Goal: Task Accomplishment & Management: Manage account settings

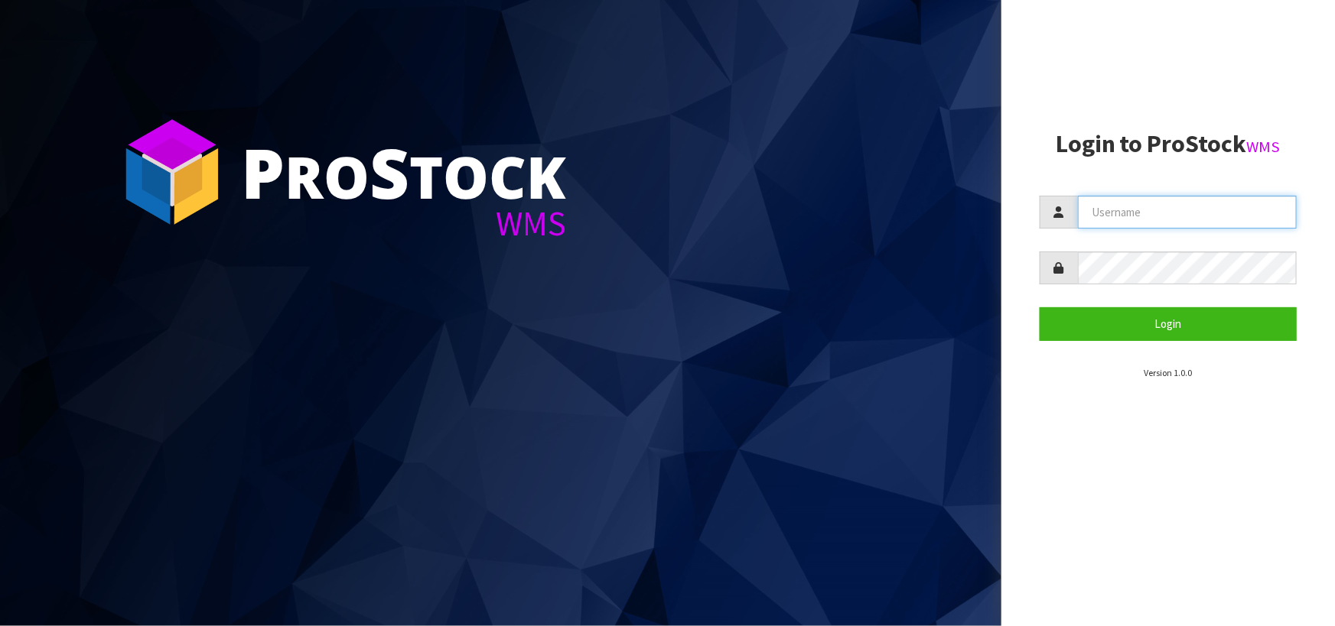
click at [1100, 214] on input "text" at bounding box center [1187, 212] width 219 height 33
type input "[PERSON_NAME]"
click at [1039, 307] on button "Login" at bounding box center [1167, 323] width 257 height 33
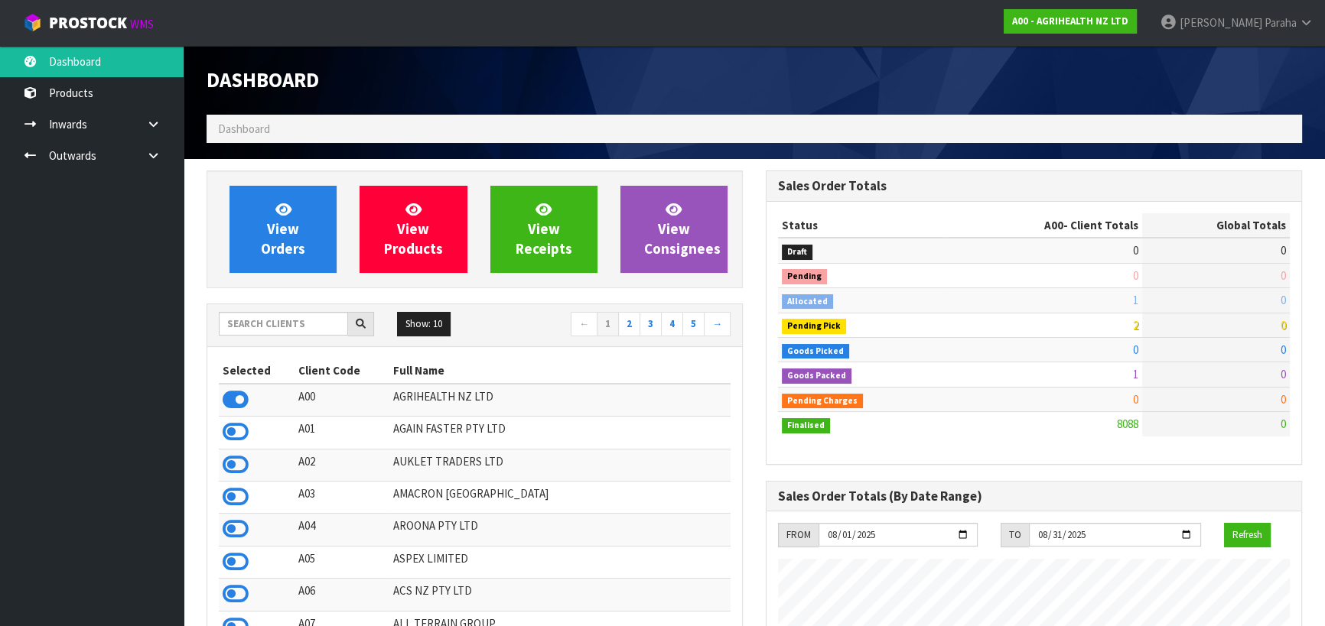
scroll to position [1156, 558]
click at [301, 322] on input "text" at bounding box center [283, 324] width 129 height 24
click at [276, 328] on input "text" at bounding box center [283, 324] width 129 height 24
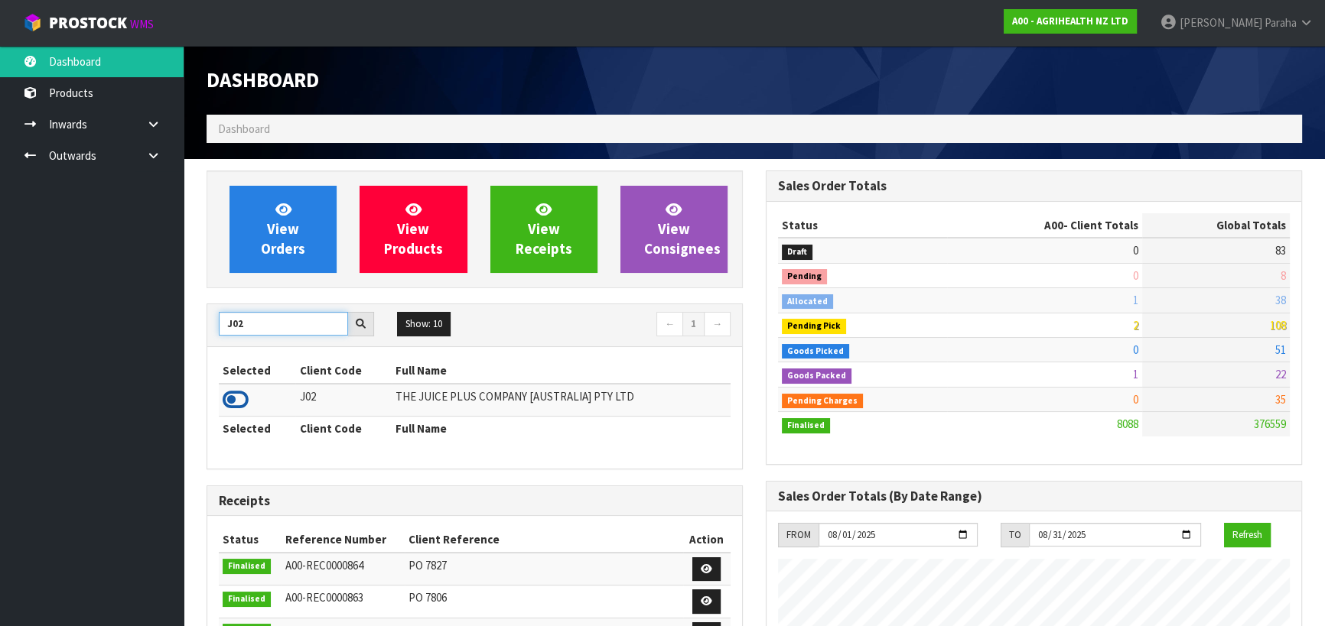
type input "J02"
click at [246, 402] on icon at bounding box center [236, 400] width 26 height 23
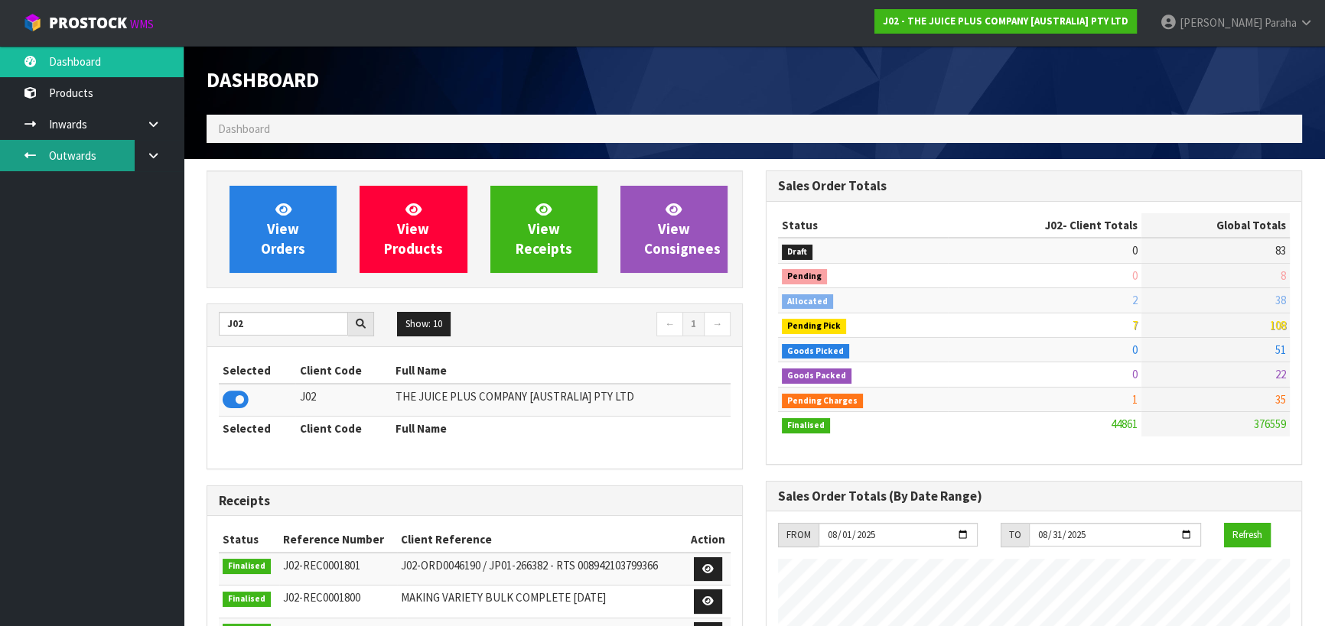
click at [94, 156] on link "Outwards" at bounding box center [92, 155] width 184 height 31
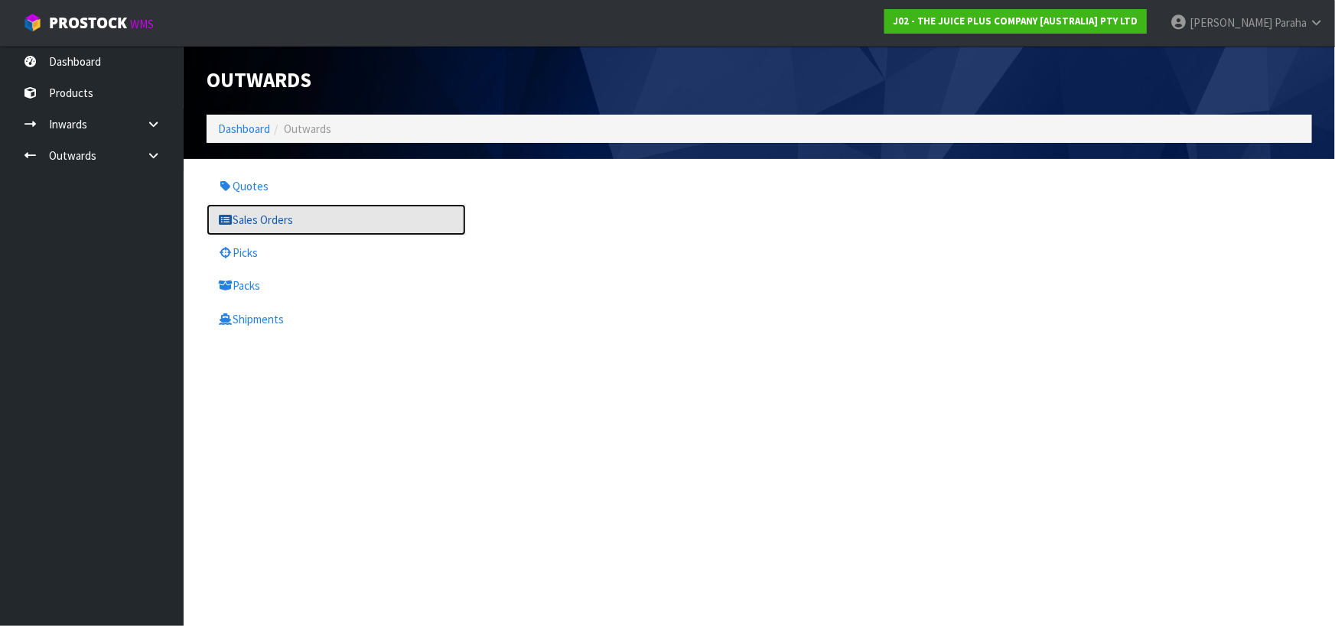
click at [301, 220] on link "Sales Orders" at bounding box center [335, 219] width 259 height 31
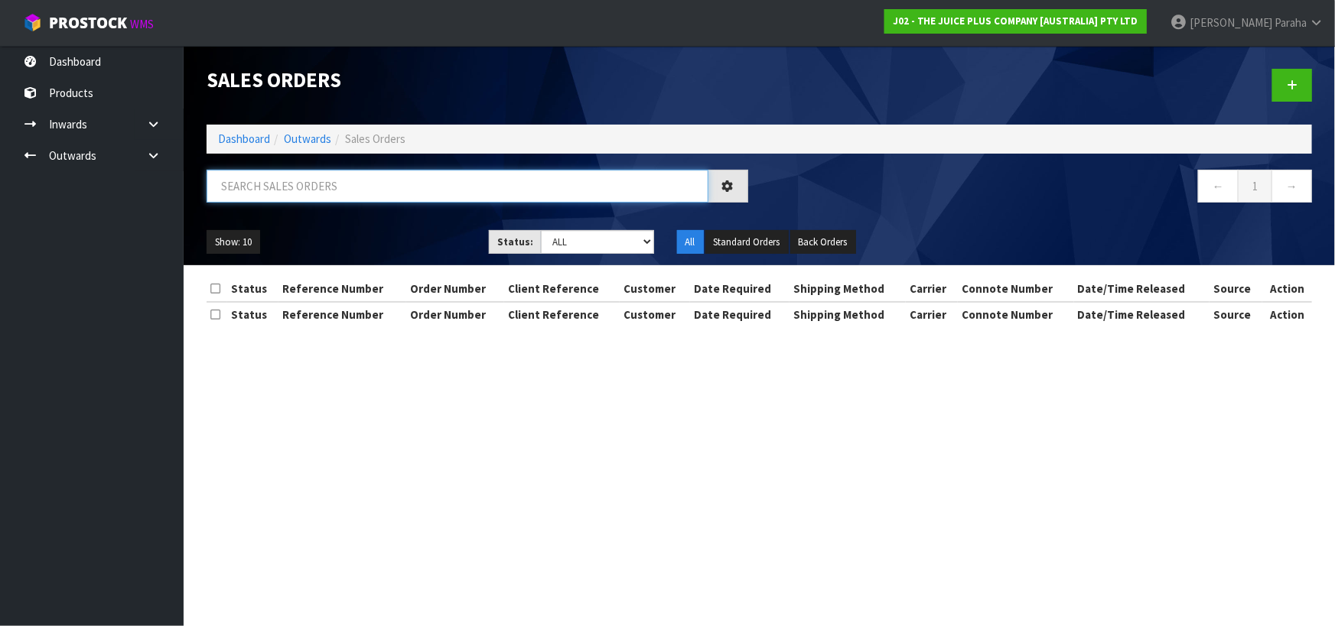
click at [311, 190] on input "text" at bounding box center [457, 186] width 502 height 33
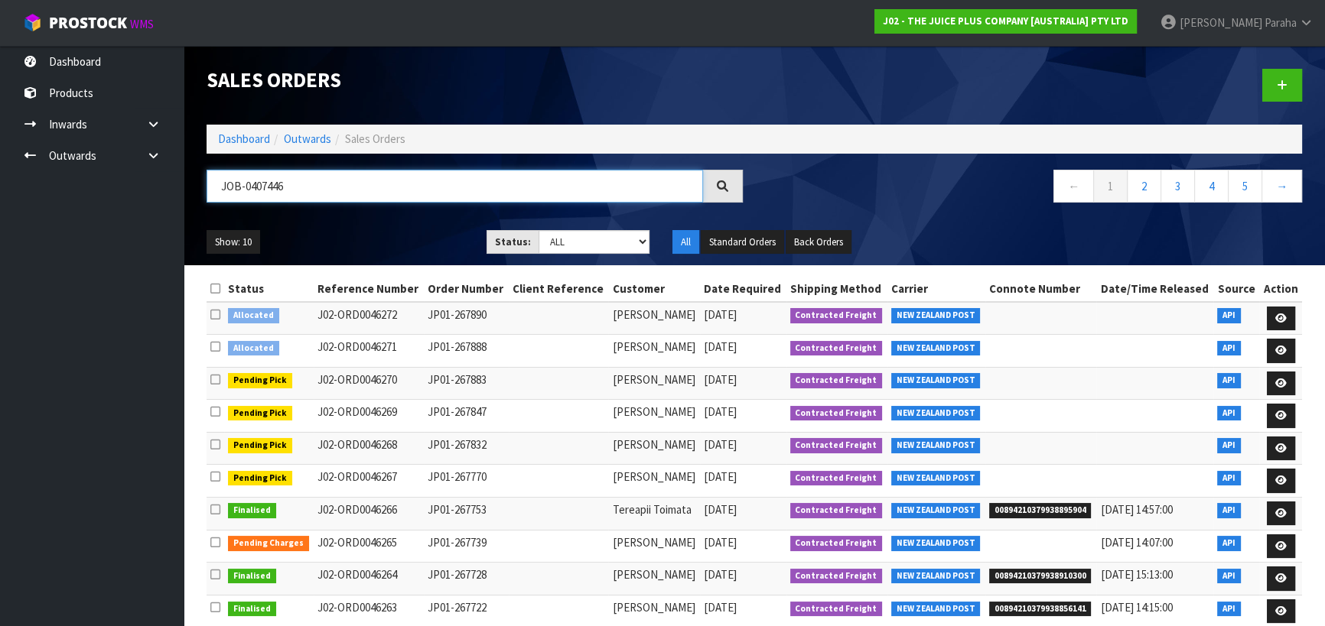
type input "JOB-0407446"
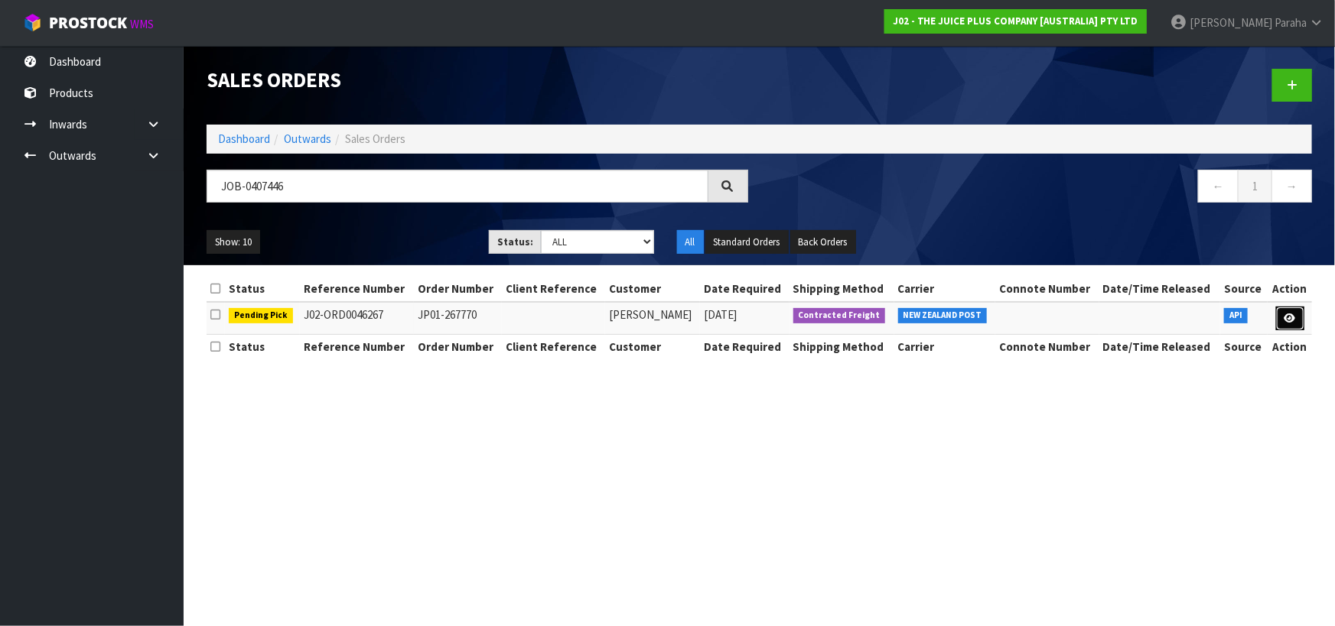
click at [1291, 321] on icon at bounding box center [1289, 319] width 11 height 10
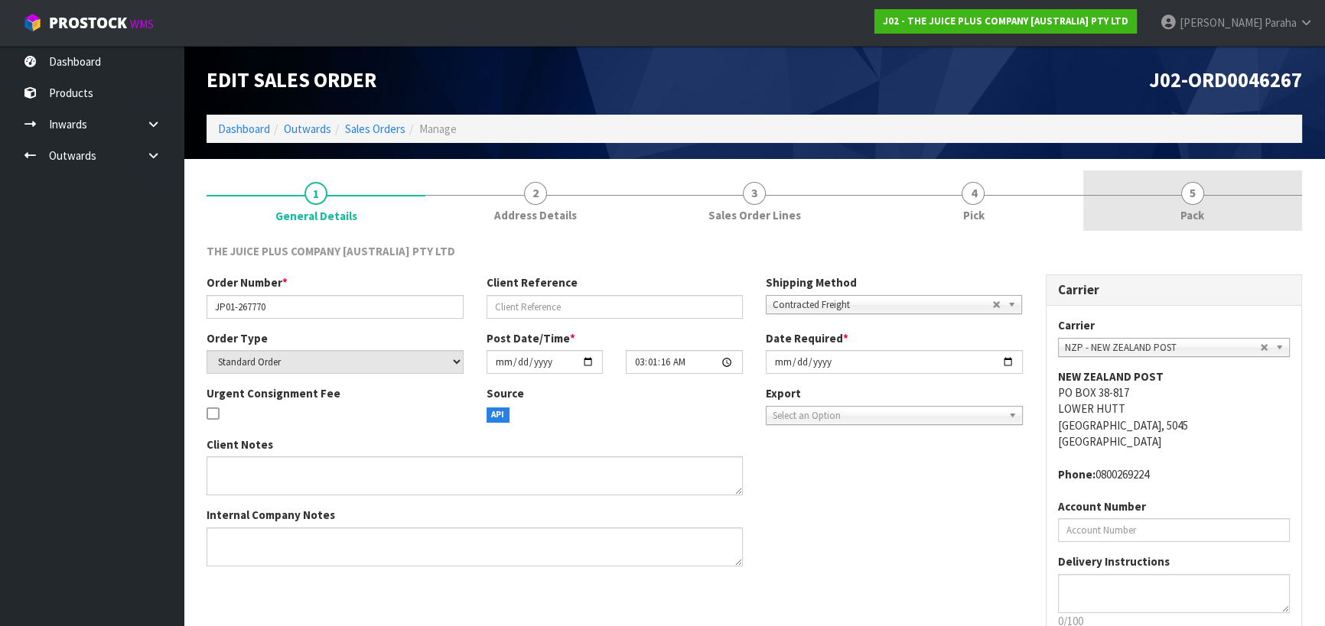
click at [1183, 191] on span "5" at bounding box center [1192, 193] width 23 height 23
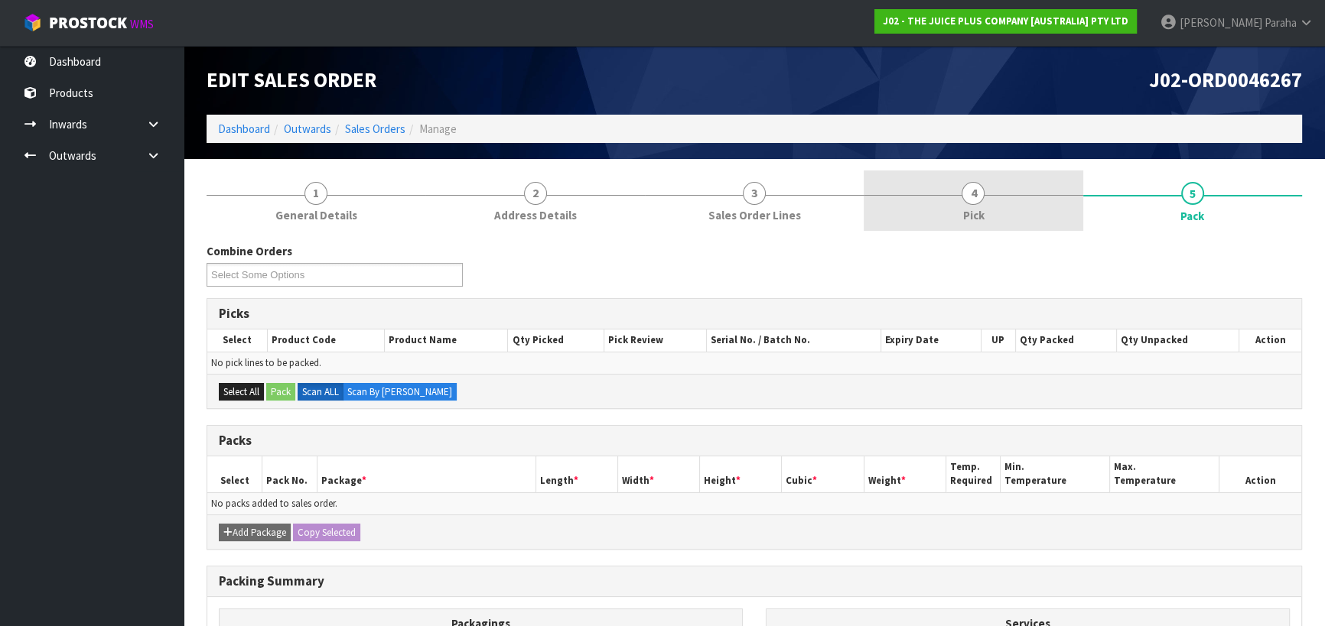
click at [975, 190] on span "4" at bounding box center [972, 193] width 23 height 23
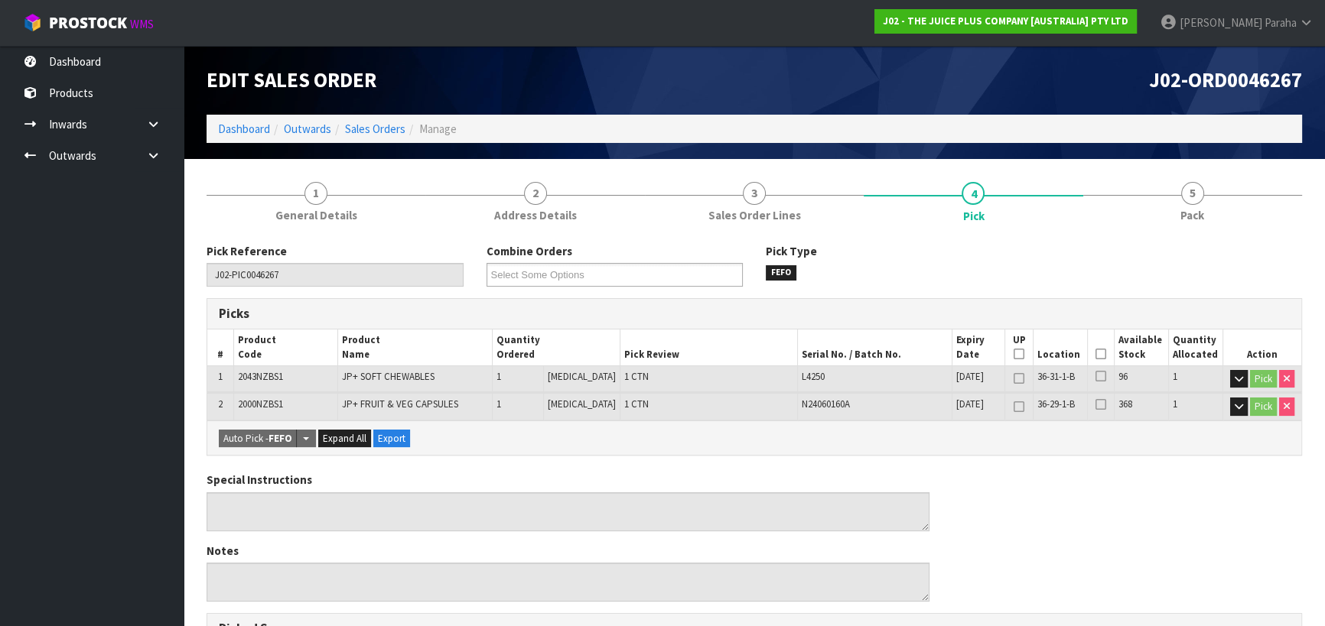
click at [1095, 354] on icon at bounding box center [1100, 354] width 11 height 1
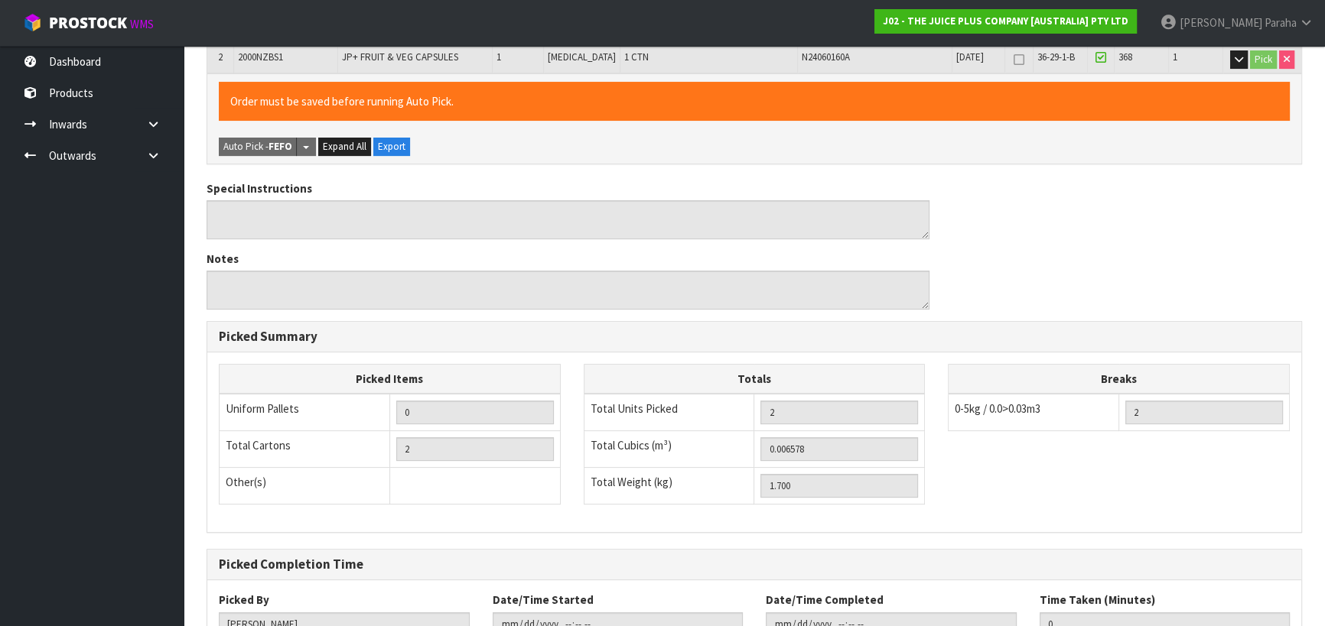
scroll to position [460, 0]
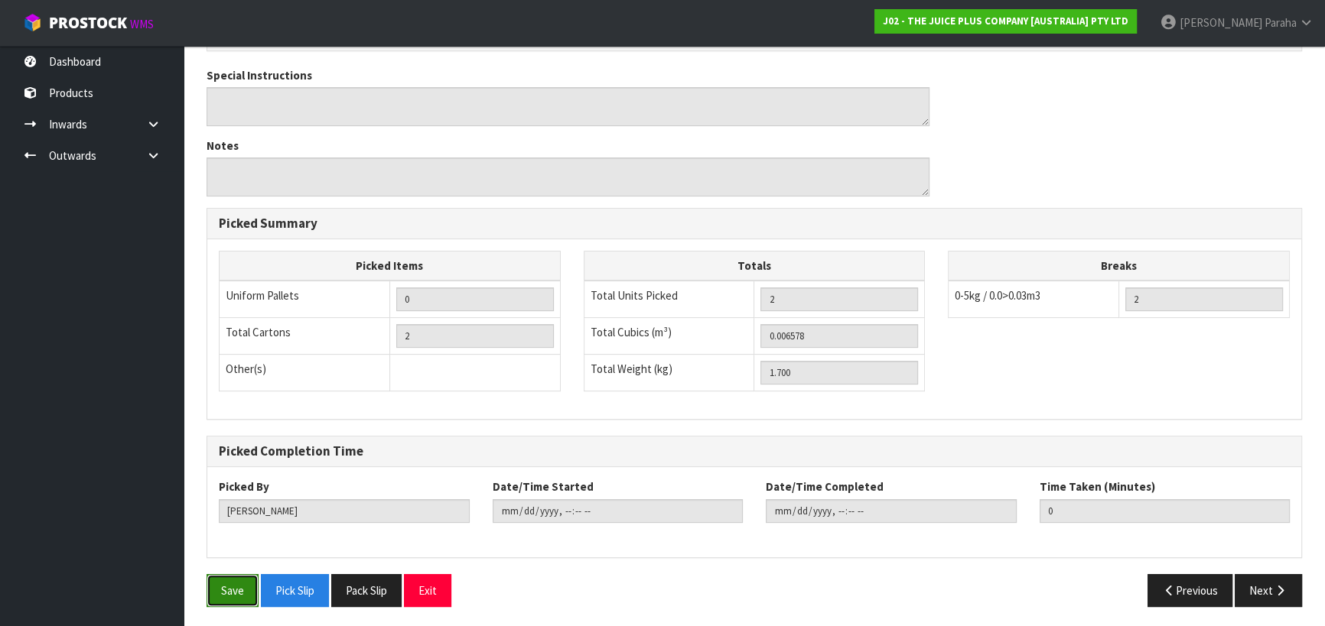
click at [238, 576] on button "Save" at bounding box center [232, 590] width 52 height 33
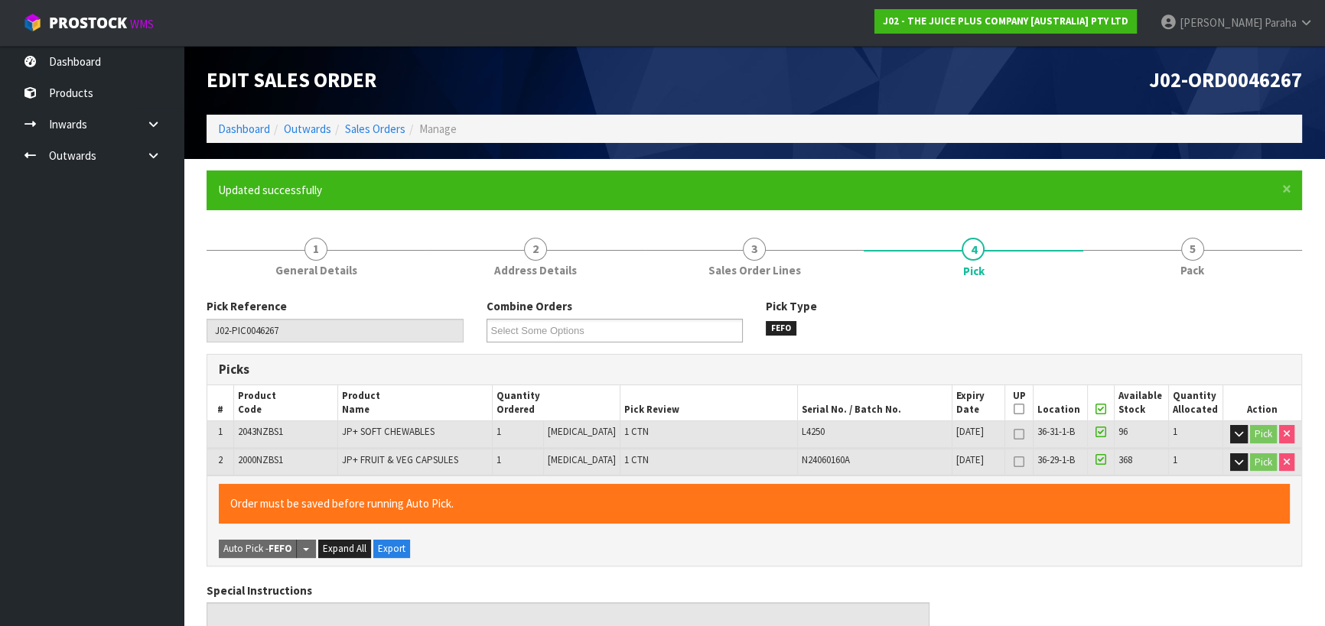
type input "[PERSON_NAME]"
type input "[DATE]T16:30:58"
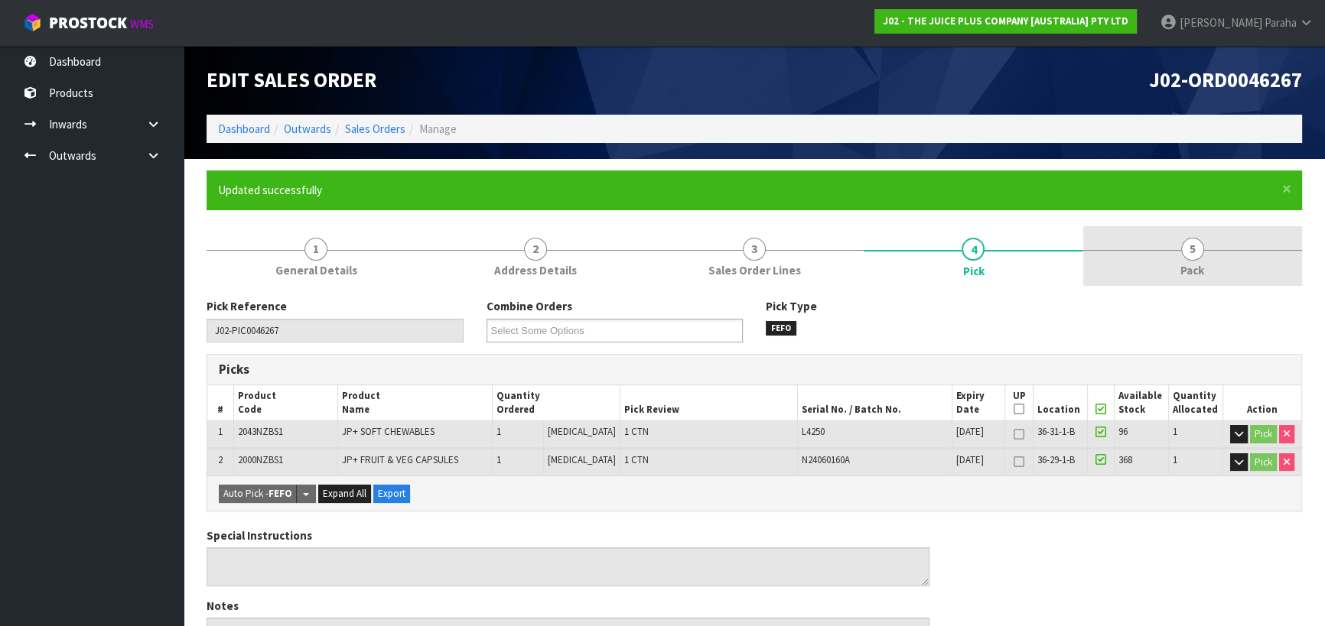
click at [1193, 253] on span "5" at bounding box center [1192, 249] width 23 height 23
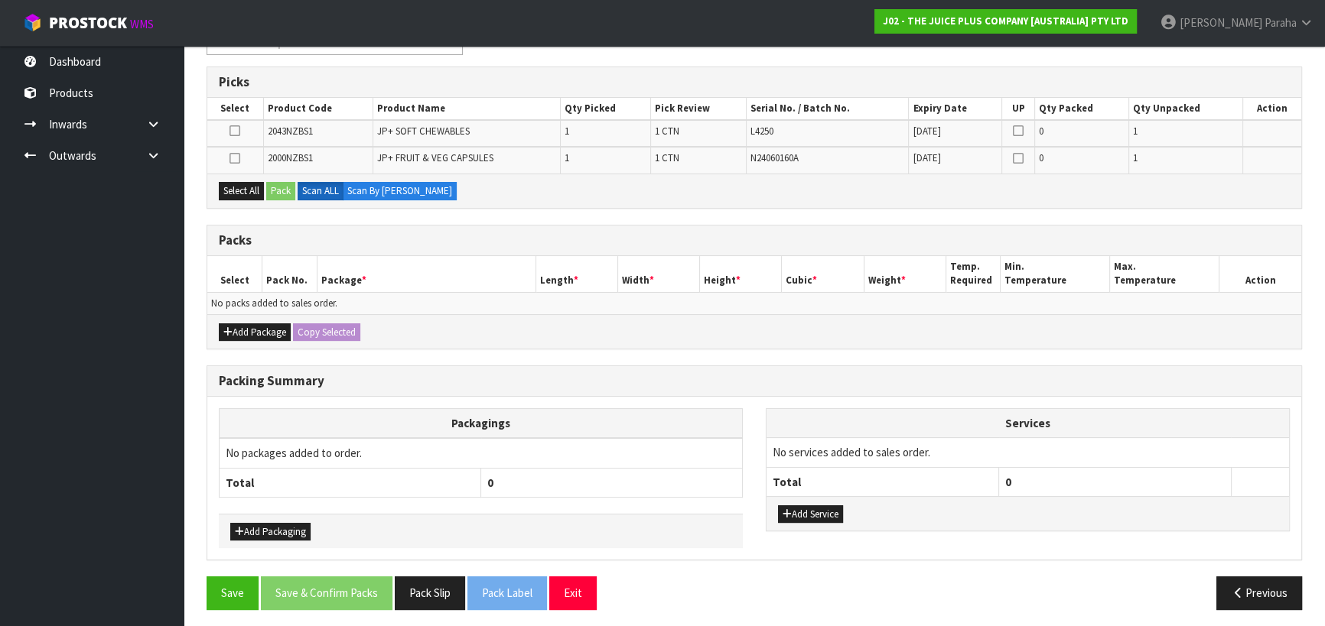
scroll to position [291, 0]
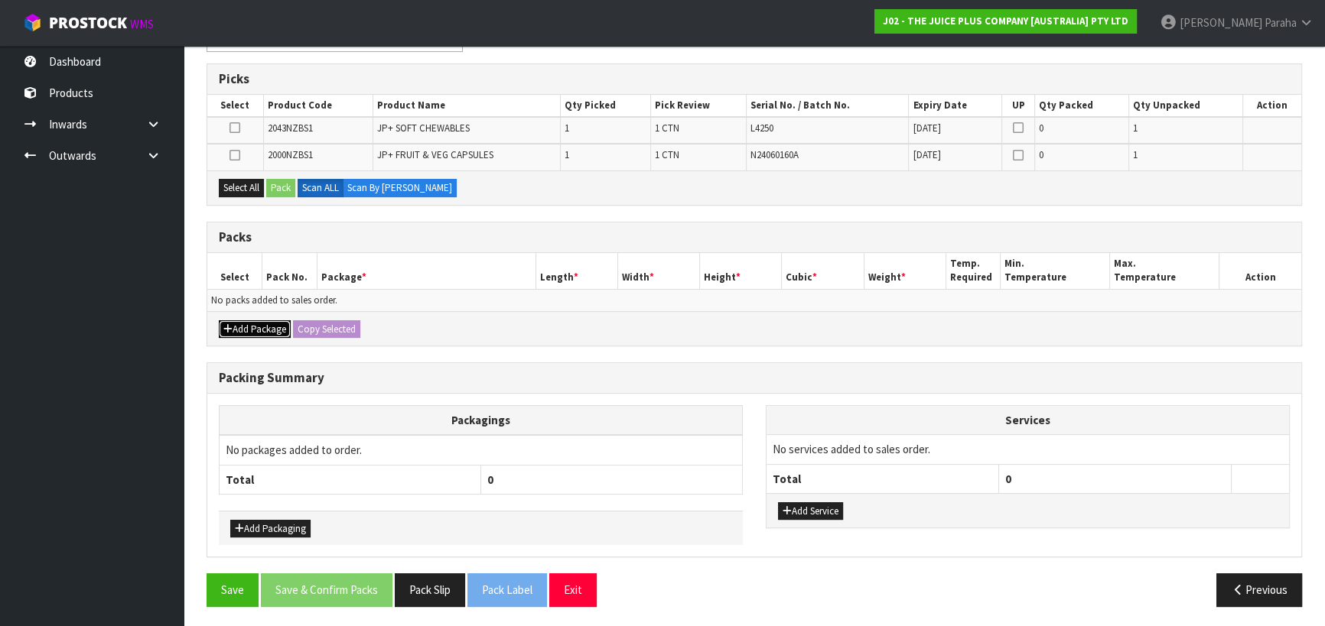
click at [244, 326] on button "Add Package" at bounding box center [255, 329] width 72 height 18
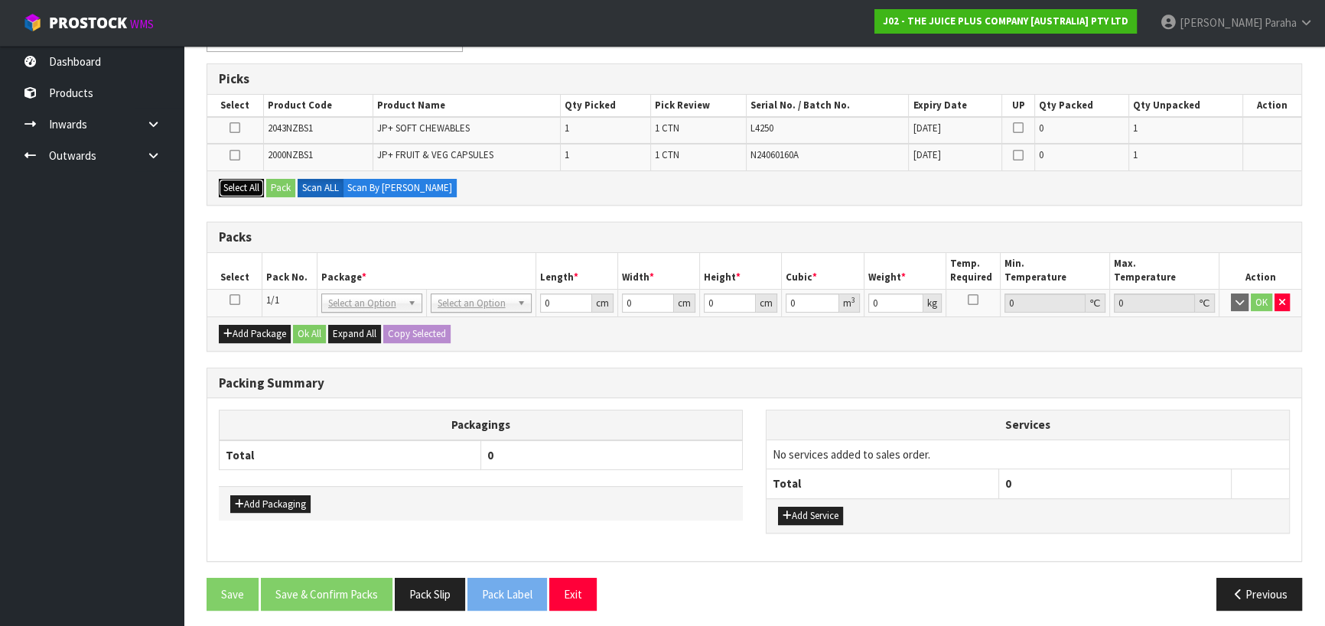
click at [240, 190] on button "Select All" at bounding box center [241, 188] width 45 height 18
click at [277, 190] on button "Pack" at bounding box center [280, 188] width 29 height 18
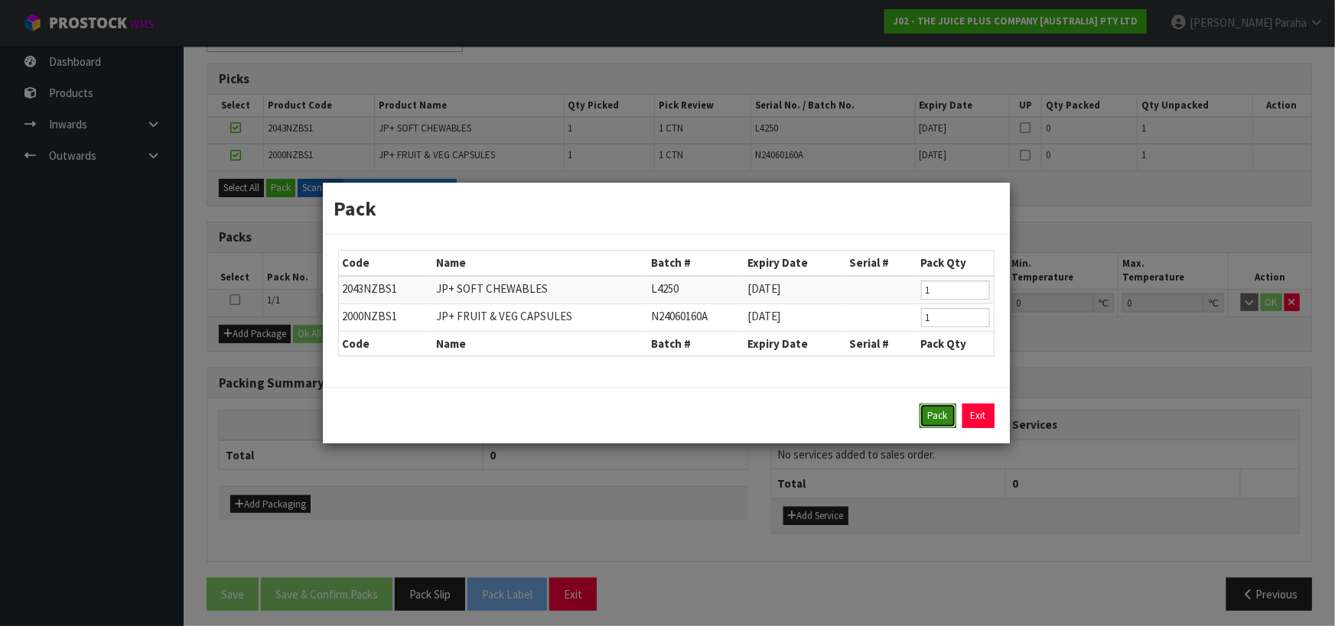
click at [947, 413] on button "Pack" at bounding box center [937, 416] width 37 height 24
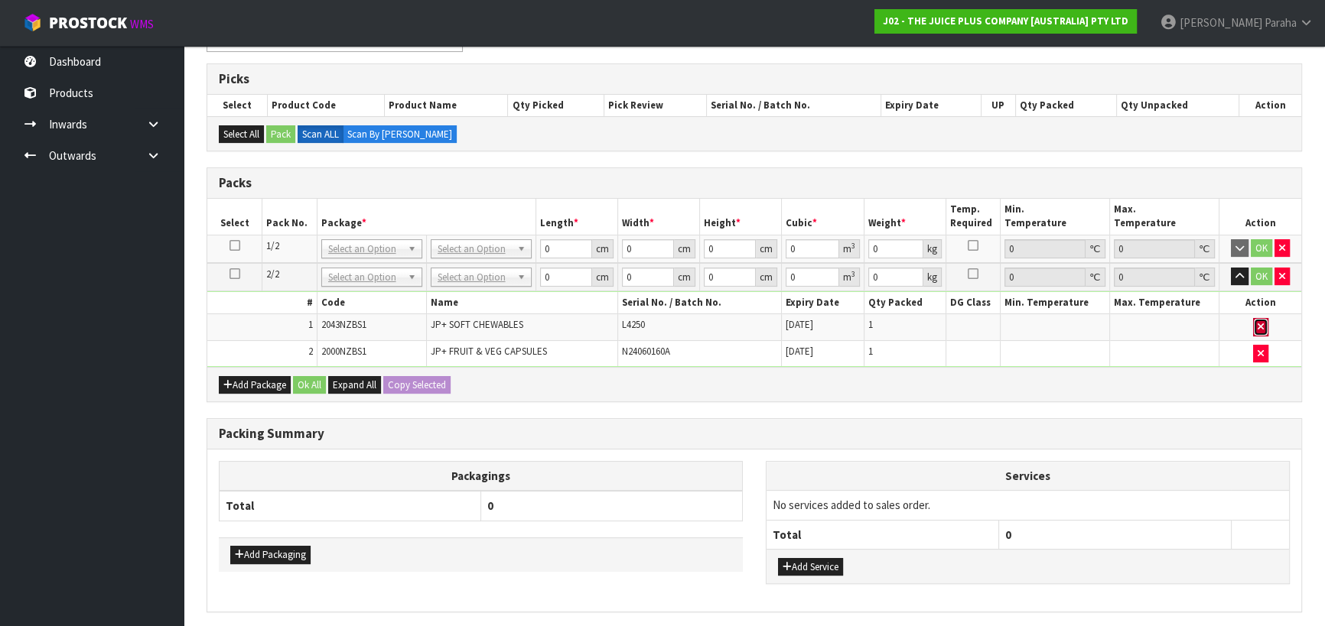
click at [1260, 327] on icon "button" at bounding box center [1260, 327] width 6 height 10
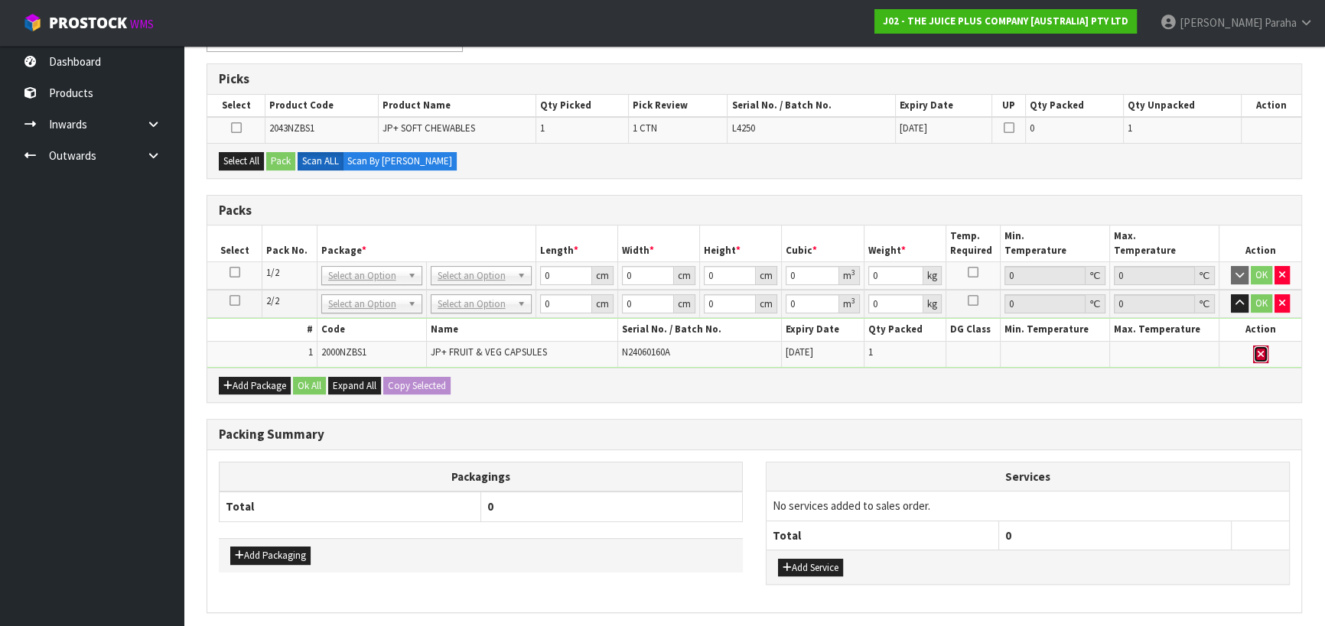
click at [1260, 350] on icon "button" at bounding box center [1260, 355] width 6 height 10
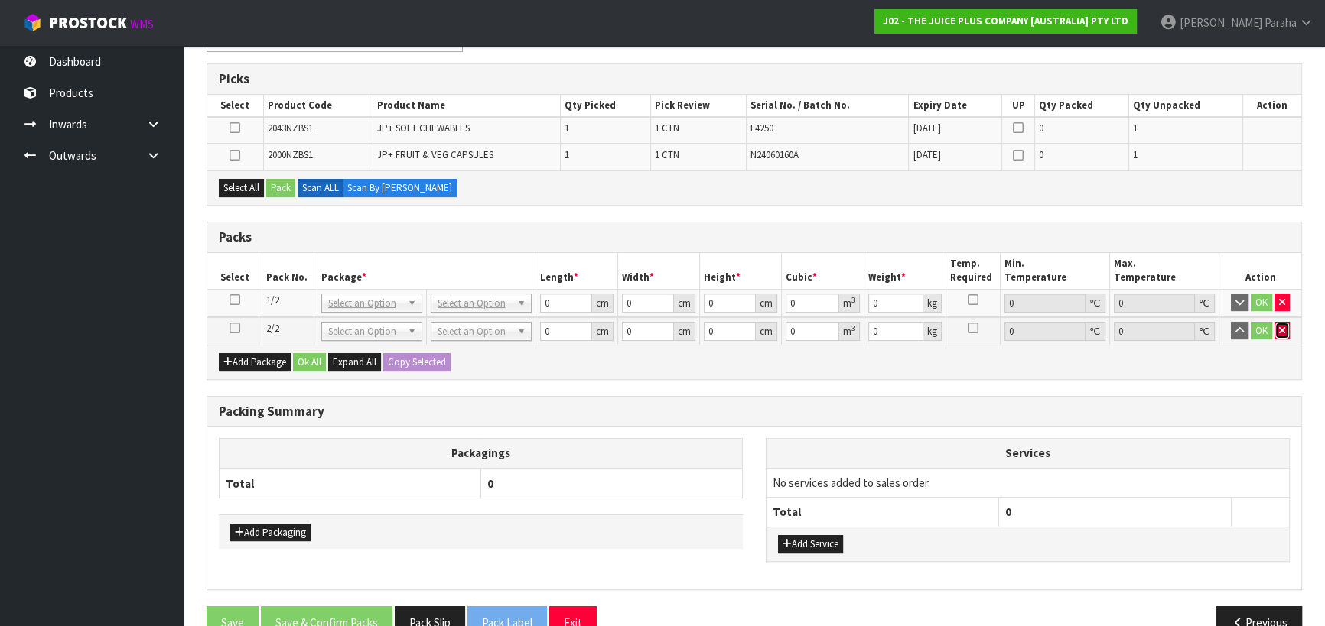
click at [1282, 330] on icon "button" at bounding box center [1282, 331] width 6 height 10
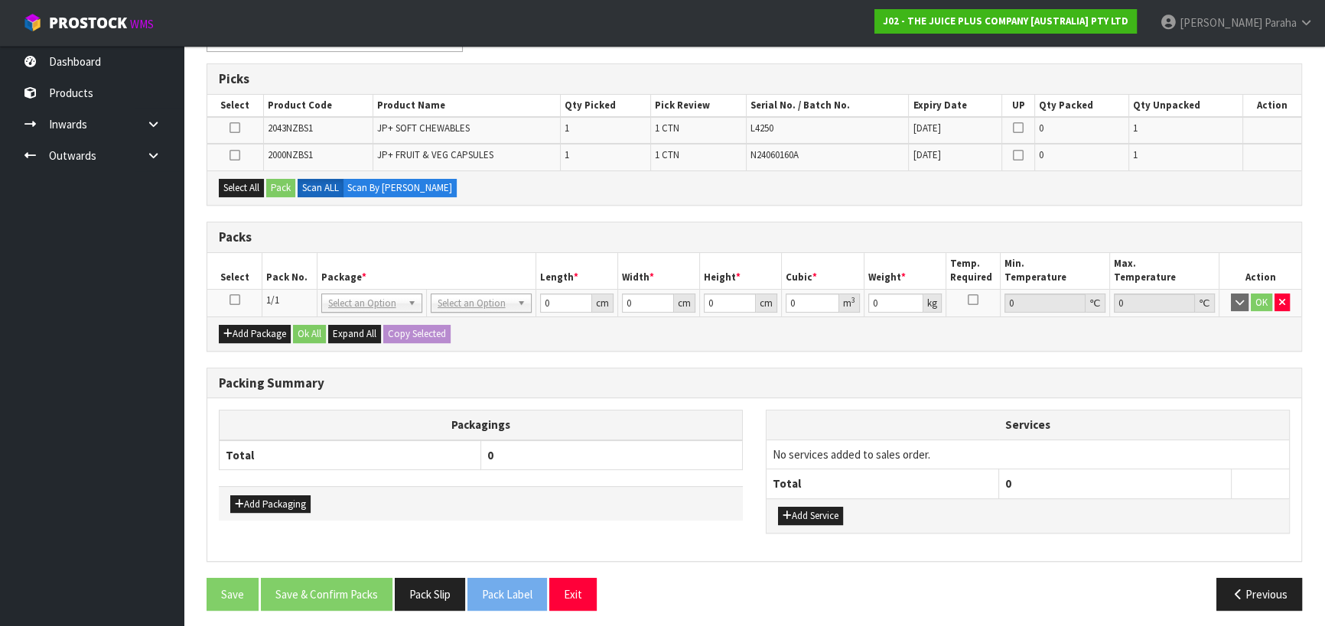
click at [235, 300] on icon at bounding box center [234, 300] width 11 height 1
click at [235, 180] on button "Select All" at bounding box center [241, 188] width 45 height 18
click at [285, 186] on button "Pack" at bounding box center [280, 188] width 29 height 18
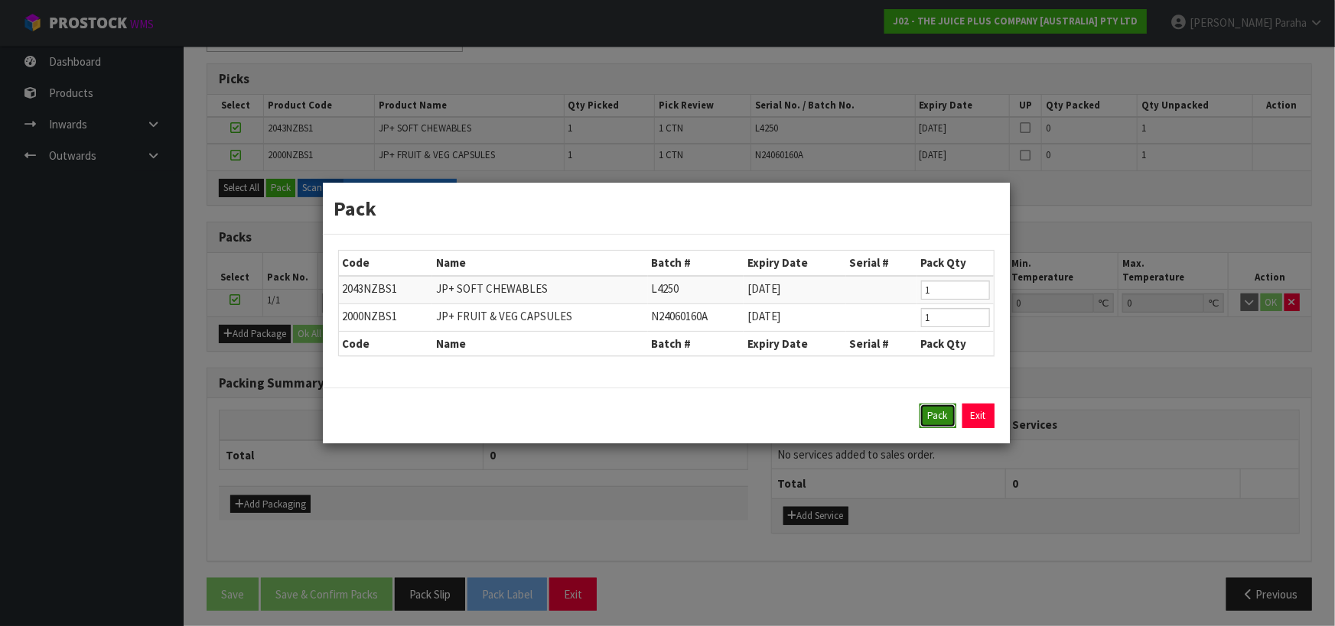
click at [933, 420] on button "Pack" at bounding box center [937, 416] width 37 height 24
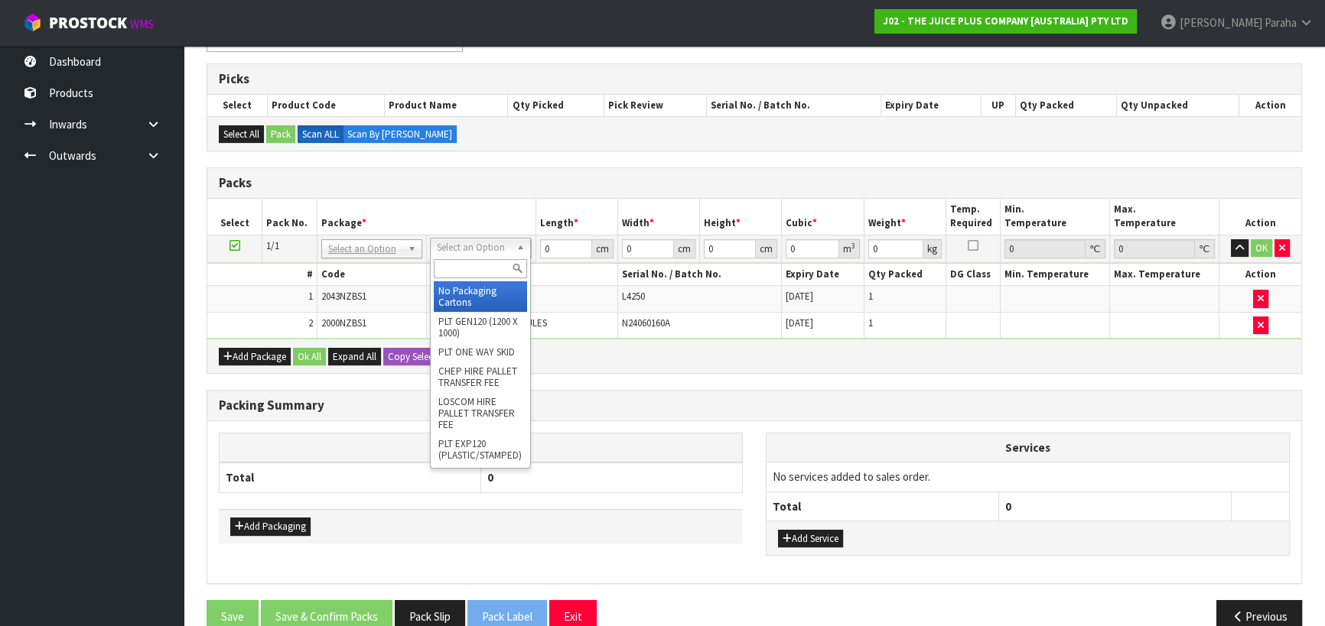
click at [479, 268] on input "text" at bounding box center [480, 268] width 93 height 19
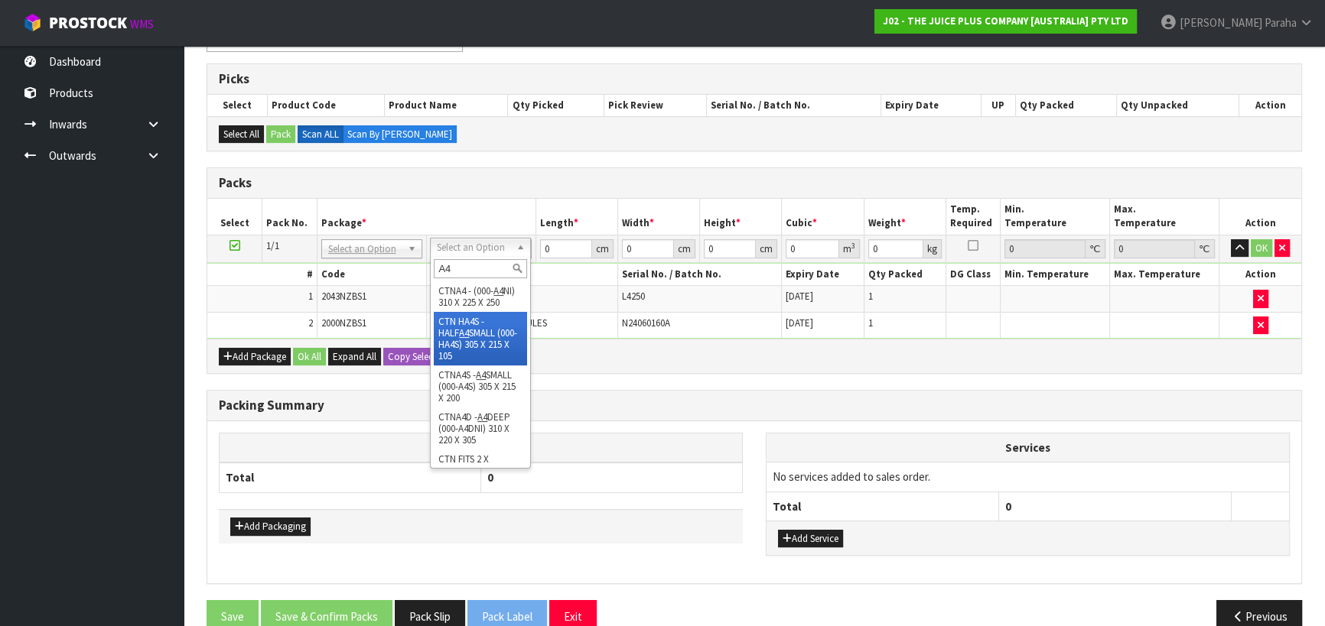
type input "A4"
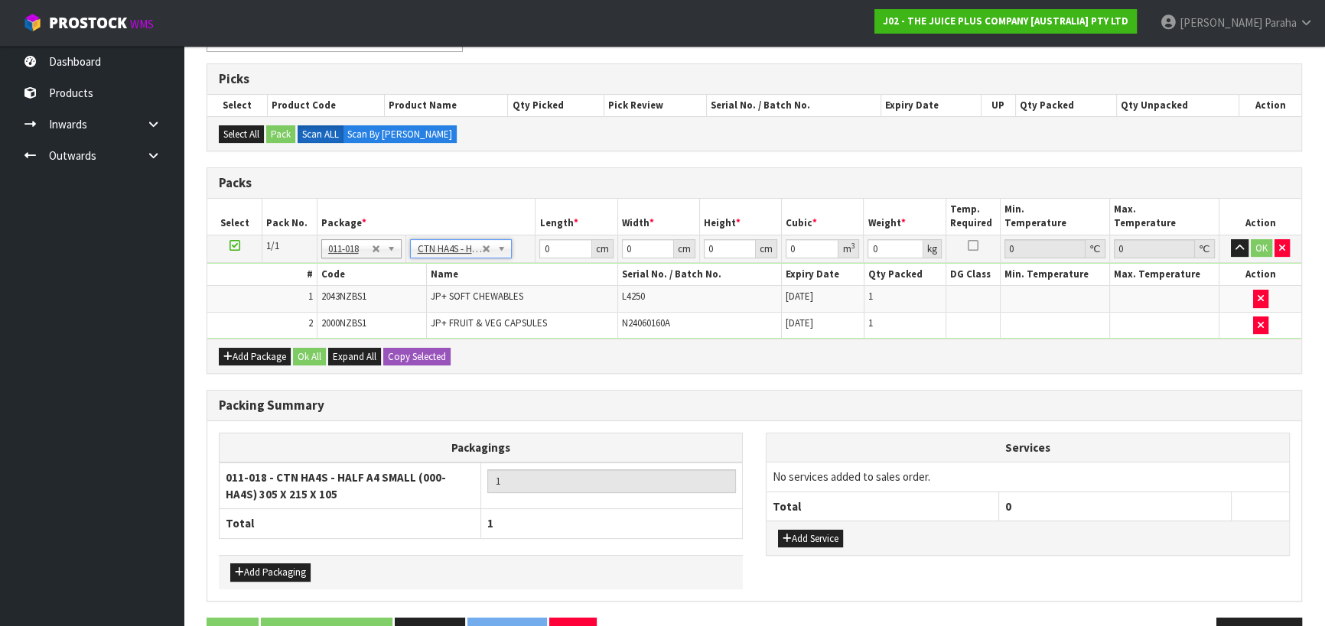
type input "30.5"
type input "21.5"
type input "10.5"
type input "0.006885"
type input "1.9"
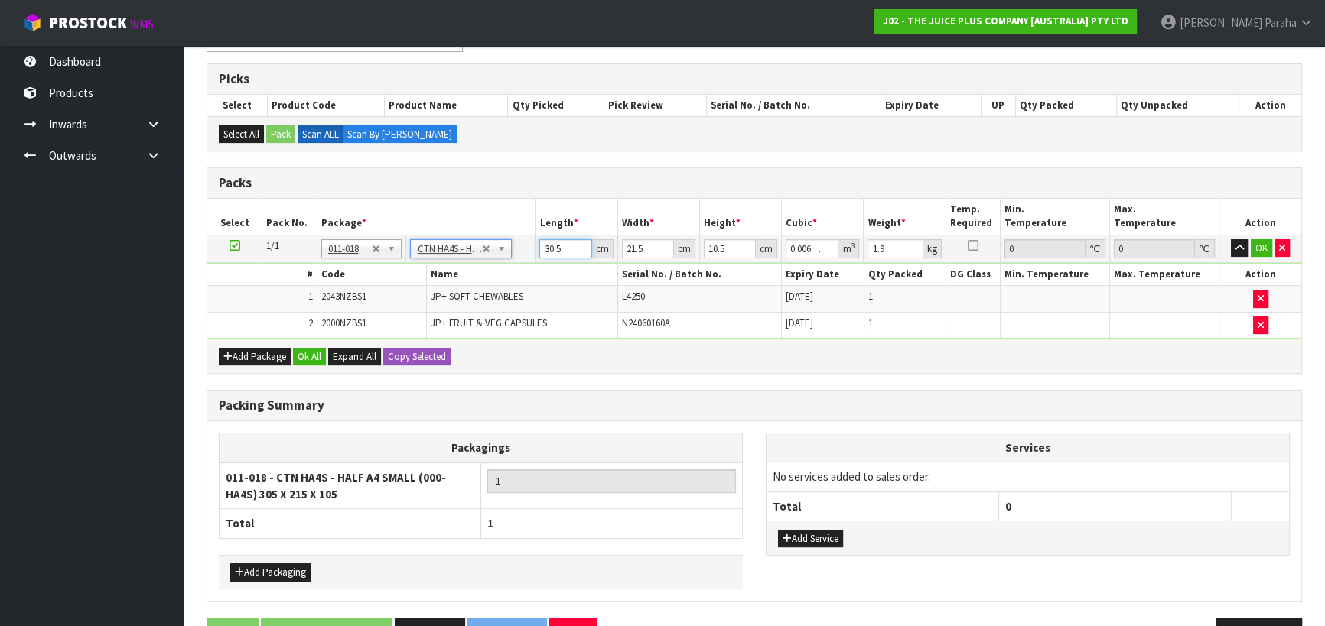
drag, startPoint x: 564, startPoint y: 252, endPoint x: 538, endPoint y: 245, distance: 26.9
click at [539, 245] on input "30.5" at bounding box center [565, 248] width 52 height 19
type input "3"
type input "0.000677"
type input "32"
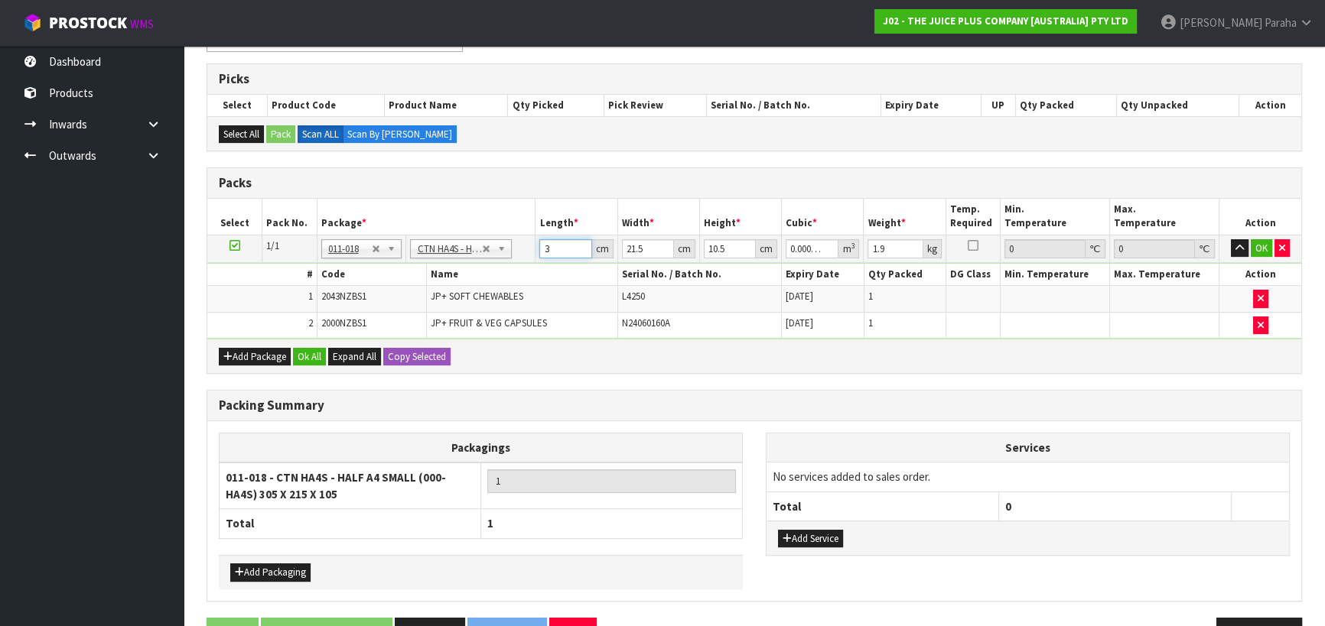
type input "0.007224"
type input "32"
type input "2"
type input "0.000672"
type input "25"
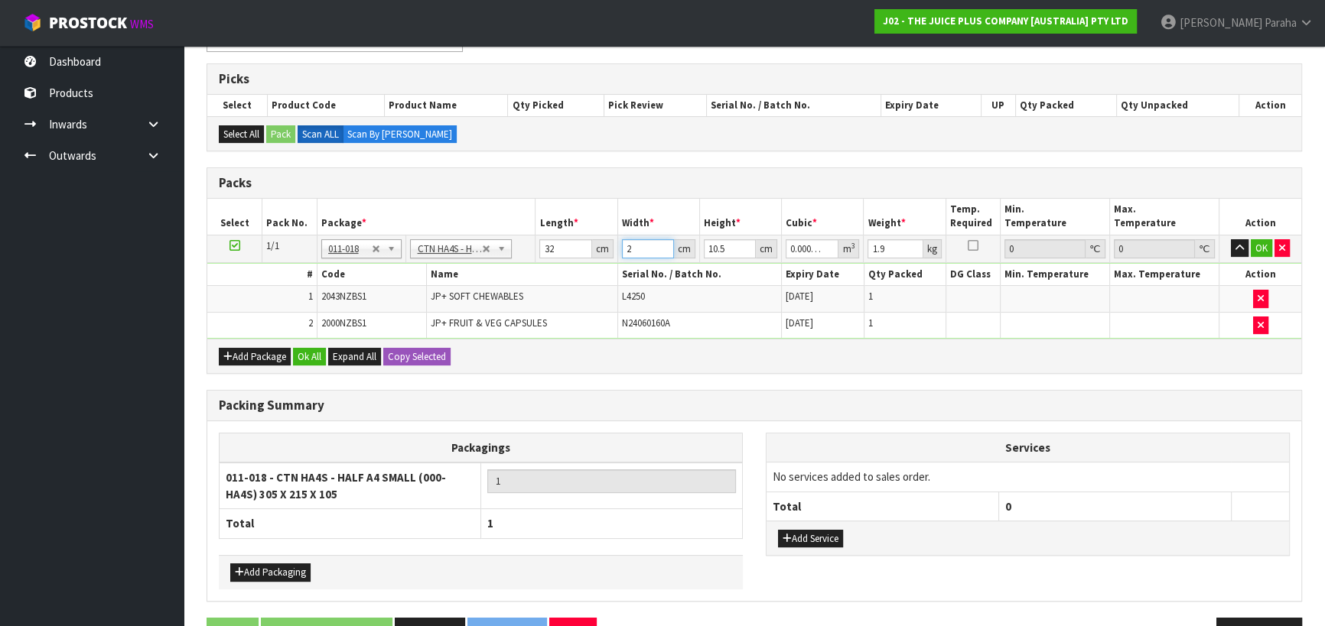
type input "0.0084"
click at [641, 250] on input "25" at bounding box center [648, 248] width 52 height 19
type input "2"
type input "0.000672"
type input "24"
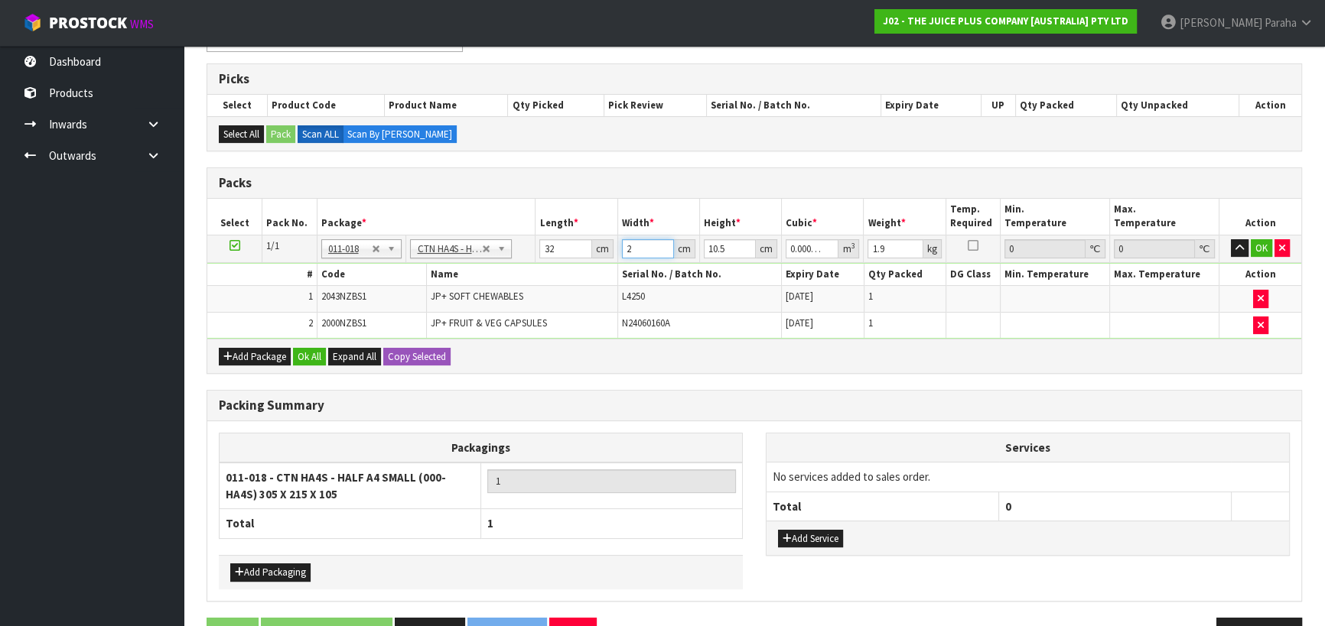
type input "0.008064"
type input "24"
type input "1"
type input "0.000768"
type input "15"
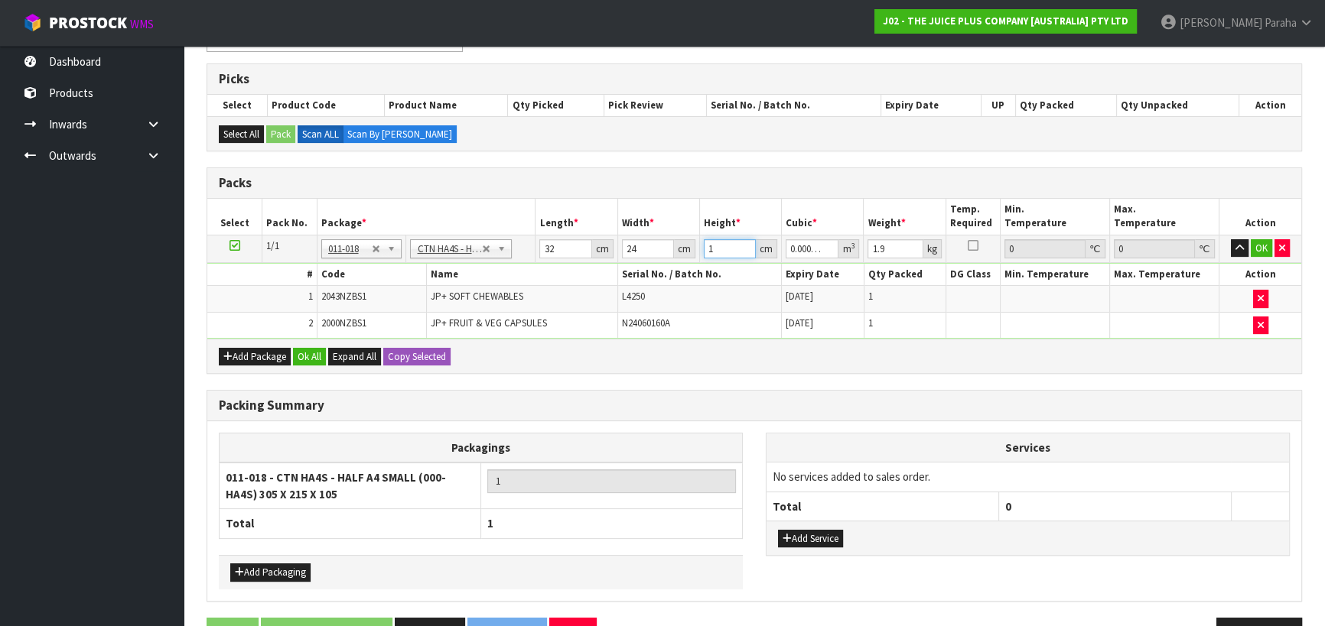
type input "0.01152"
type input "15"
type input "3"
click at [1231, 239] on button "button" at bounding box center [1240, 248] width 18 height 18
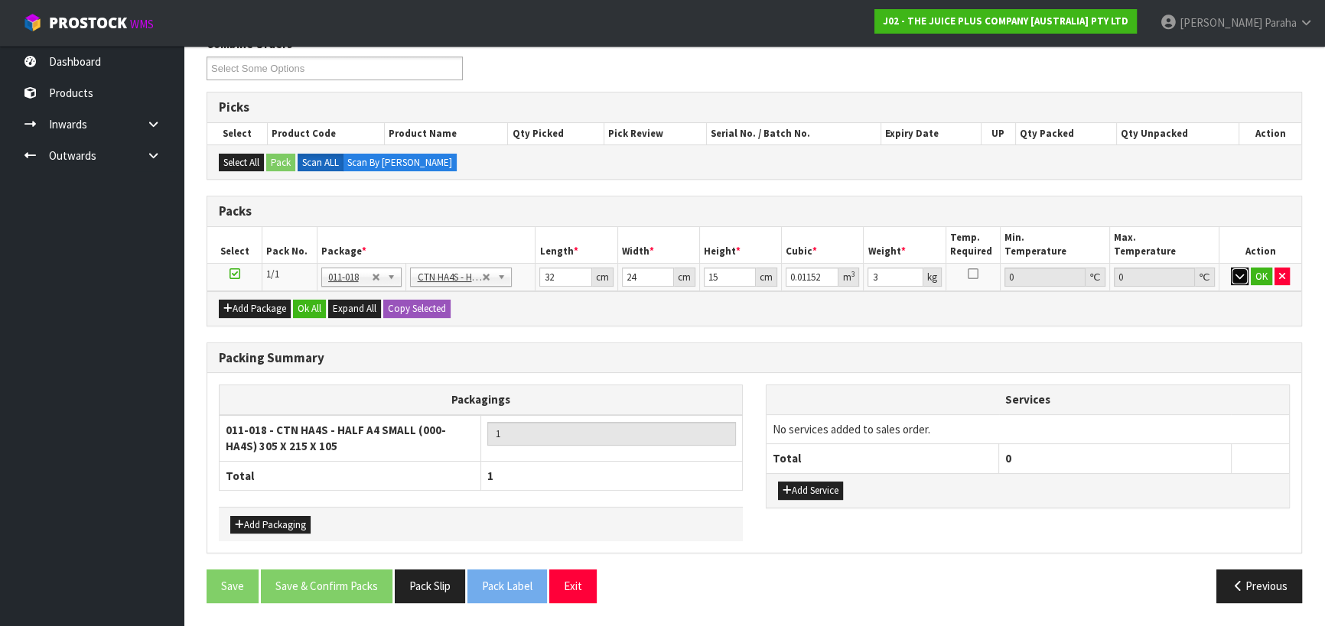
scroll to position [259, 0]
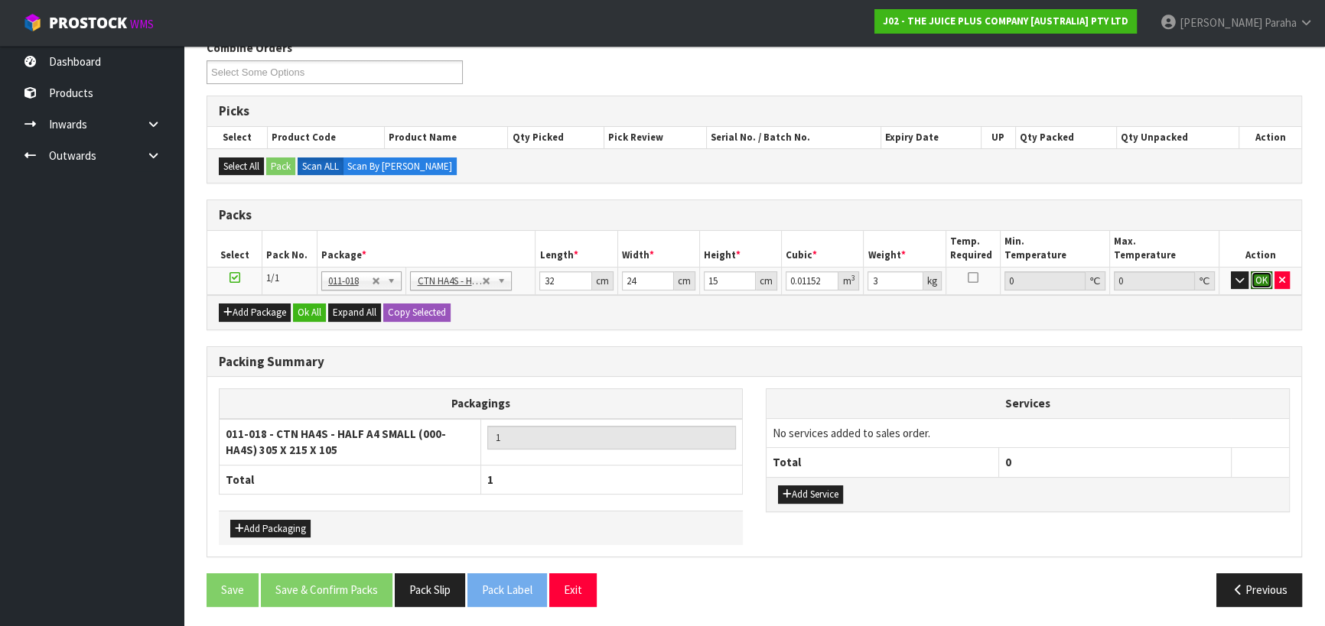
click button "OK" at bounding box center [1260, 281] width 21 height 18
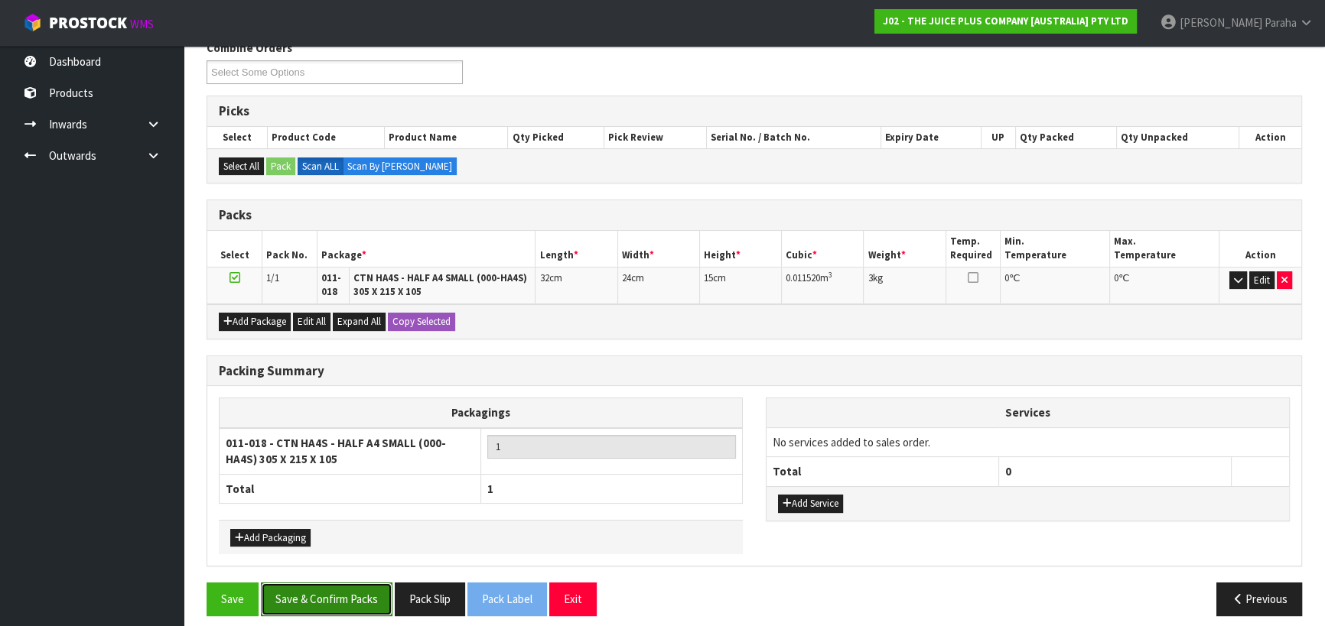
click at [298, 598] on button "Save & Confirm Packs" at bounding box center [327, 599] width 132 height 33
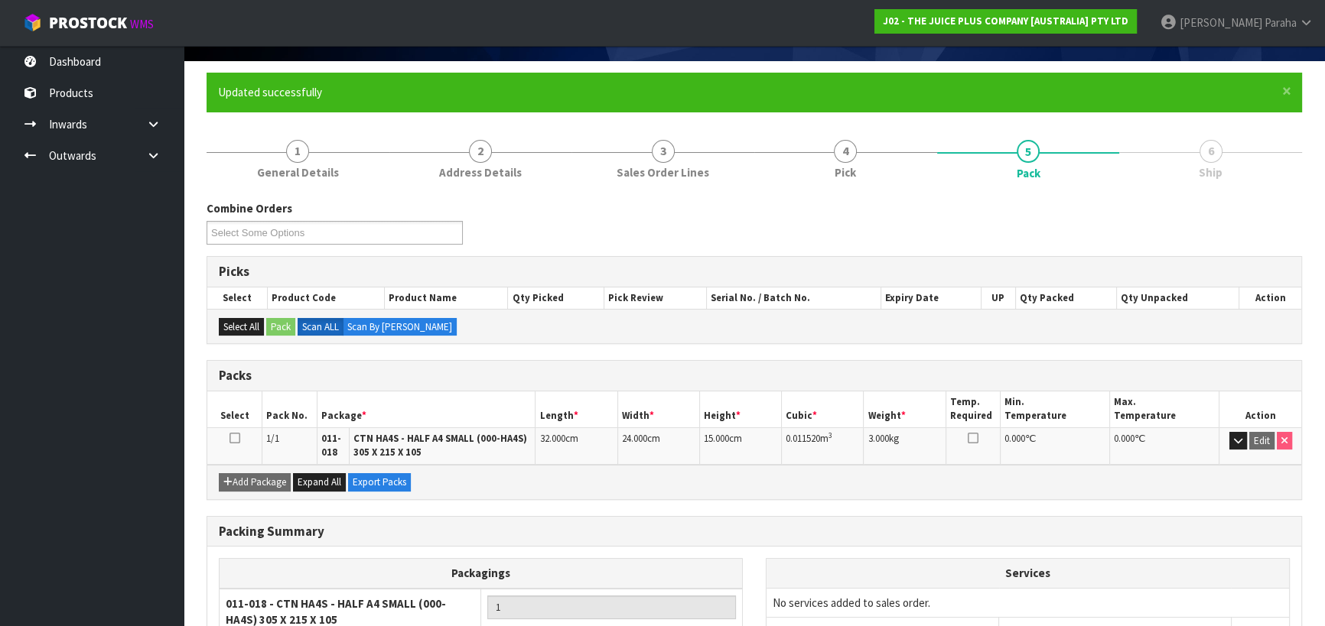
scroll to position [233, 0]
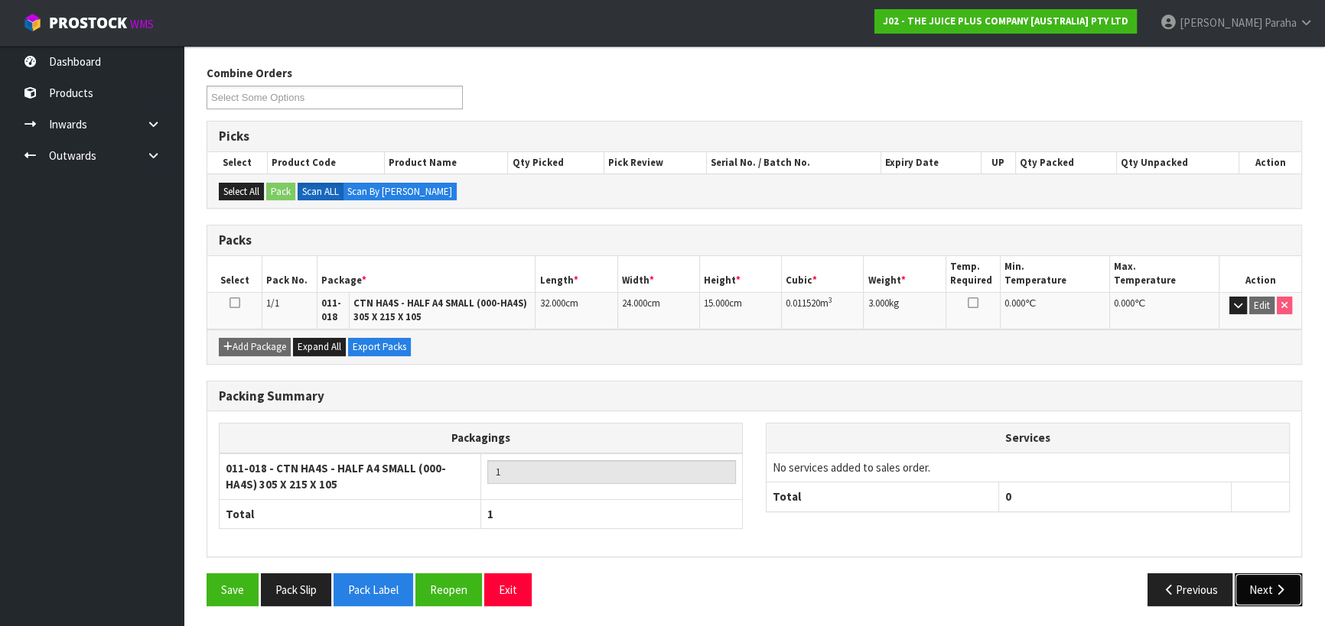
click at [1270, 585] on button "Next" at bounding box center [1267, 590] width 67 height 33
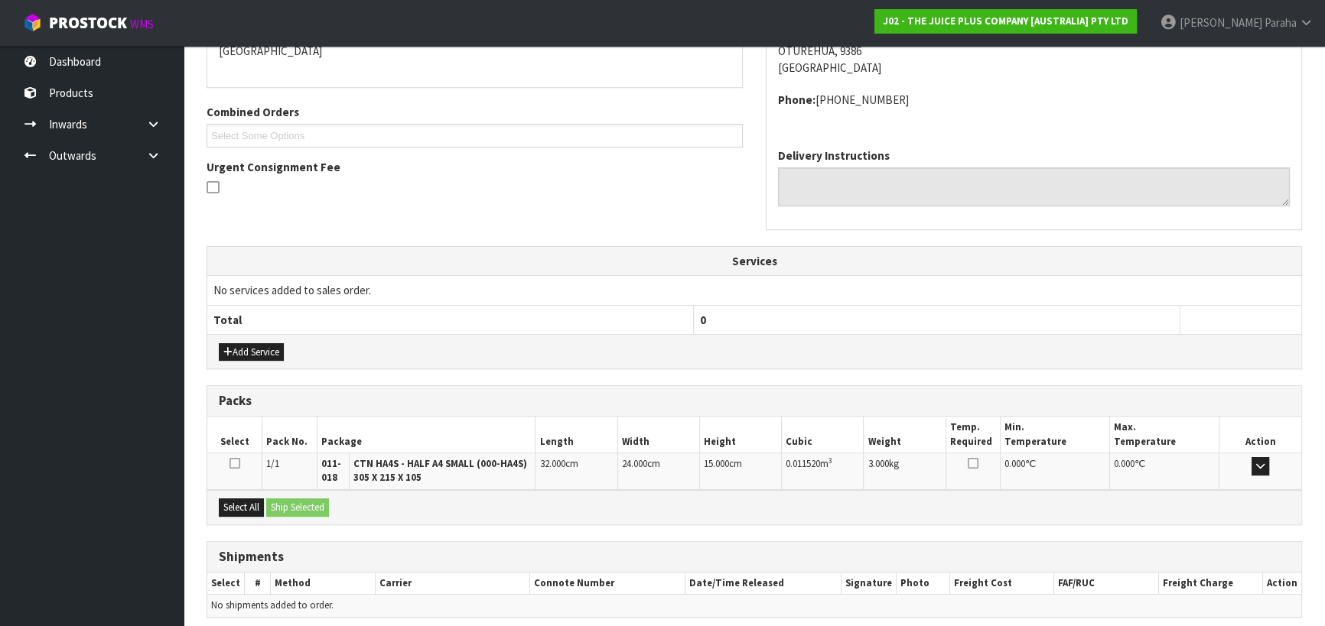
scroll to position [408, 0]
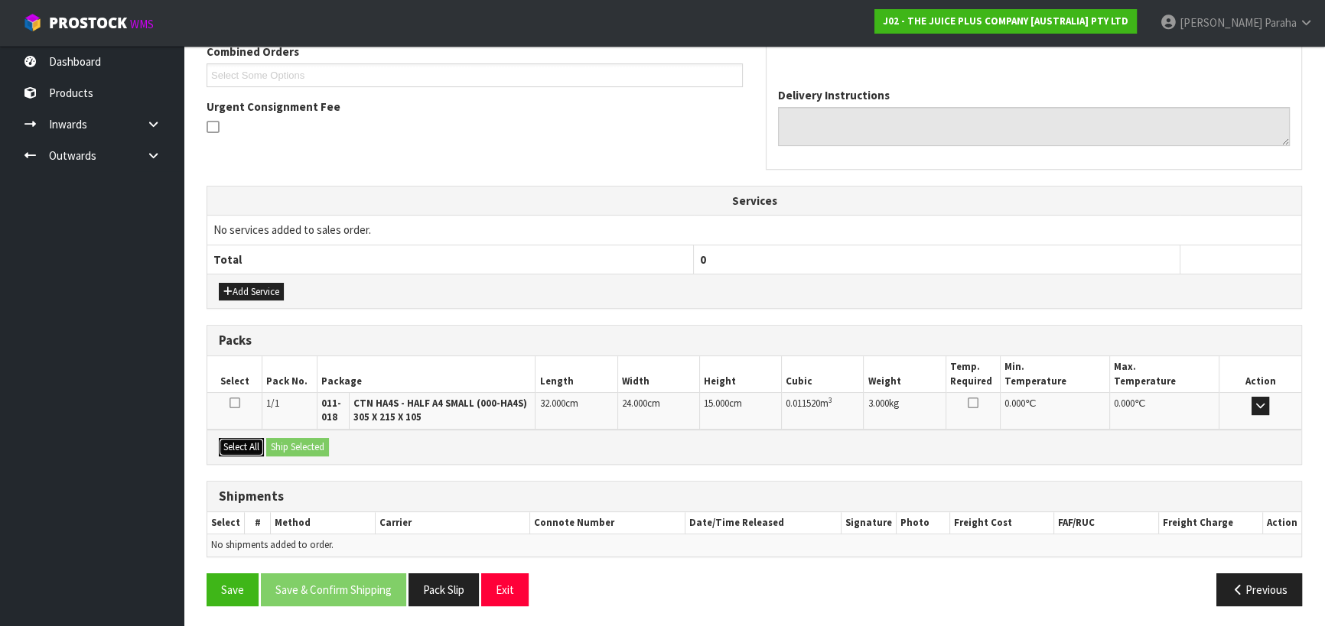
click at [248, 441] on button "Select All" at bounding box center [241, 447] width 45 height 18
click at [275, 444] on button "Ship Selected" at bounding box center [297, 447] width 63 height 18
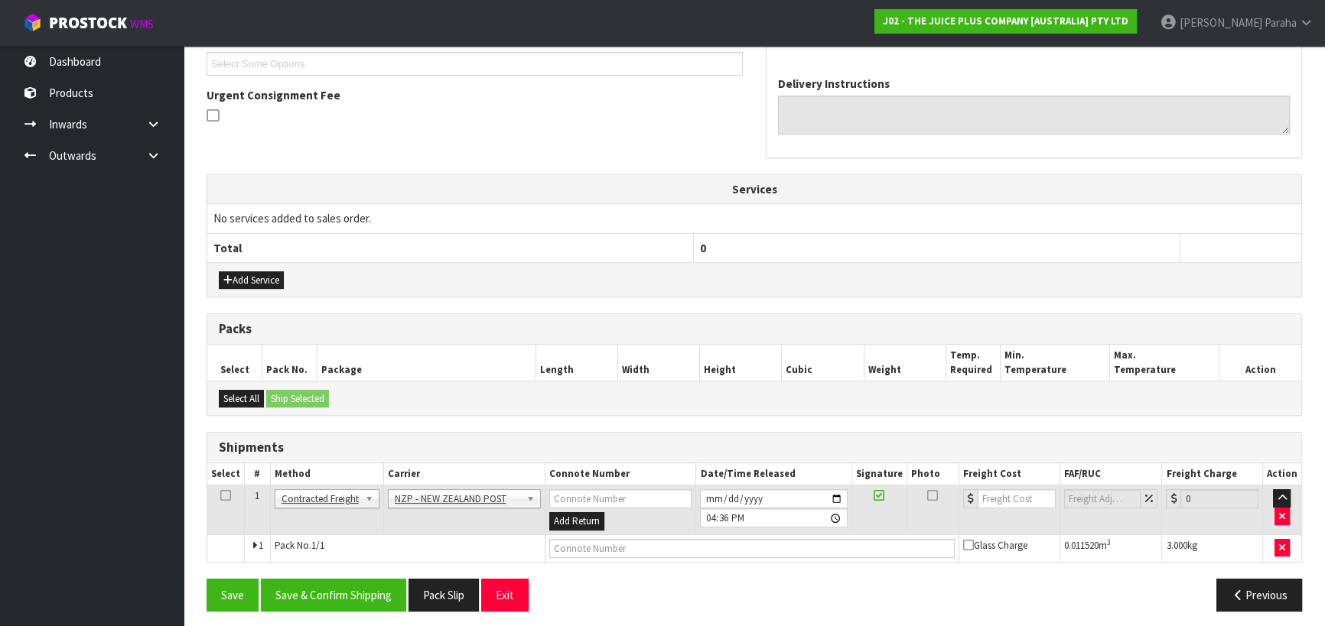
scroll to position [424, 0]
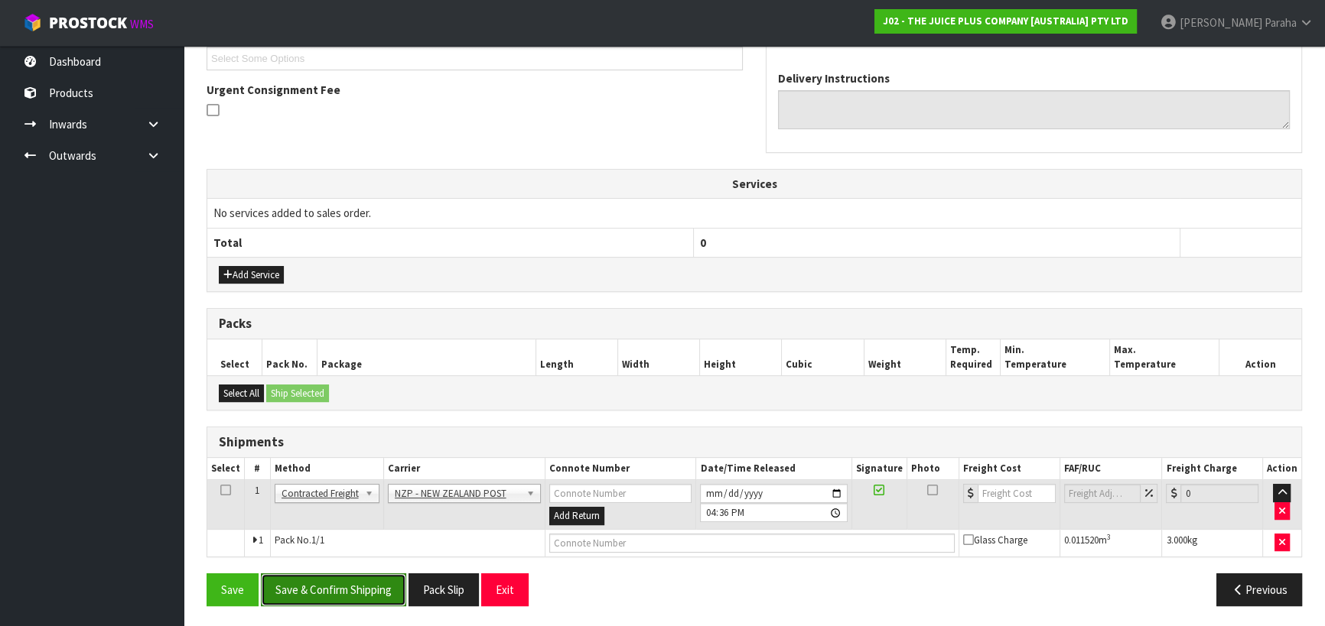
click at [359, 589] on button "Save & Confirm Shipping" at bounding box center [333, 590] width 145 height 33
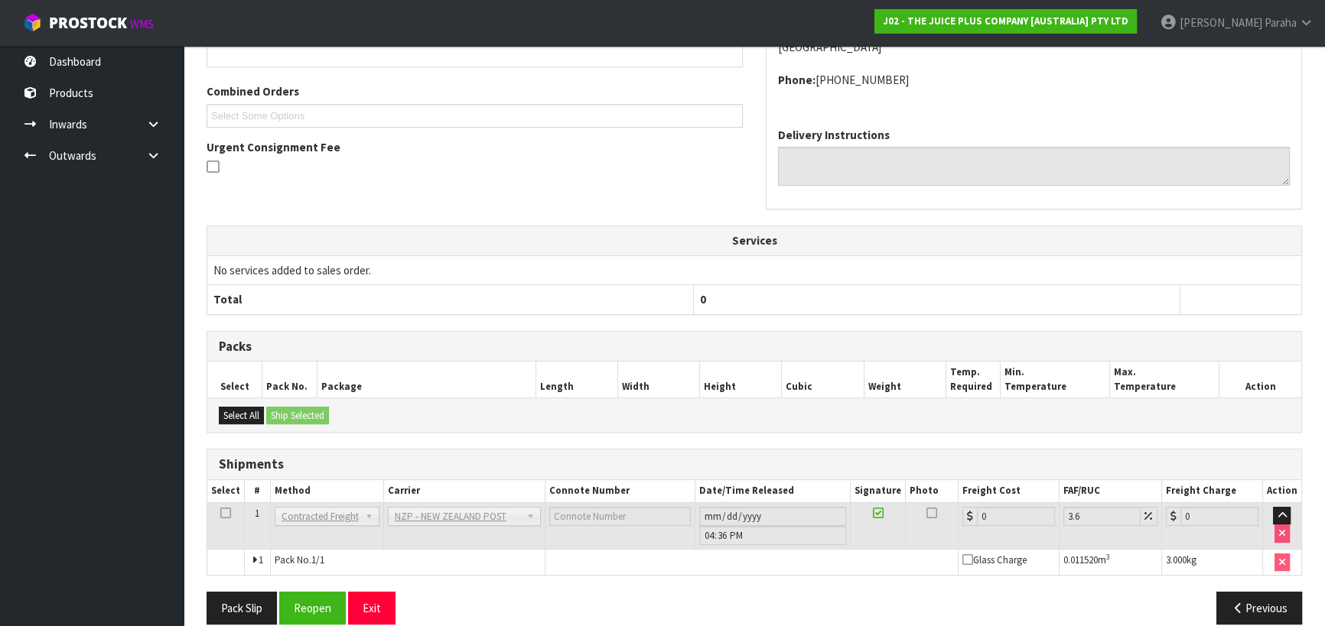
scroll to position [403, 0]
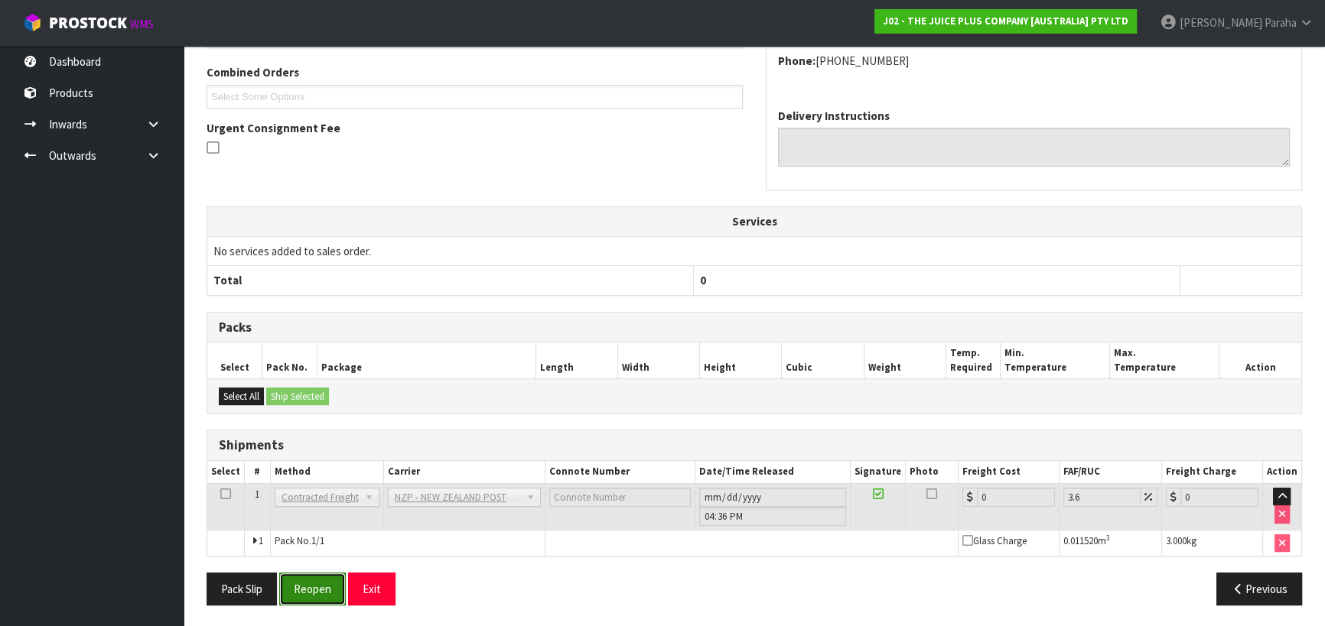
click at [321, 593] on button "Reopen" at bounding box center [312, 589] width 67 height 33
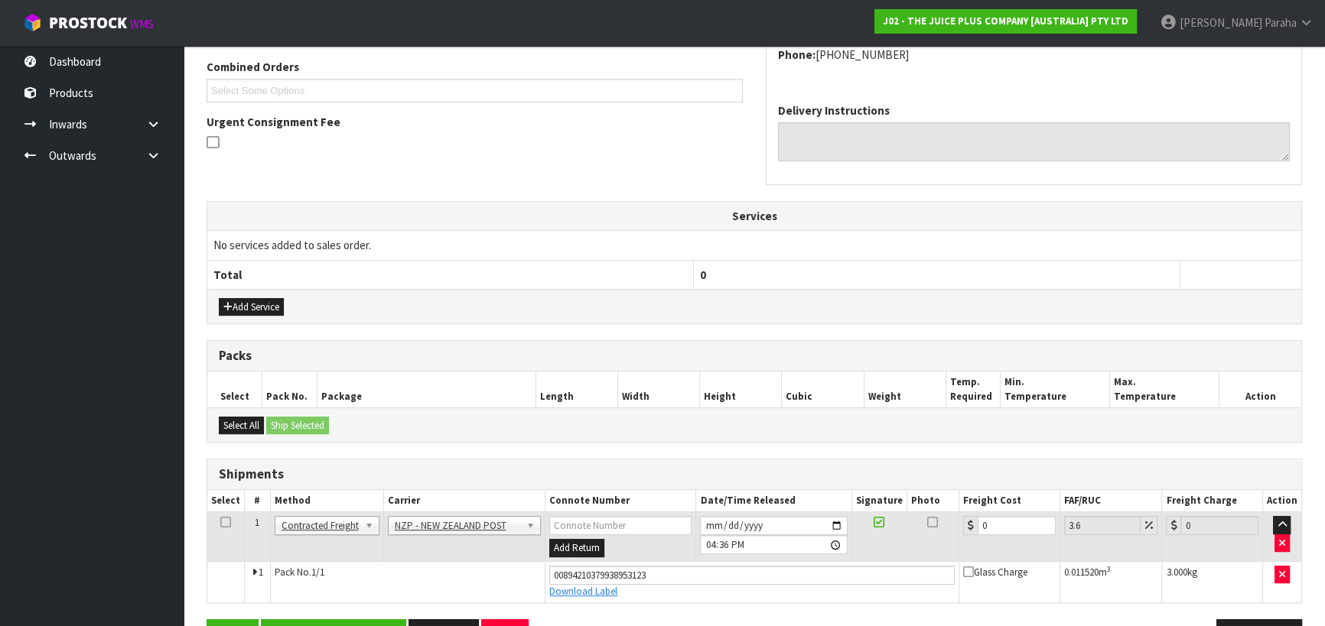
scroll to position [438, 0]
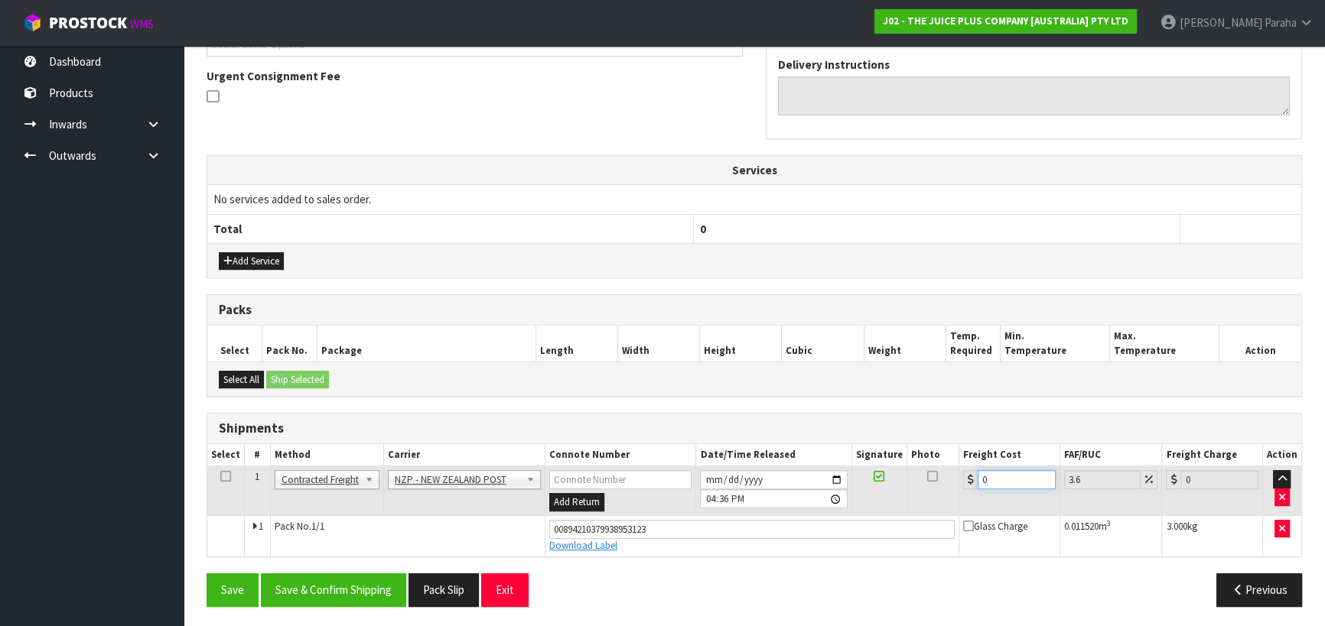
drag, startPoint x: 997, startPoint y: 474, endPoint x: 950, endPoint y: 477, distance: 46.8
click at [951, 477] on tr "1 Client Local Pickup Customer Local Pickup Company Freight Contracted Freight …" at bounding box center [754, 492] width 1094 height 50
type input "1"
type input "1.04"
type input "16"
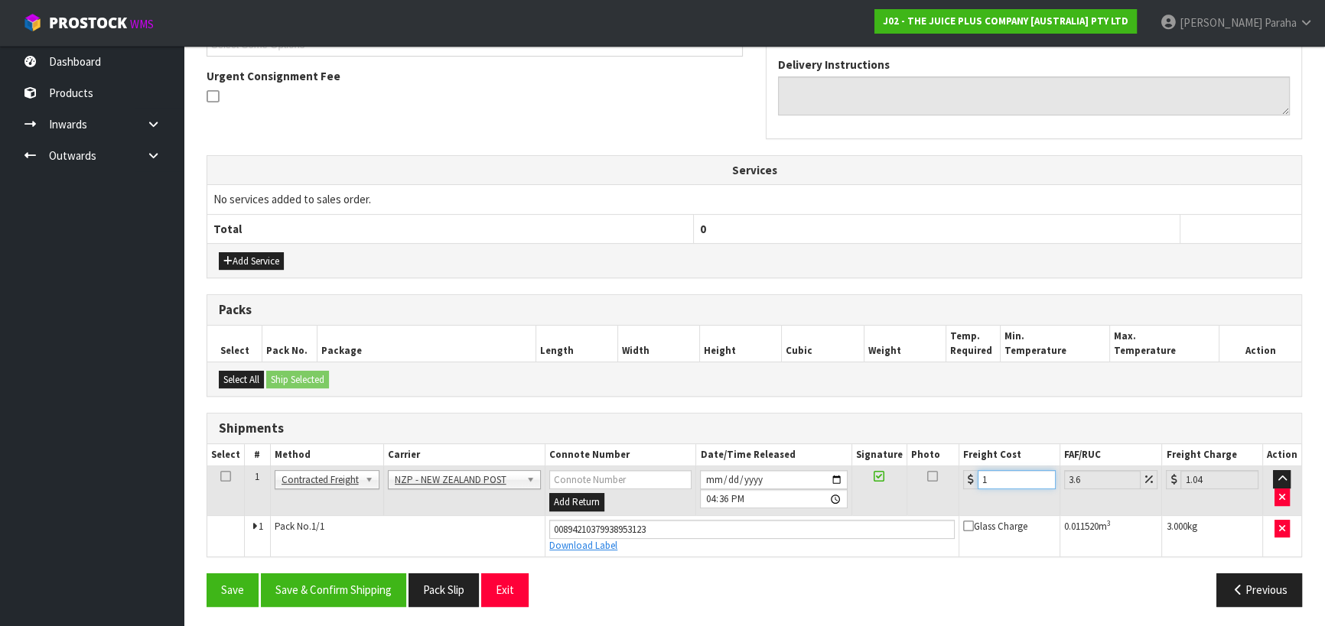
type input "16.58"
type input "16.2"
type input "16.78"
type input "16.20"
click at [334, 577] on button "Save & Confirm Shipping" at bounding box center [333, 590] width 145 height 33
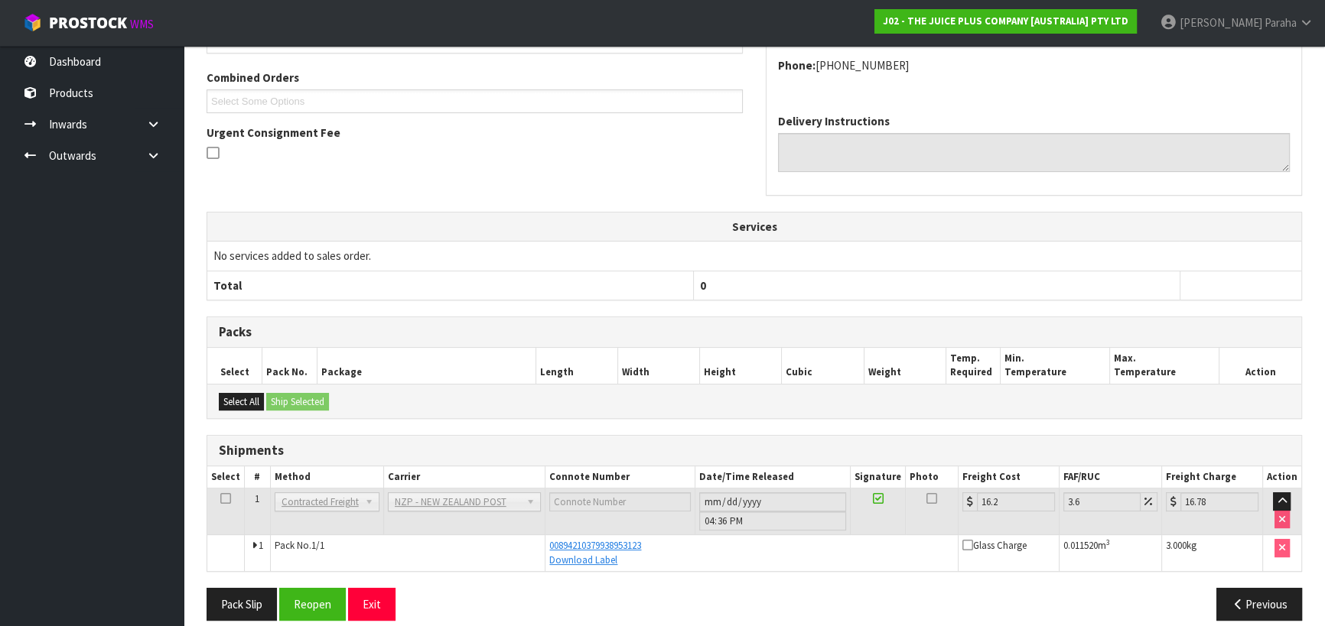
scroll to position [397, 0]
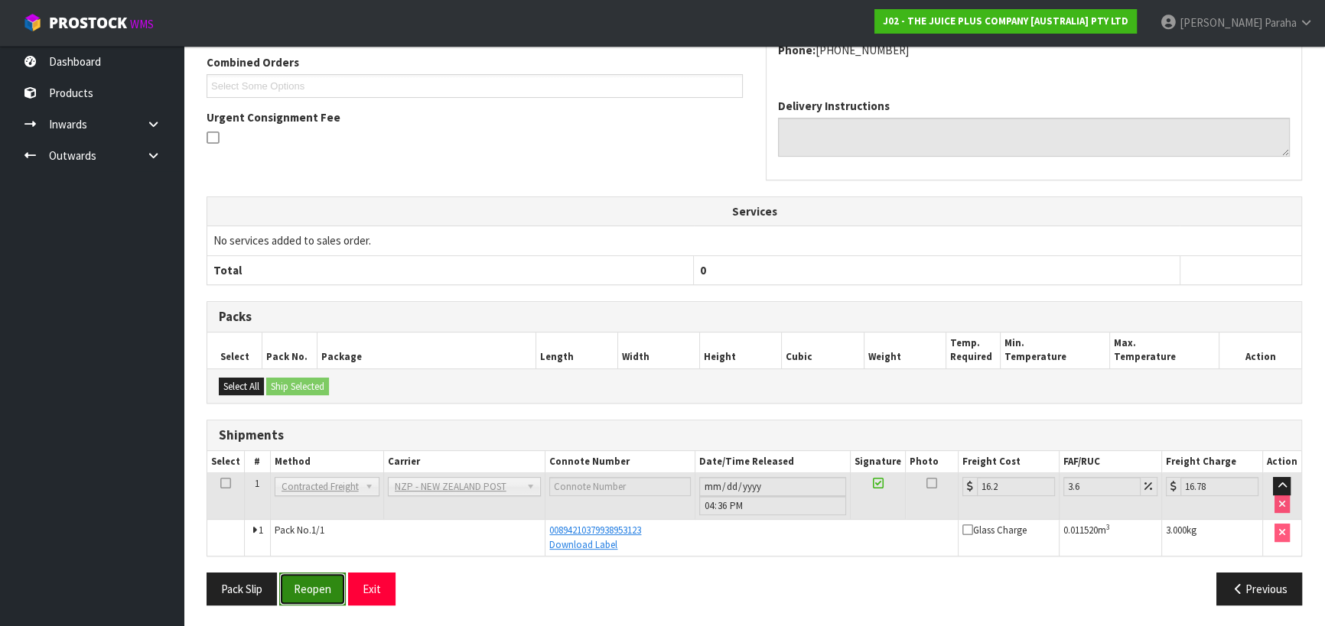
click at [312, 582] on button "Reopen" at bounding box center [312, 589] width 67 height 33
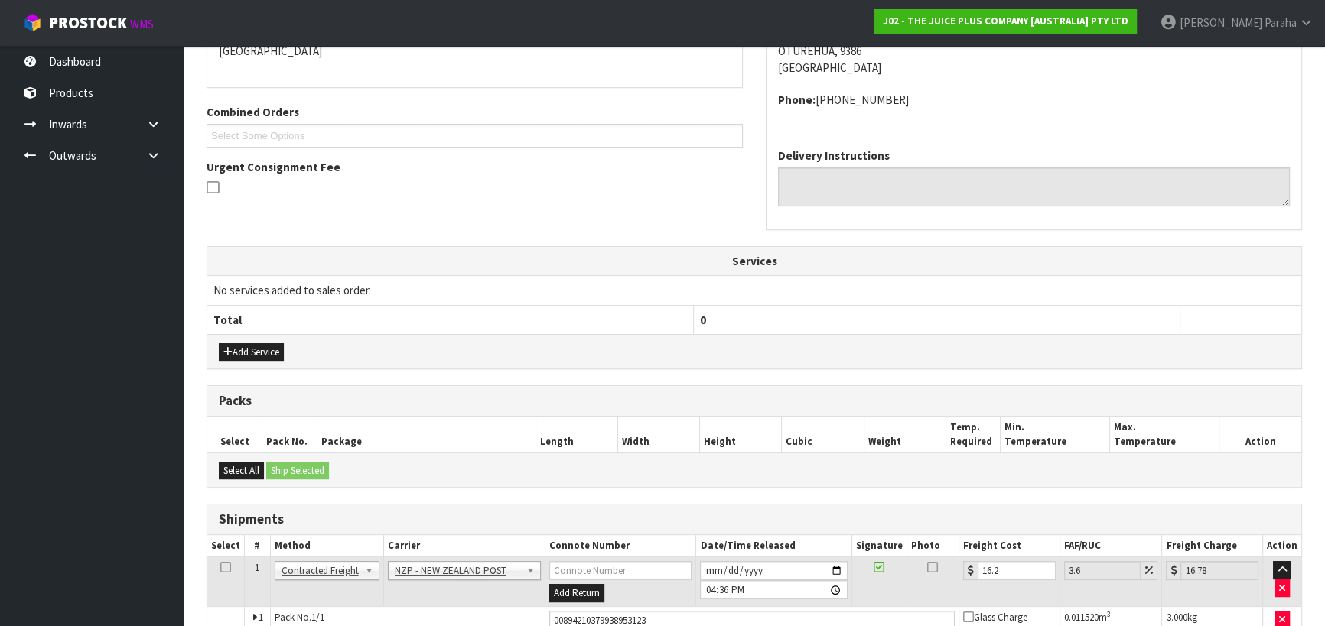
scroll to position [438, 0]
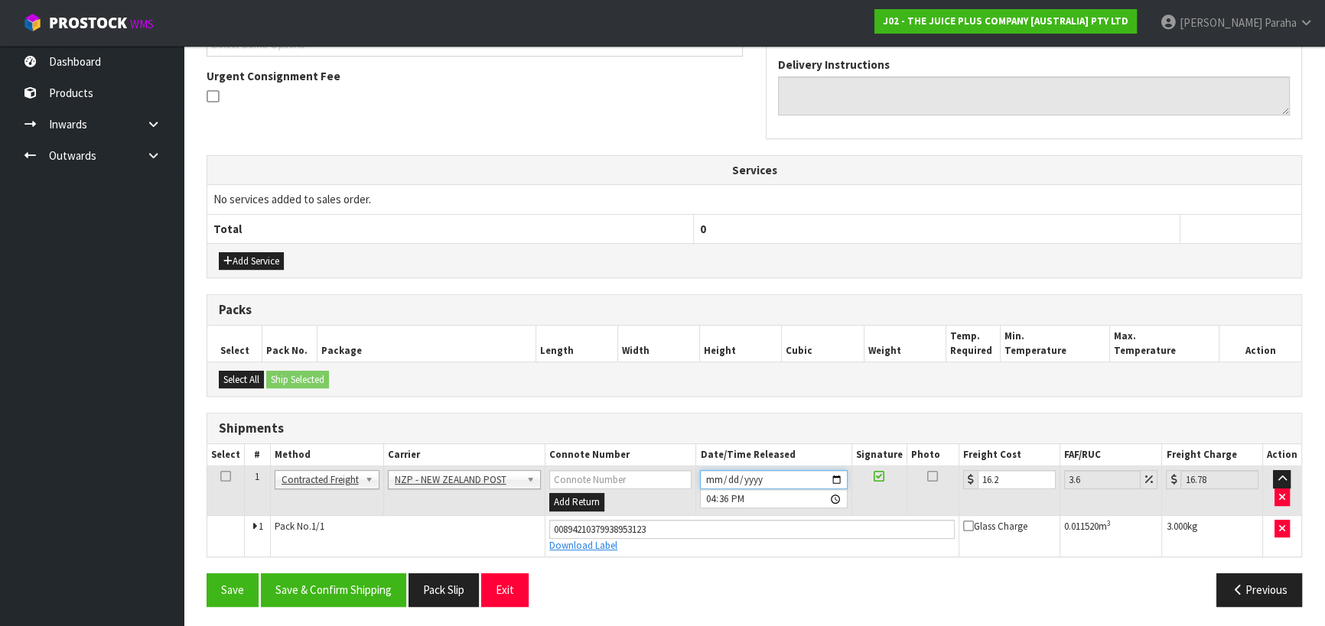
click at [836, 478] on input "[DATE]" at bounding box center [773, 479] width 147 height 19
type input "[DATE]"
click at [372, 579] on button "Save & Confirm Shipping" at bounding box center [333, 590] width 145 height 33
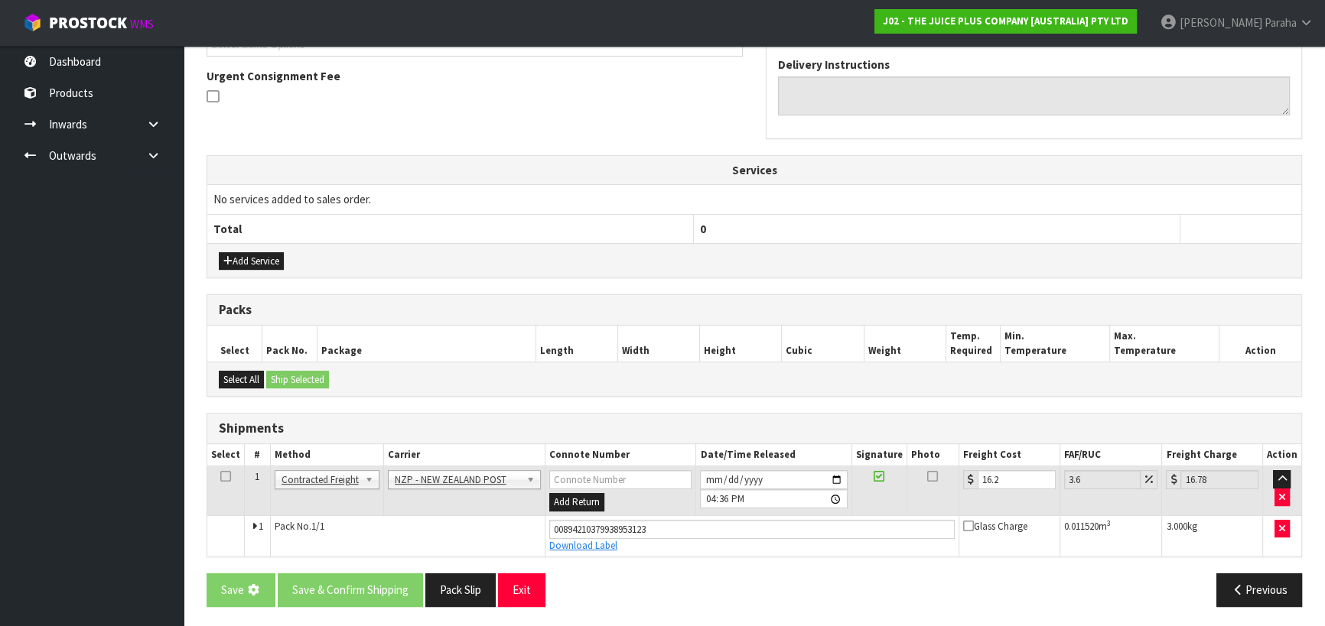
scroll to position [0, 0]
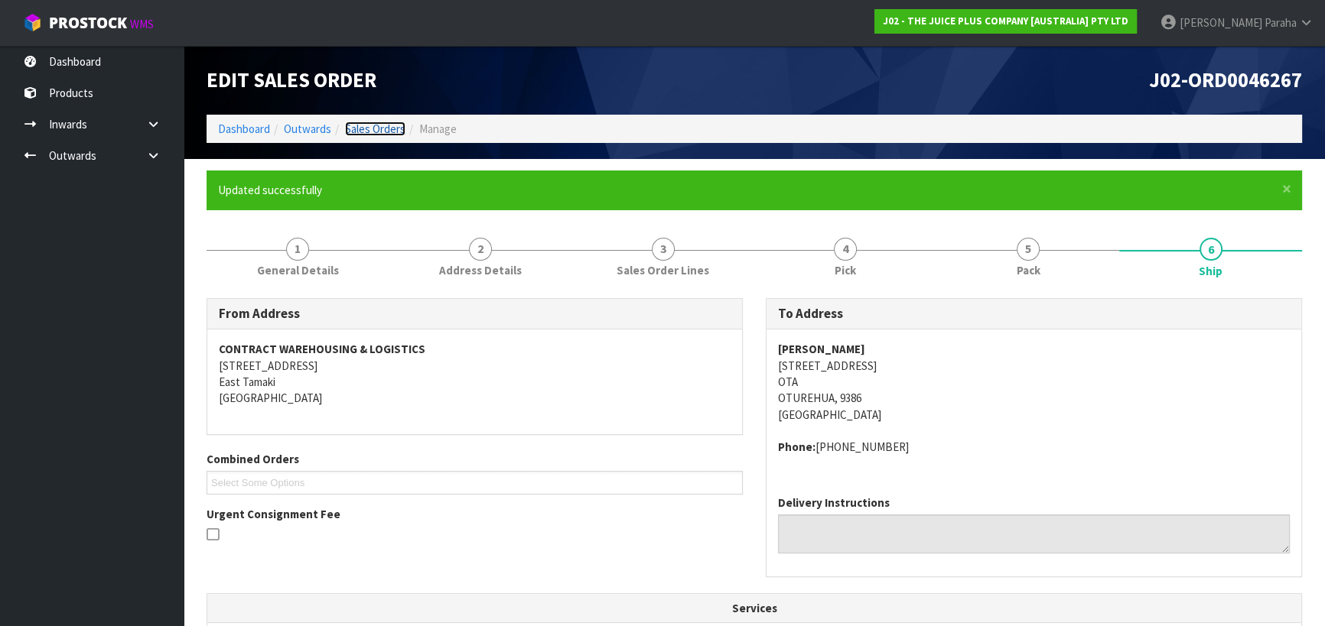
click at [373, 132] on link "Sales Orders" at bounding box center [375, 129] width 60 height 15
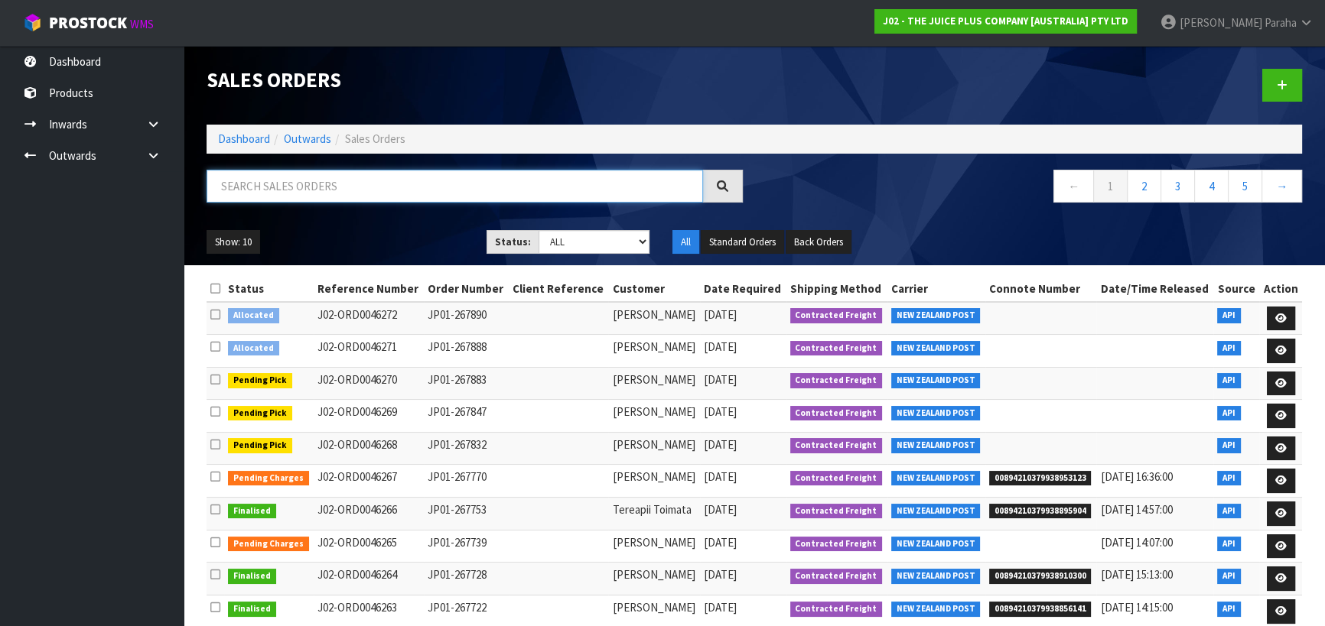
drag, startPoint x: 398, startPoint y: 213, endPoint x: 398, endPoint y: 185, distance: 28.3
click at [398, 185] on input "text" at bounding box center [454, 186] width 496 height 33
type input "JOB-0407447"
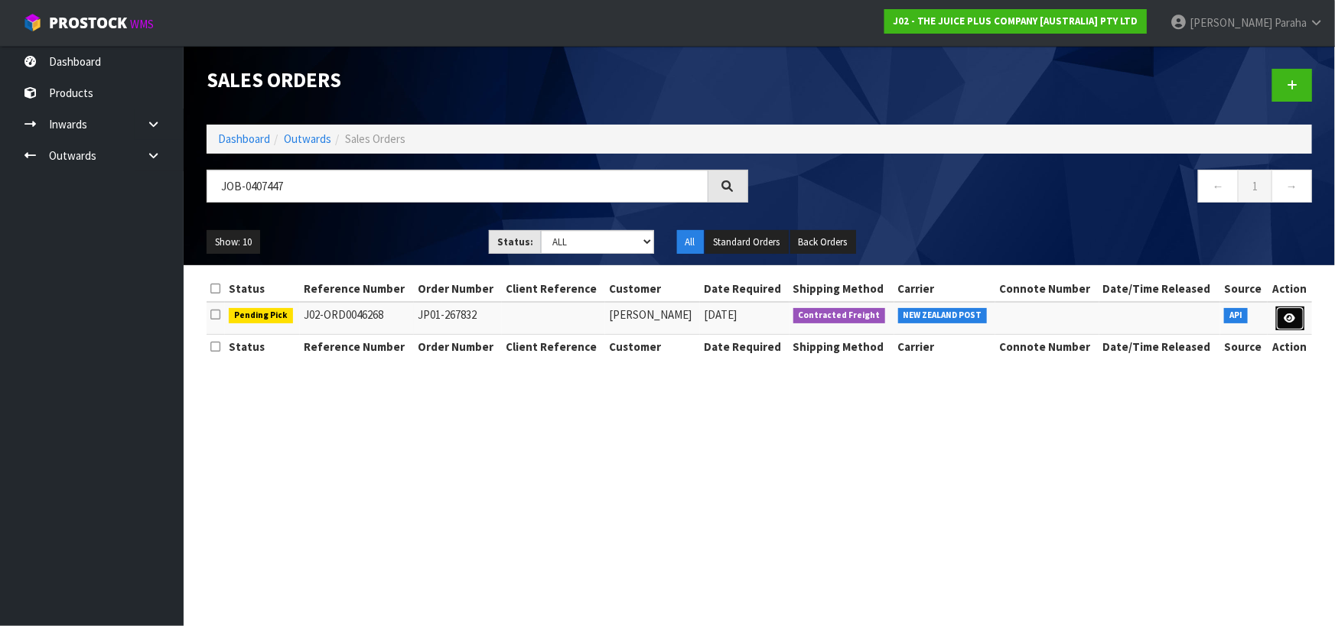
click at [1288, 322] on icon at bounding box center [1289, 319] width 11 height 10
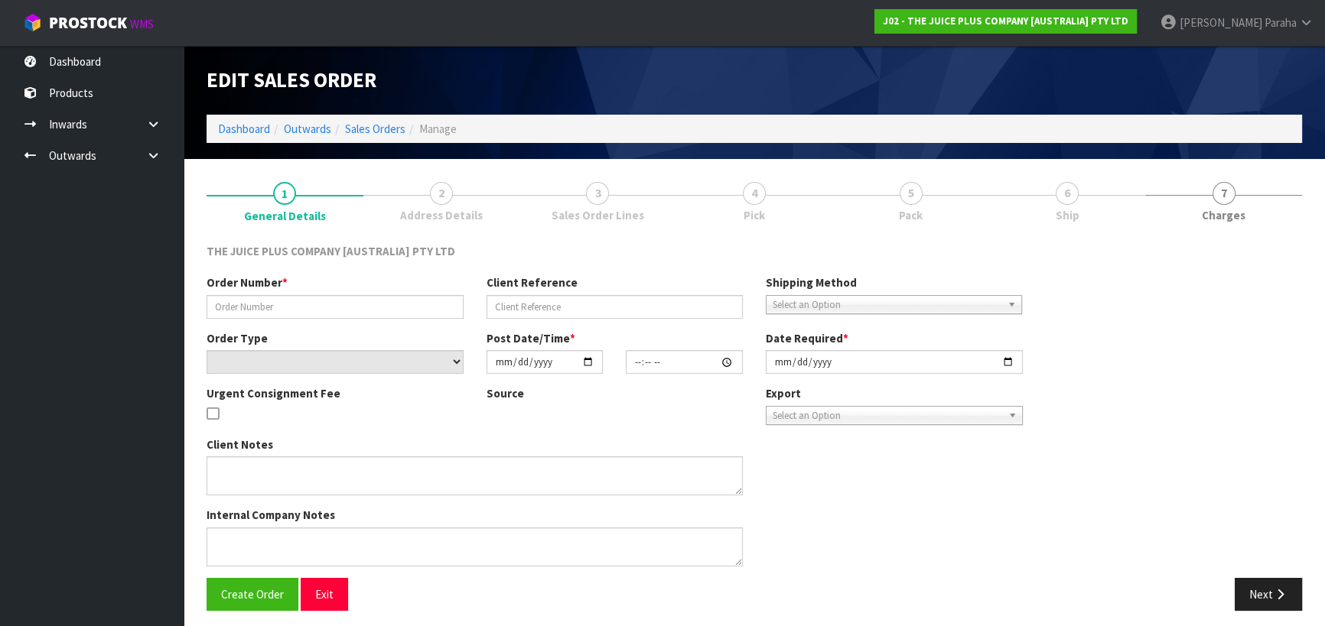
type input "JP01-267832"
select select "number:0"
type input "[DATE]"
type input "03:02:47.000"
type input "[DATE]"
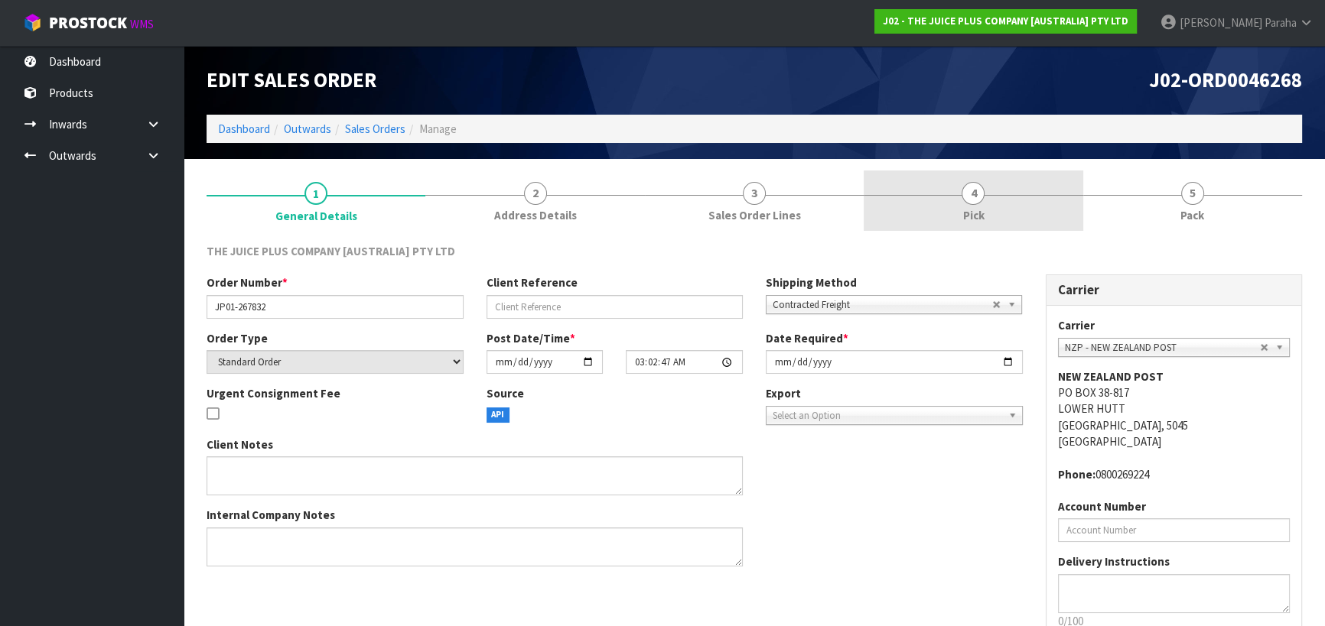
click at [976, 199] on span "4" at bounding box center [972, 193] width 23 height 23
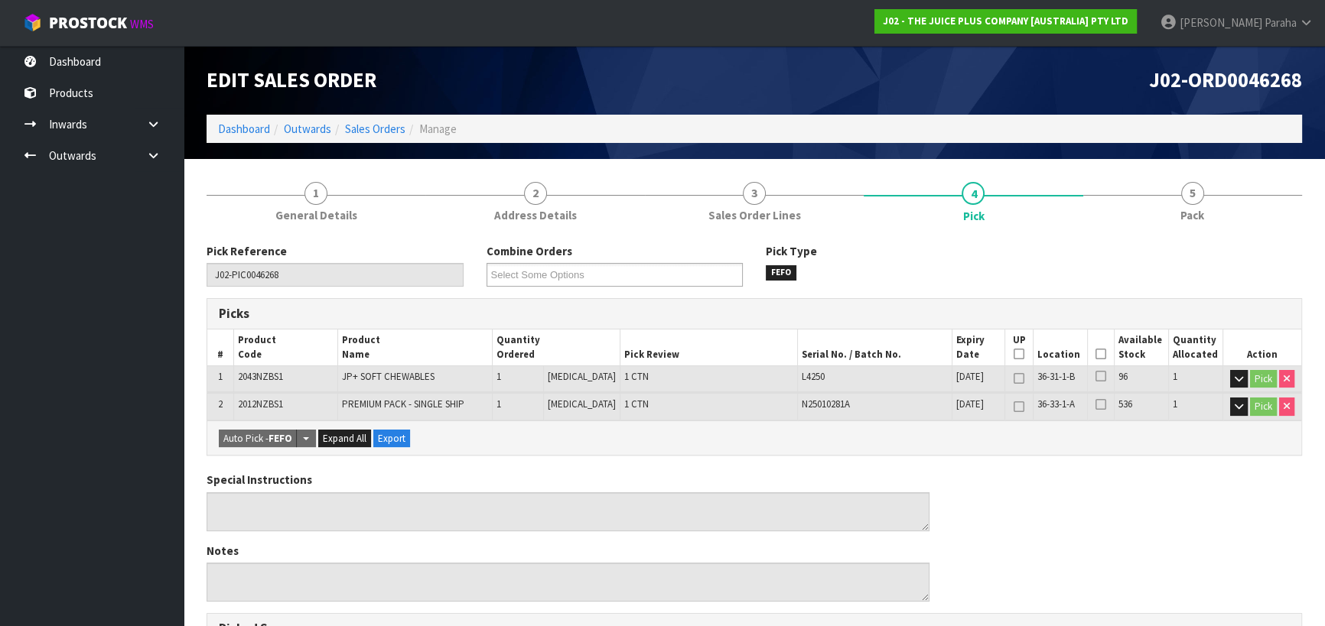
click at [1099, 354] on icon at bounding box center [1100, 354] width 11 height 1
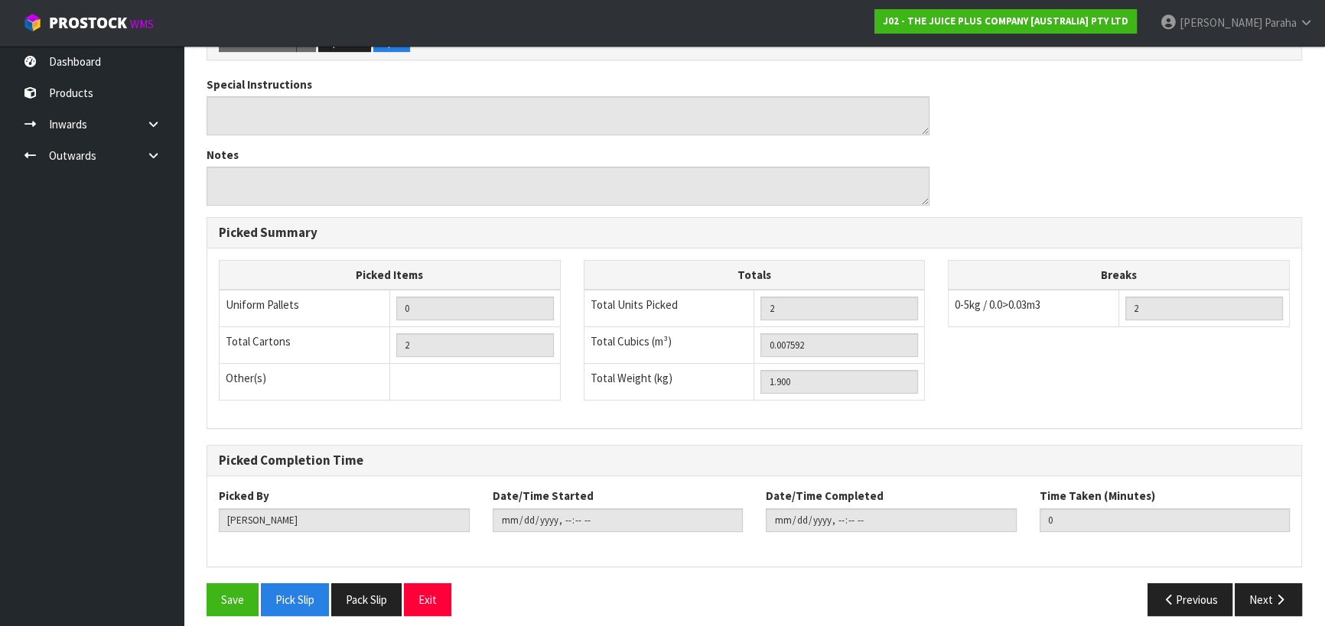
scroll to position [460, 0]
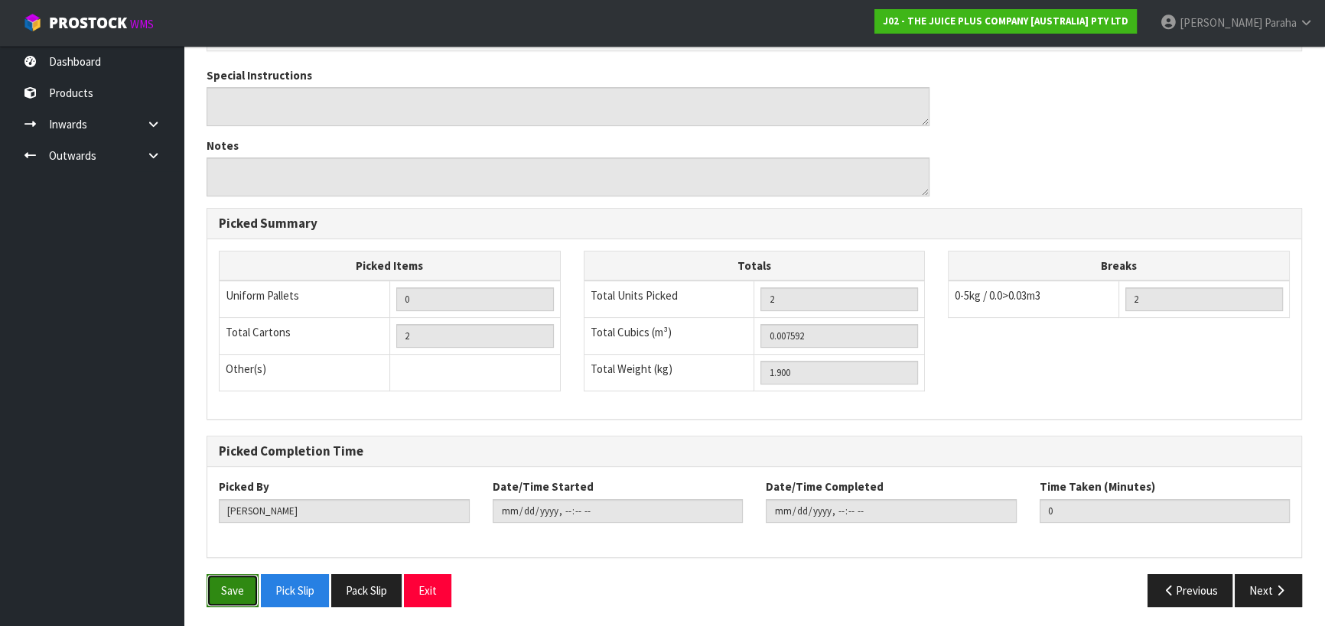
click at [236, 587] on button "Save" at bounding box center [232, 590] width 52 height 33
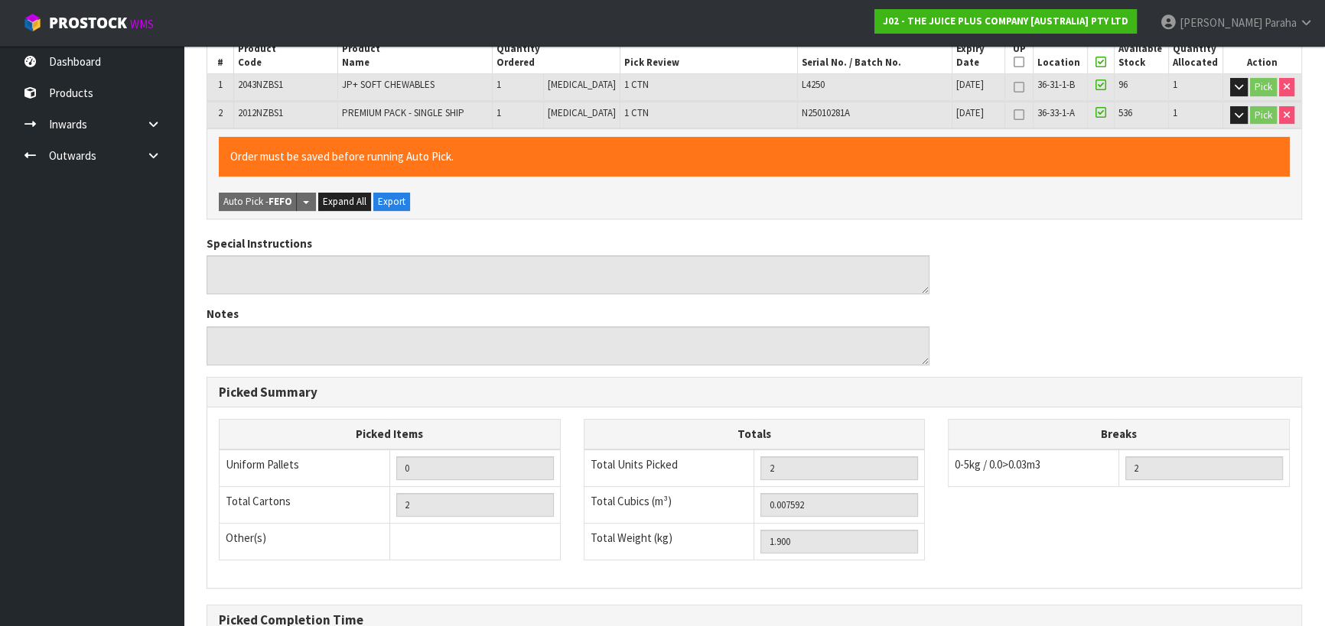
type input "[PERSON_NAME]"
type input "[DATE]T16:40:01"
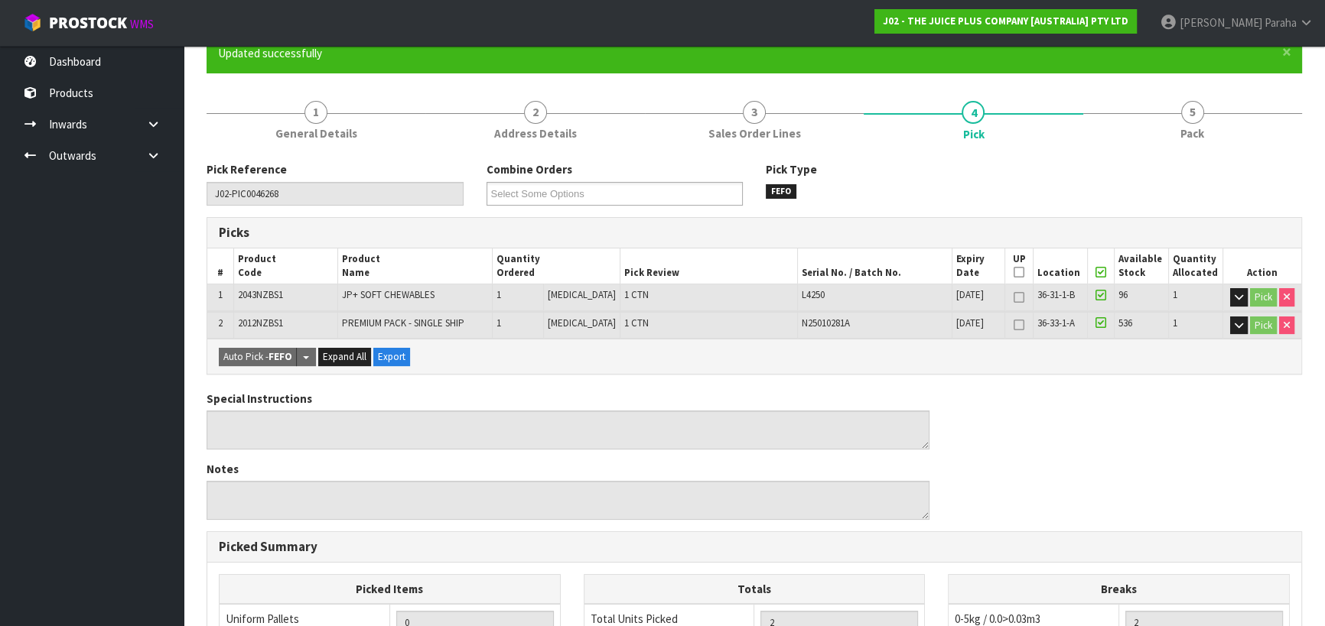
scroll to position [113, 0]
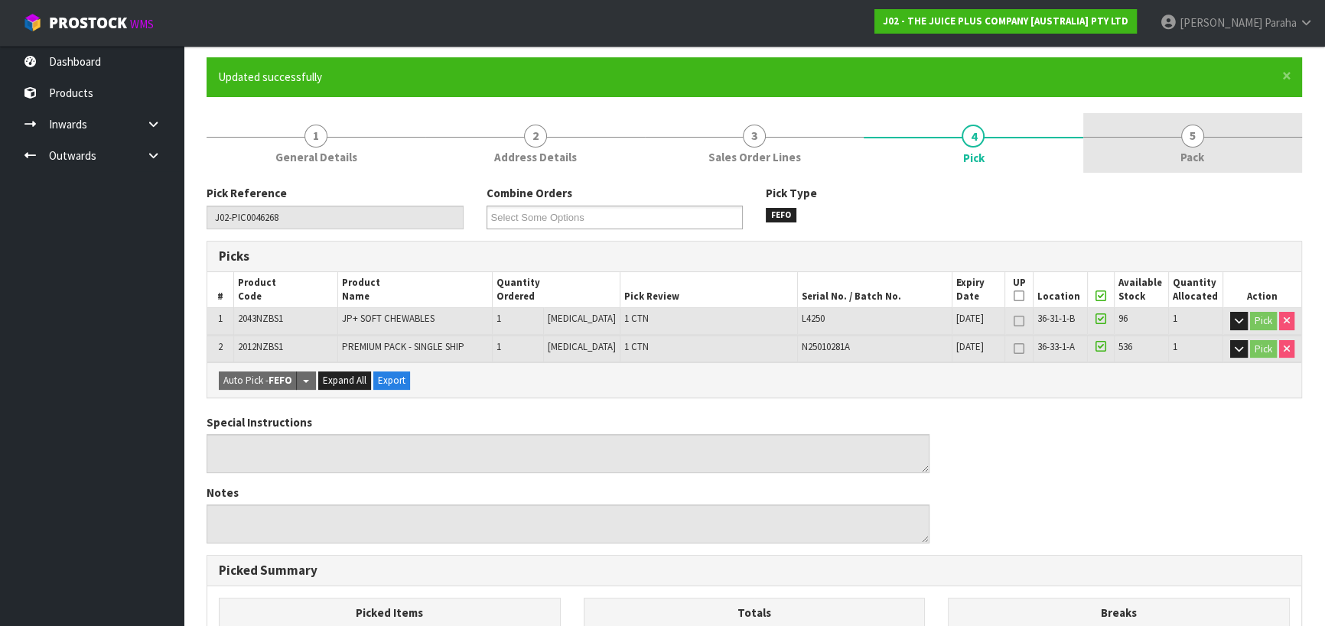
click at [1188, 138] on span "5" at bounding box center [1192, 136] width 23 height 23
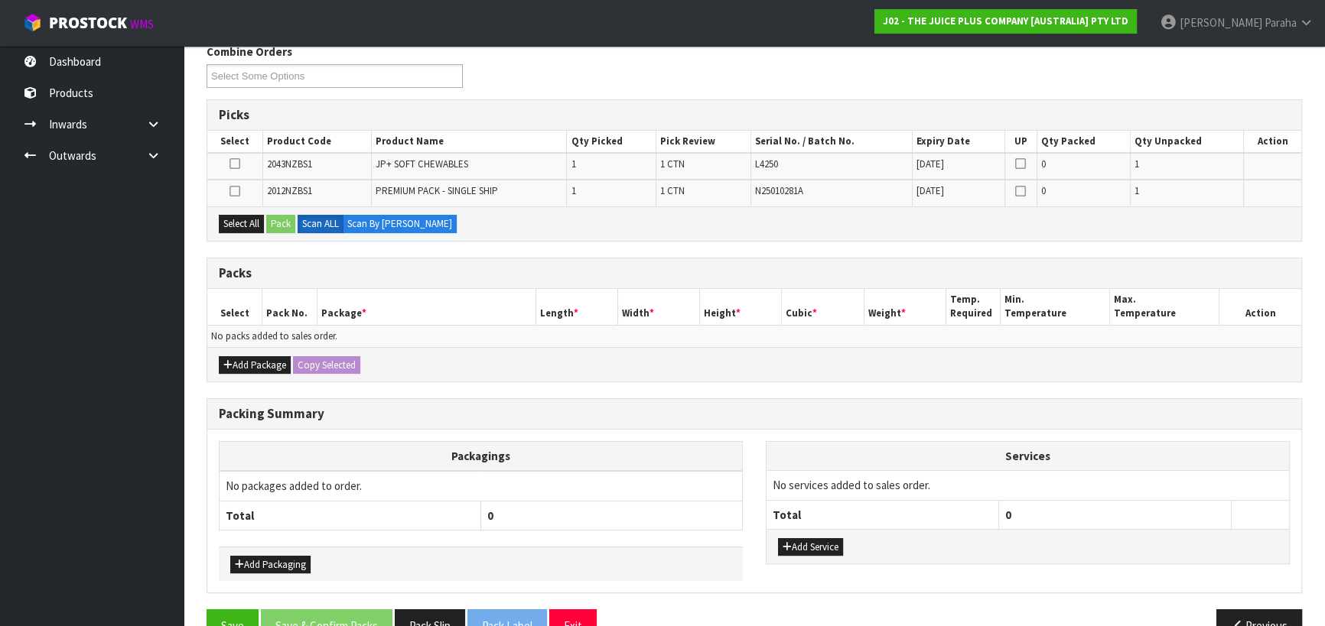
scroll to position [291, 0]
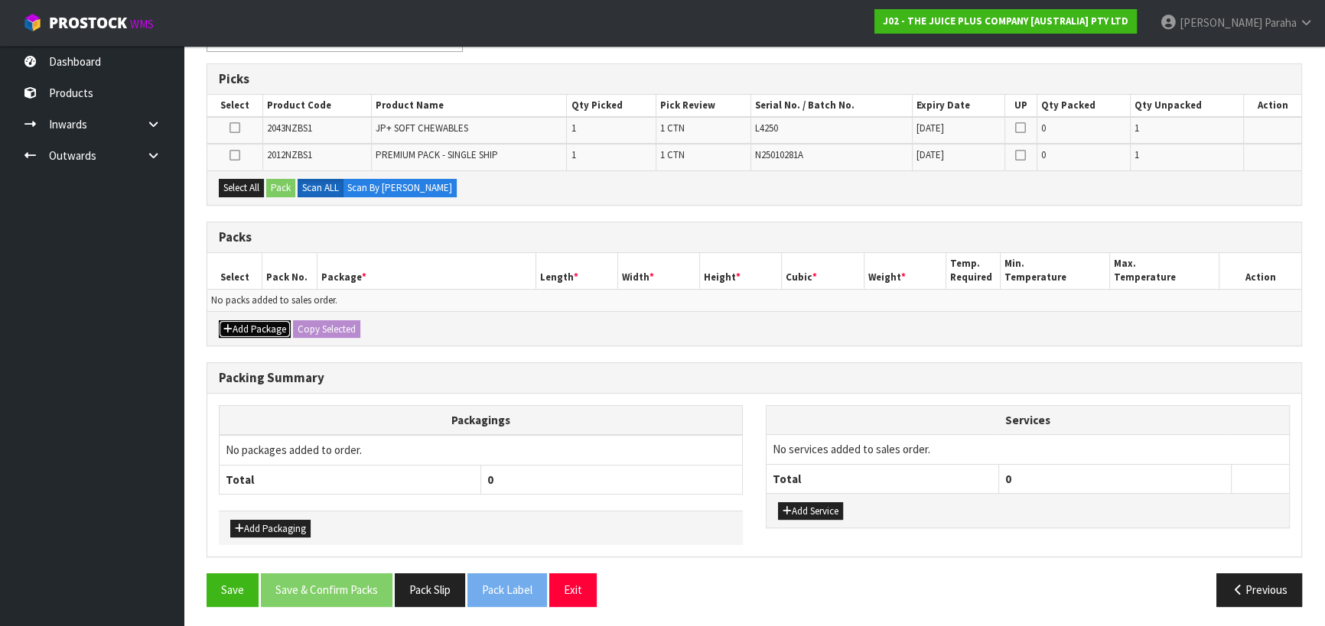
click at [270, 321] on button "Add Package" at bounding box center [255, 329] width 72 height 18
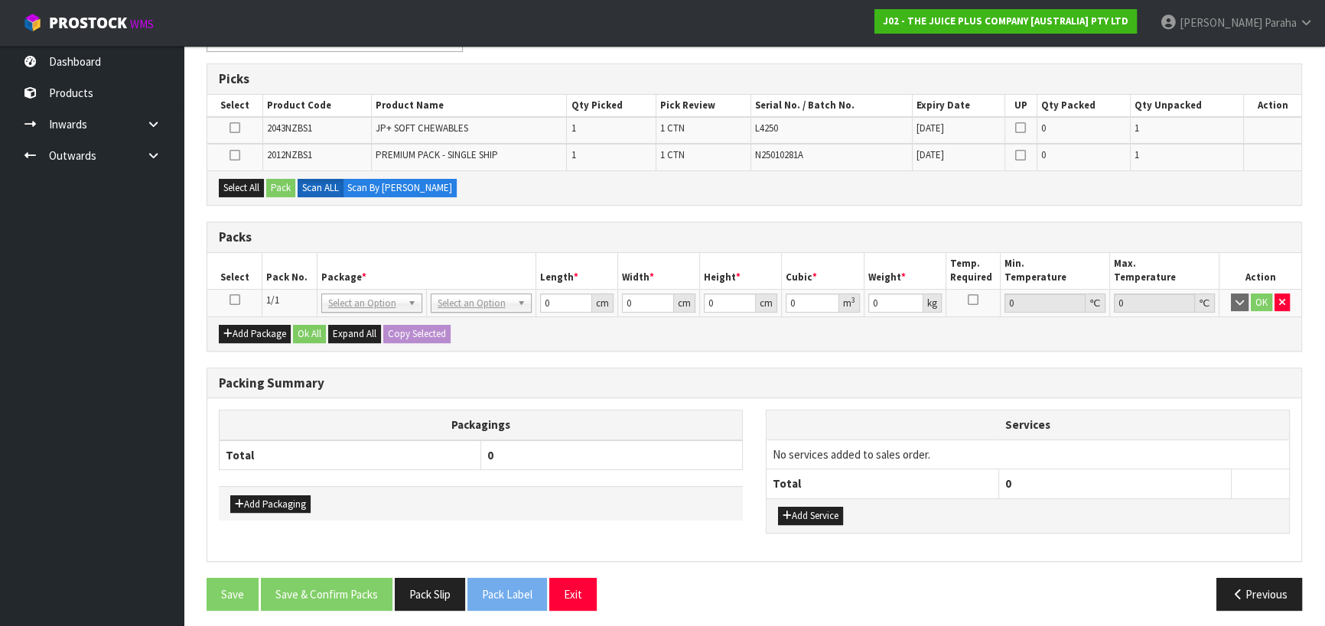
click at [234, 300] on icon at bounding box center [234, 300] width 11 height 1
click at [237, 185] on button "Select All" at bounding box center [241, 188] width 45 height 18
click at [279, 189] on button "Pack" at bounding box center [280, 188] width 29 height 18
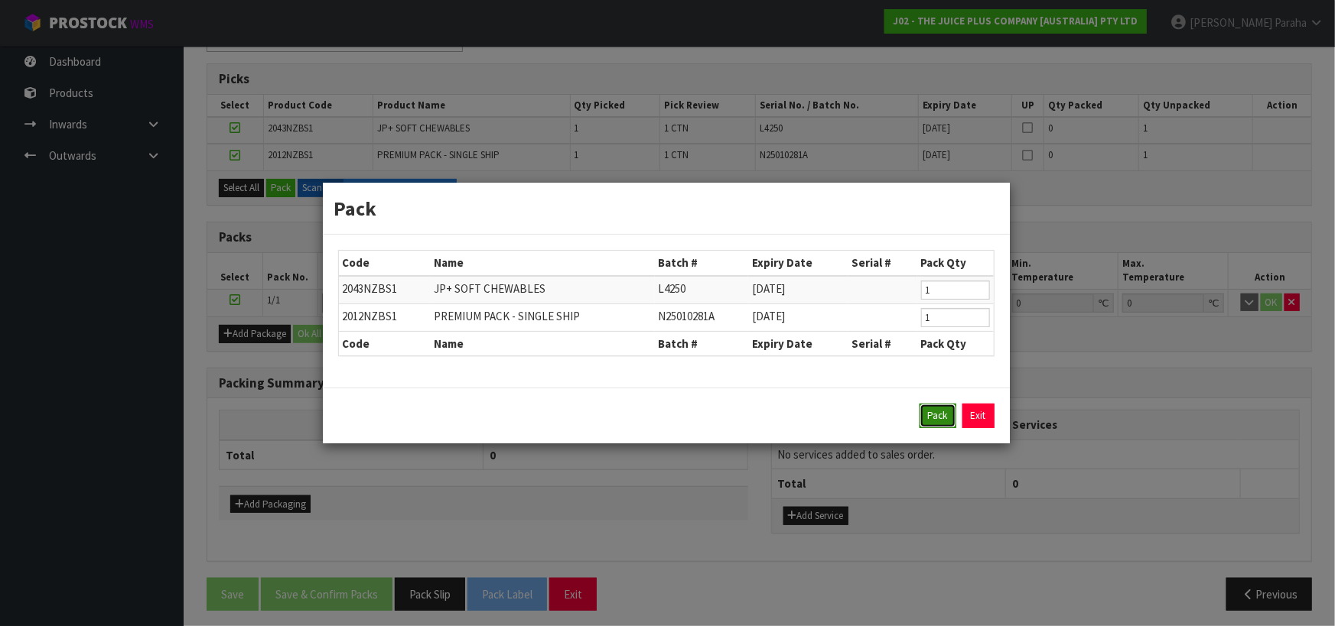
click at [928, 415] on button "Pack" at bounding box center [937, 416] width 37 height 24
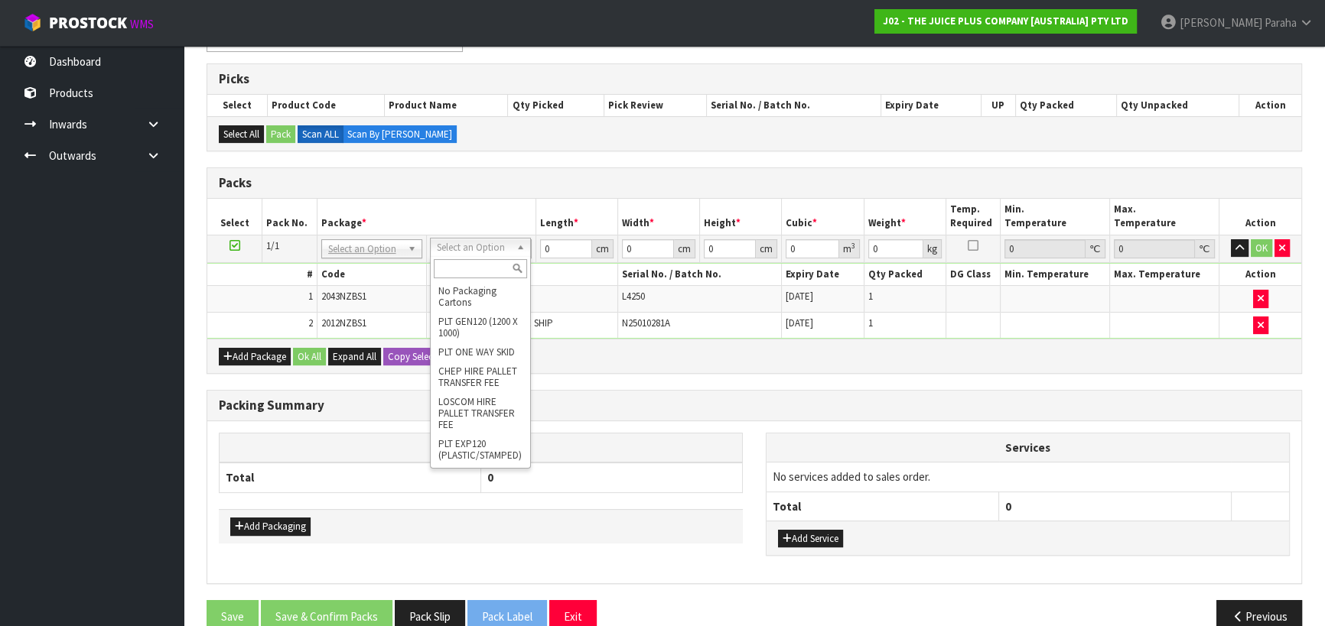
click at [485, 267] on input "text" at bounding box center [480, 268] width 93 height 19
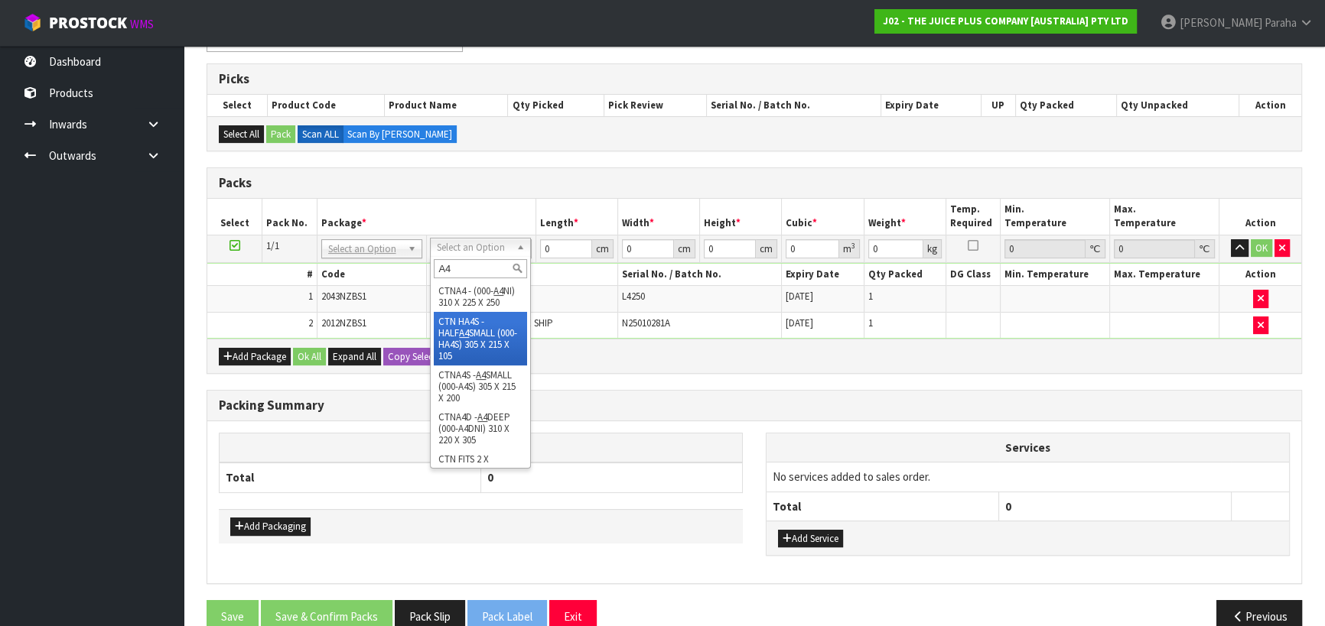
type input "A4"
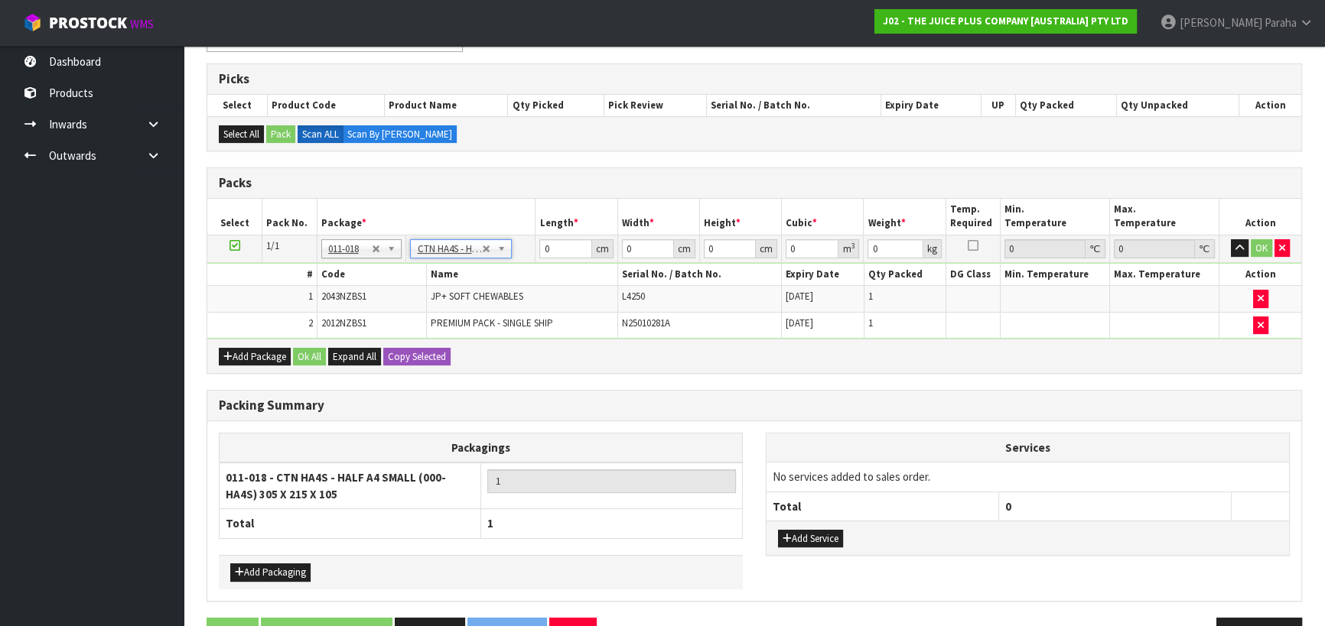
type input "30.5"
type input "21.5"
type input "10.5"
type input "0.006885"
type input "2.1"
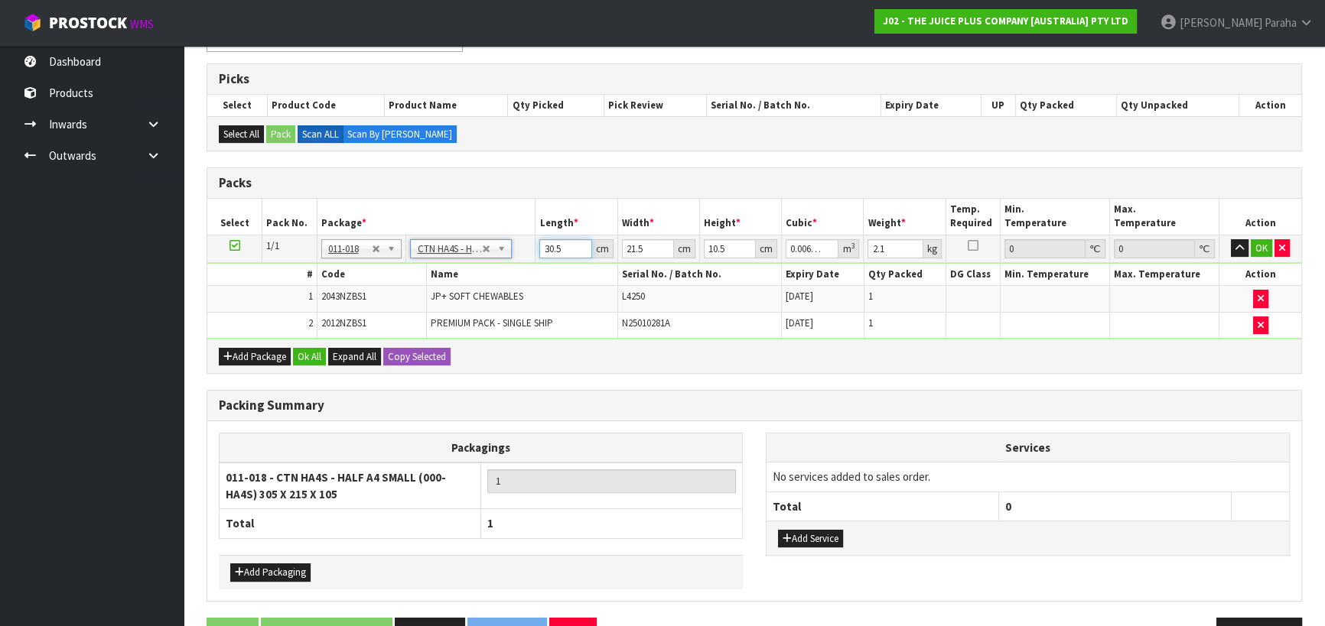
drag, startPoint x: 561, startPoint y: 249, endPoint x: 530, endPoint y: 250, distance: 30.6
click at [530, 250] on tr "1/1 NONE 007-001 007-002 007-004 007-009 007-013 007-014 007-015 007-017 007-01…" at bounding box center [754, 249] width 1094 height 28
type input "3"
type input "0.000677"
type input "33"
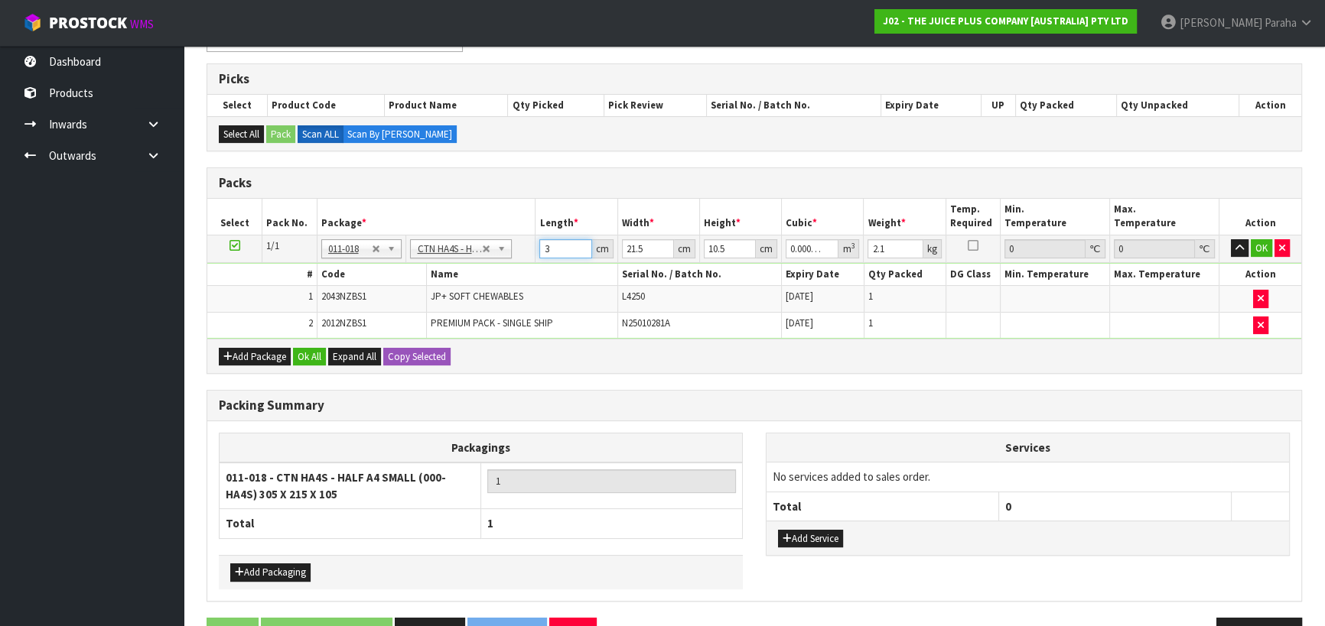
type input "0.00745"
type input "33"
type input "2"
type input "0.000693"
type input "24"
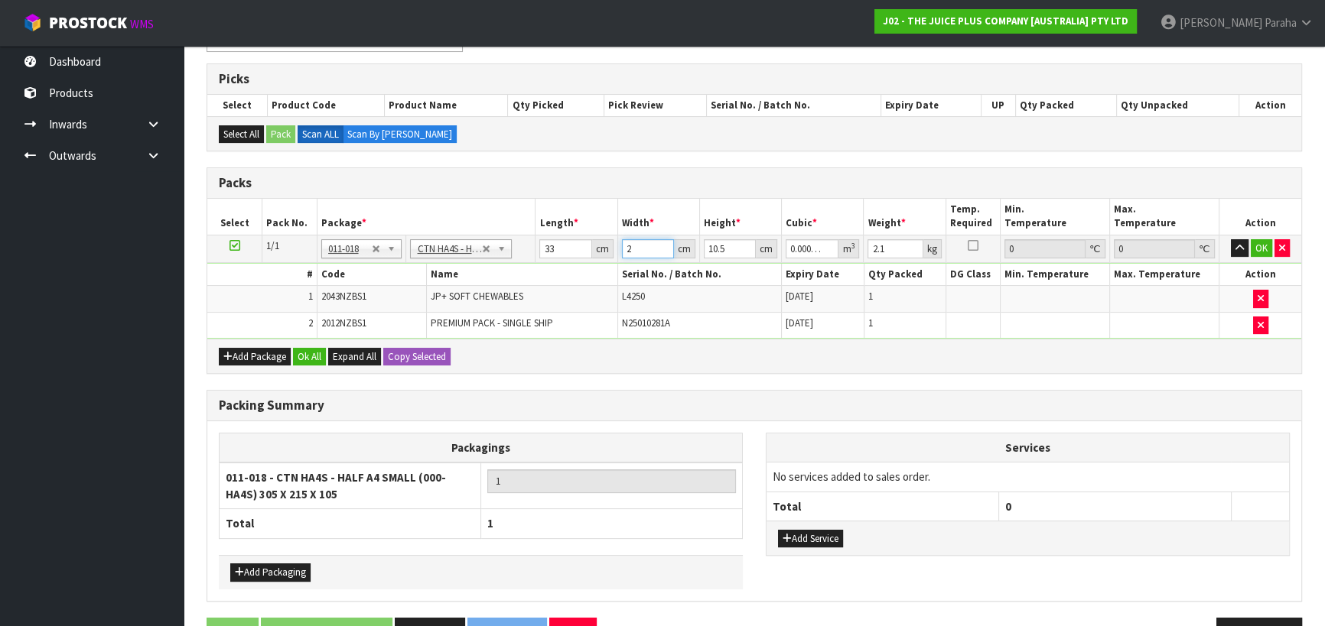
type input "0.008316"
type input "24"
type input "1"
type input "0.000792"
type input "15"
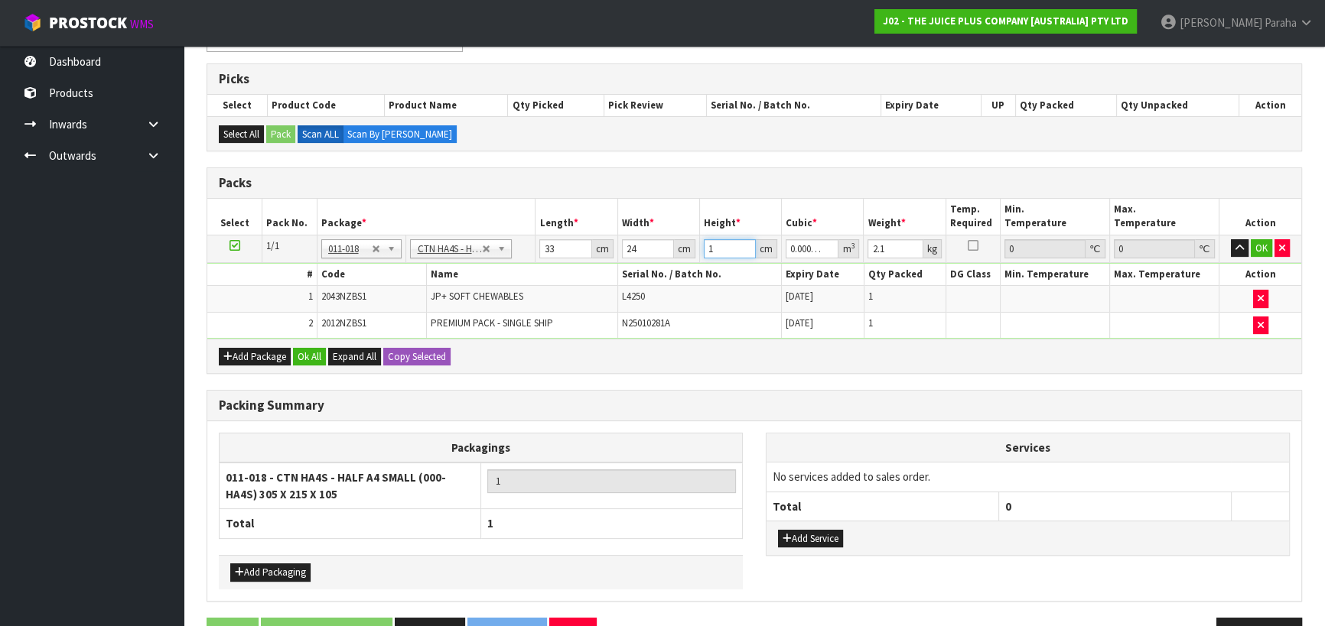
type input "0.01188"
type input "15"
type input "3"
click at [1231, 239] on button "button" at bounding box center [1240, 248] width 18 height 18
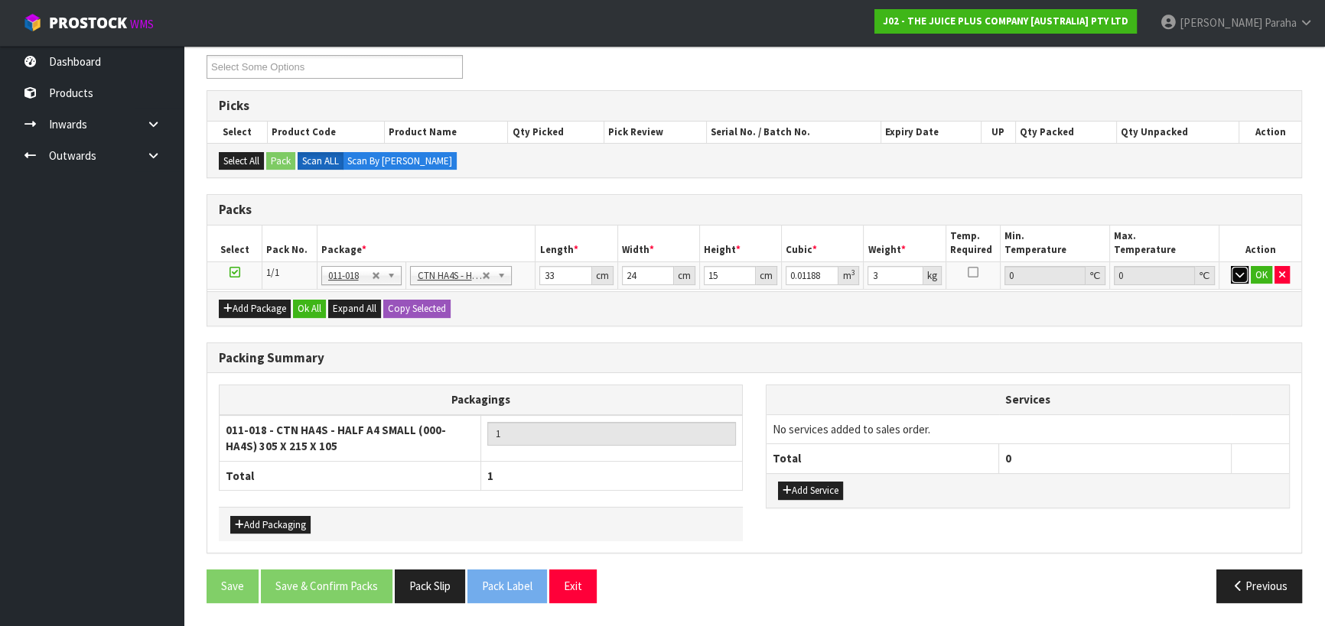
scroll to position [259, 0]
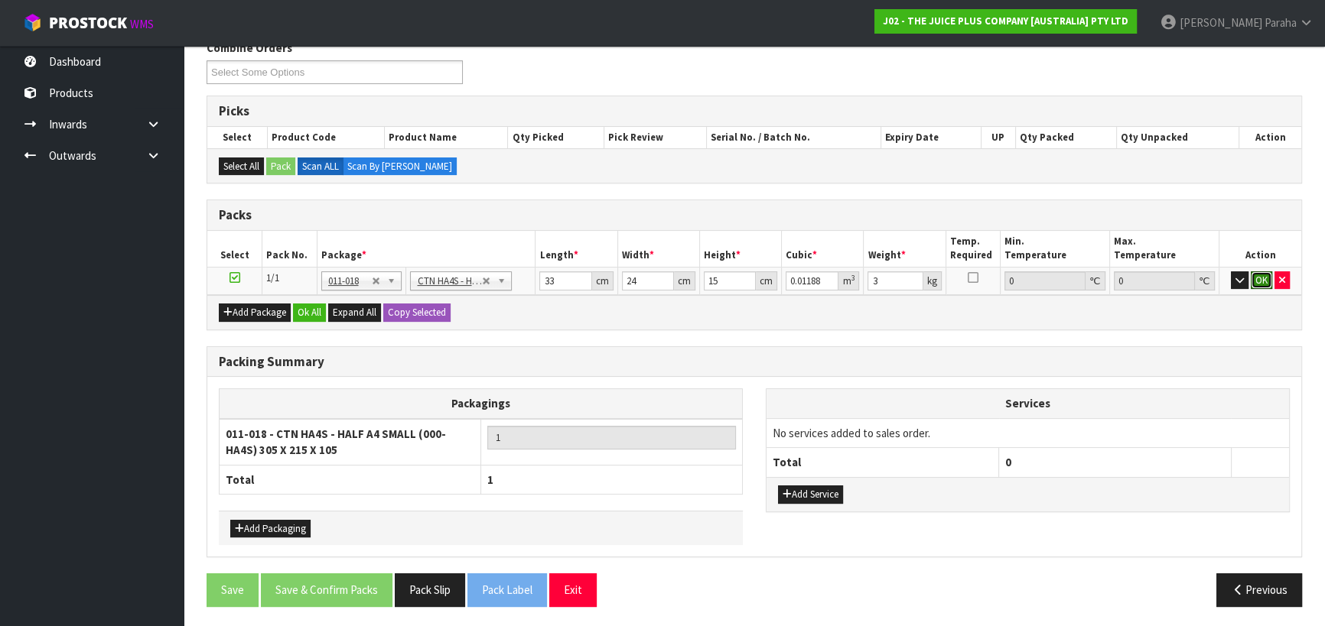
click button "OK" at bounding box center [1260, 281] width 21 height 18
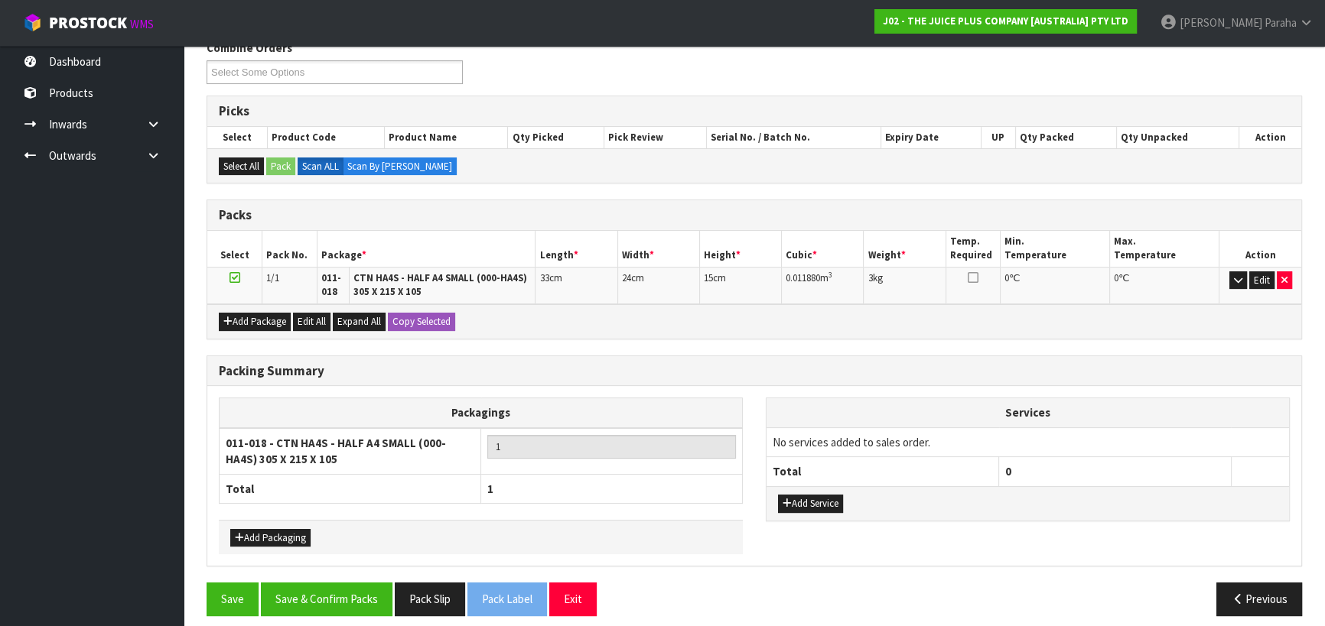
scroll to position [268, 0]
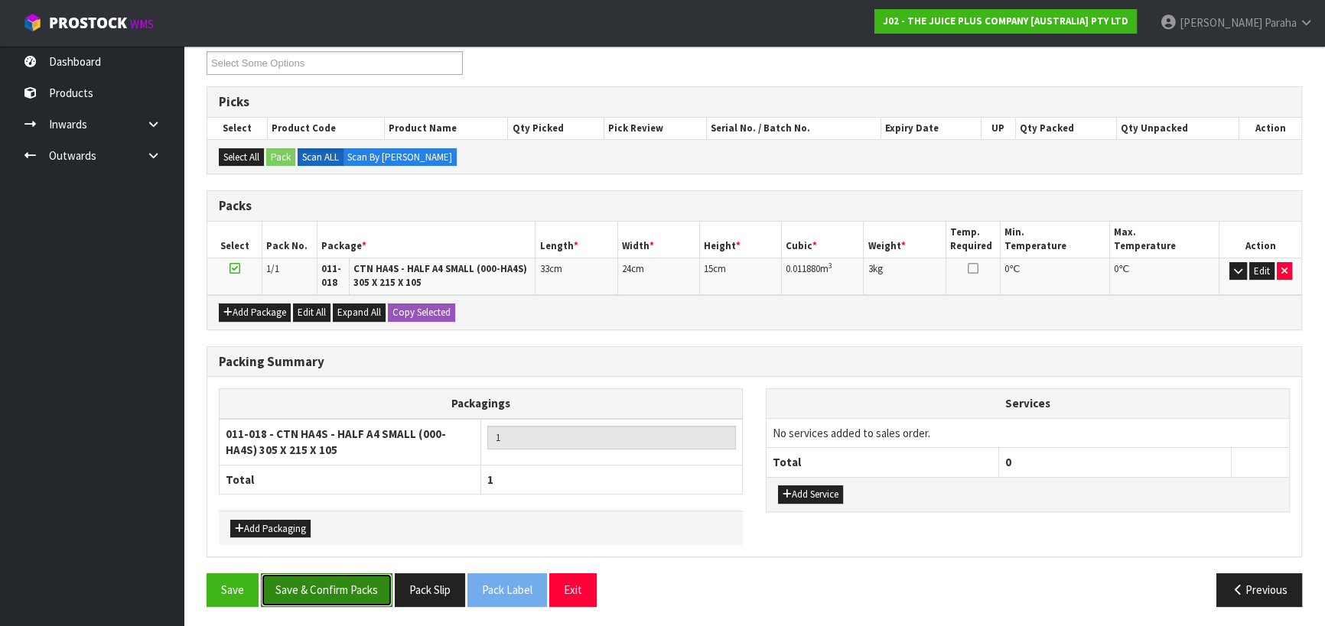
click at [363, 579] on button "Save & Confirm Packs" at bounding box center [327, 590] width 132 height 33
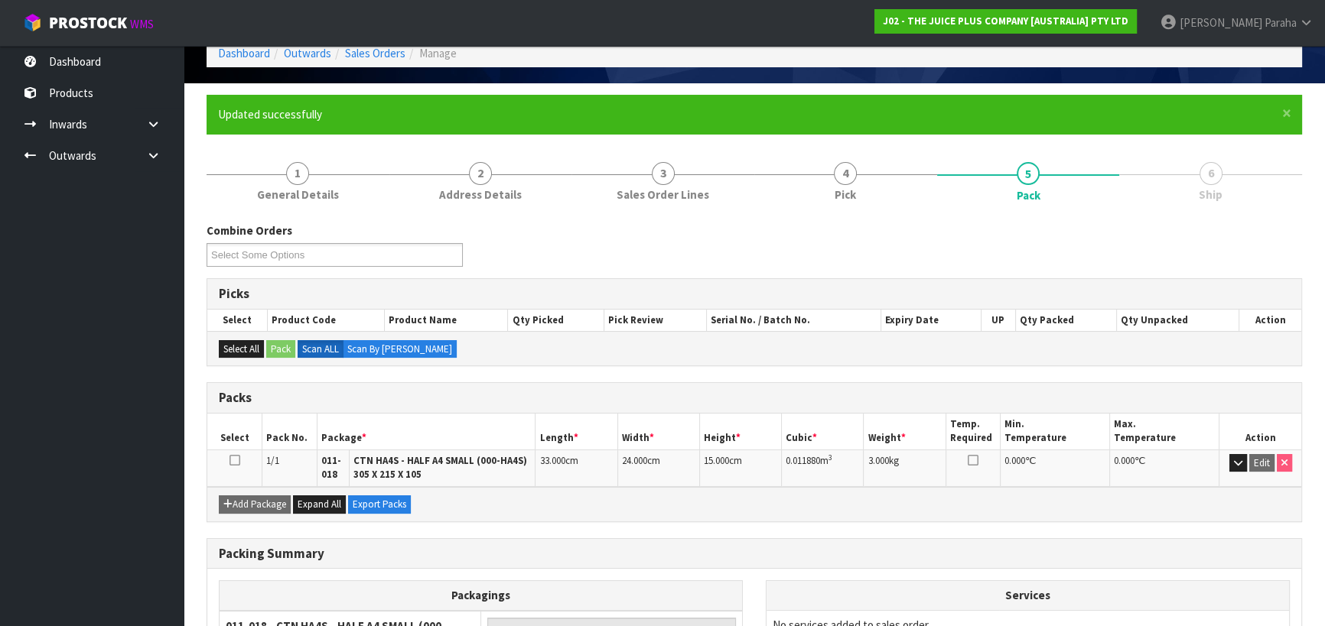
scroll to position [233, 0]
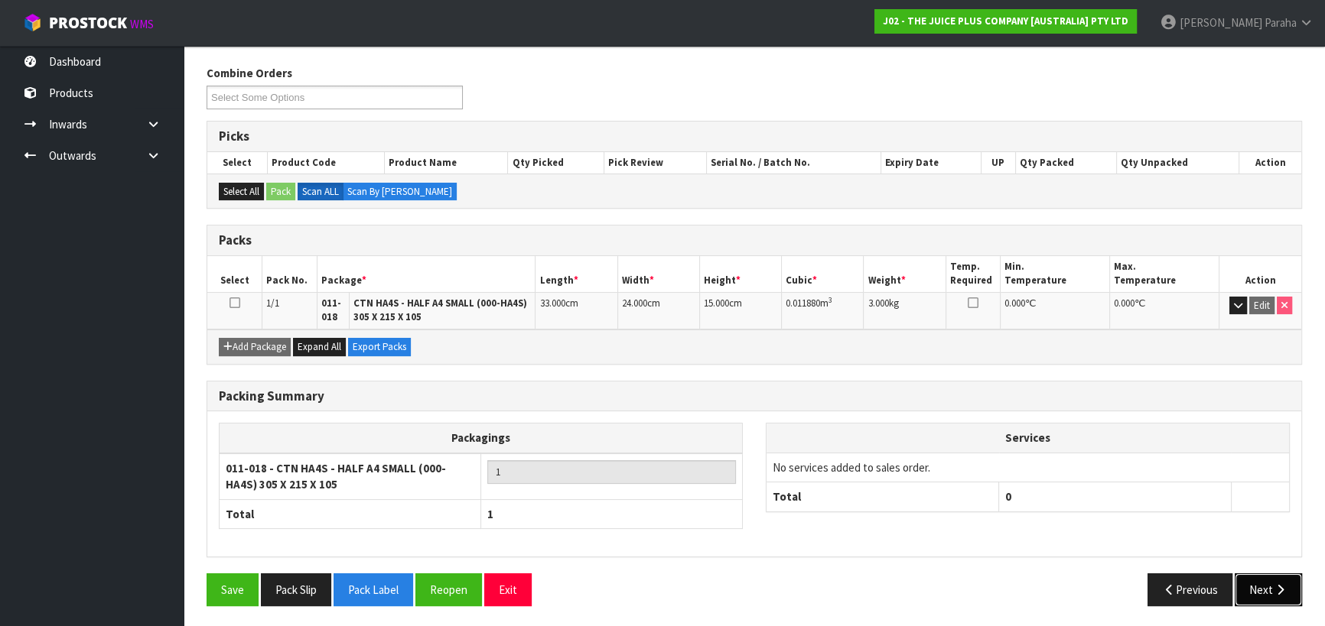
click at [1266, 592] on button "Next" at bounding box center [1267, 590] width 67 height 33
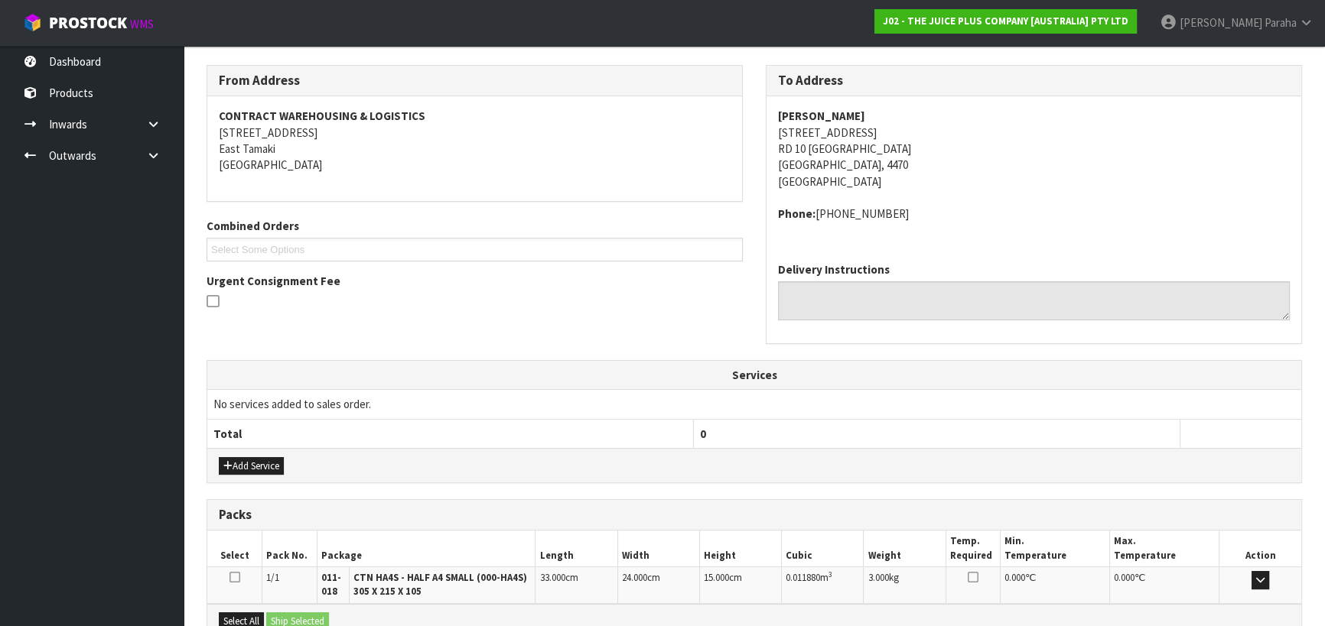
scroll to position [408, 0]
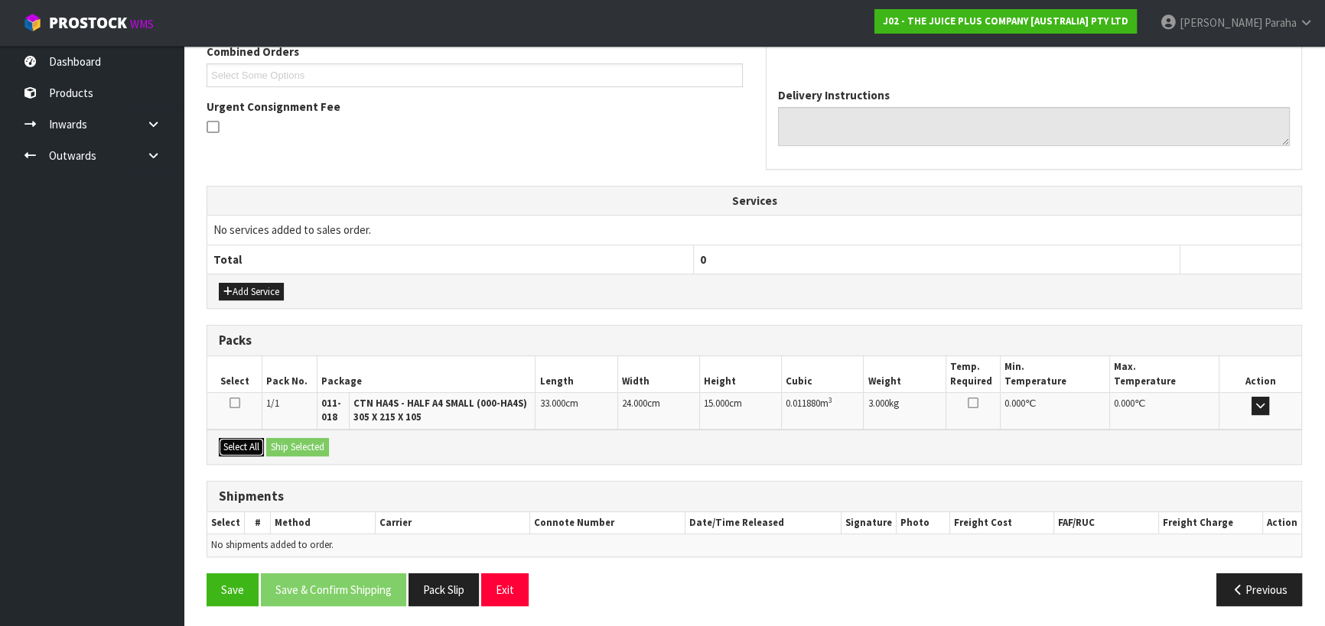
click at [240, 445] on button "Select All" at bounding box center [241, 447] width 45 height 18
click at [295, 438] on button "Ship Selected" at bounding box center [297, 447] width 63 height 18
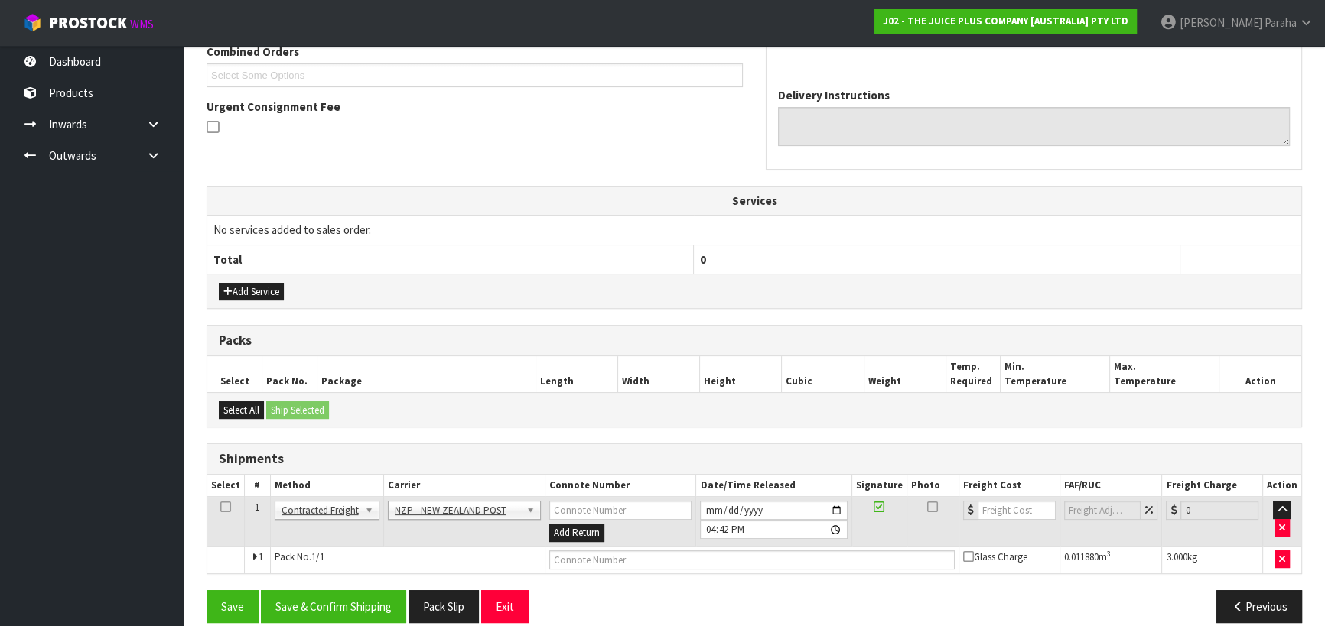
scroll to position [424, 0]
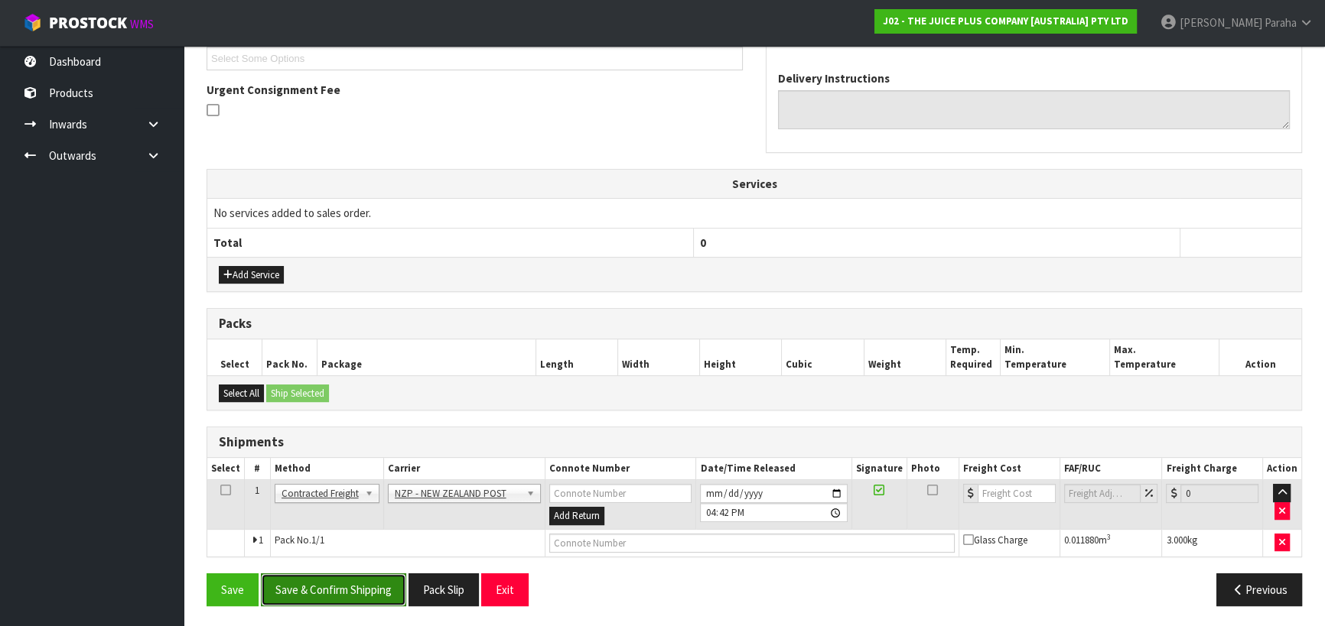
click at [369, 584] on button "Save & Confirm Shipping" at bounding box center [333, 590] width 145 height 33
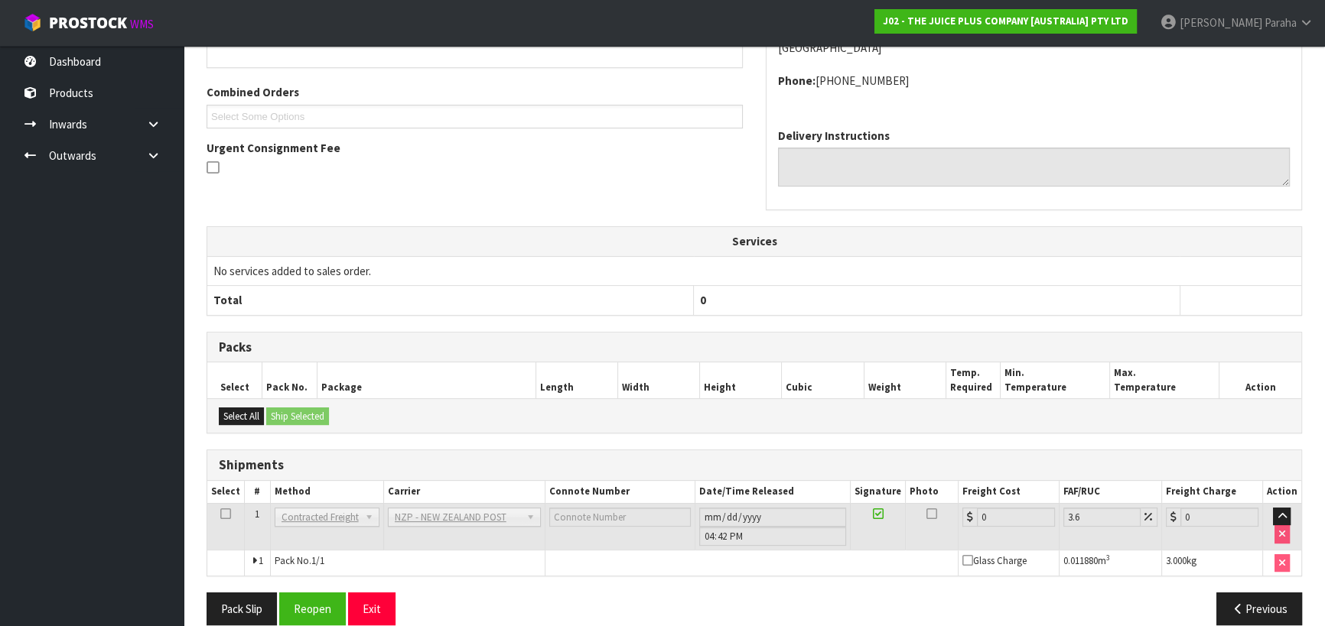
scroll to position [403, 0]
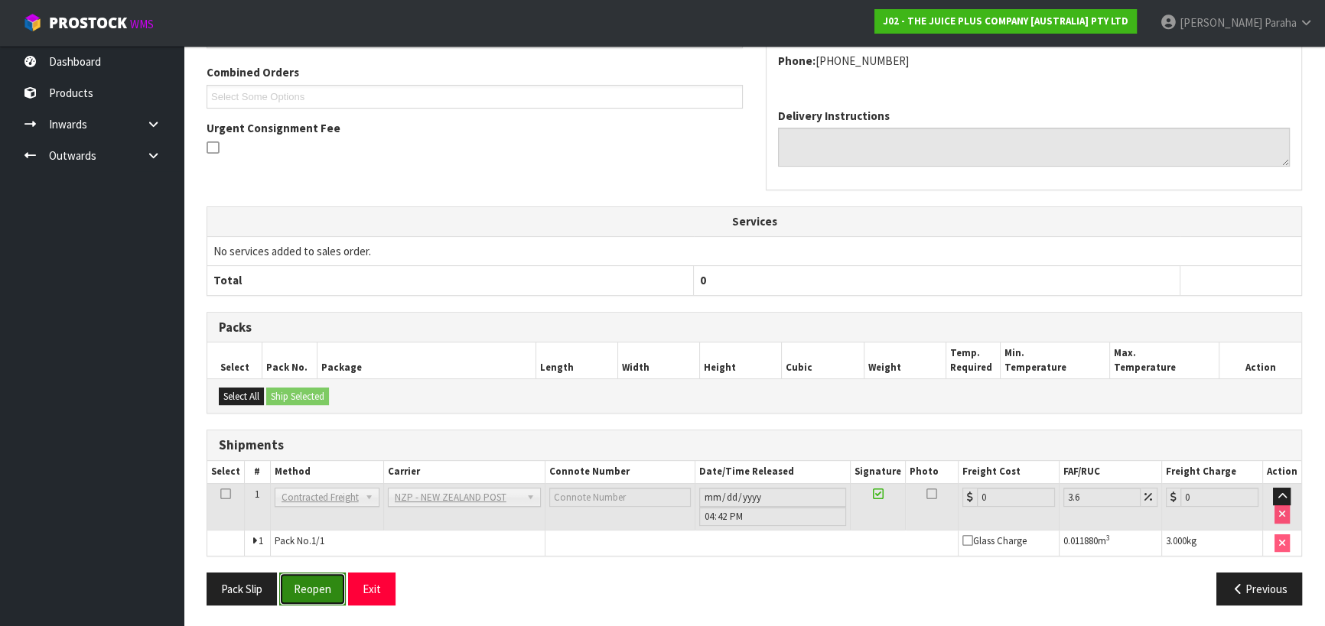
click at [313, 591] on button "Reopen" at bounding box center [312, 589] width 67 height 33
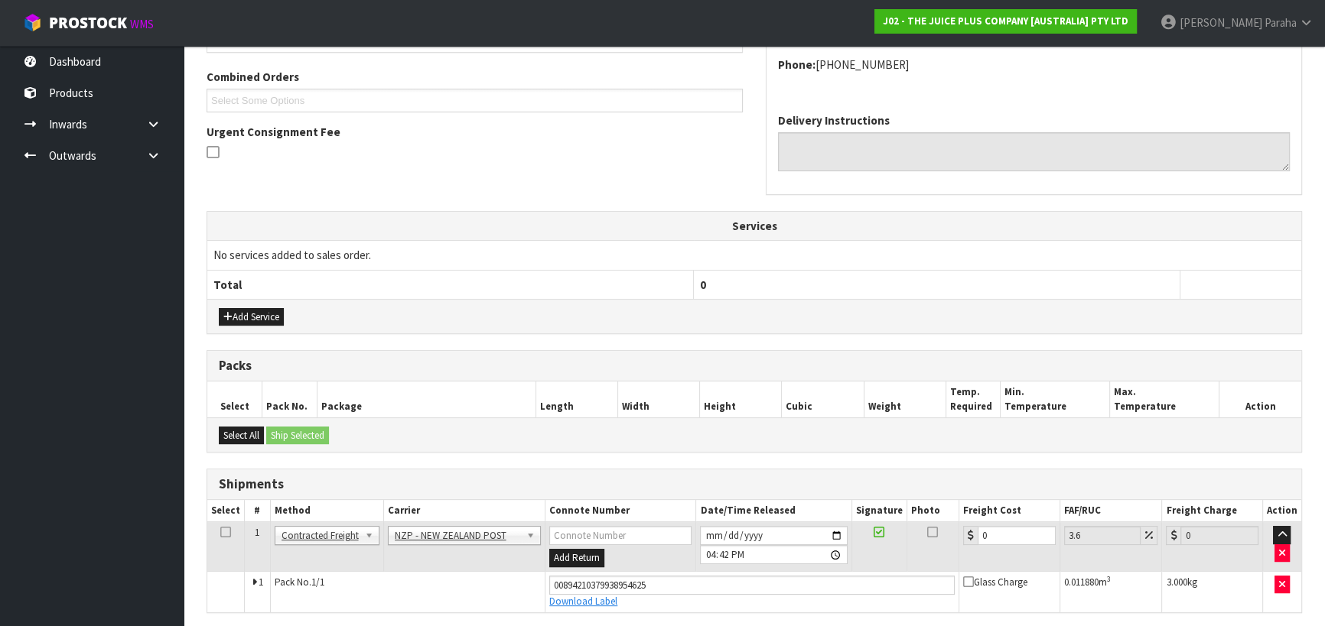
scroll to position [438, 0]
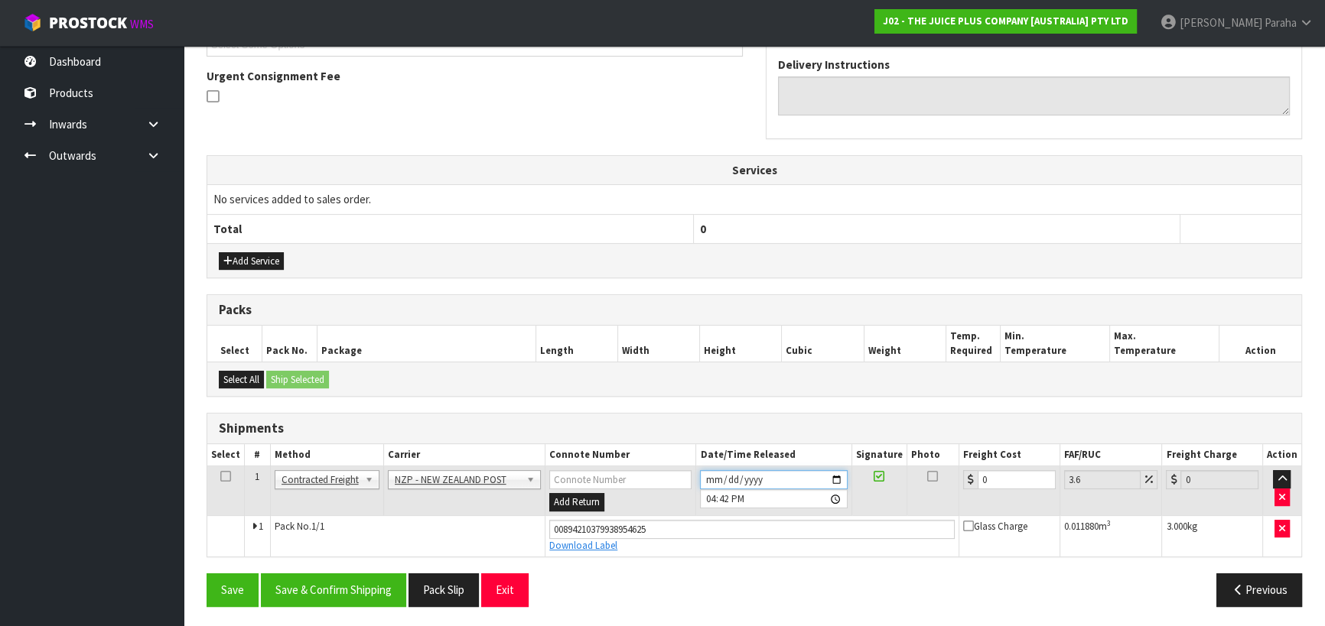
click at [839, 476] on input "[DATE]" at bounding box center [773, 479] width 147 height 19
type input "[DATE]"
drag, startPoint x: 997, startPoint y: 480, endPoint x: 979, endPoint y: 478, distance: 17.7
click at [979, 478] on input "0" at bounding box center [1016, 479] width 78 height 19
type input "1"
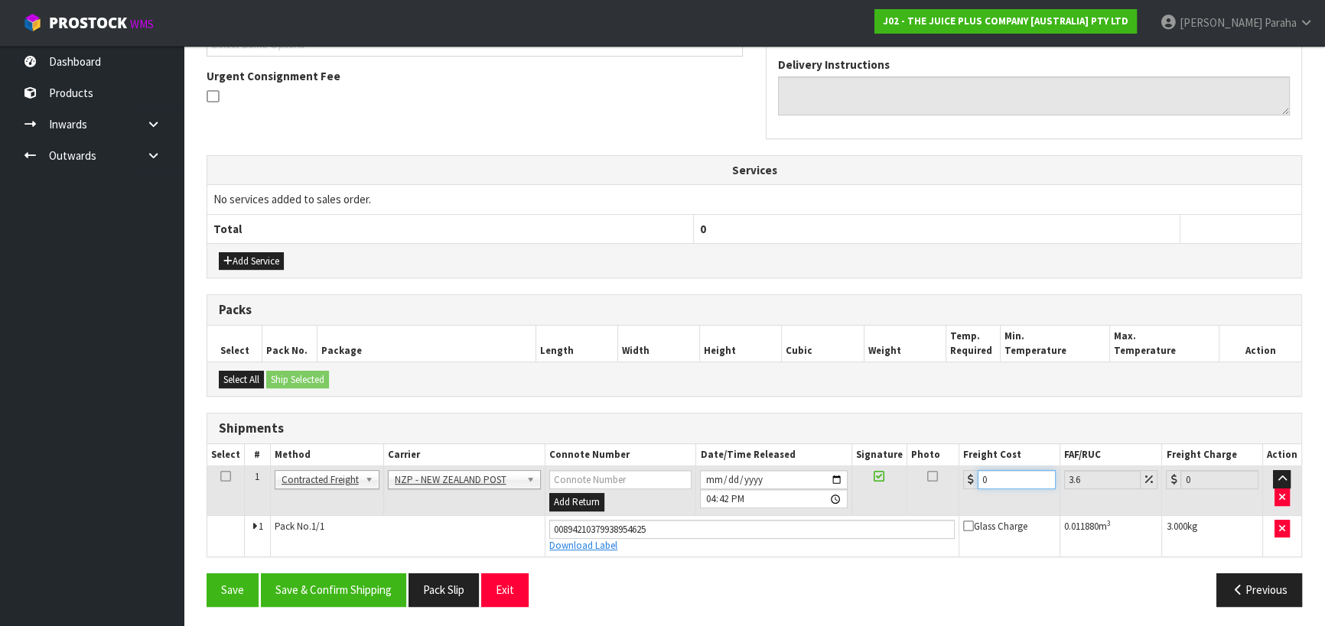
type input "1.04"
type input "13"
type input "13.47"
type input "13.04"
type input "13.51"
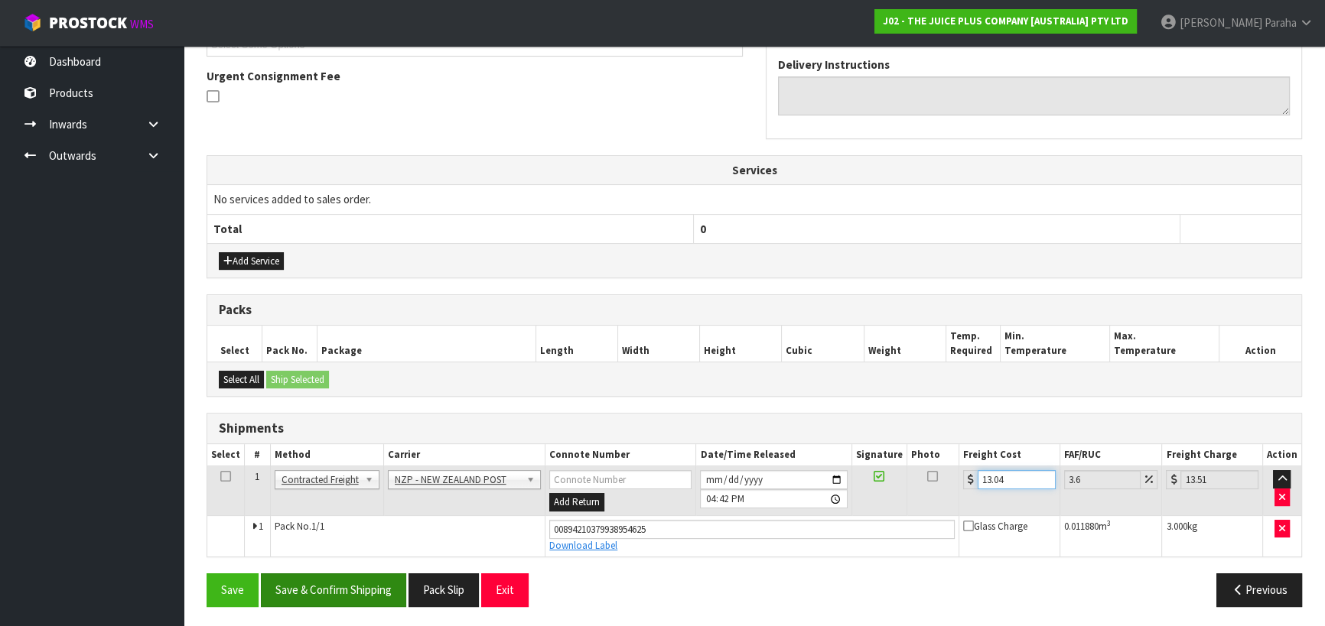
type input "13.04"
click at [382, 583] on button "Save & Confirm Shipping" at bounding box center [333, 590] width 145 height 33
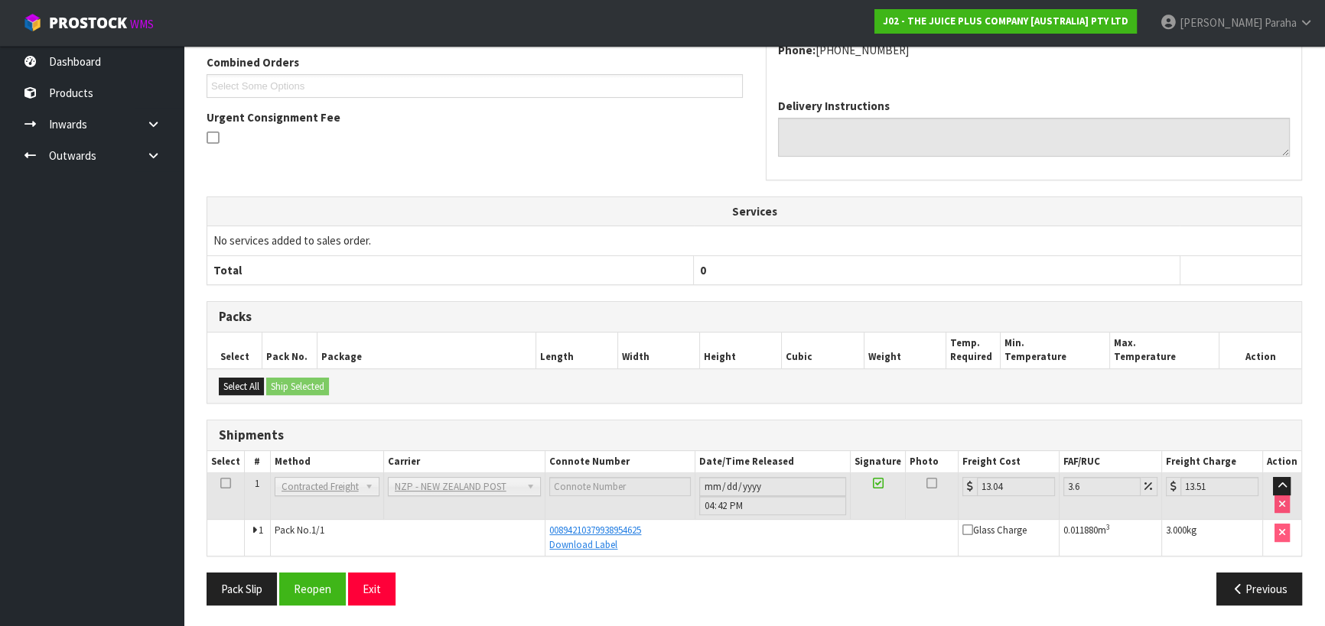
scroll to position [0, 0]
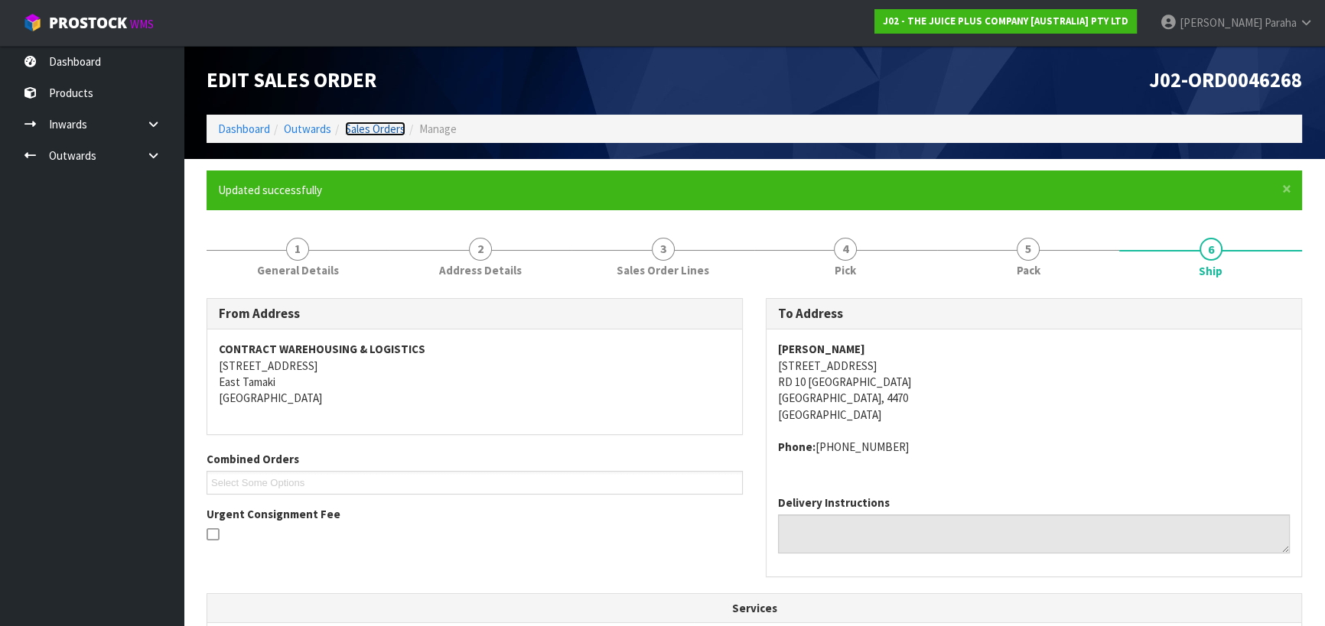
click at [360, 122] on link "Sales Orders" at bounding box center [375, 129] width 60 height 15
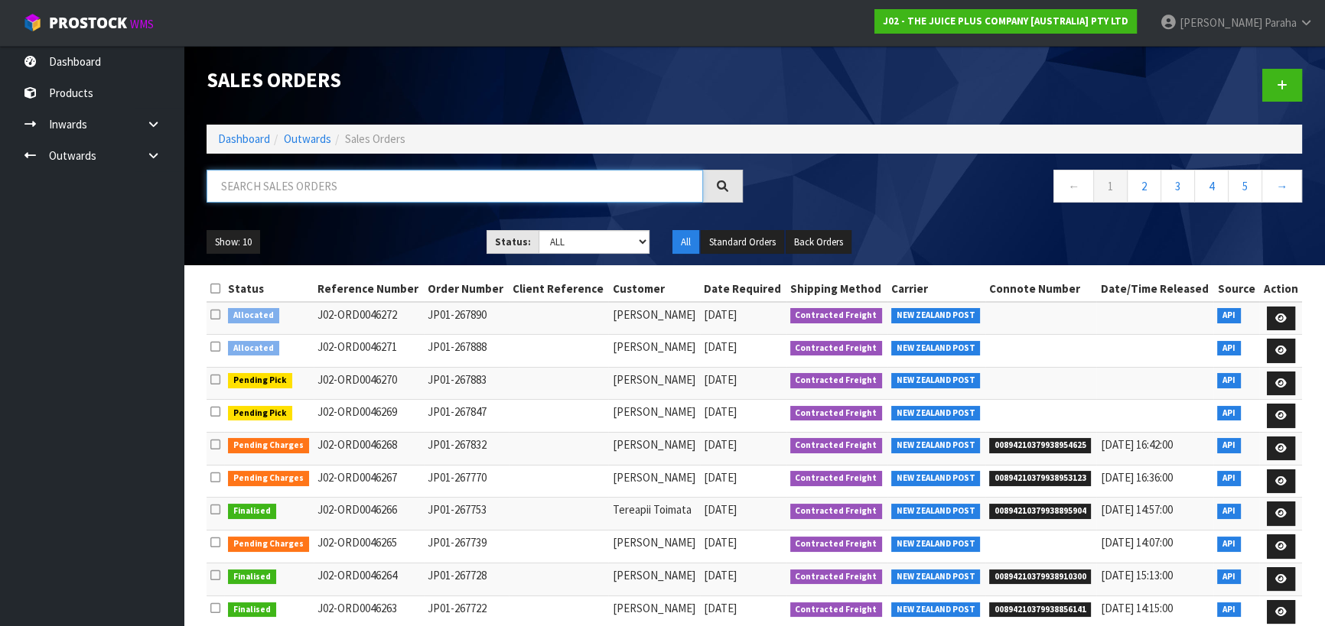
click at [369, 177] on input "text" at bounding box center [454, 186] width 496 height 33
type input "JOB-0407448"
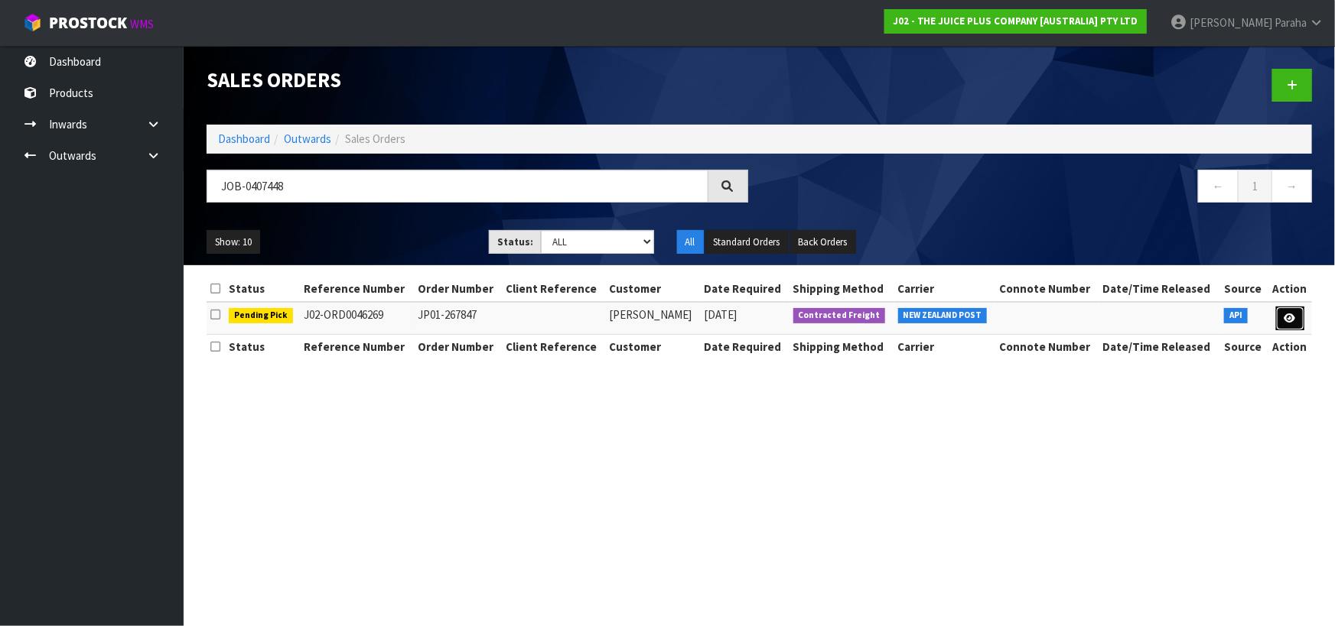
click at [1295, 320] on link at bounding box center [1290, 319] width 28 height 24
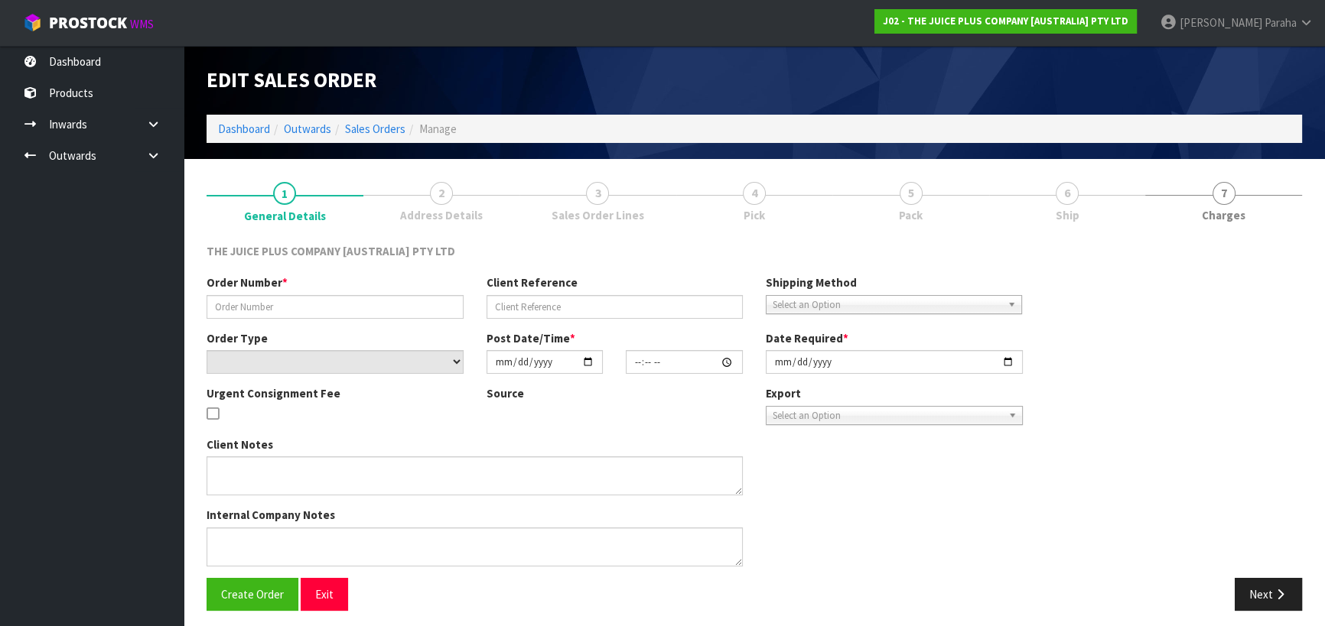
type input "JP01-267847"
select select "number:0"
type input "[DATE]"
type input "03:03:04.000"
type input "[DATE]"
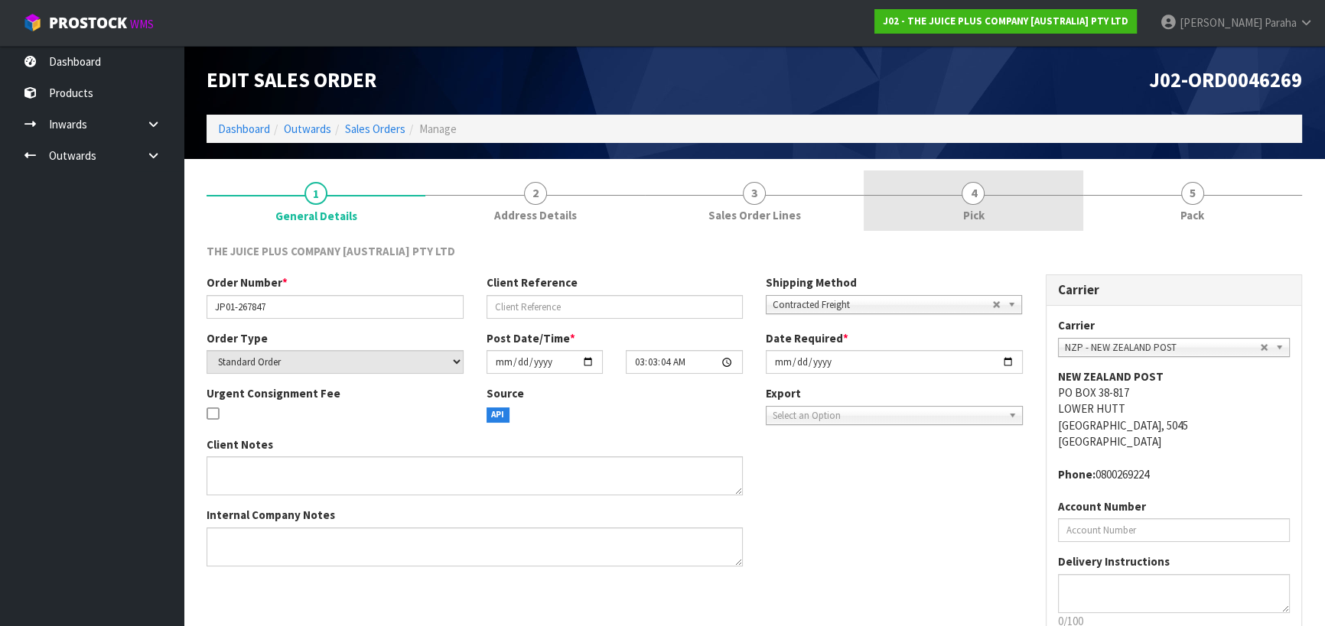
click at [982, 202] on link "4 Pick" at bounding box center [972, 201] width 219 height 60
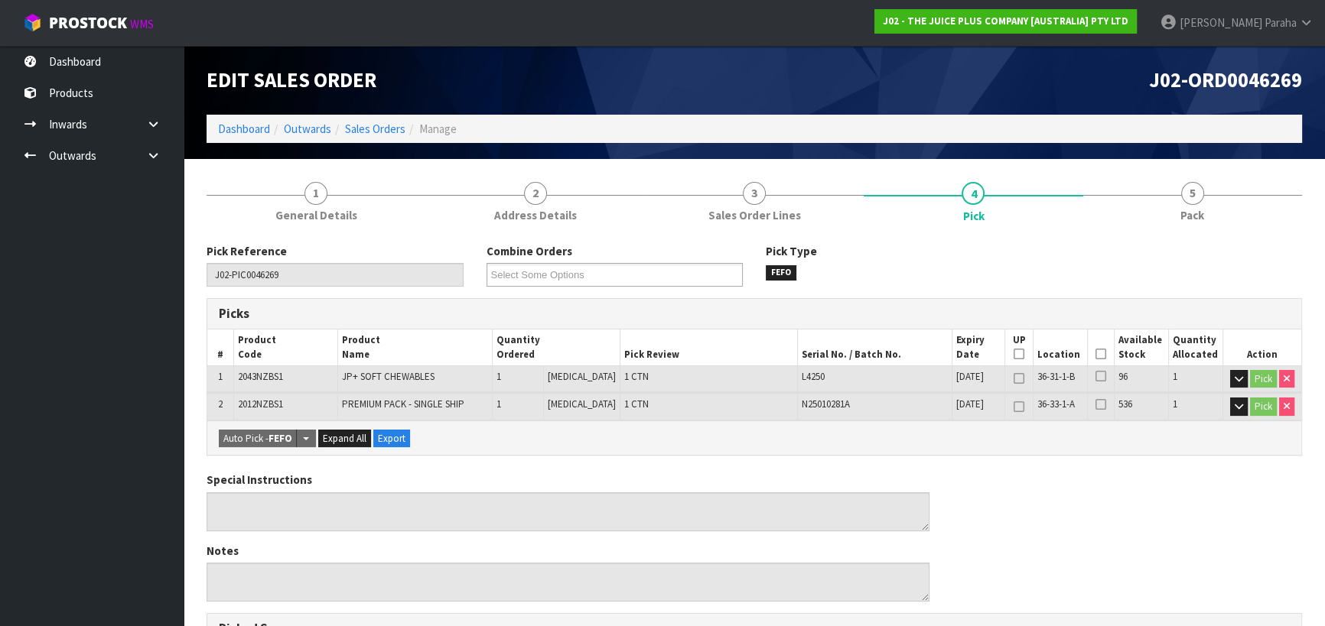
click at [1099, 354] on icon at bounding box center [1100, 354] width 11 height 1
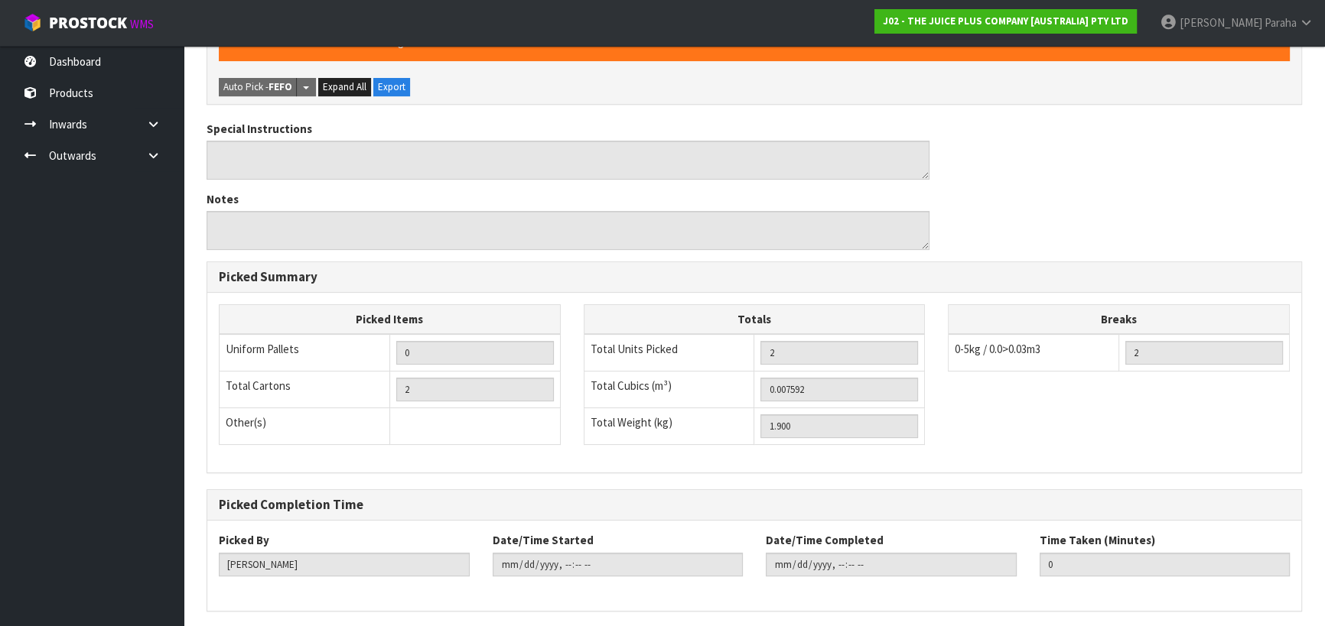
scroll to position [460, 0]
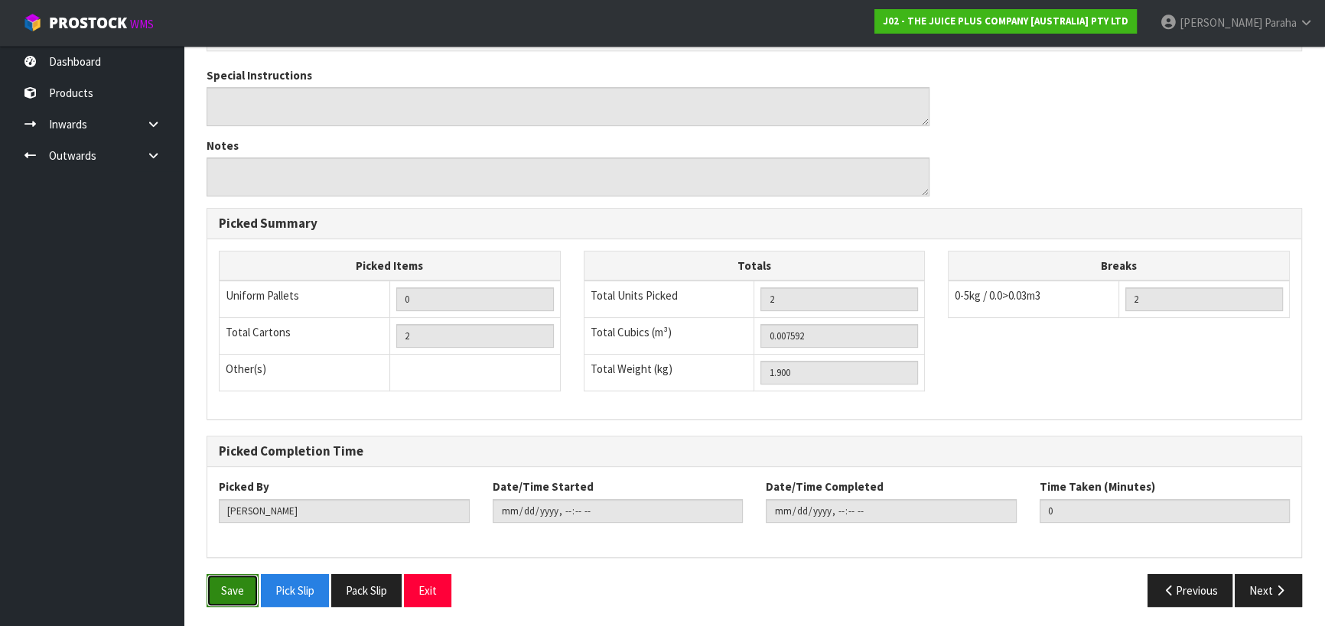
click at [227, 587] on button "Save" at bounding box center [232, 590] width 52 height 33
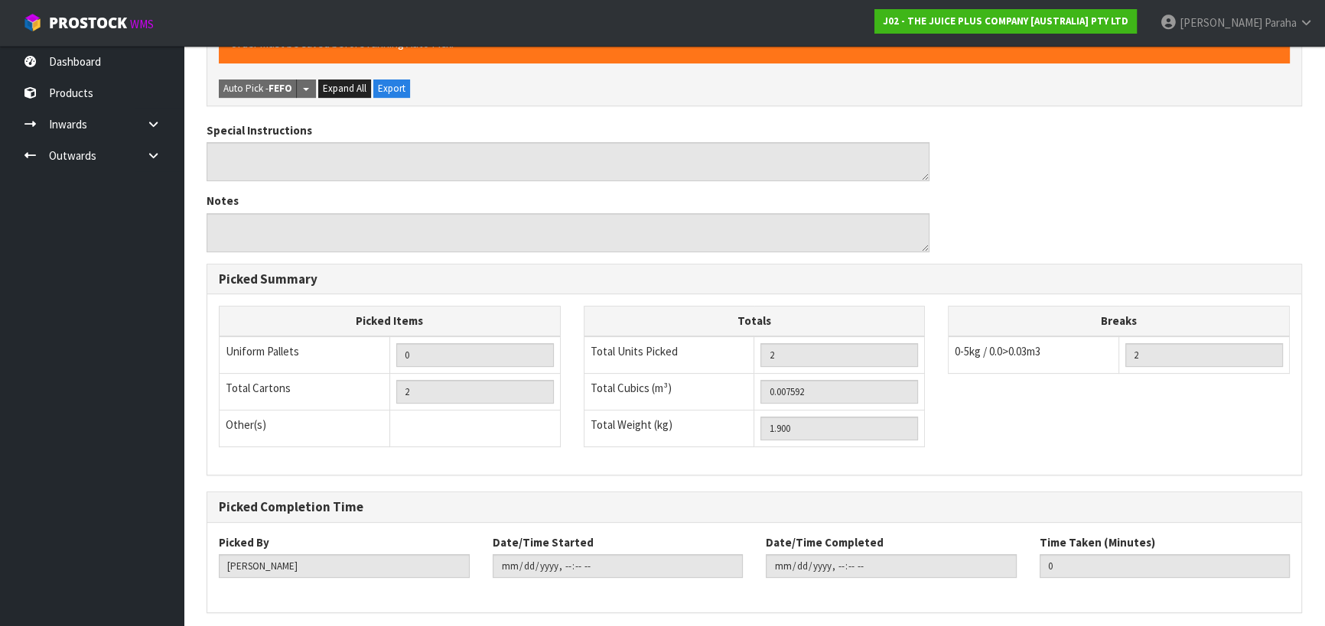
scroll to position [0, 0]
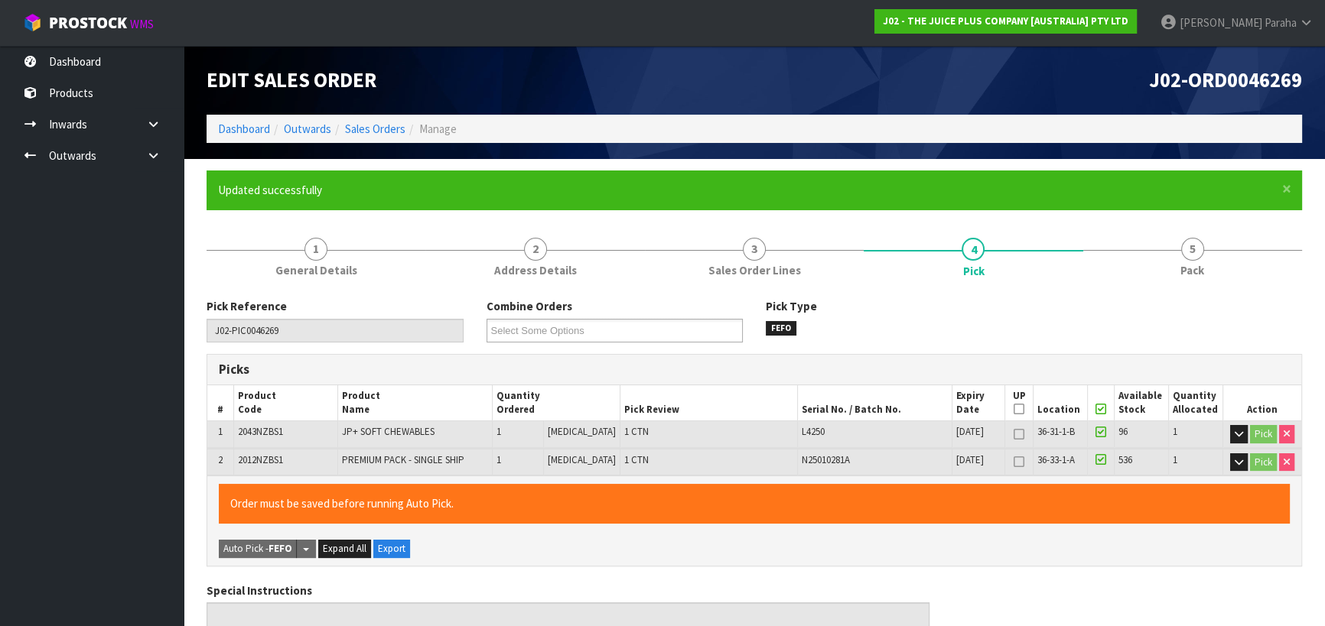
type input "[PERSON_NAME]"
type input "[DATE]T16:44:11"
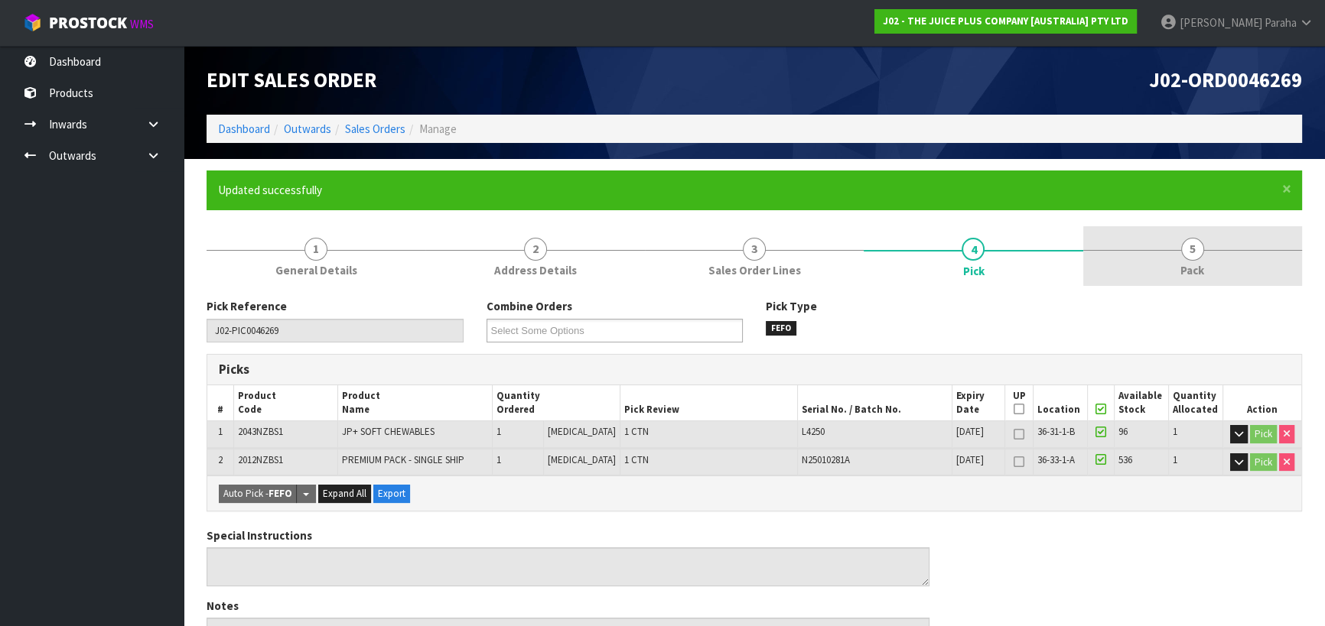
click at [1189, 244] on span "5" at bounding box center [1192, 249] width 23 height 23
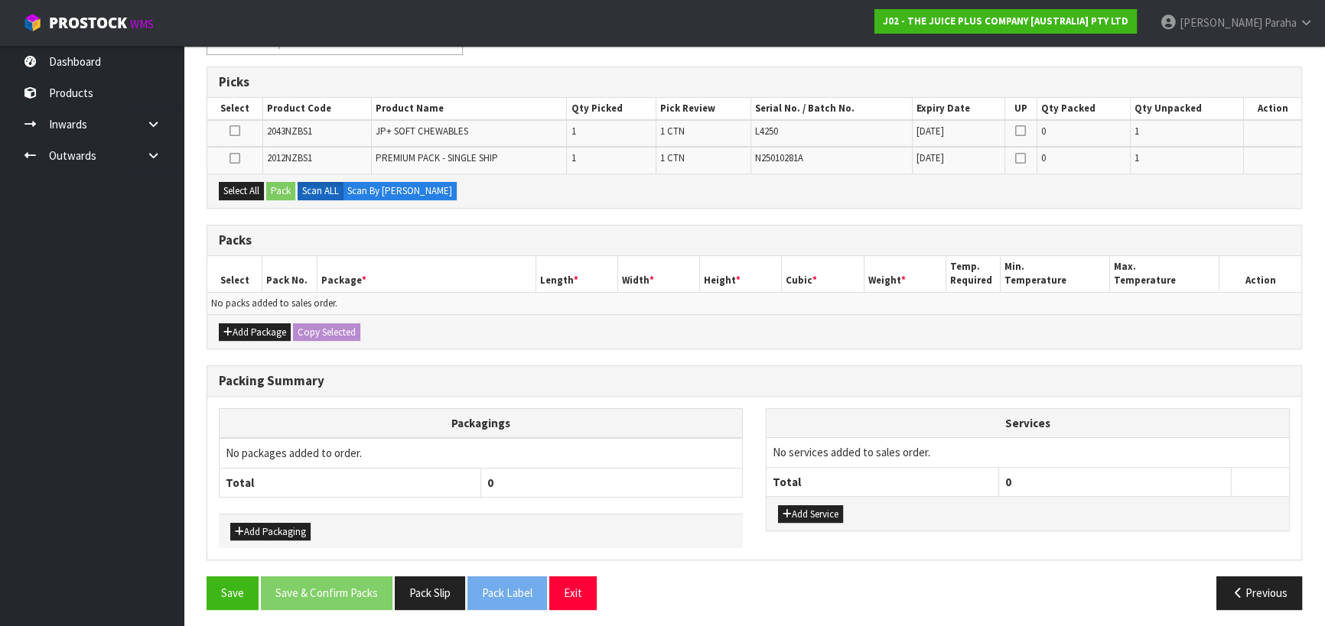
scroll to position [291, 0]
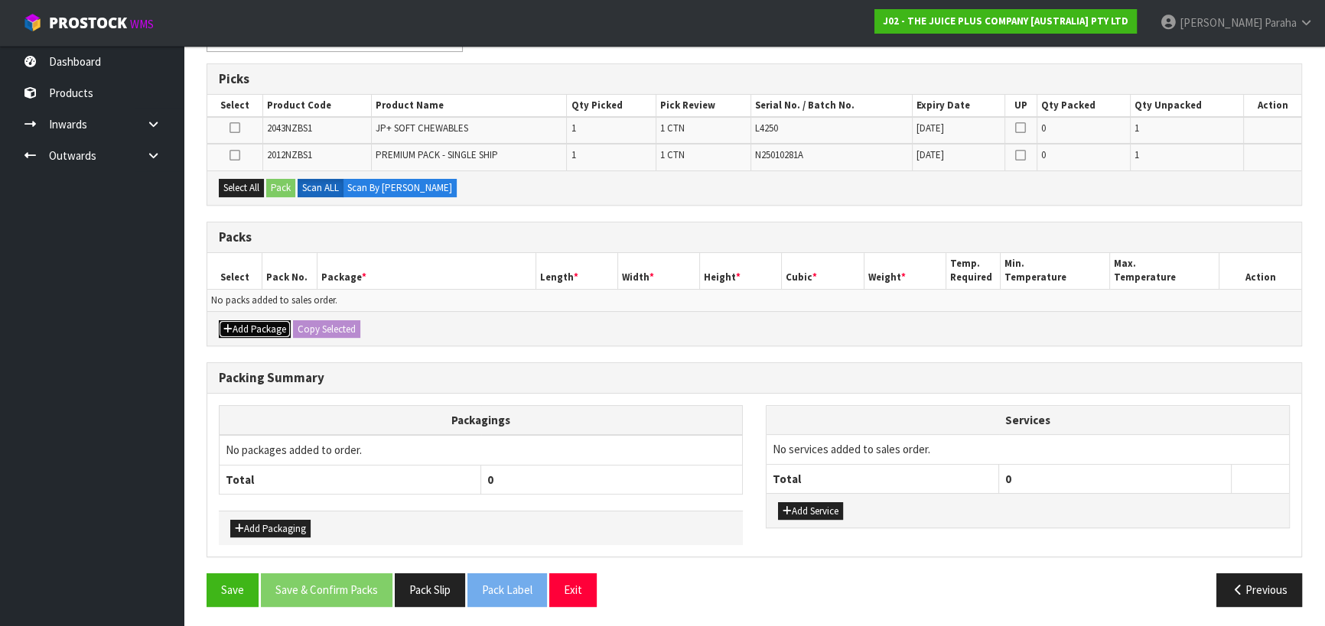
click at [262, 328] on button "Add Package" at bounding box center [255, 329] width 72 height 18
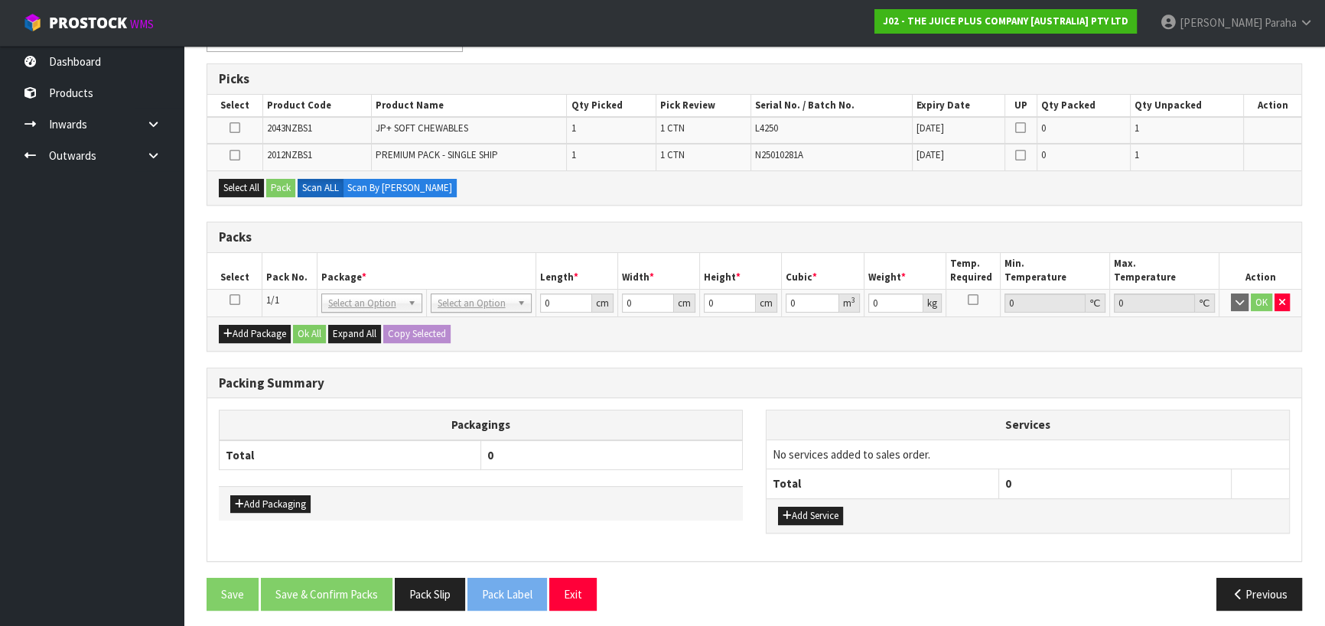
click at [234, 300] on icon at bounding box center [234, 300] width 11 height 1
click at [235, 186] on button "Select All" at bounding box center [241, 188] width 45 height 18
click at [284, 191] on button "Pack" at bounding box center [280, 188] width 29 height 18
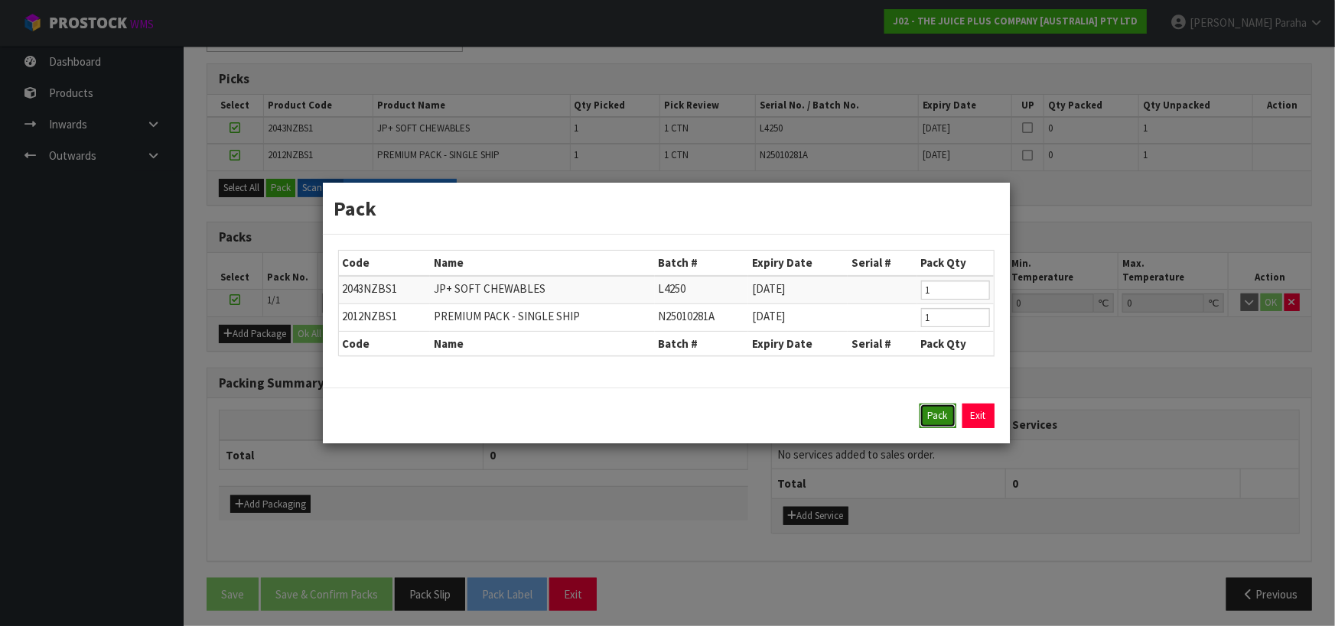
click at [938, 416] on button "Pack" at bounding box center [937, 416] width 37 height 24
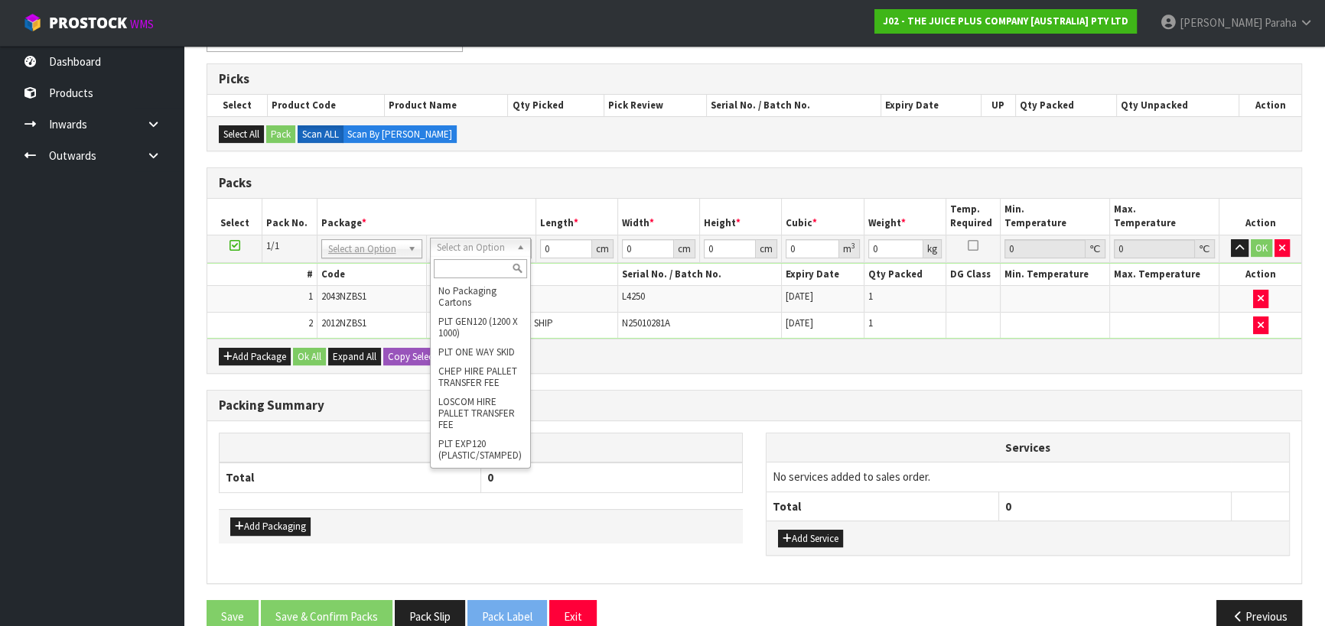
click at [488, 274] on input "text" at bounding box center [480, 268] width 93 height 19
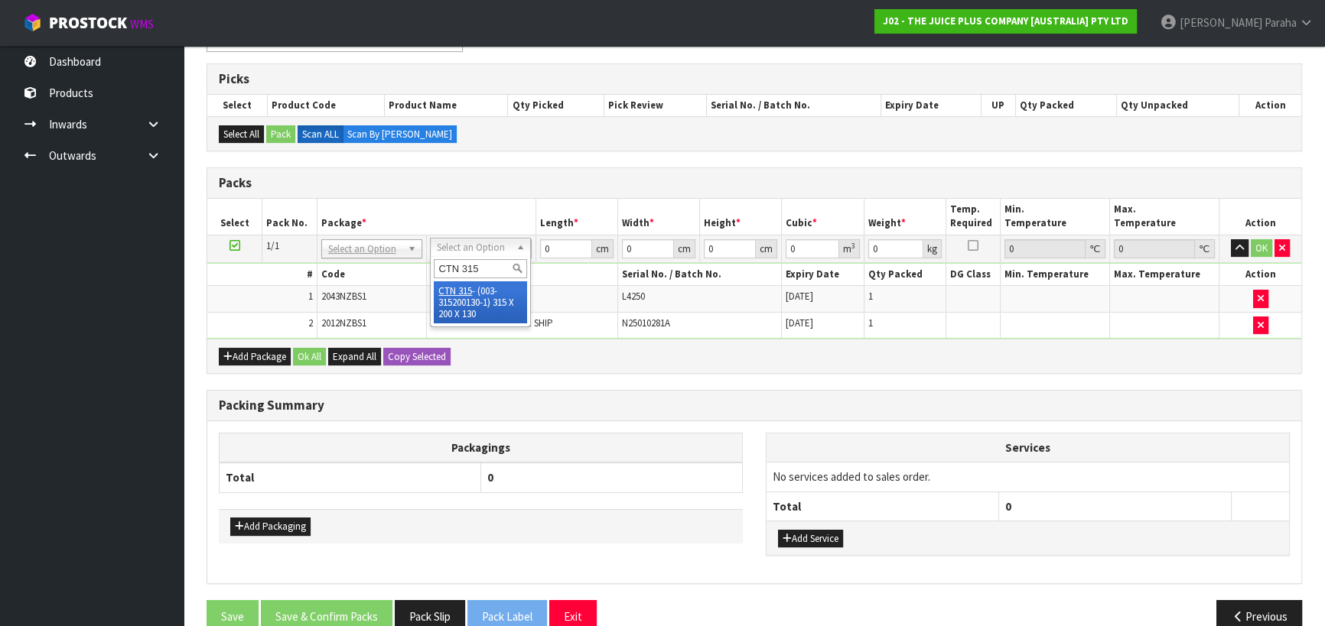
type input "CTN 315"
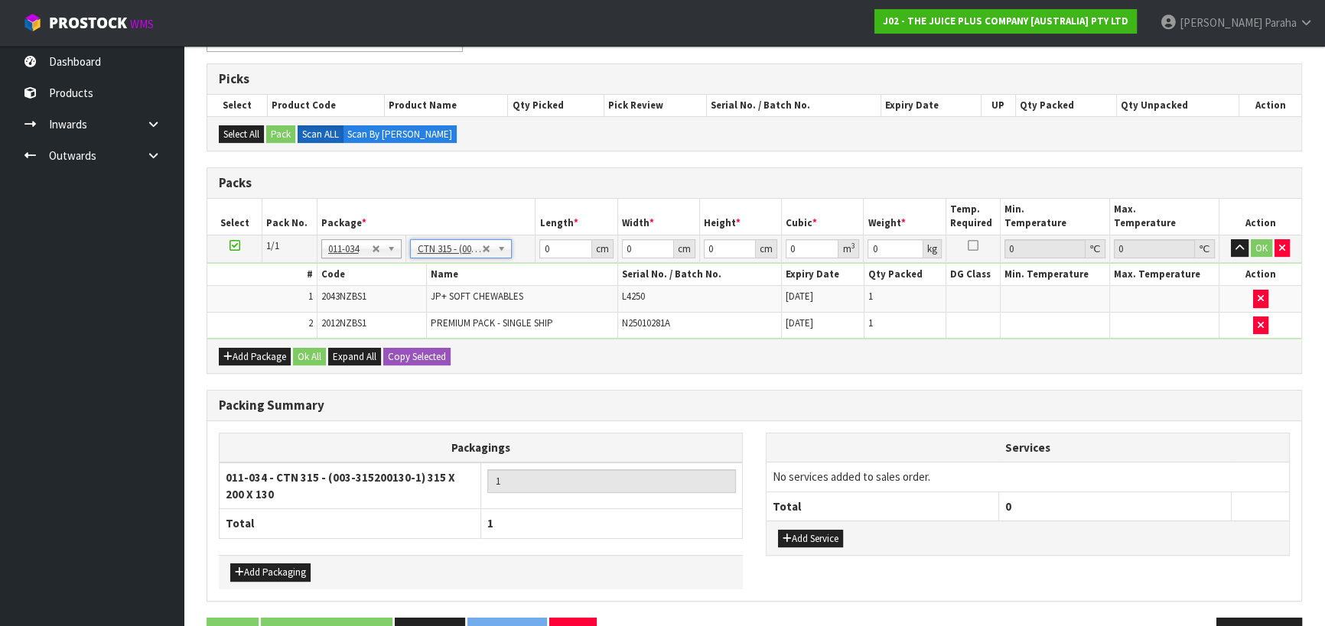
type input "31.5"
type input "20"
type input "13"
type input "0.00819"
type input "2.1"
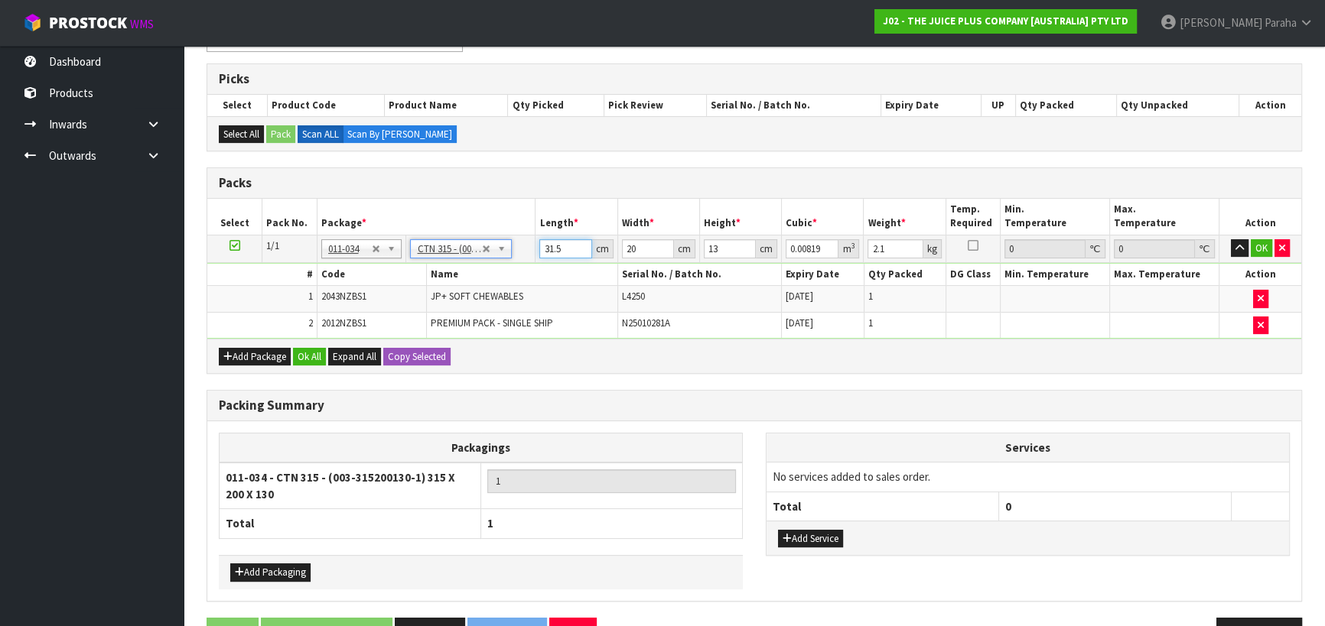
drag, startPoint x: 567, startPoint y: 248, endPoint x: 536, endPoint y: 252, distance: 30.9
click at [536, 252] on td "31.5 cm" at bounding box center [576, 249] width 82 height 28
type input "3"
type input "0.00078"
type input "32"
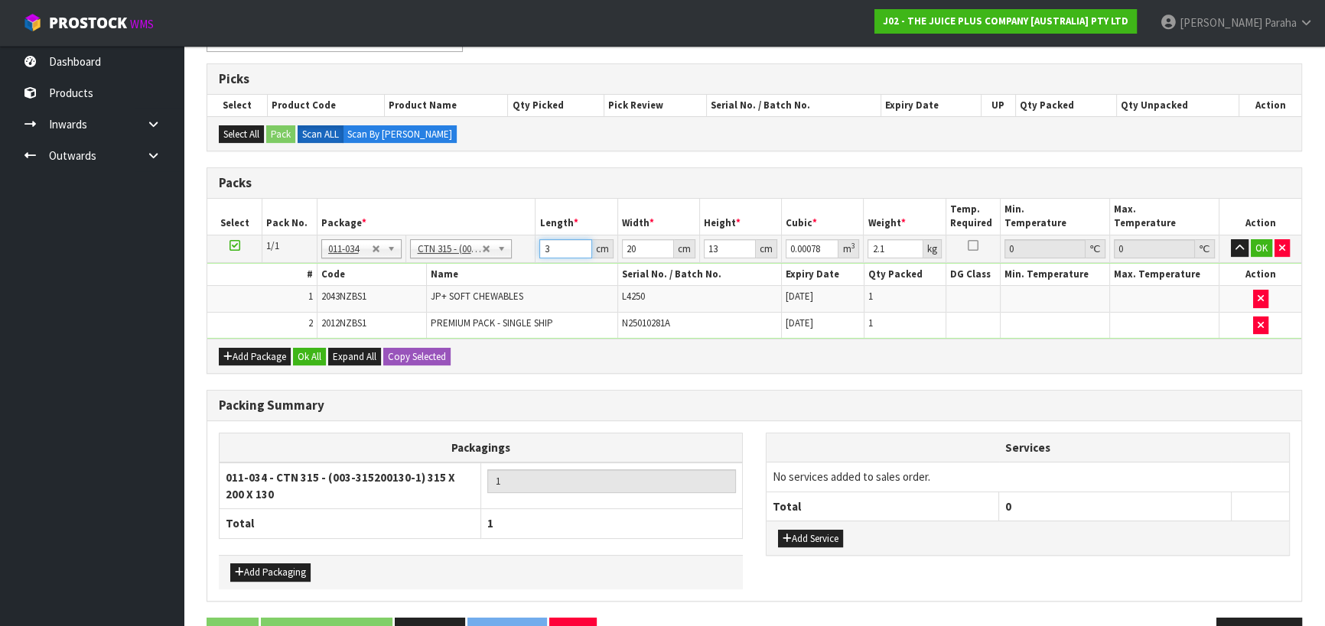
type input "0.00832"
type input "32"
type input "2"
type input "0.000832"
type input "21"
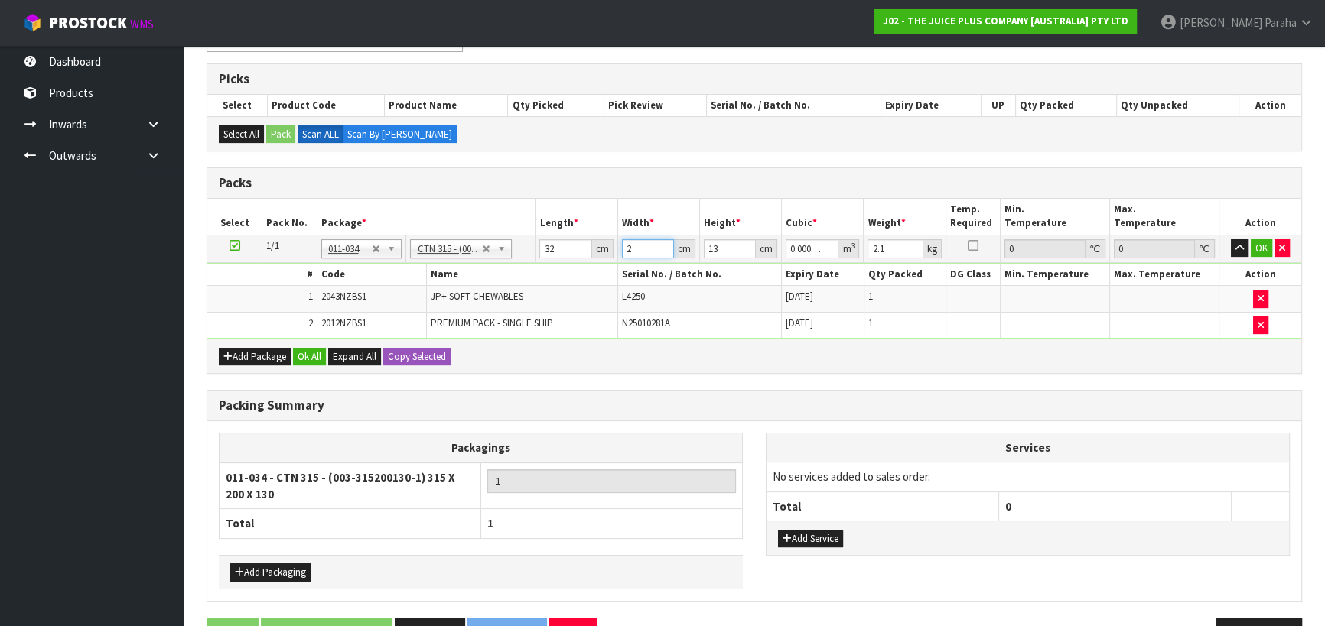
type input "0.008736"
type input "21"
type input "1"
type input "0.000672"
type input "15"
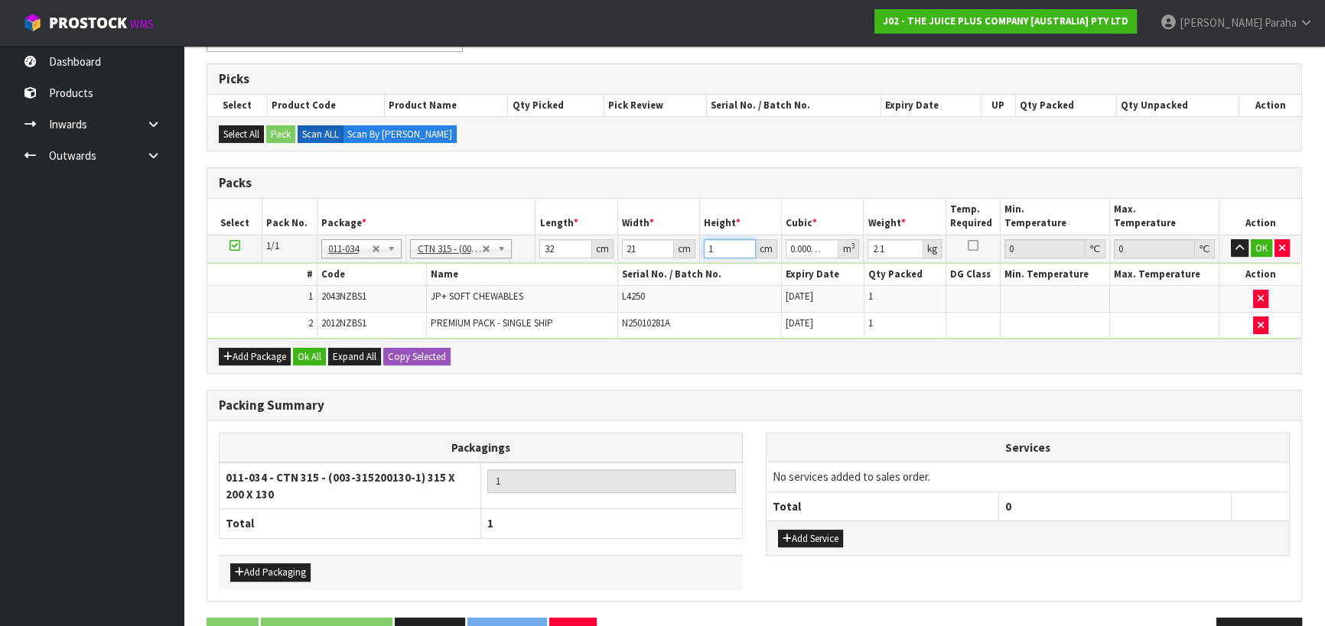
type input "0.01008"
type input "15"
type input "3"
click at [1231, 239] on button "button" at bounding box center [1240, 248] width 18 height 18
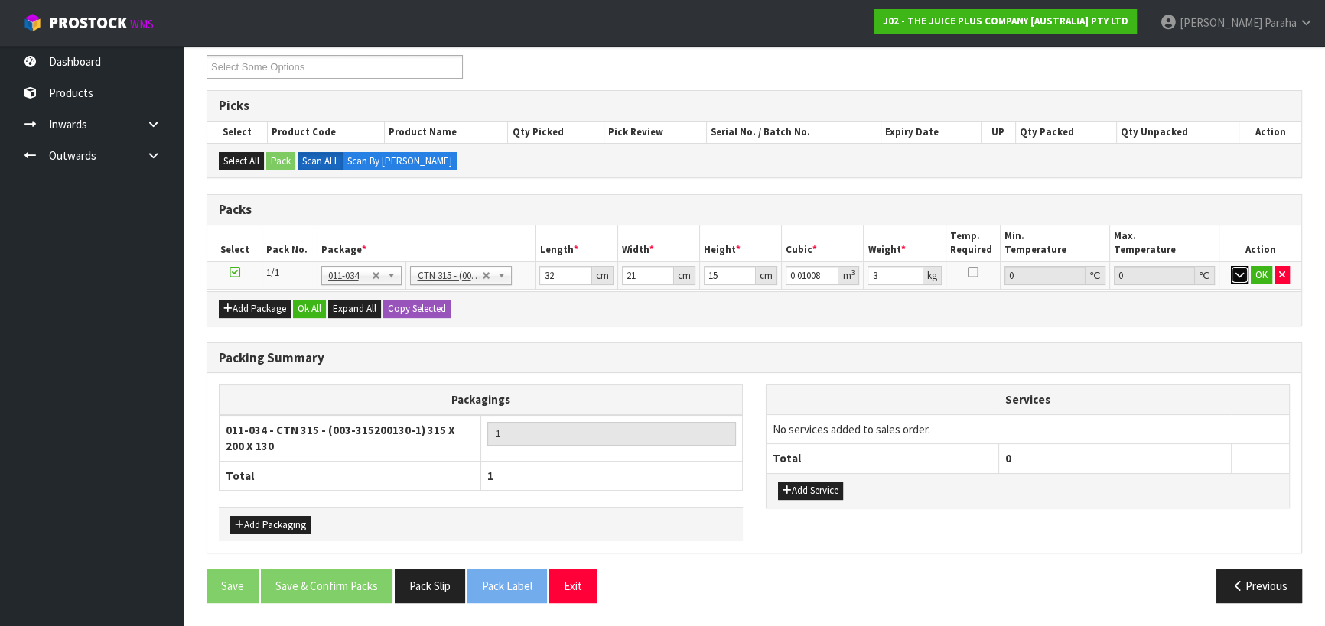
scroll to position [259, 0]
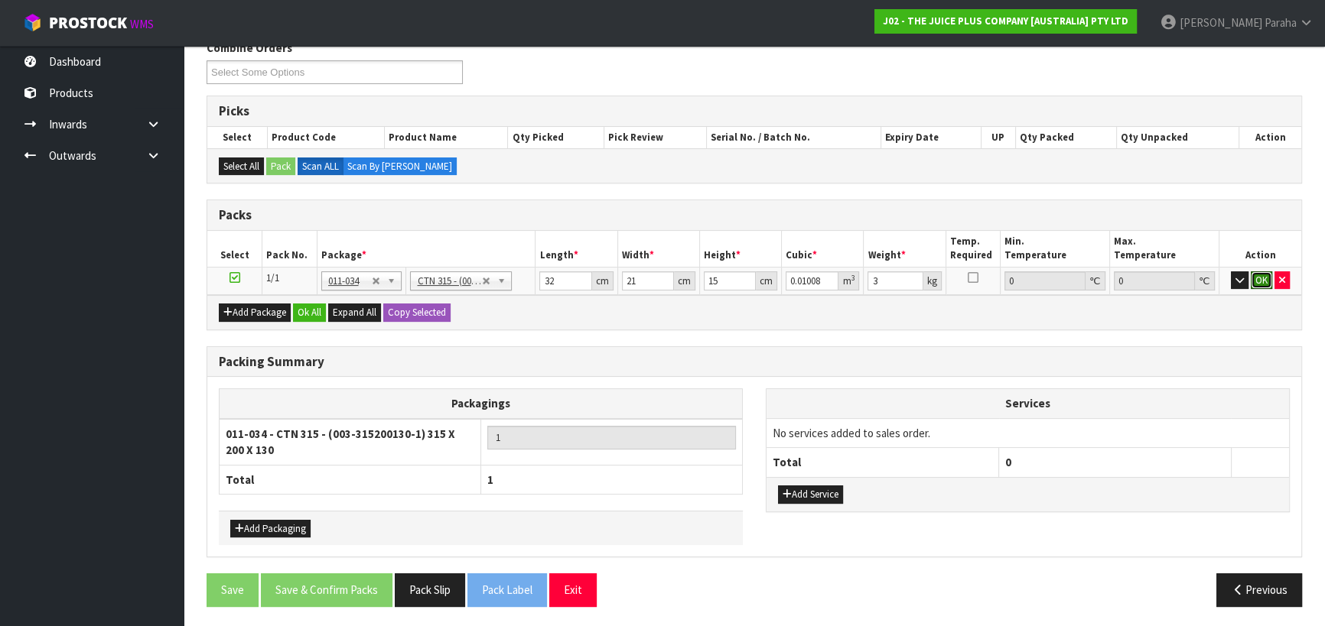
click button "OK" at bounding box center [1260, 281] width 21 height 18
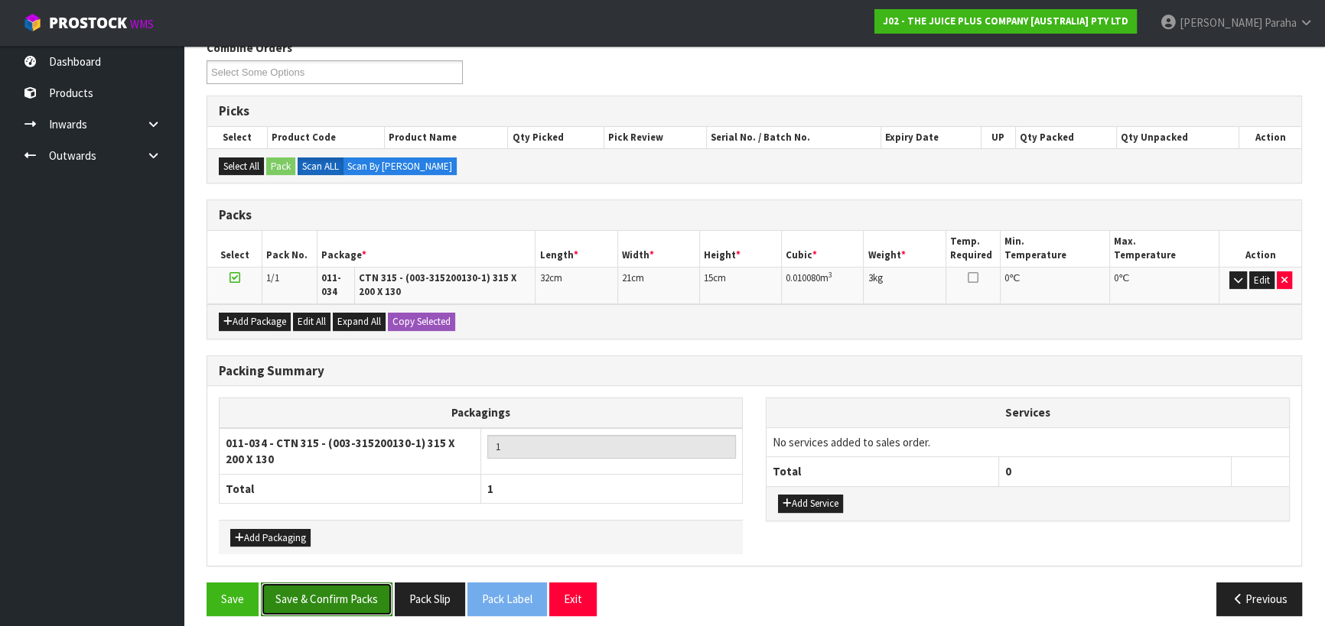
click at [368, 584] on button "Save & Confirm Packs" at bounding box center [327, 599] width 132 height 33
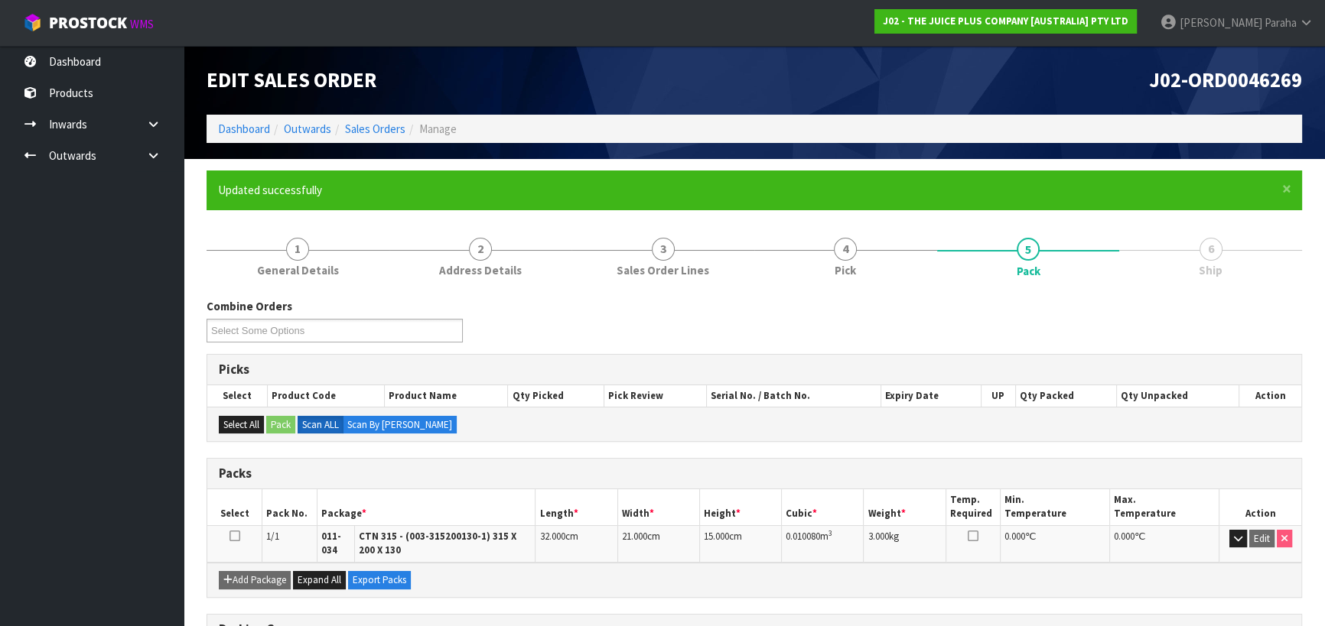
scroll to position [233, 0]
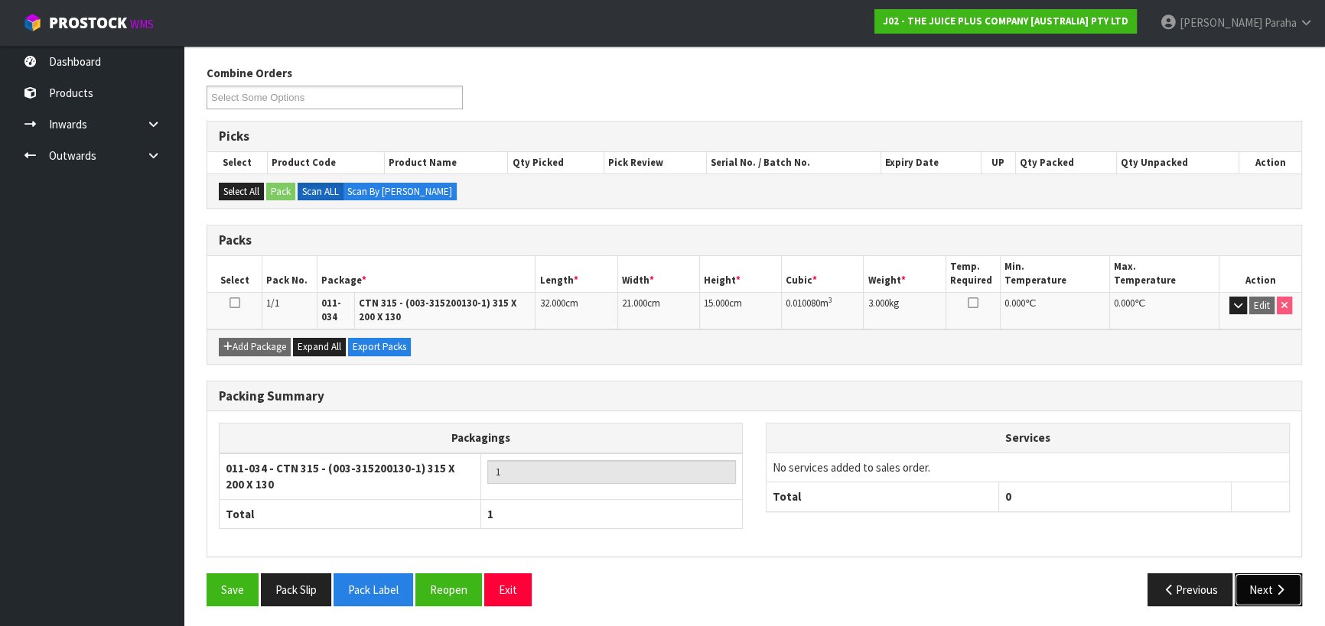
click at [1282, 587] on icon "button" at bounding box center [1280, 589] width 15 height 11
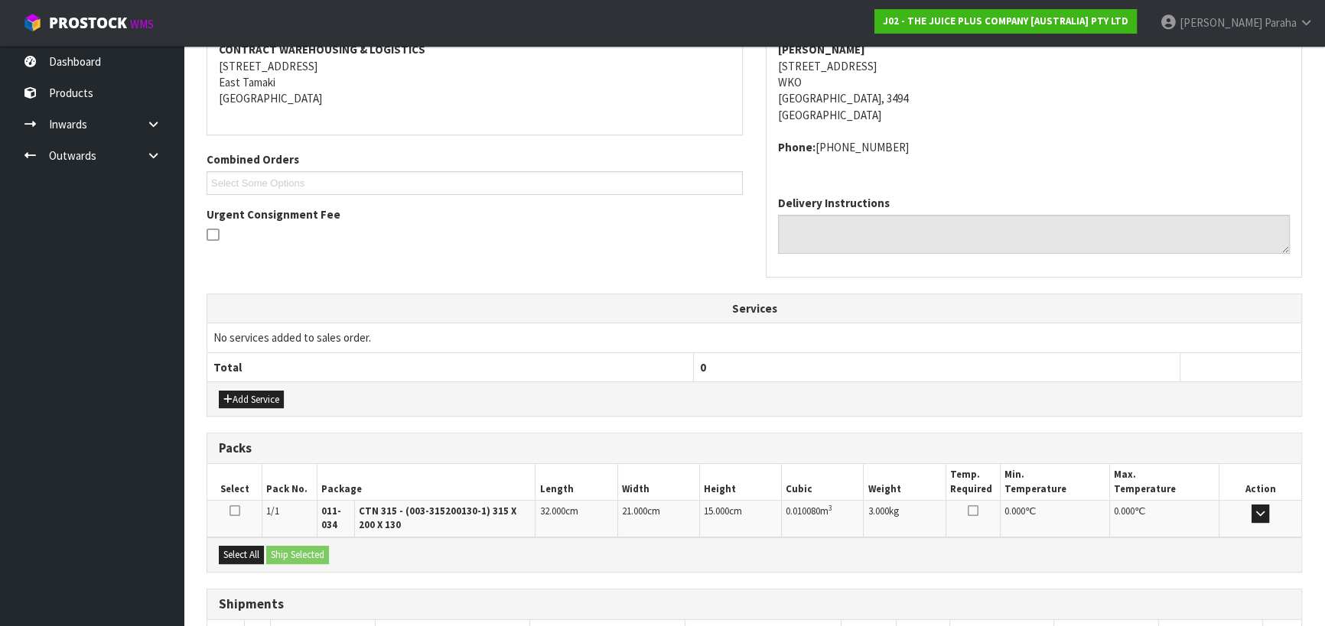
scroll to position [408, 0]
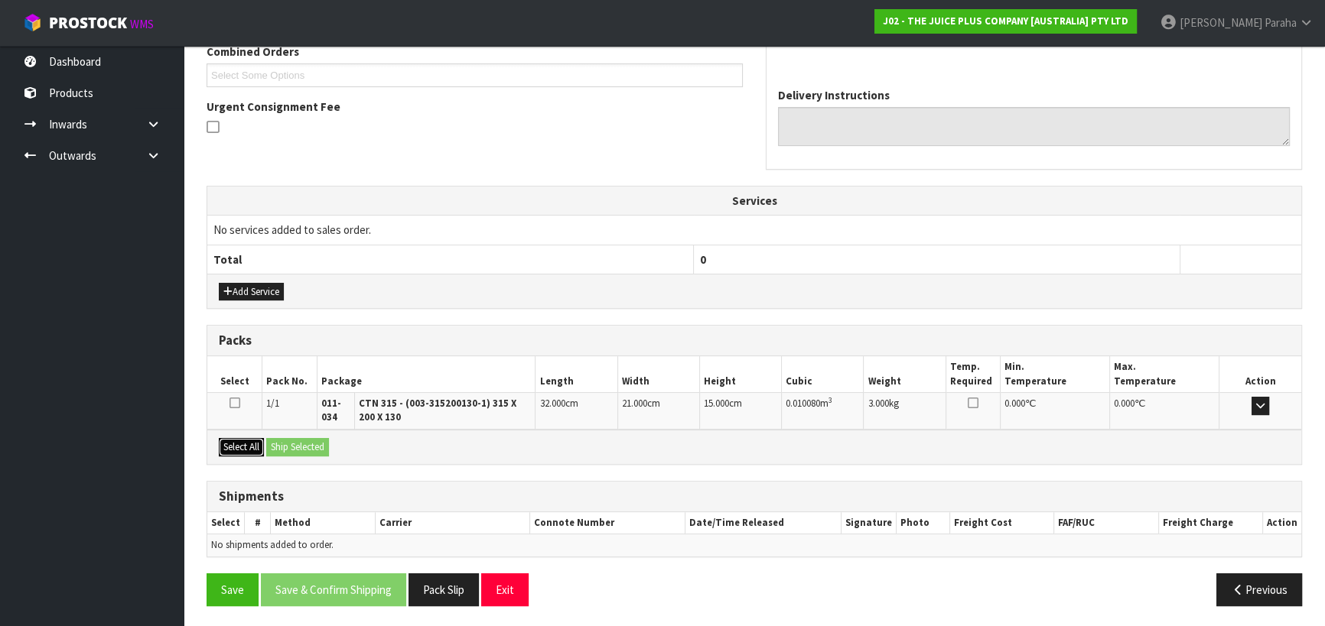
click at [252, 448] on button "Select All" at bounding box center [241, 447] width 45 height 18
click at [291, 444] on button "Ship Selected" at bounding box center [297, 447] width 63 height 18
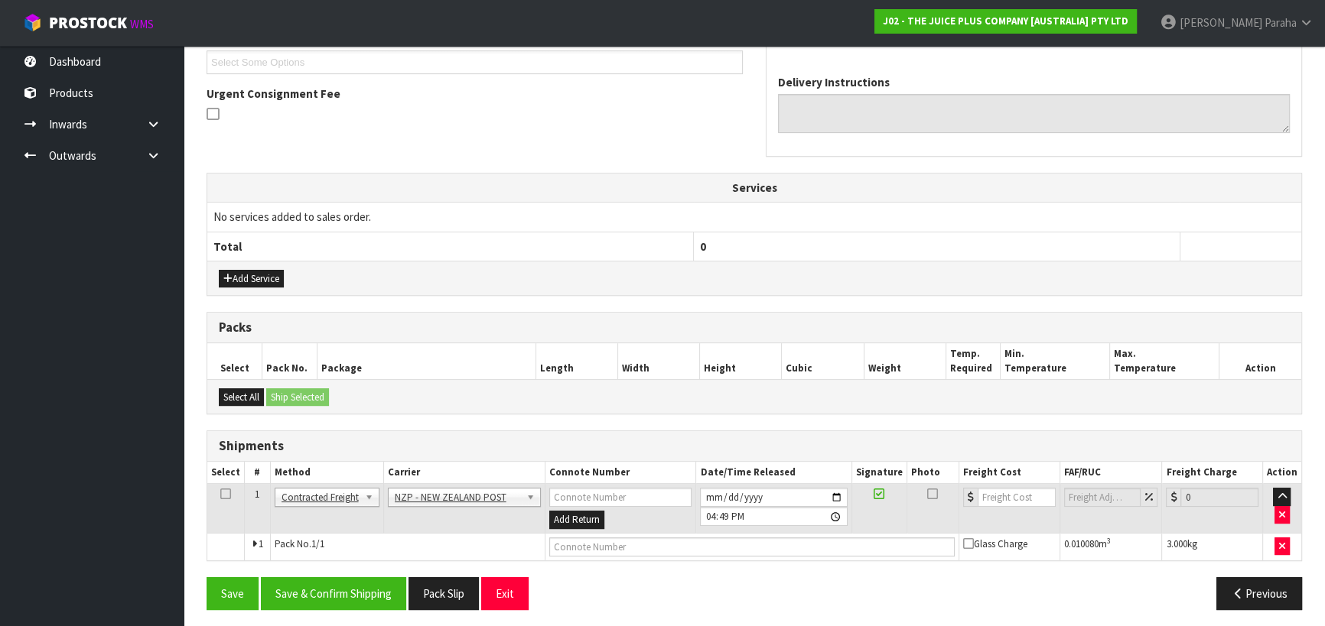
scroll to position [424, 0]
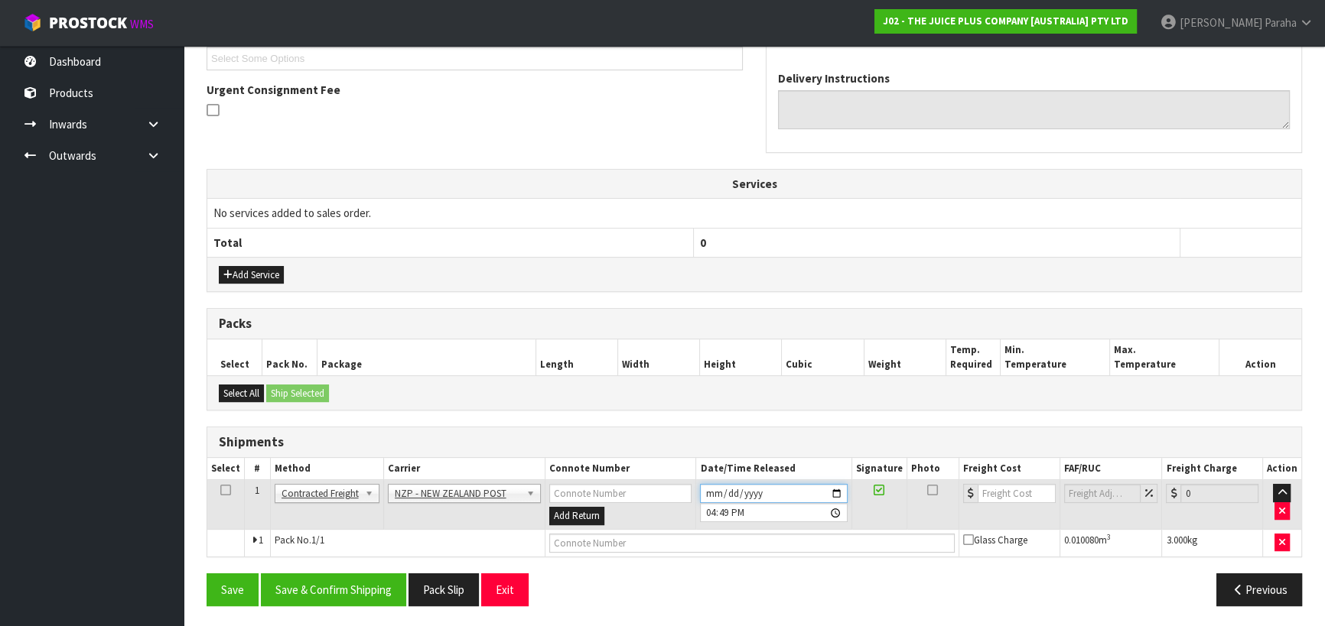
click at [837, 491] on input "[DATE]" at bounding box center [773, 493] width 147 height 19
type input "[DATE]"
click at [372, 587] on button "Save & Confirm Shipping" at bounding box center [333, 590] width 145 height 33
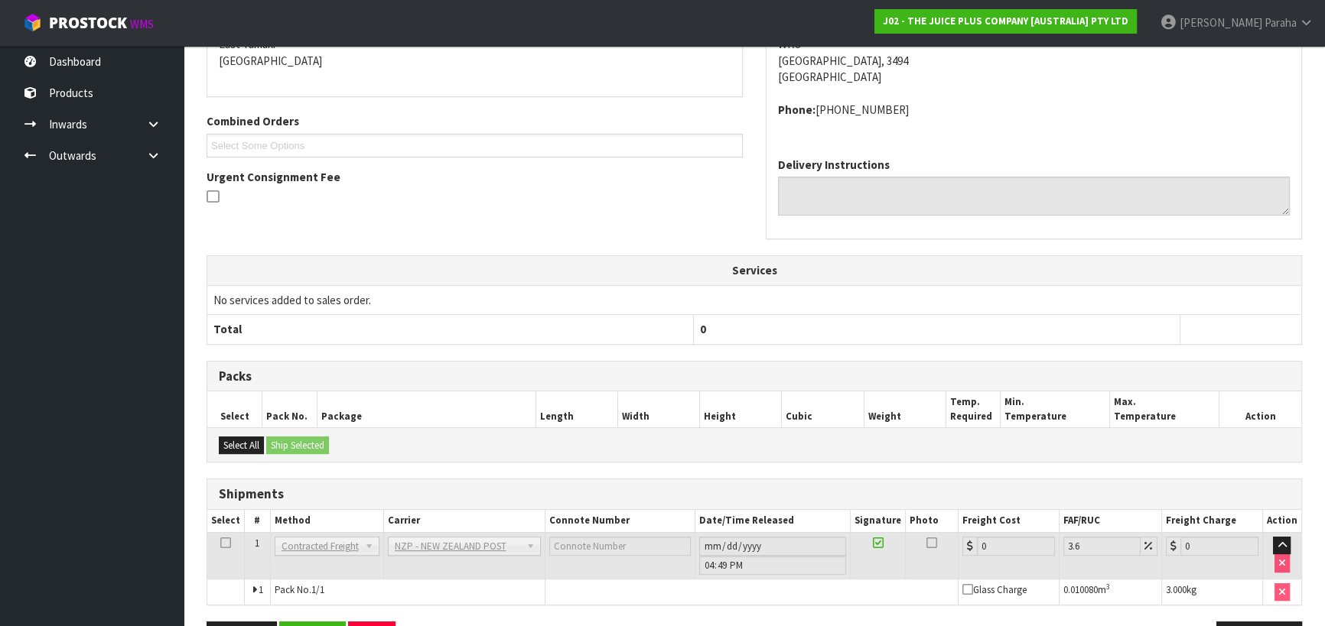
scroll to position [403, 0]
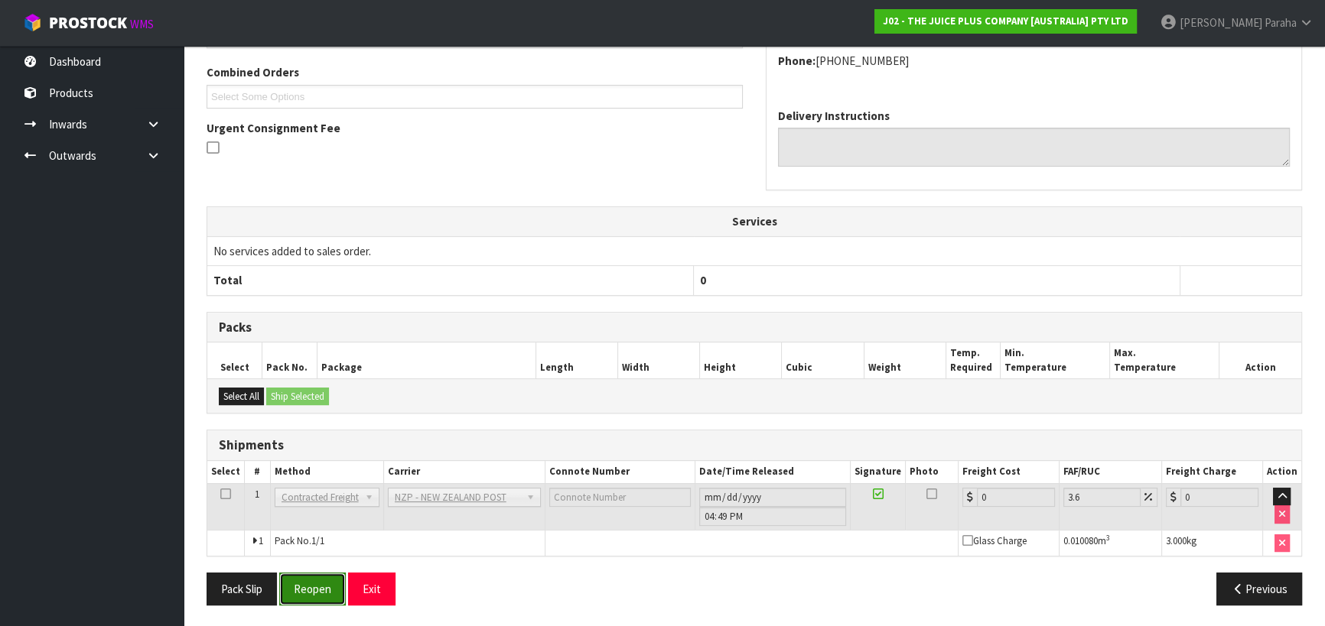
click at [309, 600] on button "Reopen" at bounding box center [312, 589] width 67 height 33
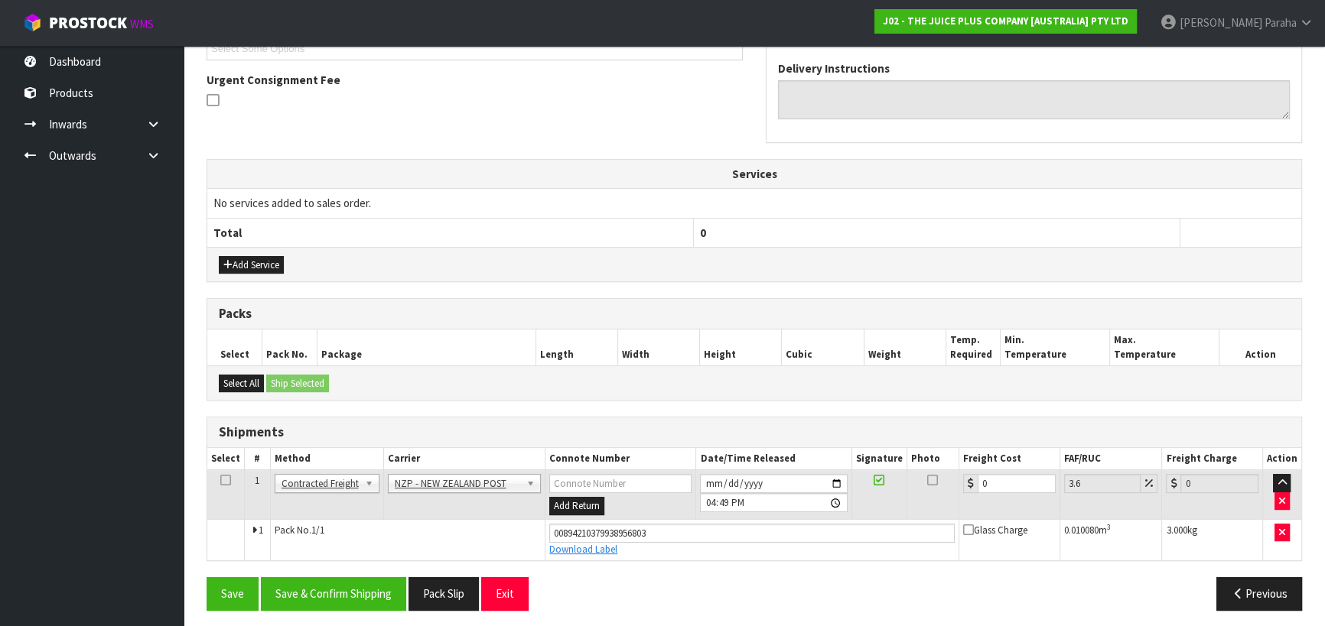
scroll to position [438, 0]
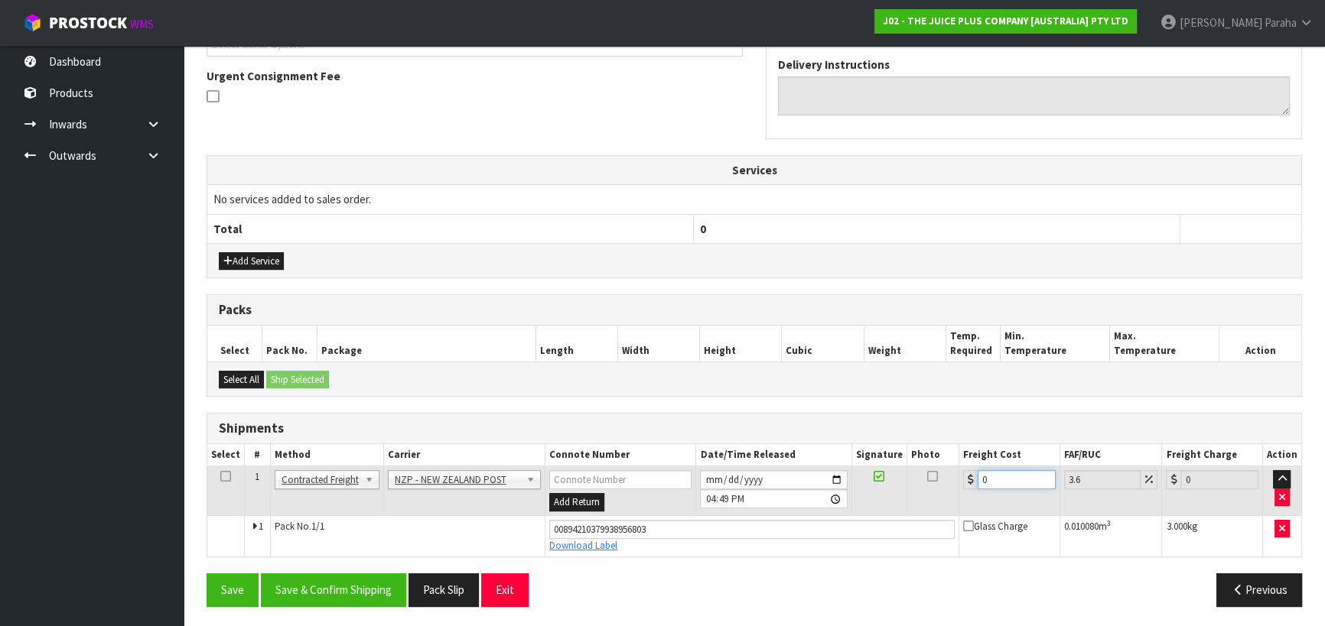
drag, startPoint x: 996, startPoint y: 476, endPoint x: 971, endPoint y: 478, distance: 24.5
click at [971, 478] on div "0" at bounding box center [1009, 479] width 93 height 19
type input "1"
type input "1.04"
type input "11"
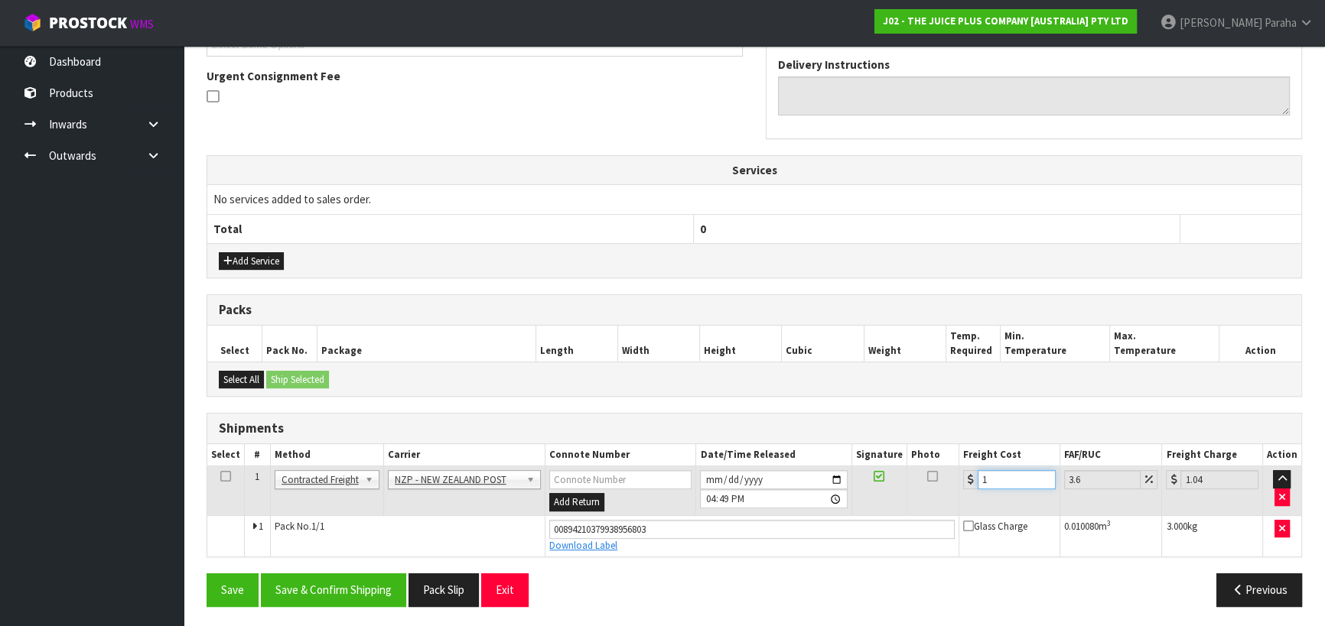
type input "11.4"
type input "11.9"
type input "12.33"
type input "11.90"
click at [366, 587] on button "Save & Confirm Shipping" at bounding box center [333, 590] width 145 height 33
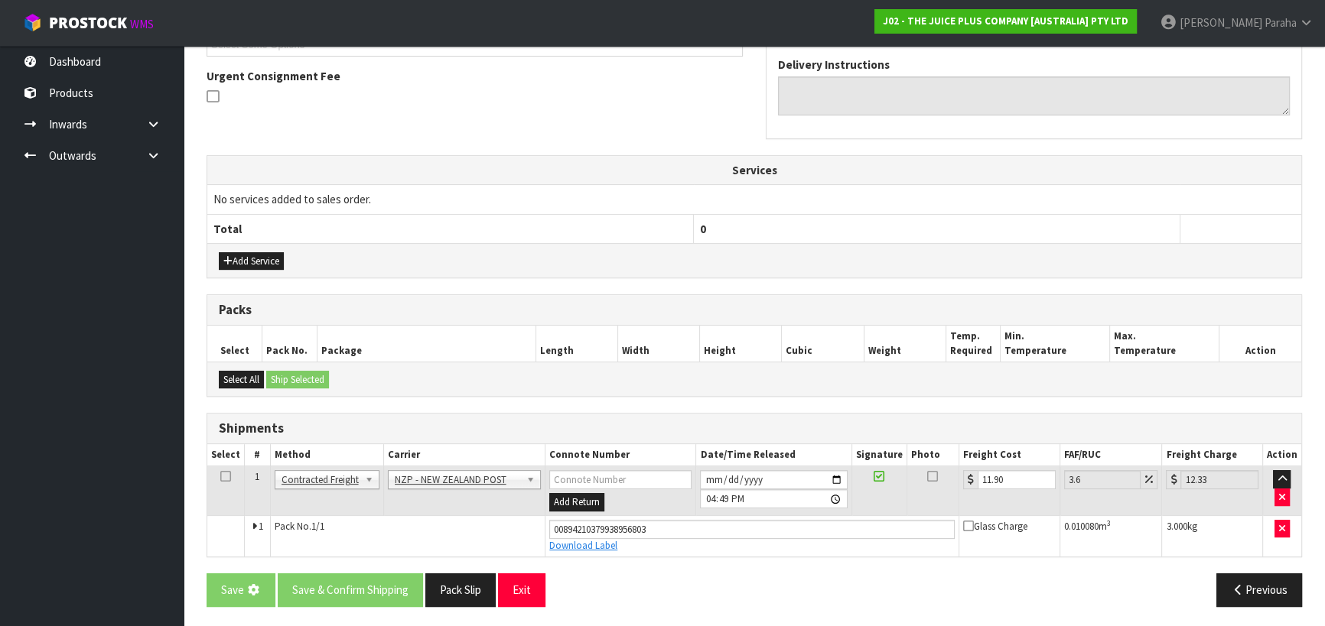
scroll to position [0, 0]
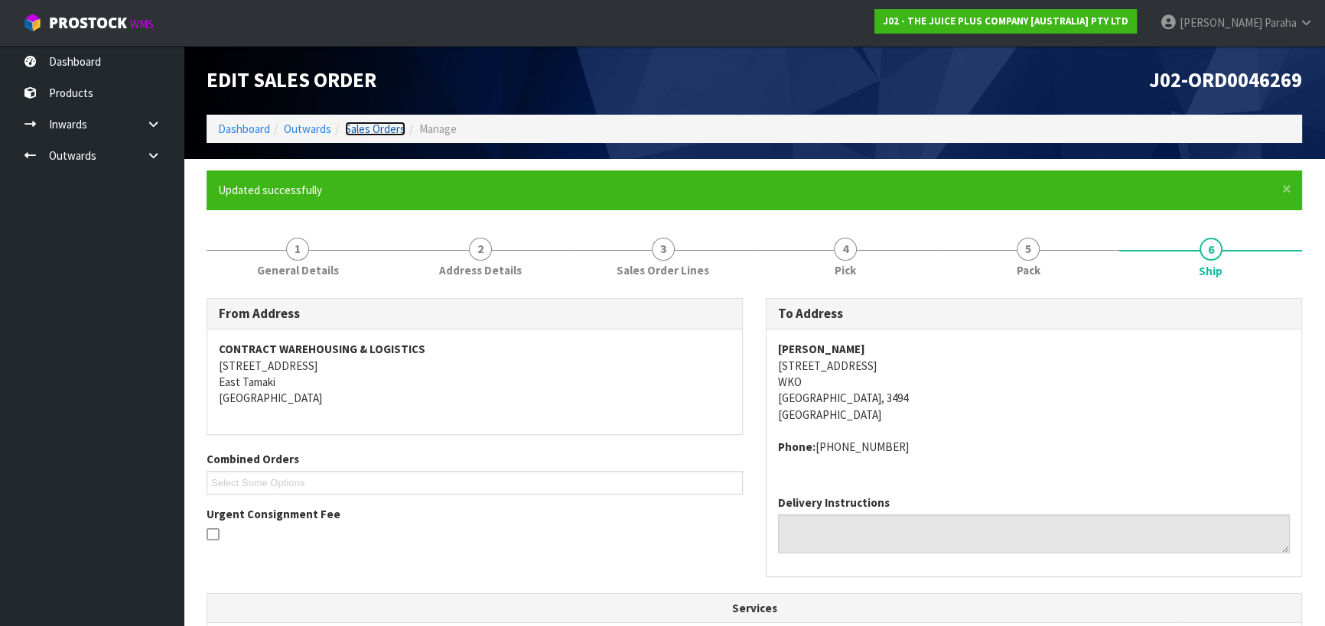
click at [369, 133] on link "Sales Orders" at bounding box center [375, 129] width 60 height 15
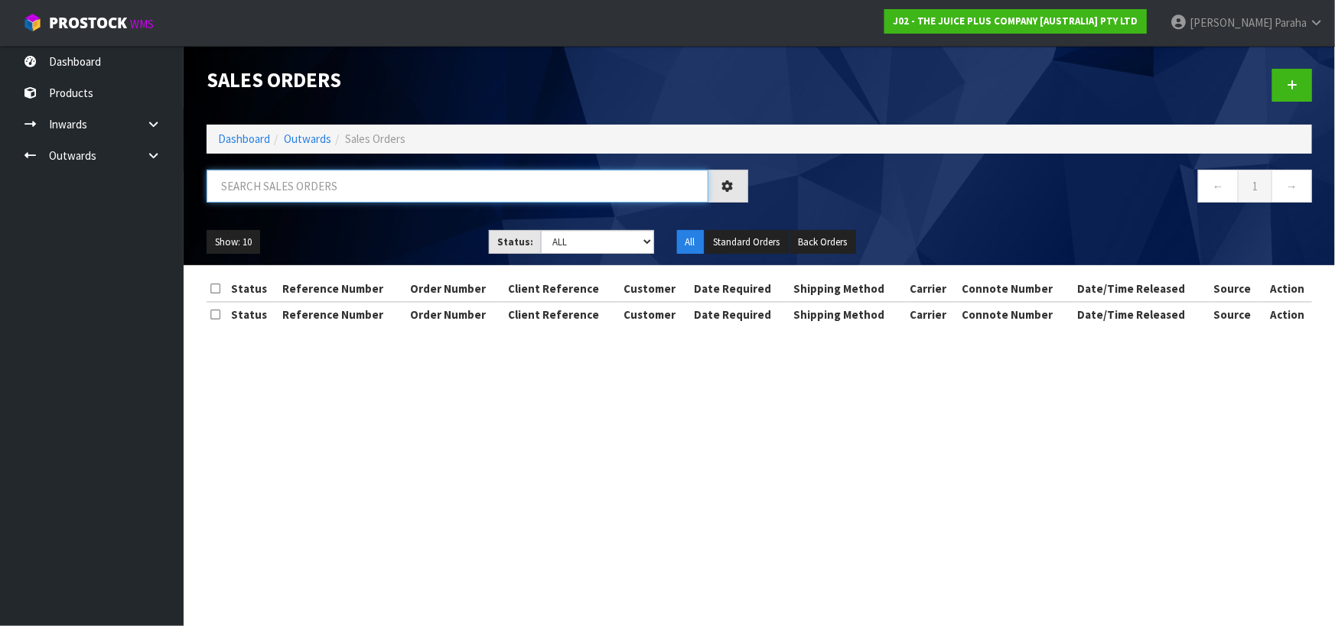
click at [368, 181] on input "text" at bounding box center [457, 186] width 502 height 33
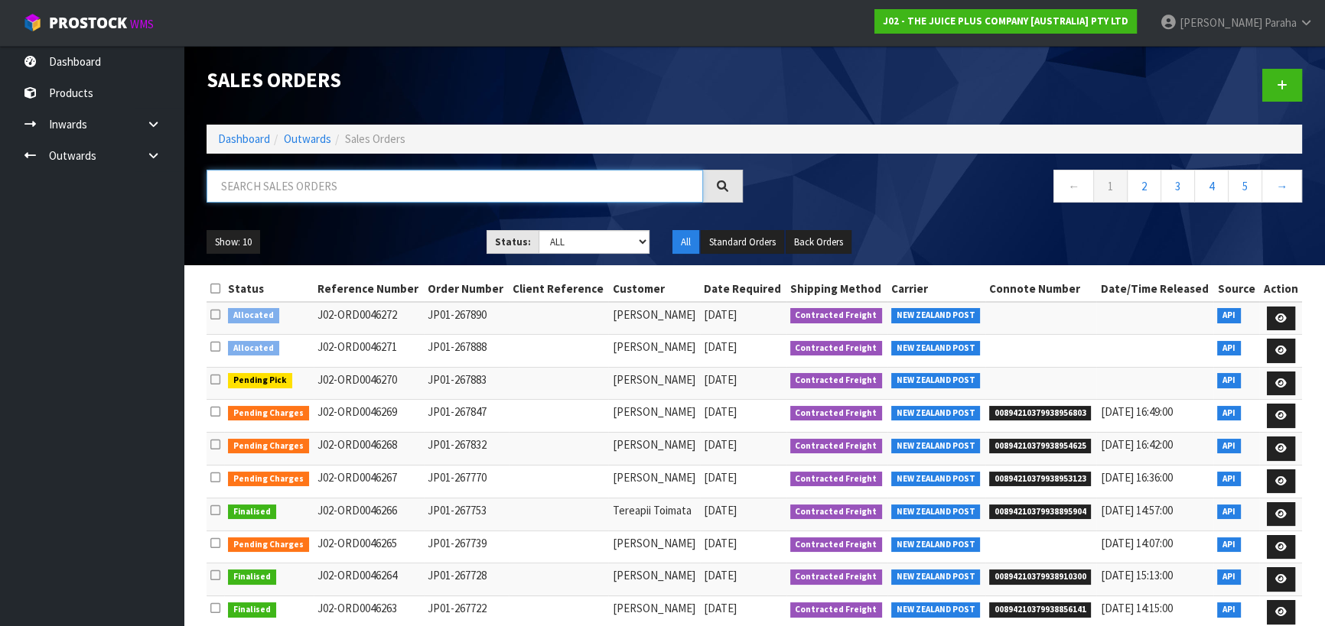
click at [368, 181] on input "text" at bounding box center [454, 186] width 496 height 33
type input "JOB-0407344"
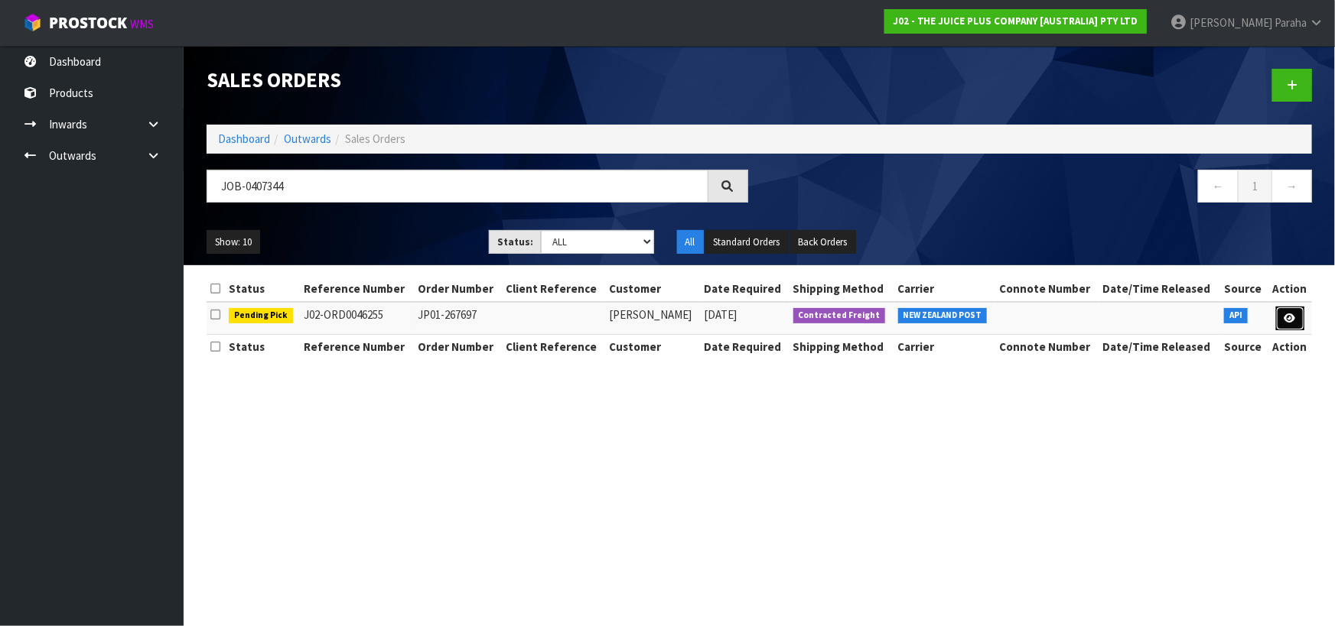
click at [1294, 320] on icon at bounding box center [1289, 319] width 11 height 10
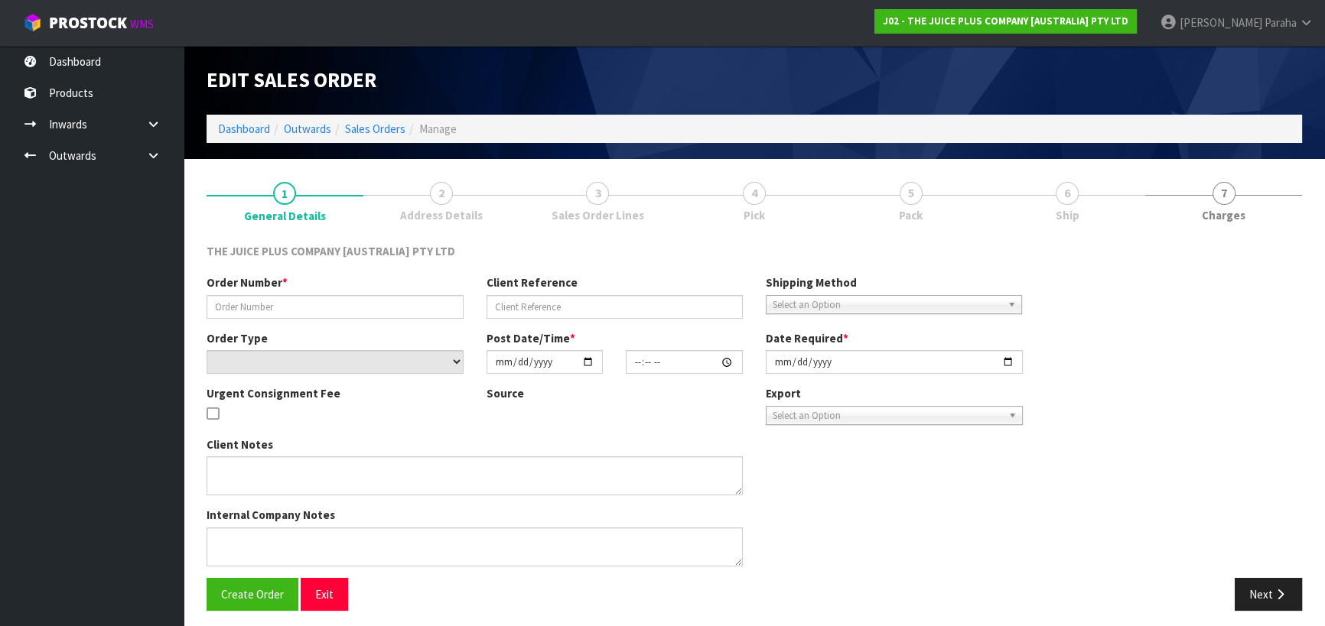
type input "JP01-267697"
select select "number:0"
type input "[DATE]"
type input "11:50:27.000"
type input "[DATE]"
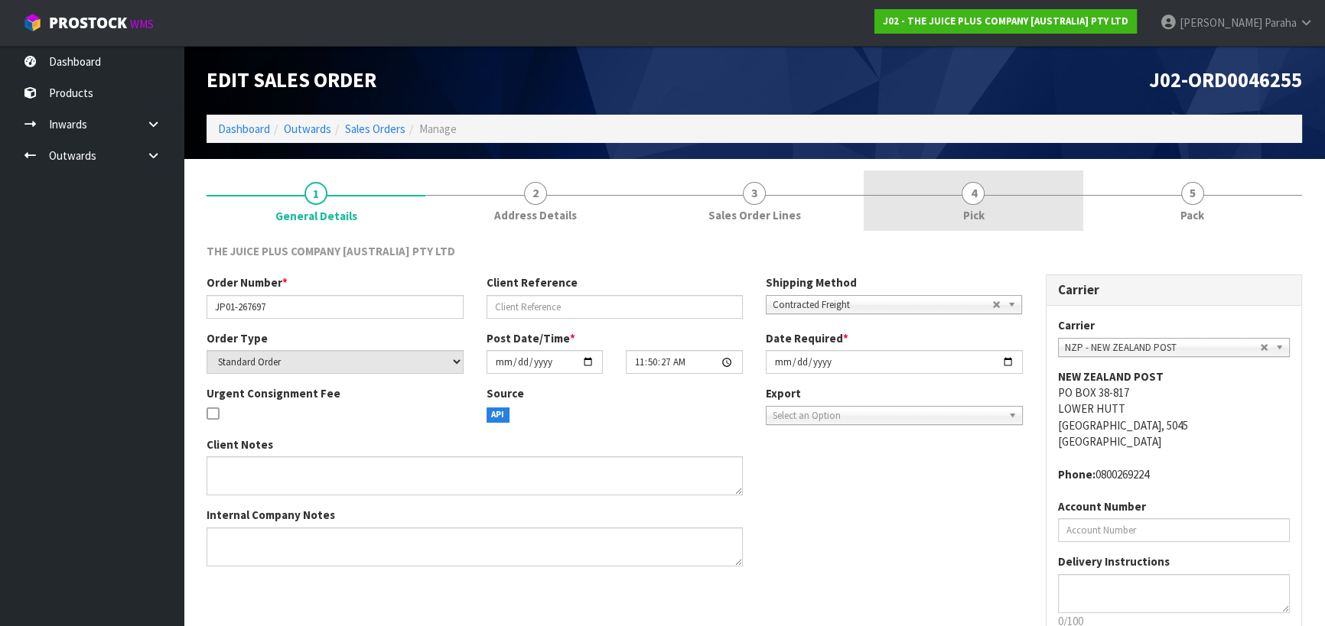
click at [970, 205] on link "4 Pick" at bounding box center [972, 201] width 219 height 60
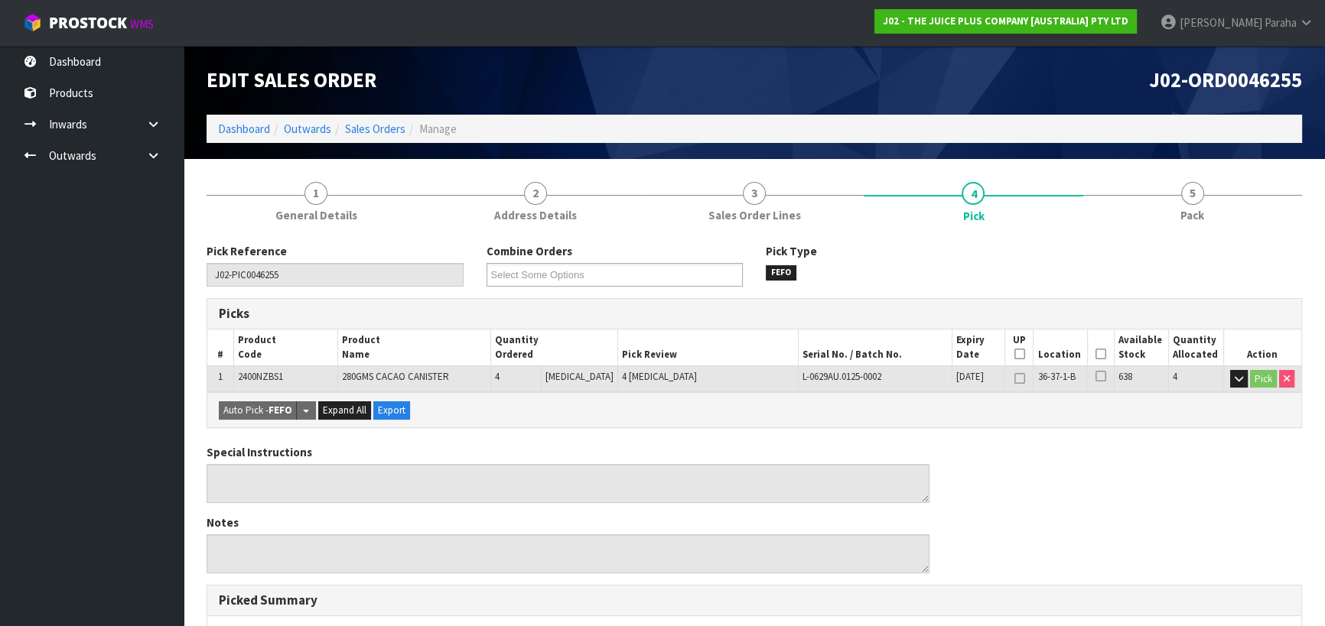
click at [1103, 354] on th "Picked" at bounding box center [1101, 348] width 27 height 36
click at [1099, 354] on icon at bounding box center [1100, 354] width 11 height 1
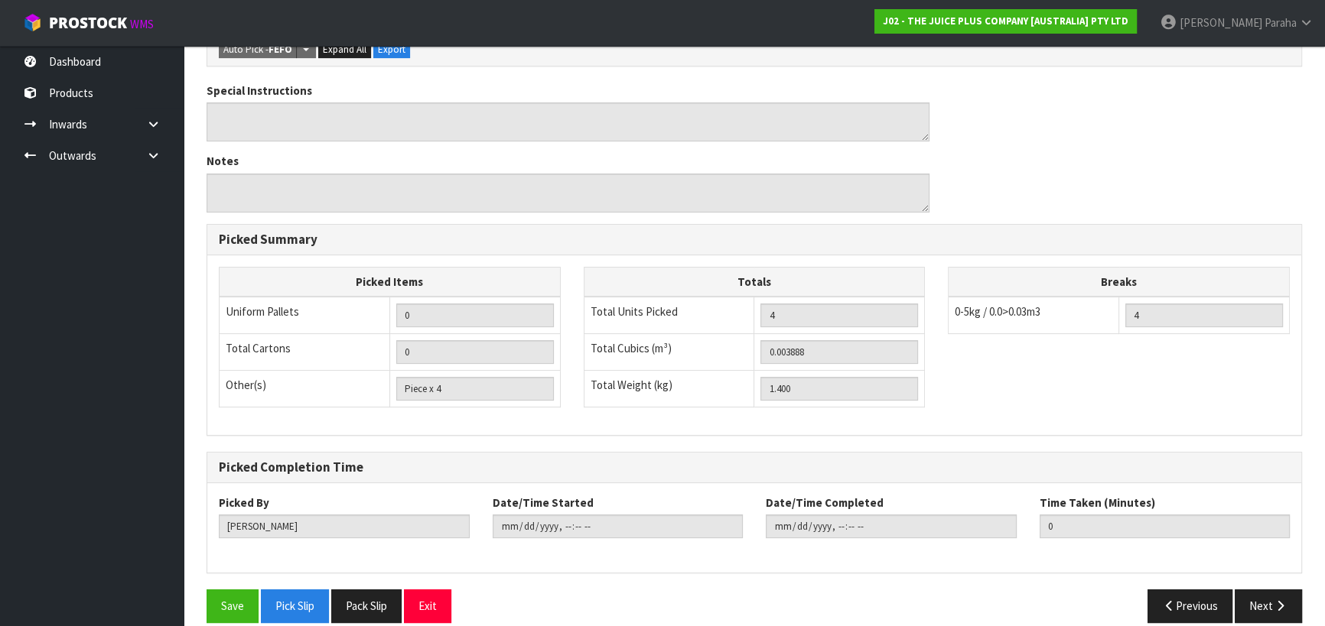
scroll to position [434, 0]
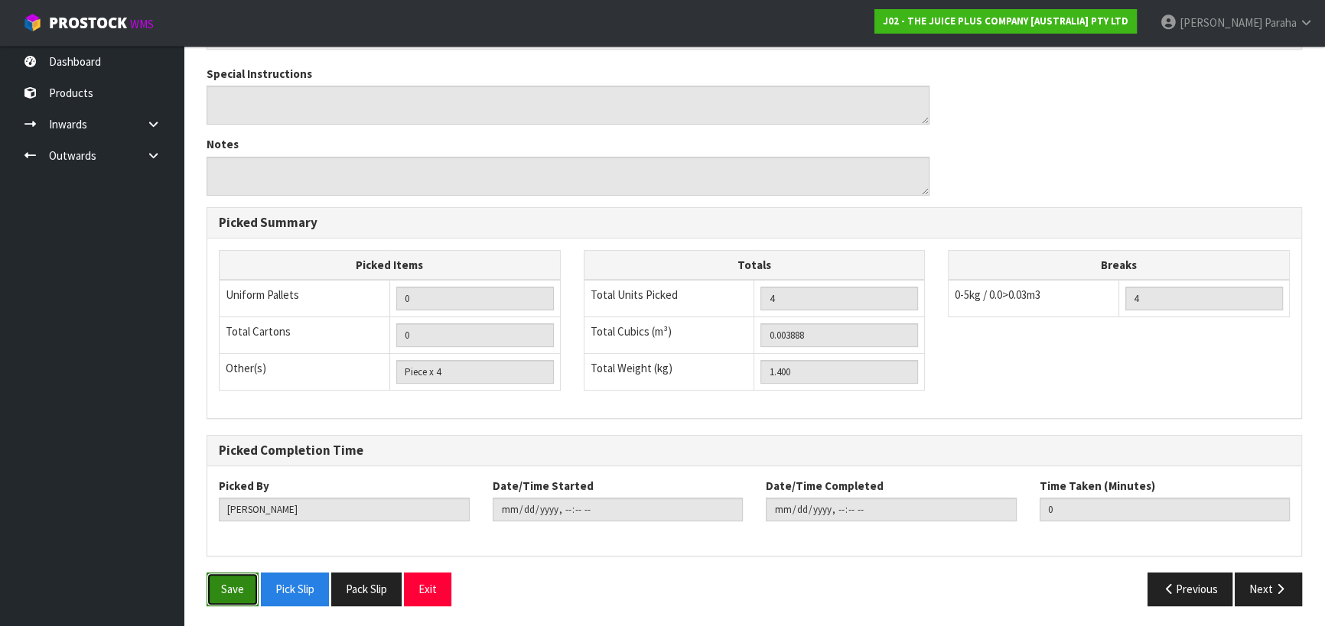
click at [232, 587] on button "Save" at bounding box center [232, 589] width 52 height 33
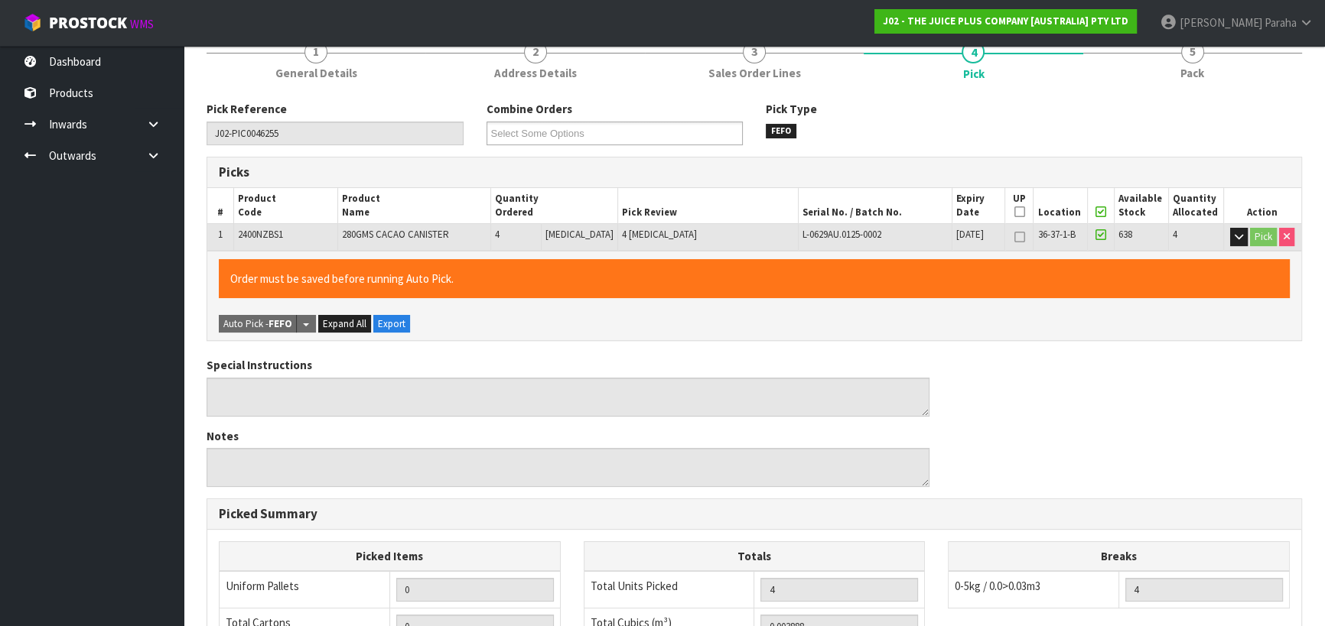
type input "[PERSON_NAME]"
type input "[DATE]T16:53:02"
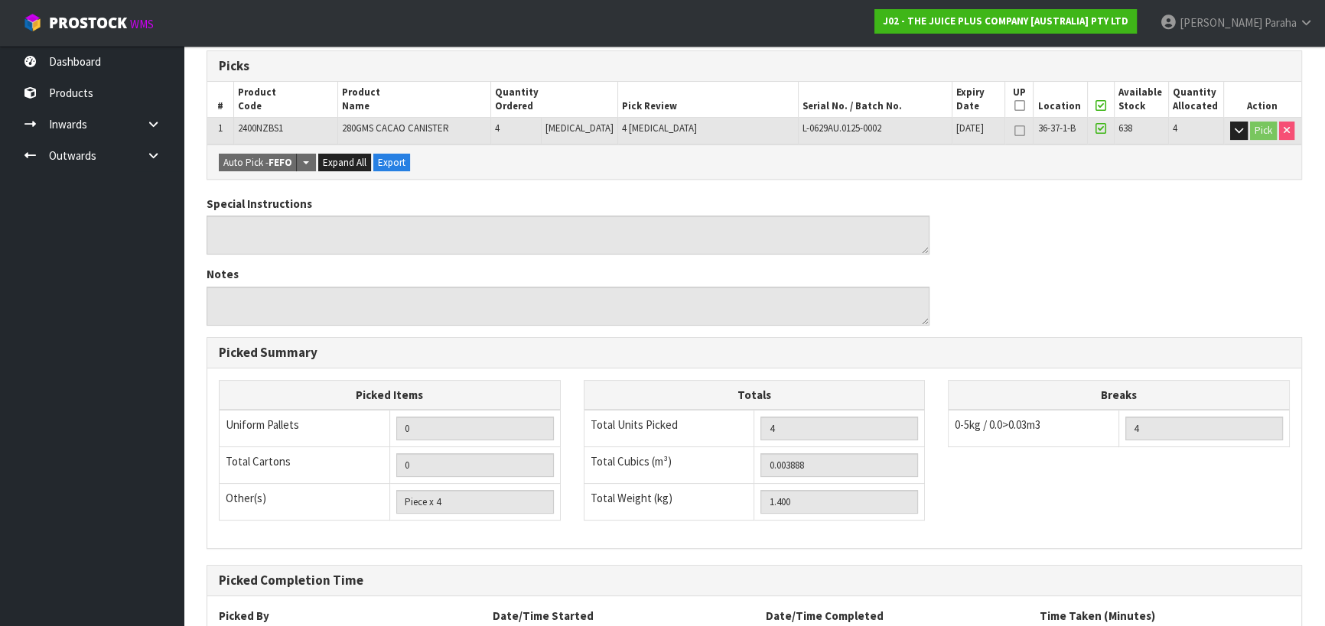
scroll to position [86, 0]
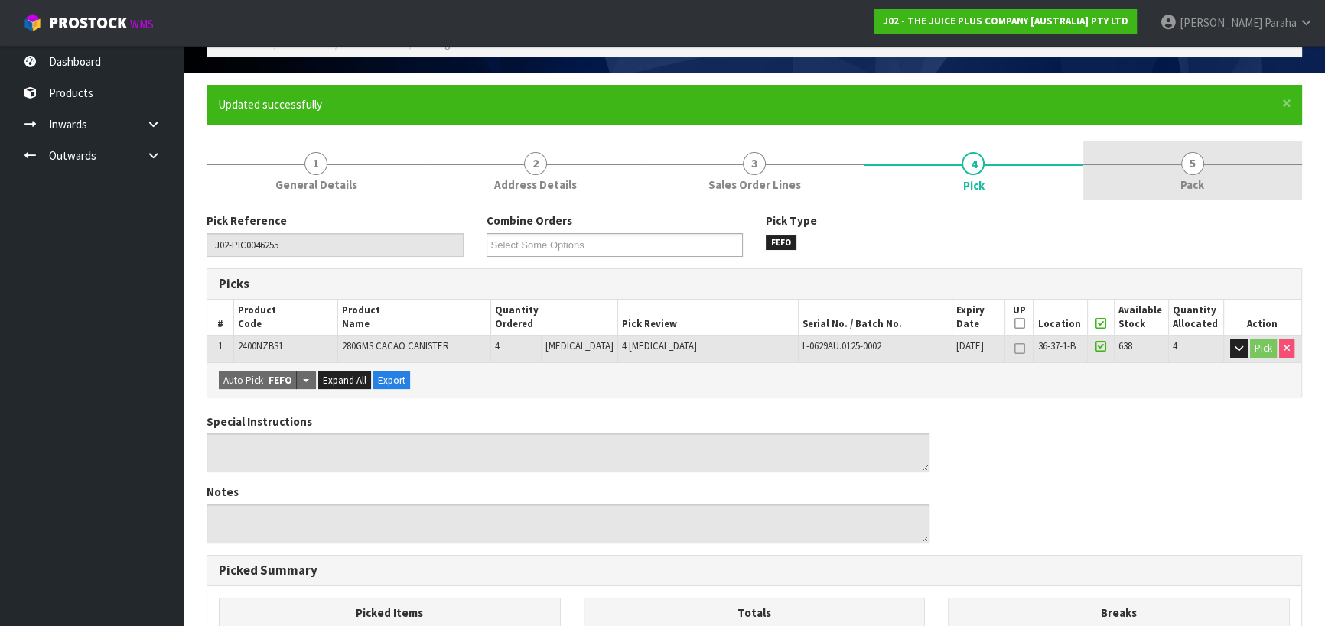
click at [1187, 170] on span "5" at bounding box center [1192, 163] width 23 height 23
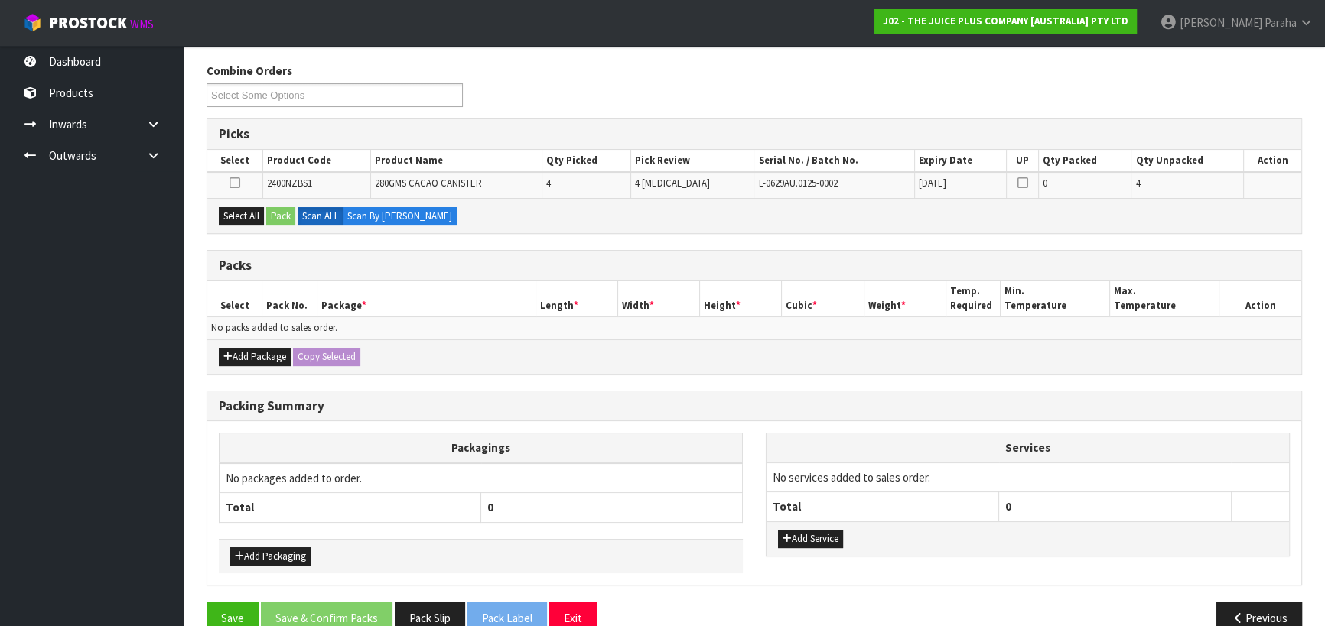
scroll to position [263, 0]
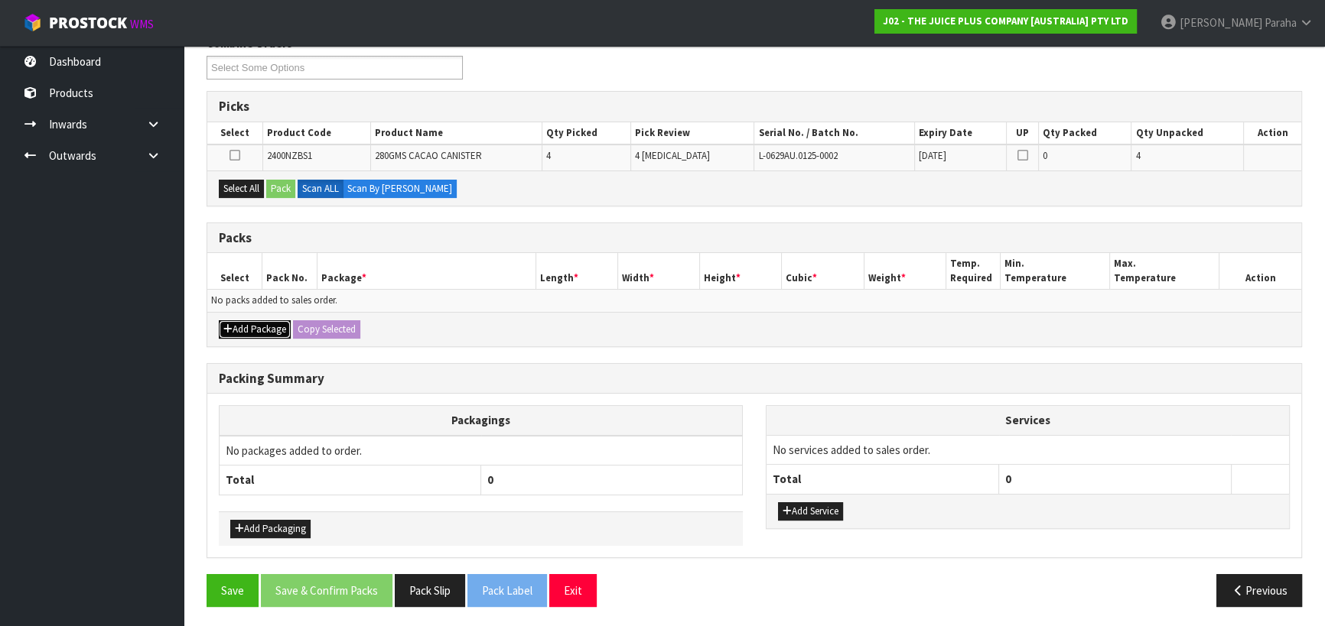
click at [268, 333] on button "Add Package" at bounding box center [255, 329] width 72 height 18
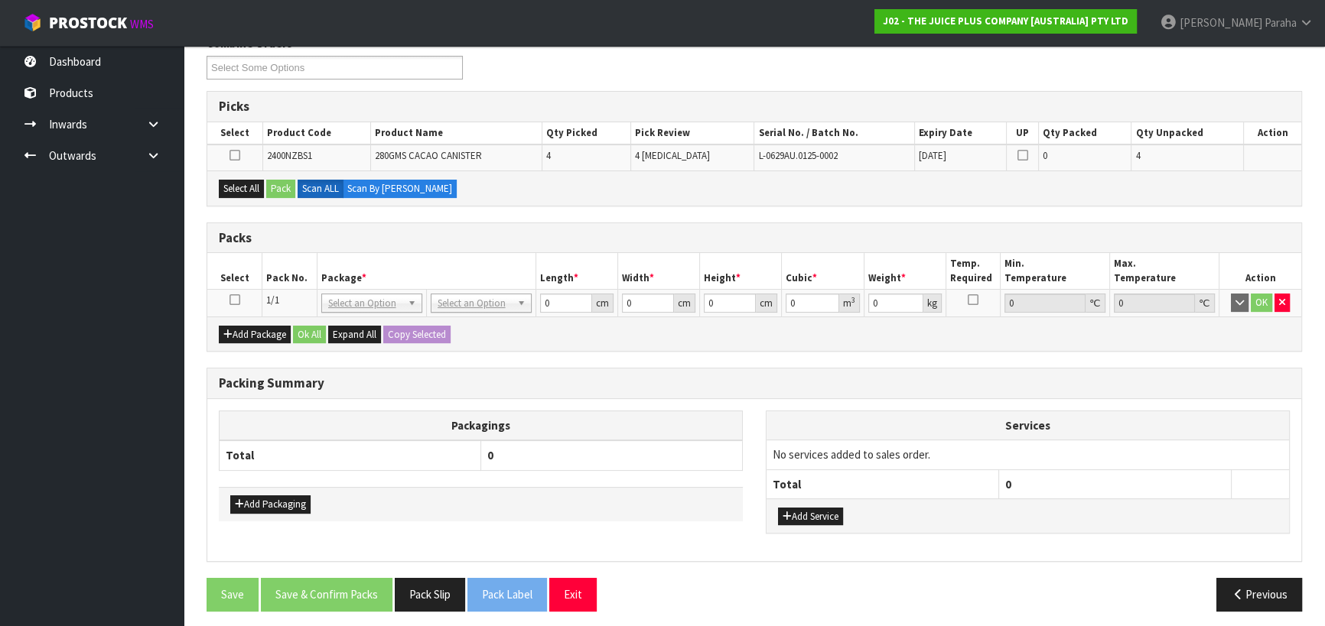
click at [235, 300] on icon at bounding box center [234, 300] width 11 height 1
click at [233, 183] on button "Select All" at bounding box center [241, 189] width 45 height 18
click at [272, 189] on button "Pack" at bounding box center [280, 189] width 29 height 18
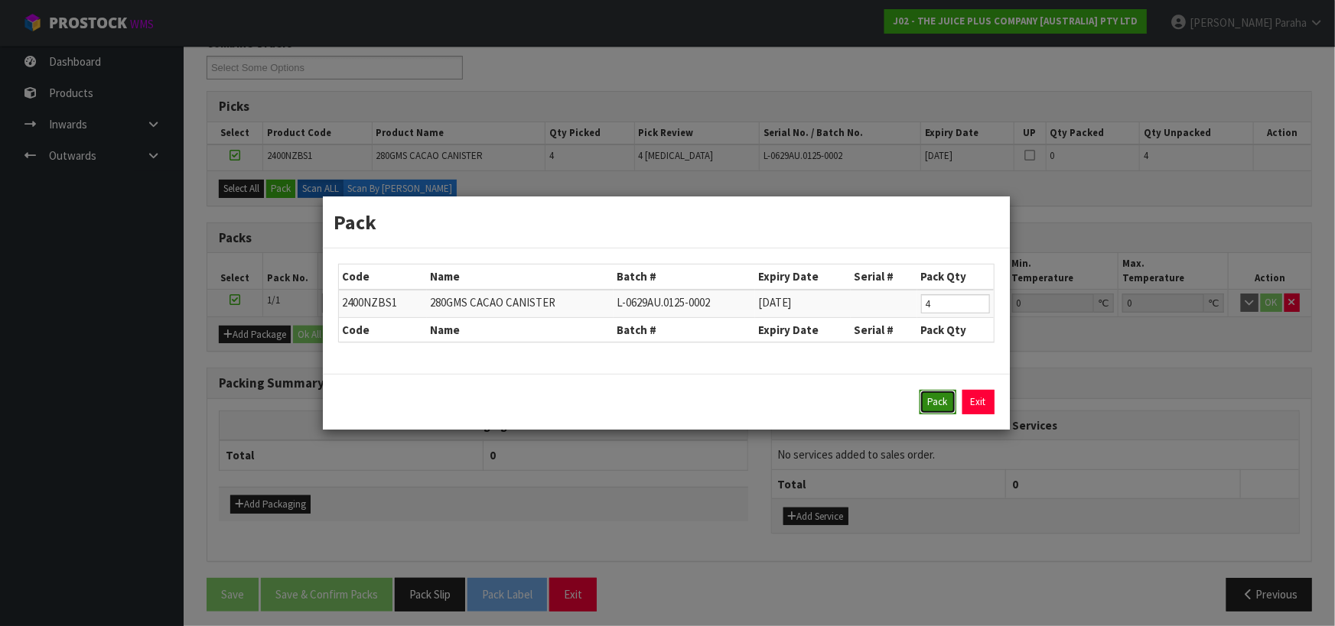
click at [928, 402] on button "Pack" at bounding box center [937, 402] width 37 height 24
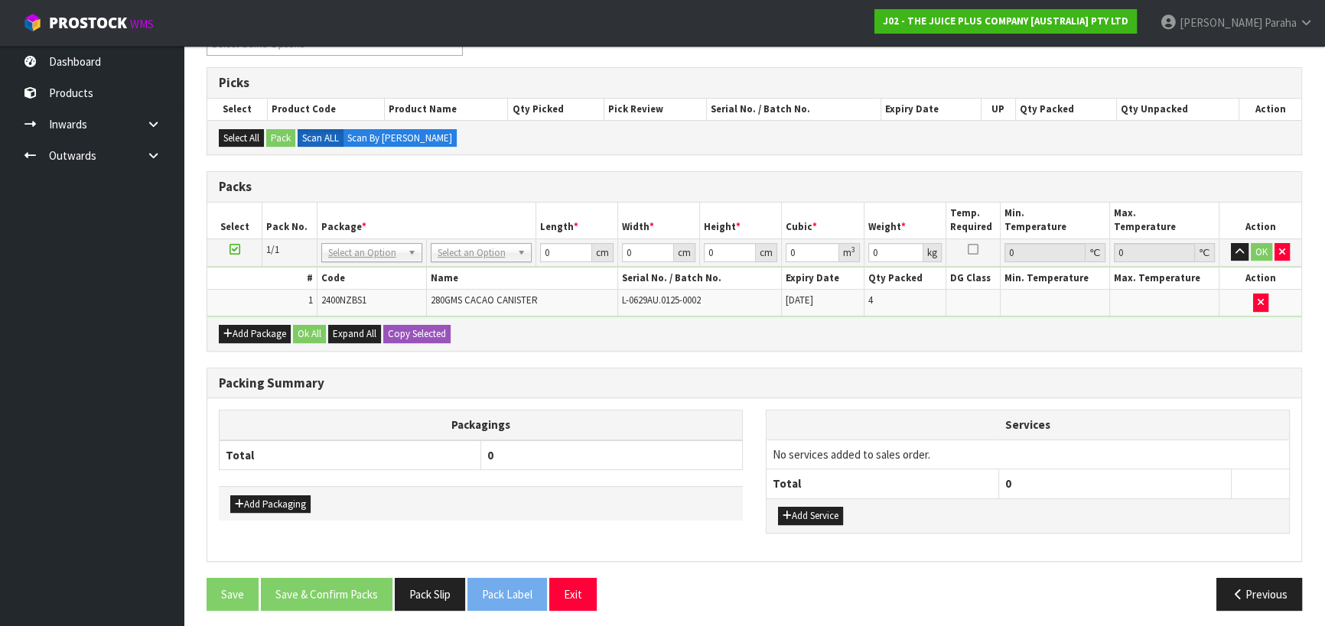
scroll to position [291, 0]
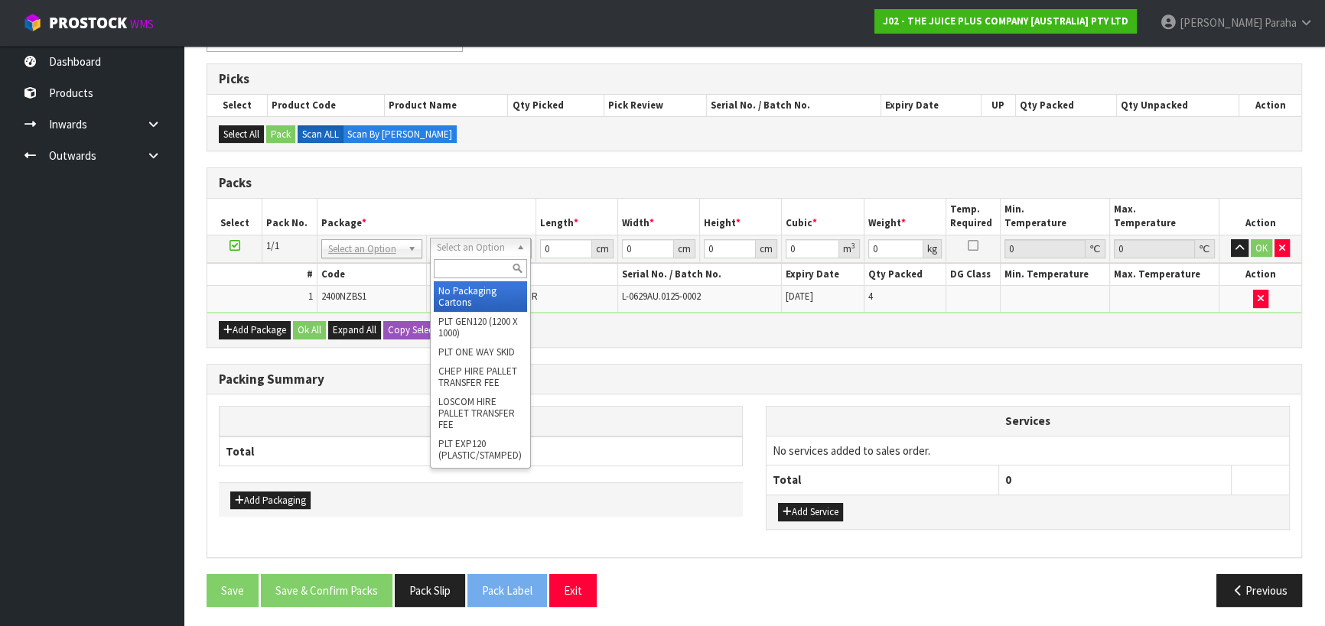
click at [466, 268] on input "text" at bounding box center [480, 268] width 93 height 19
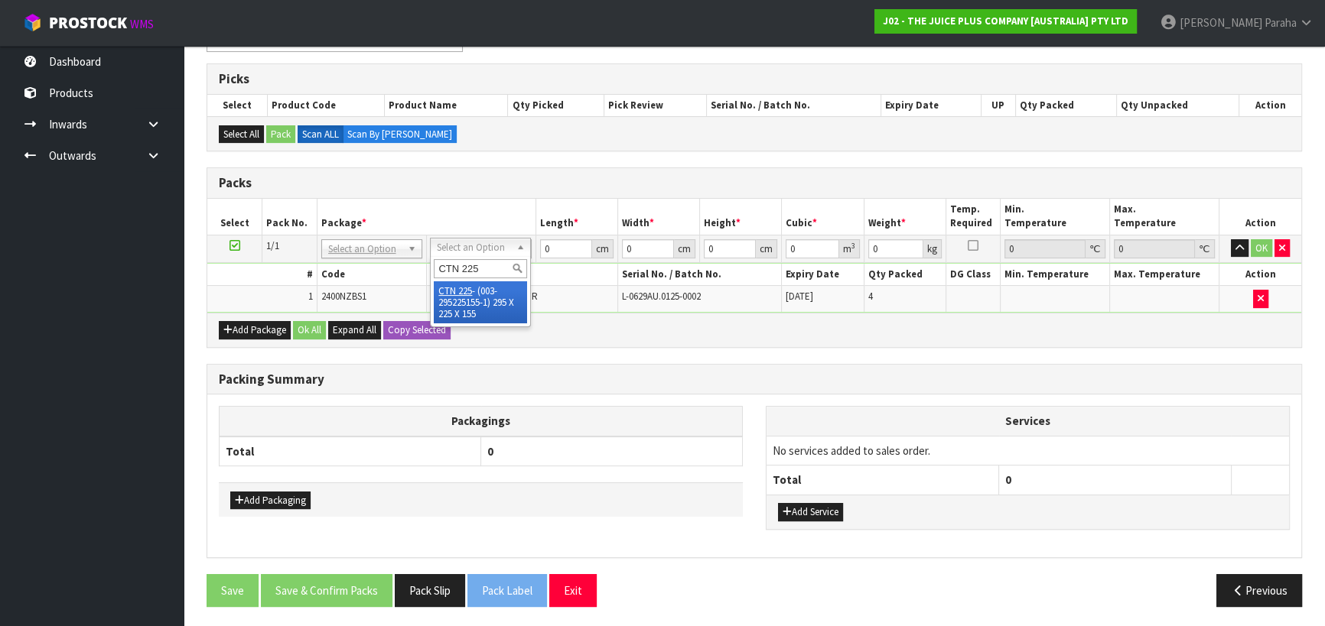
type input "CTN 225"
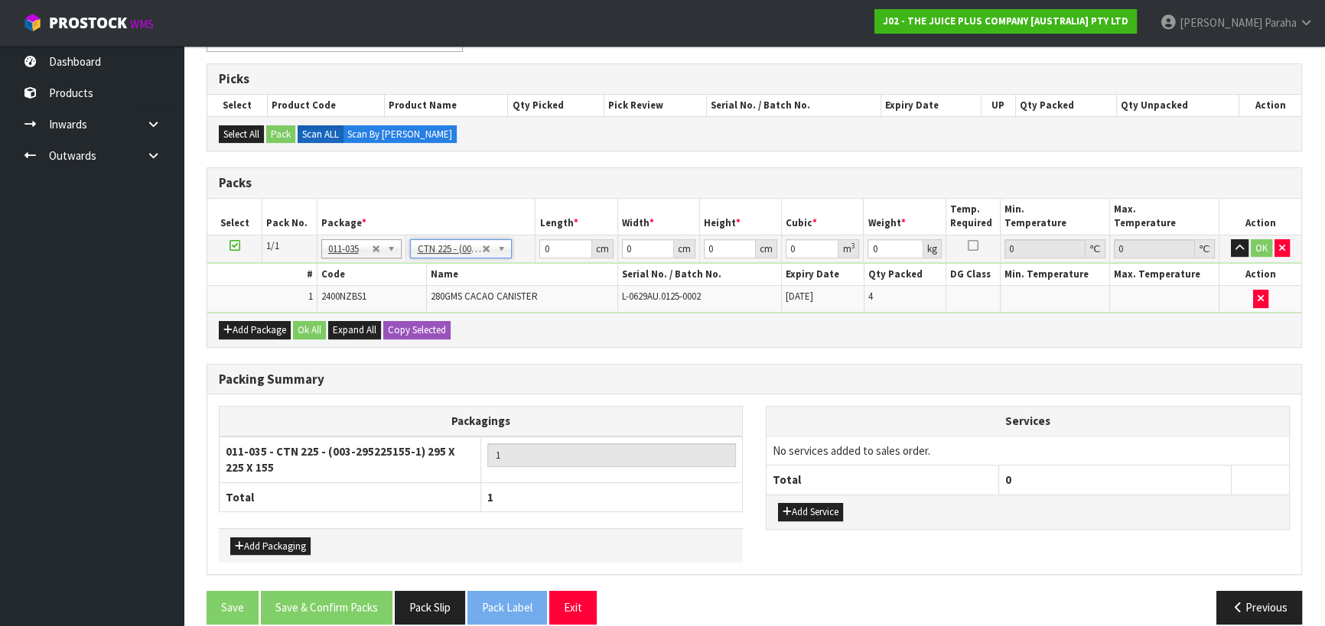
type input "29.5"
type input "22.5"
type input "15.5"
type input "0.010288"
type input "1.6"
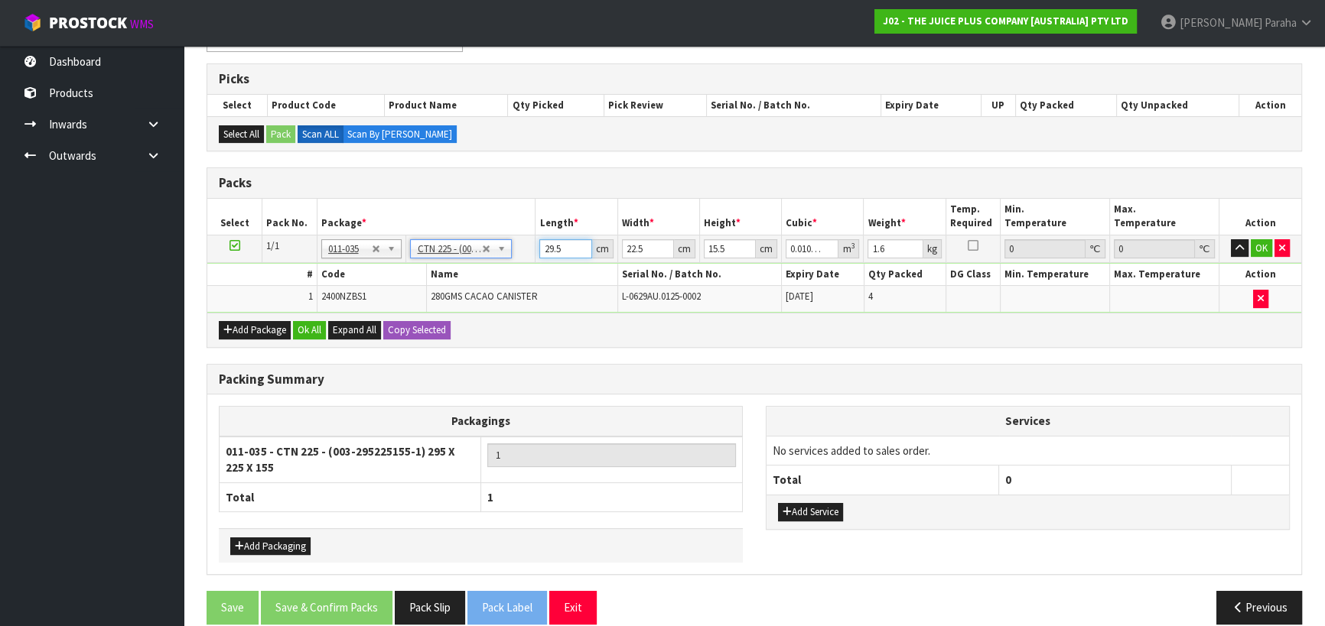
drag, startPoint x: 566, startPoint y: 249, endPoint x: 527, endPoint y: 254, distance: 39.3
click at [527, 254] on tr "1/1 NONE 007-001 007-002 007-004 007-009 007-013 007-014 007-015 007-017 007-01…" at bounding box center [754, 249] width 1094 height 28
type input "3"
type input "0.001046"
click at [567, 250] on input "3" at bounding box center [565, 248] width 52 height 19
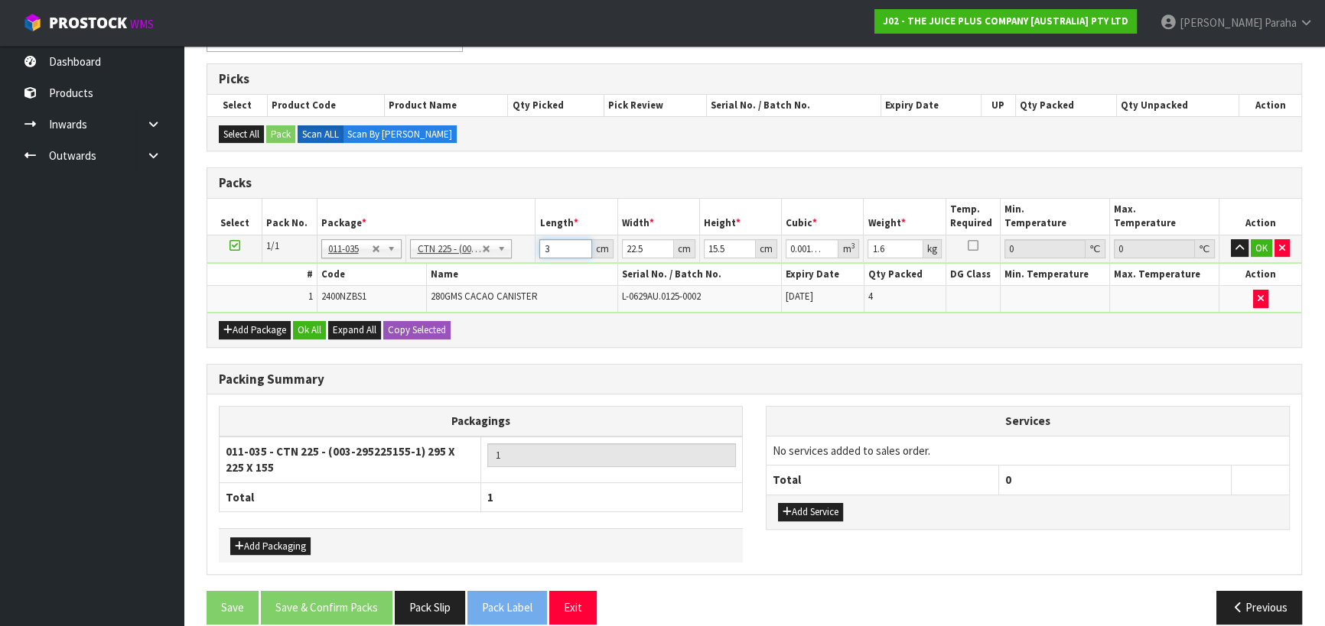
type input "31"
type input "0.010811"
type input "31"
type input "2"
type input "0.000961"
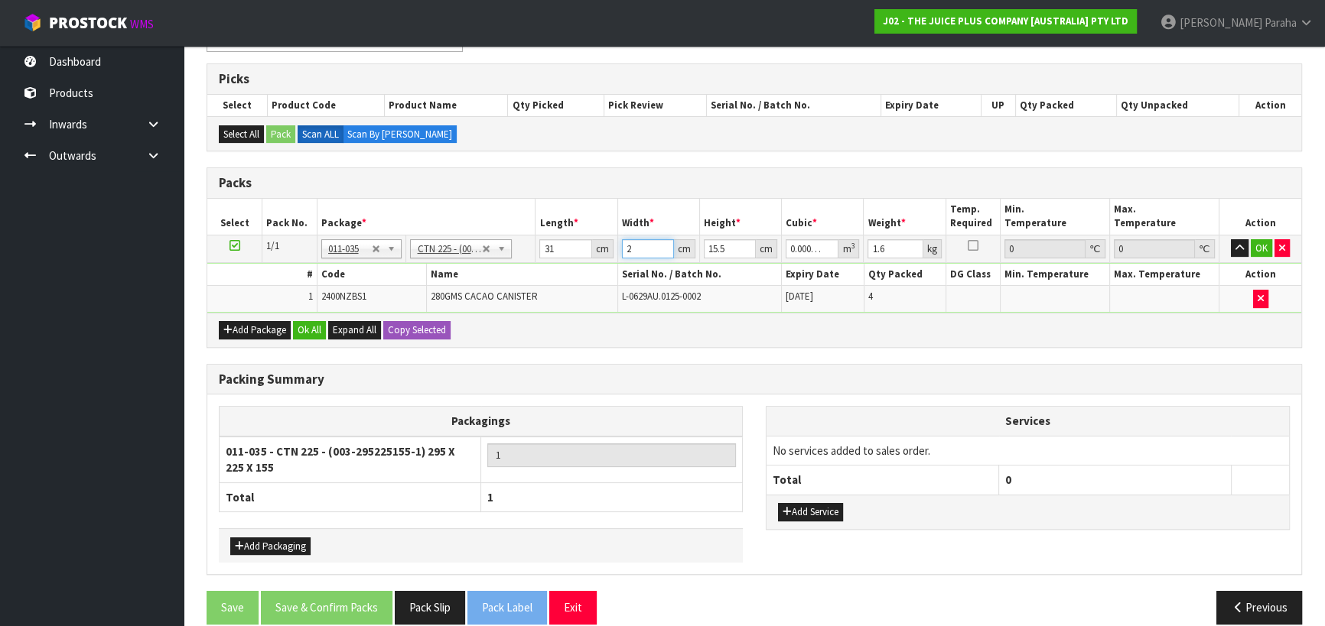
type input "24"
type input "0.011532"
type input "24"
type input "1"
type input "0.000744"
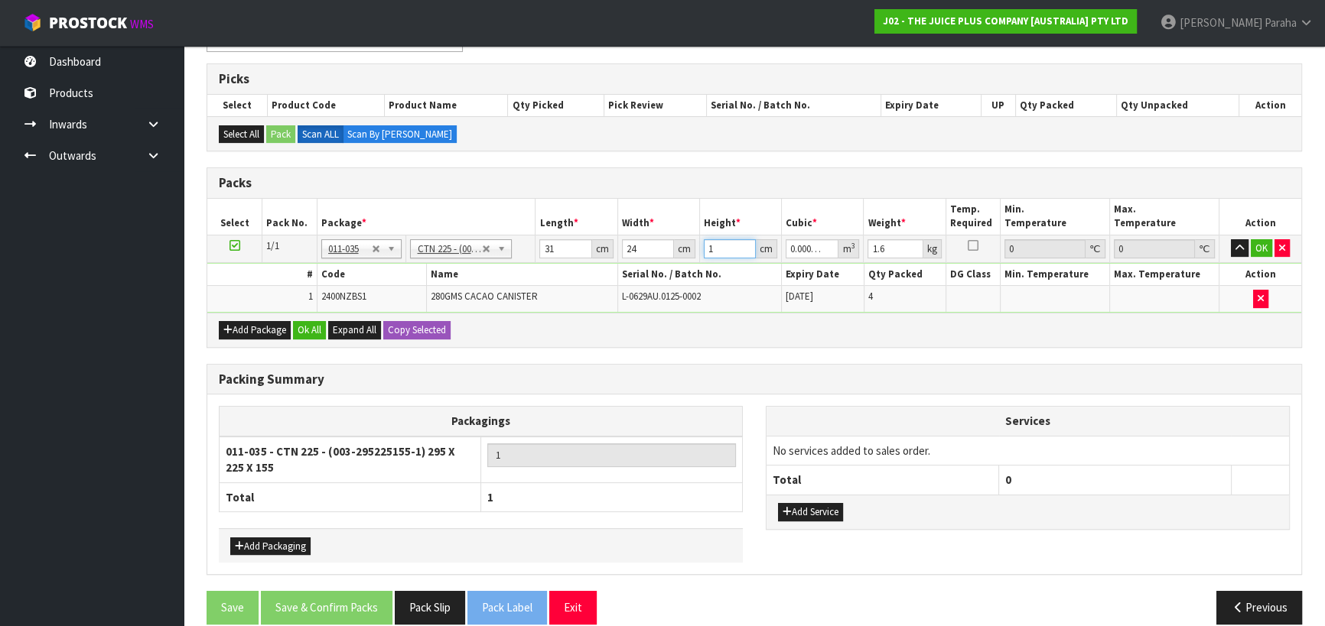
type input "18"
type input "0.013392"
type input "18"
type input "2"
click at [1231, 239] on button "button" at bounding box center [1240, 248] width 18 height 18
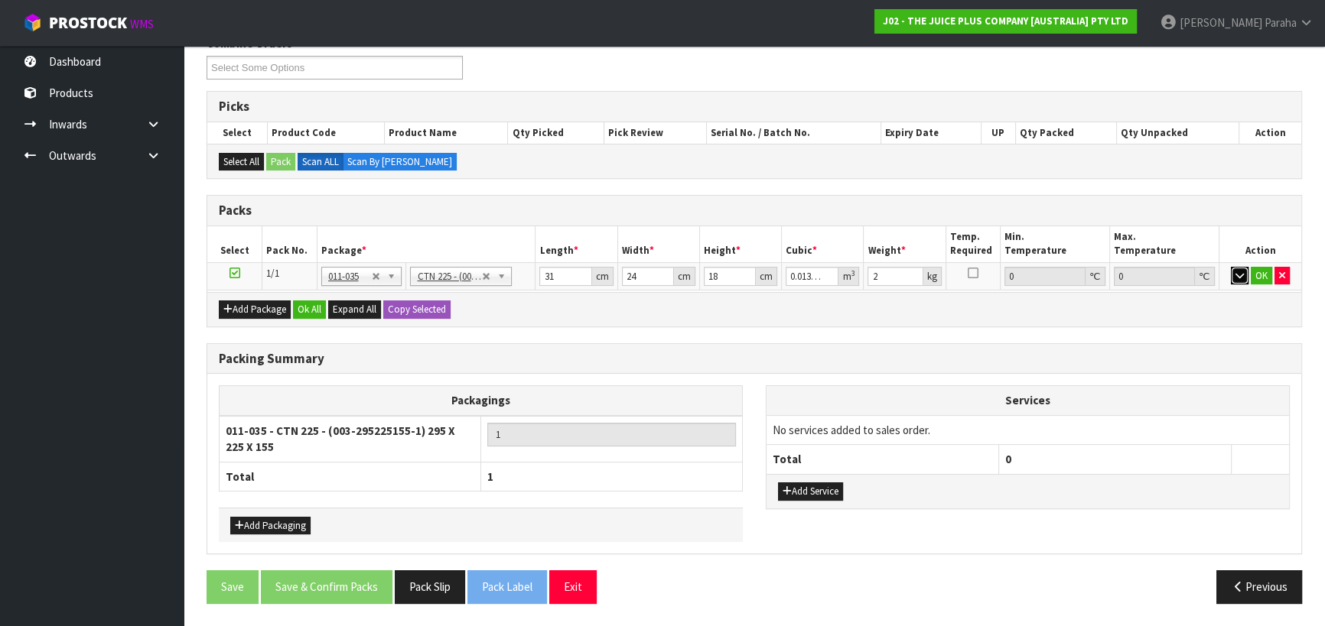
scroll to position [259, 0]
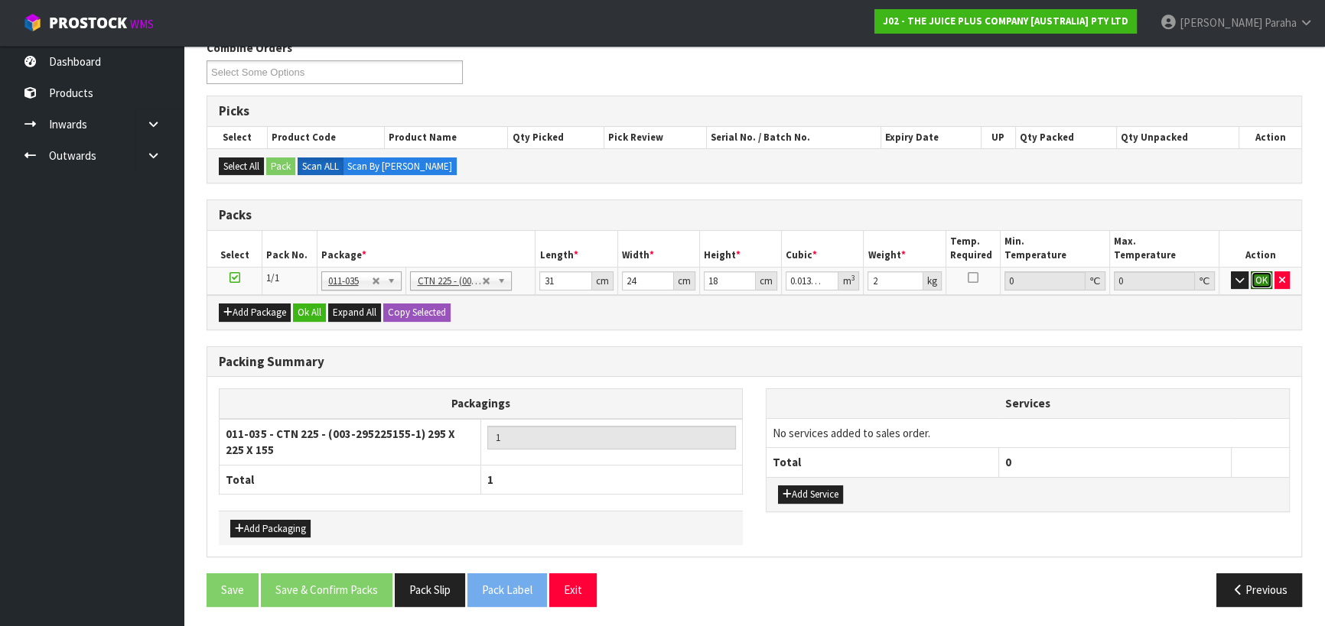
click button "OK" at bounding box center [1260, 281] width 21 height 18
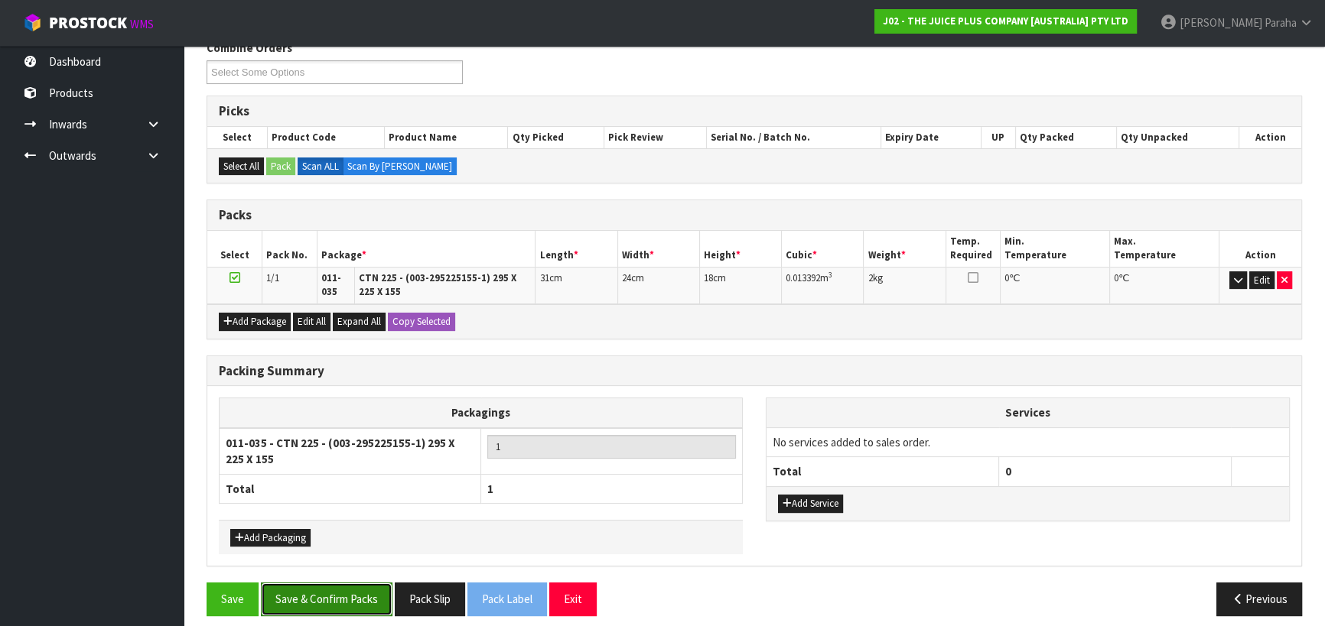
click at [343, 596] on button "Save & Confirm Packs" at bounding box center [327, 599] width 132 height 33
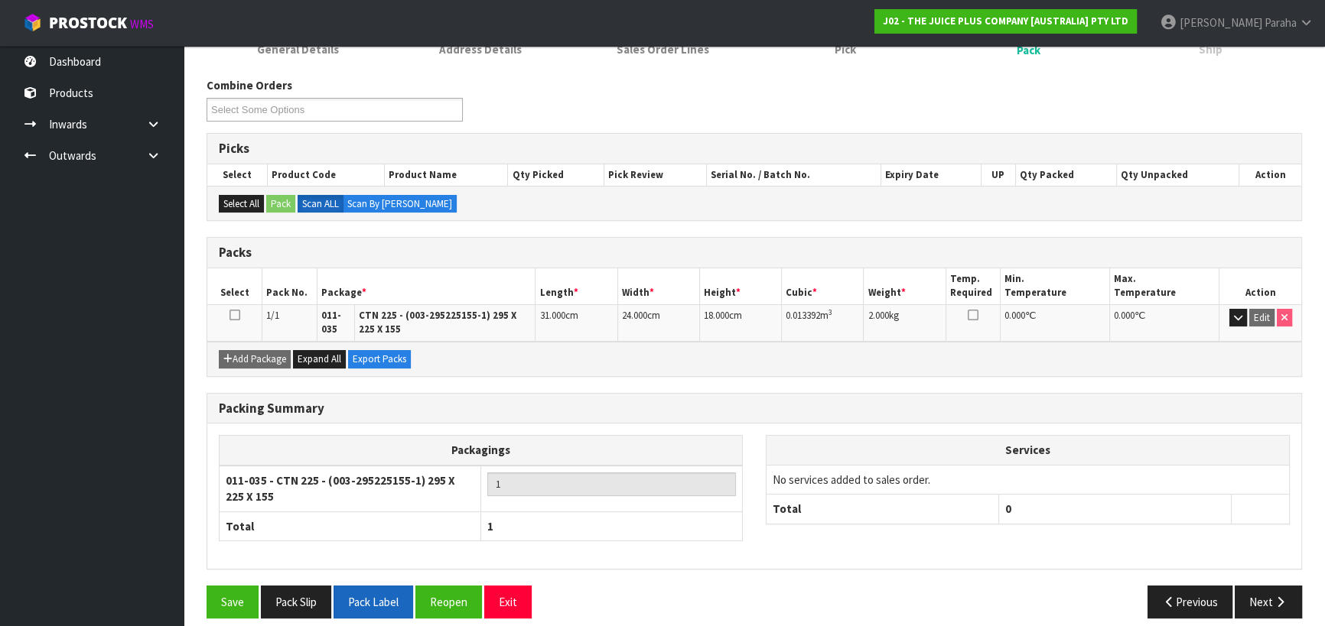
scroll to position [233, 0]
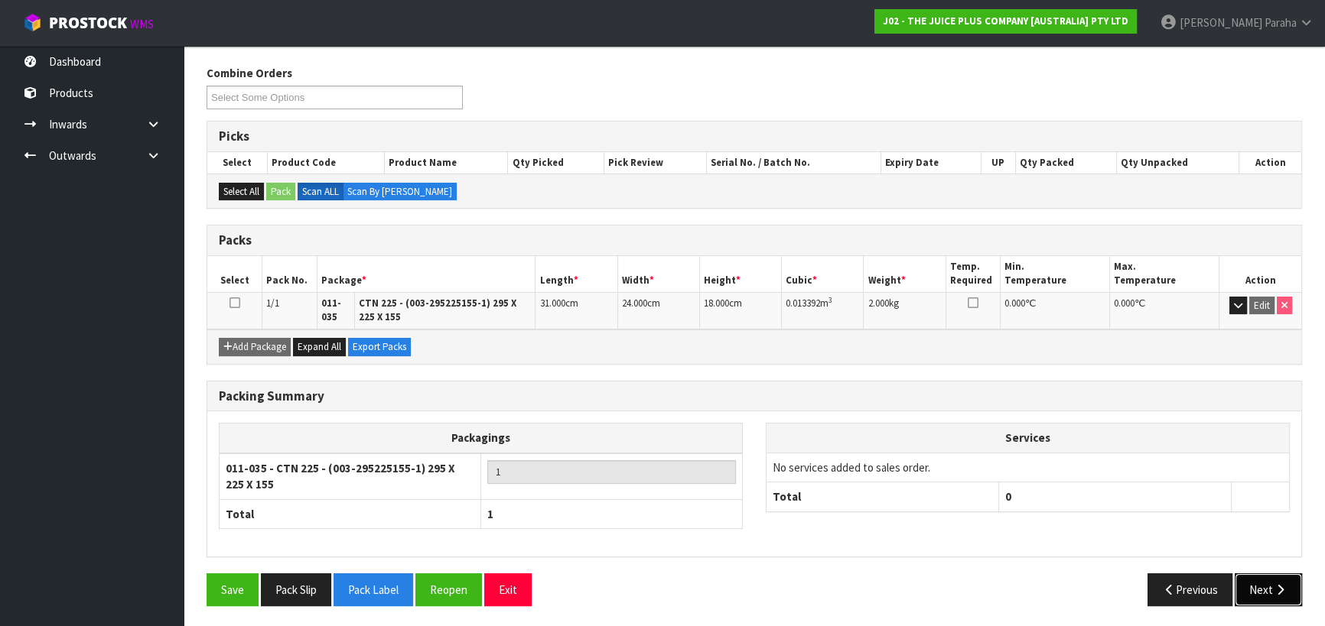
click at [1277, 590] on icon "button" at bounding box center [1280, 589] width 15 height 11
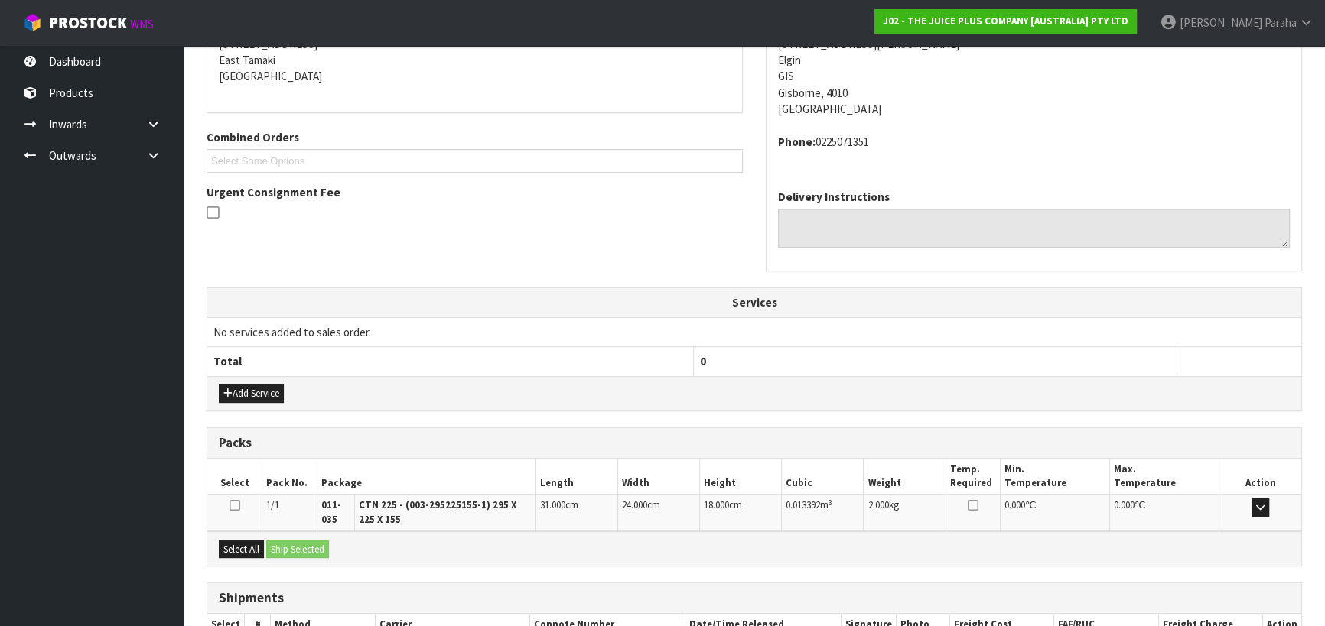
scroll to position [424, 0]
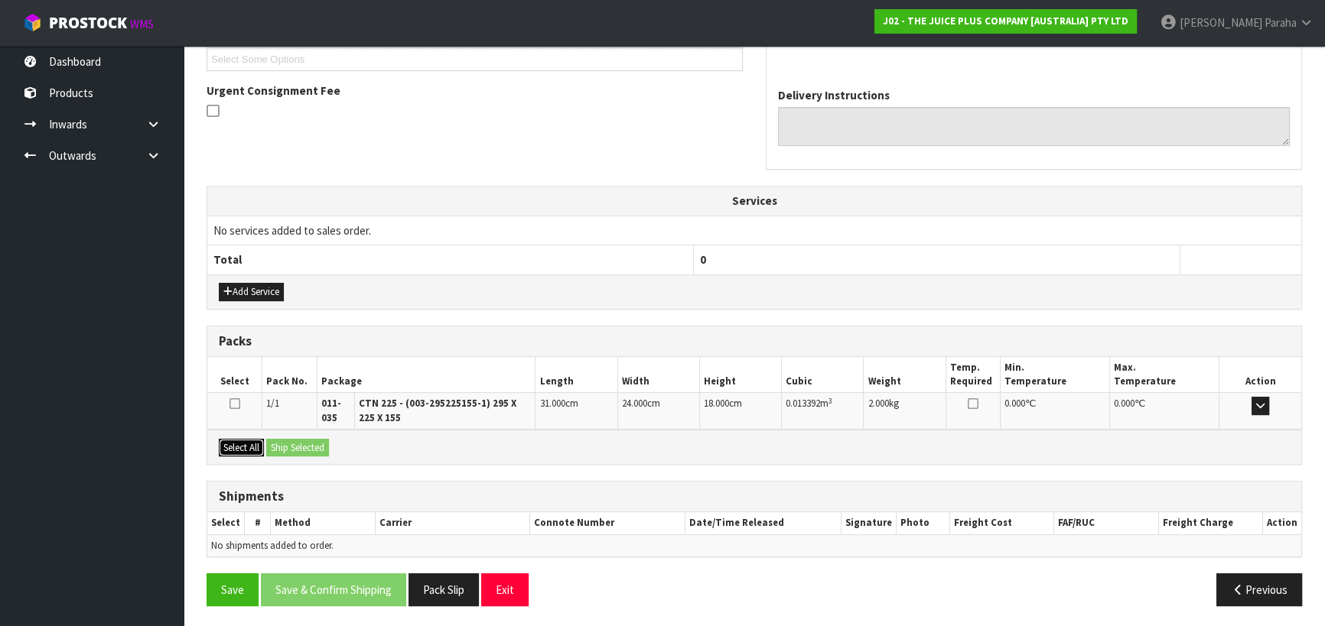
click at [248, 447] on button "Select All" at bounding box center [241, 448] width 45 height 18
click at [296, 446] on button "Ship Selected" at bounding box center [297, 448] width 63 height 18
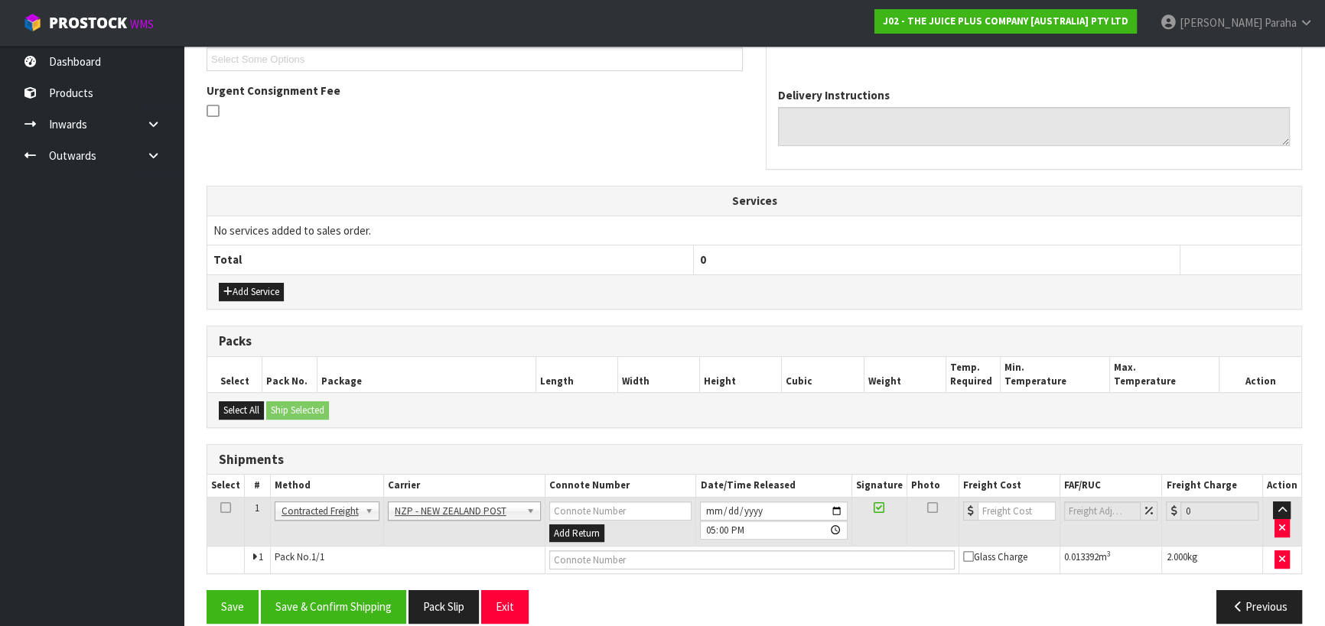
scroll to position [441, 0]
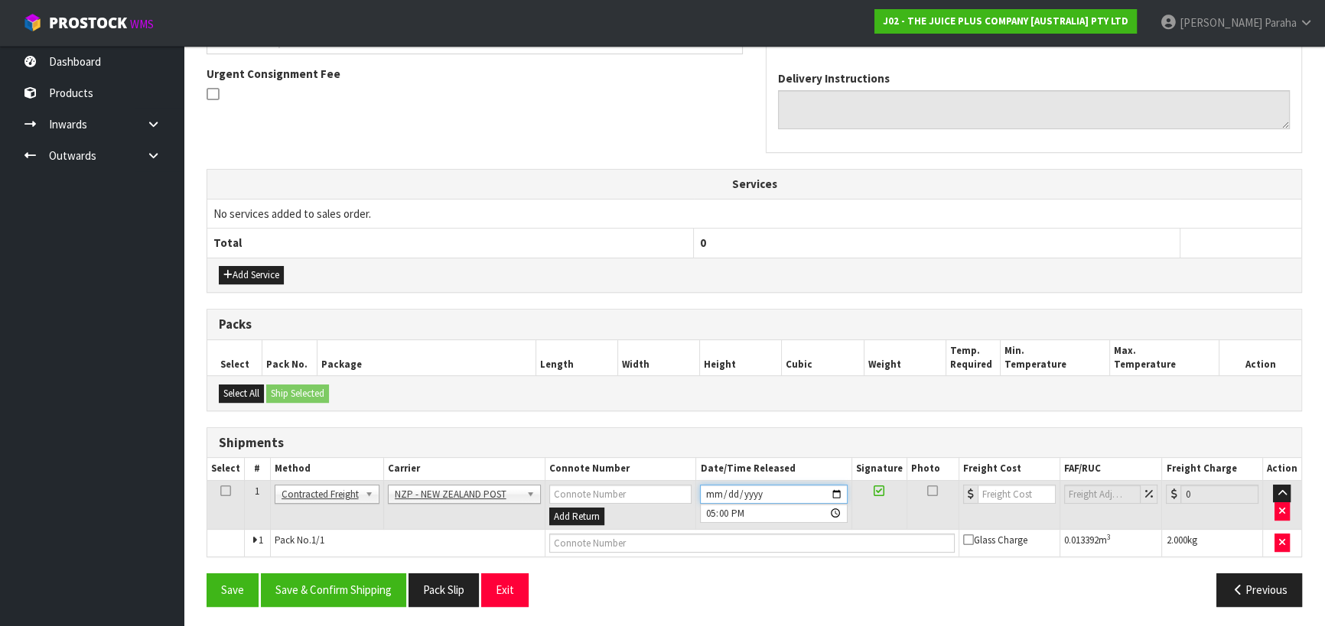
click at [834, 489] on input "[DATE]" at bounding box center [773, 494] width 147 height 19
type input "[DATE]"
click at [336, 589] on button "Save & Confirm Shipping" at bounding box center [333, 590] width 145 height 33
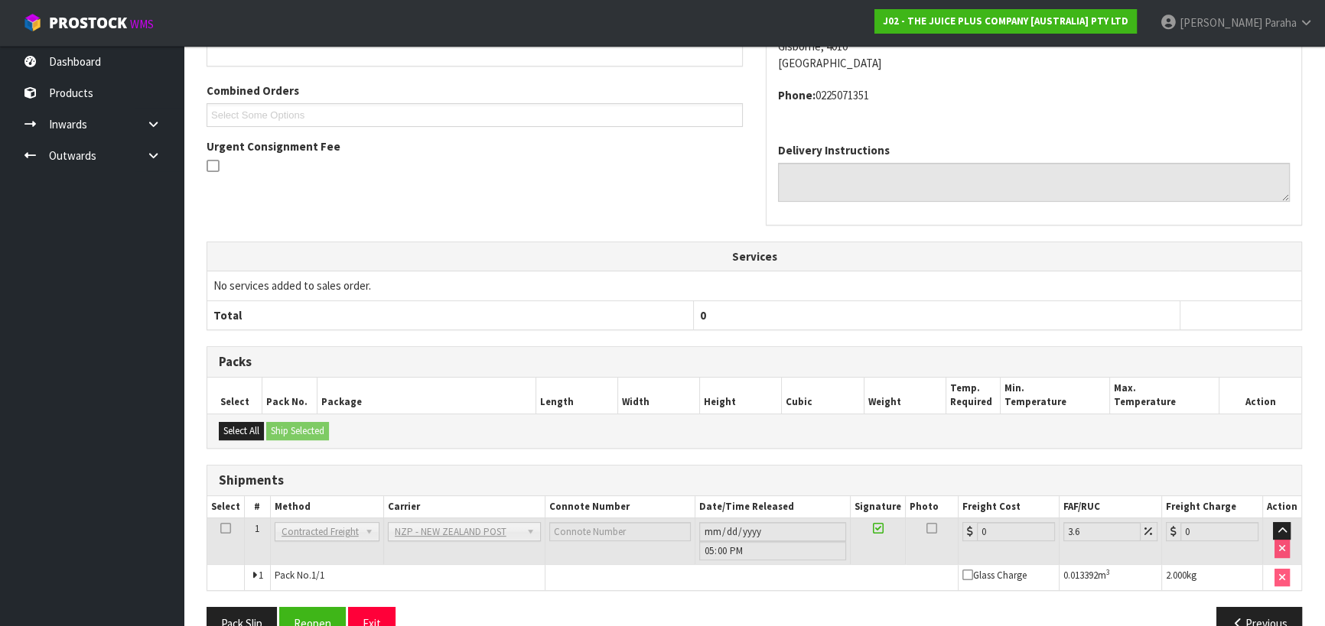
scroll to position [420, 0]
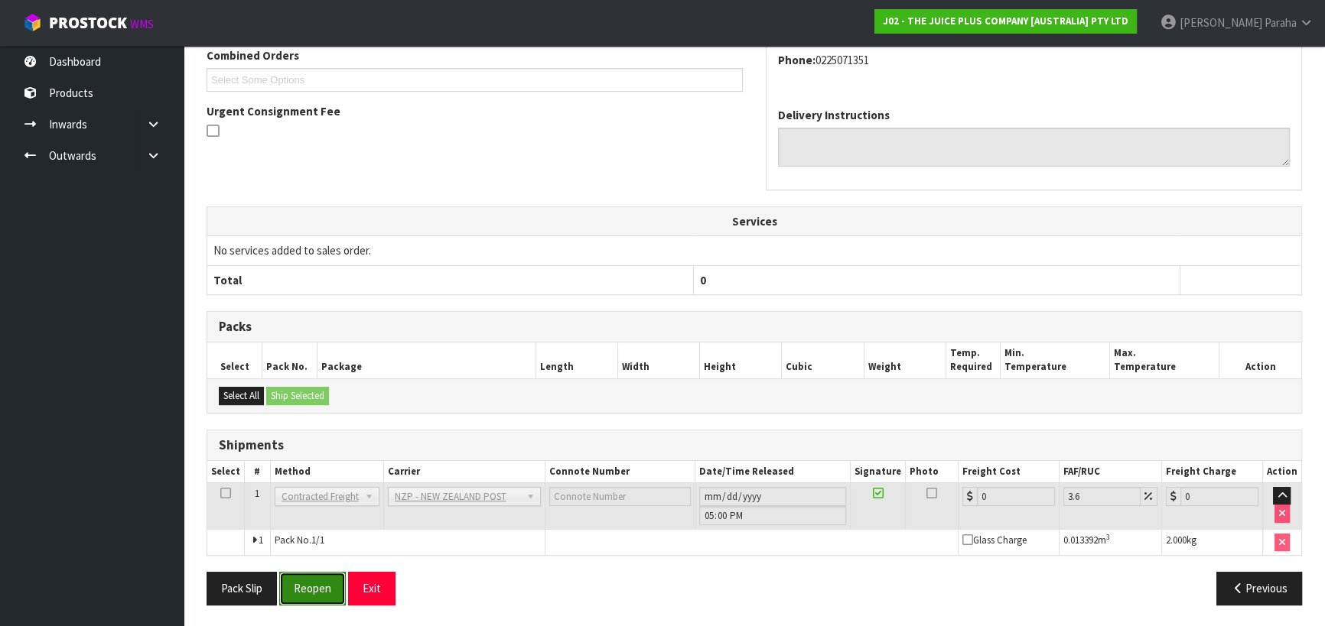
click at [293, 584] on button "Reopen" at bounding box center [312, 588] width 67 height 33
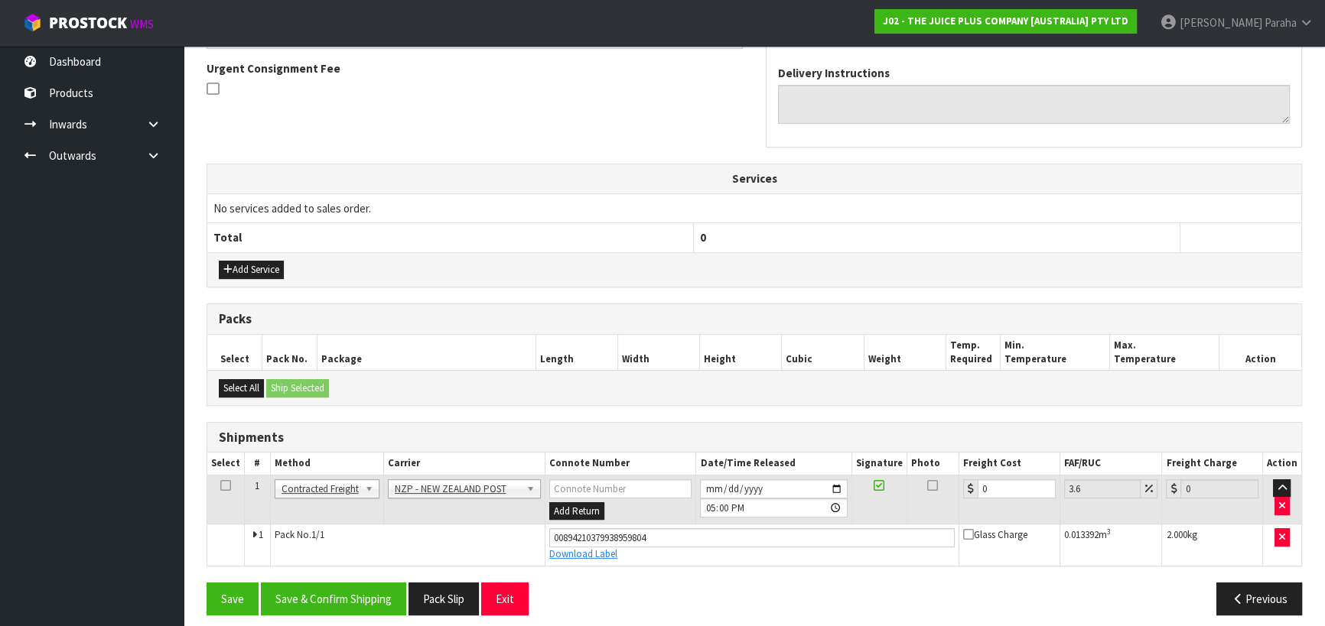
scroll to position [455, 0]
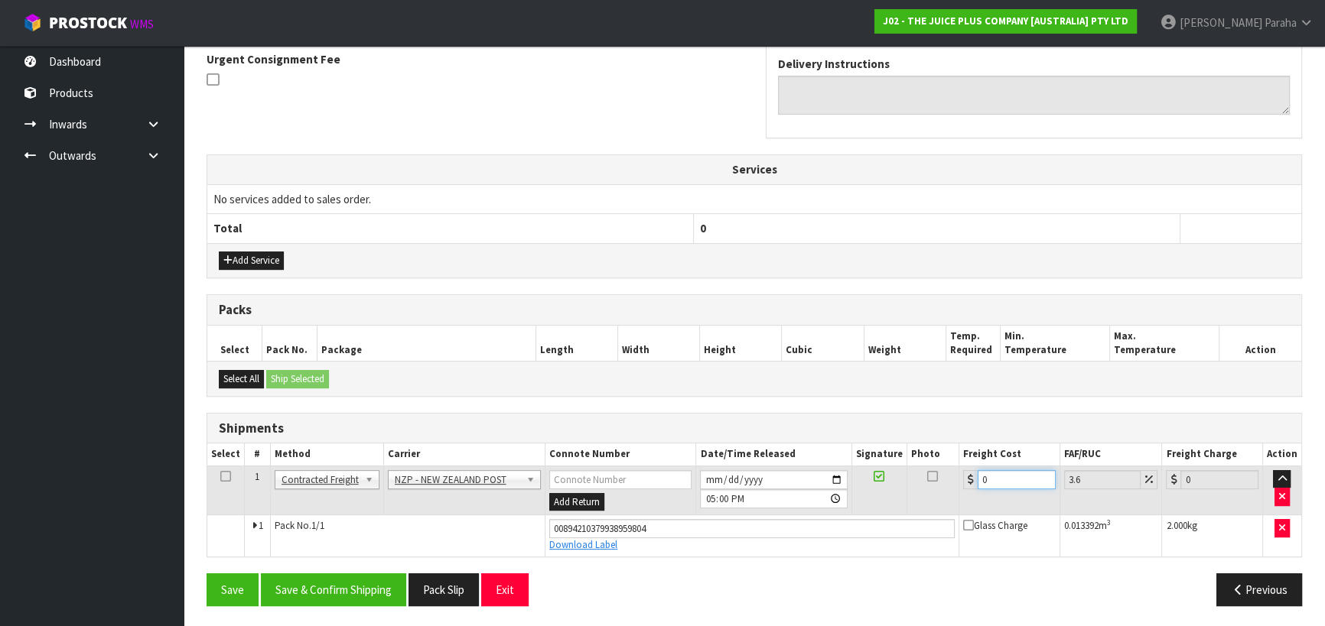
drag, startPoint x: 991, startPoint y: 480, endPoint x: 964, endPoint y: 471, distance: 28.8
click at [964, 471] on div "0" at bounding box center [1009, 479] width 93 height 19
type input "8"
type input "8.29"
type input "8.4"
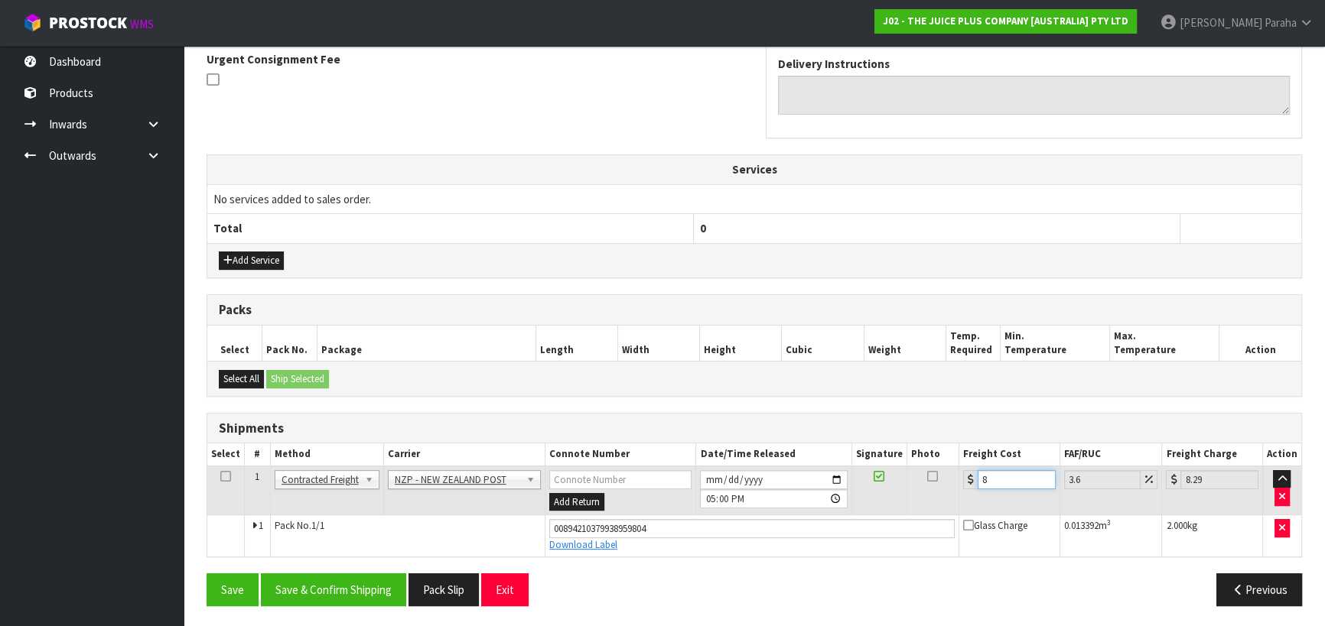
type input "8.7"
type input "8.45"
type input "8.75"
type input "8.45"
click at [339, 587] on button "Save & Confirm Shipping" at bounding box center [333, 590] width 145 height 33
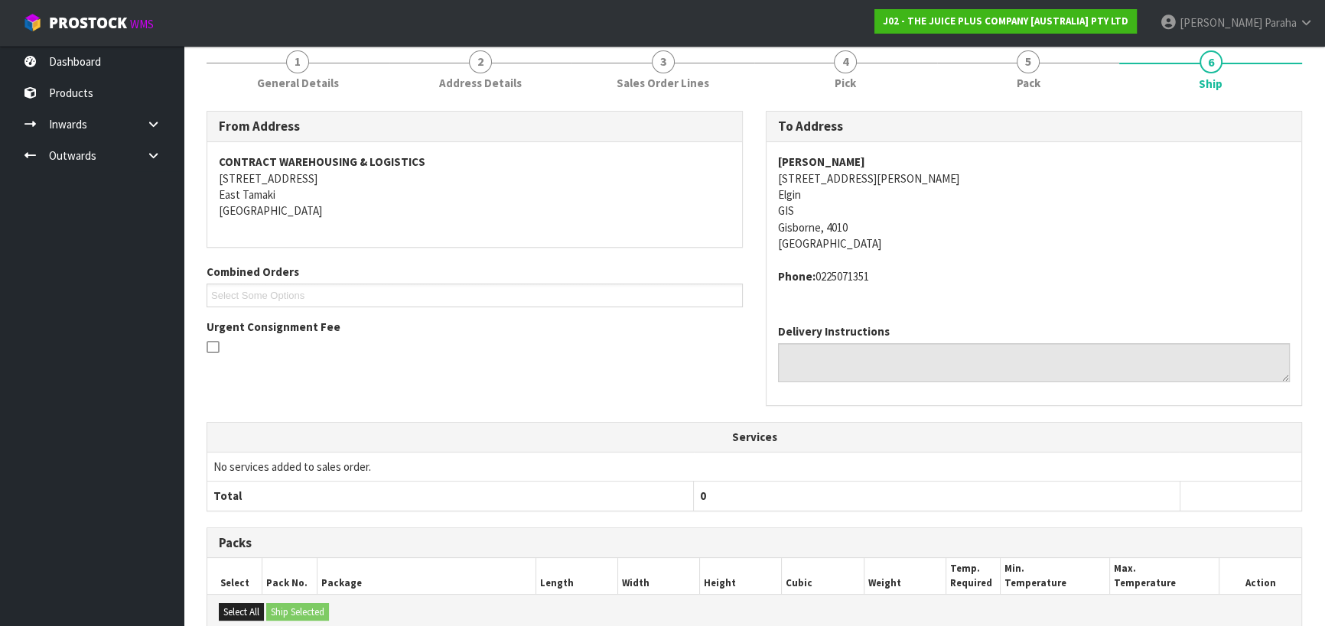
scroll to position [0, 0]
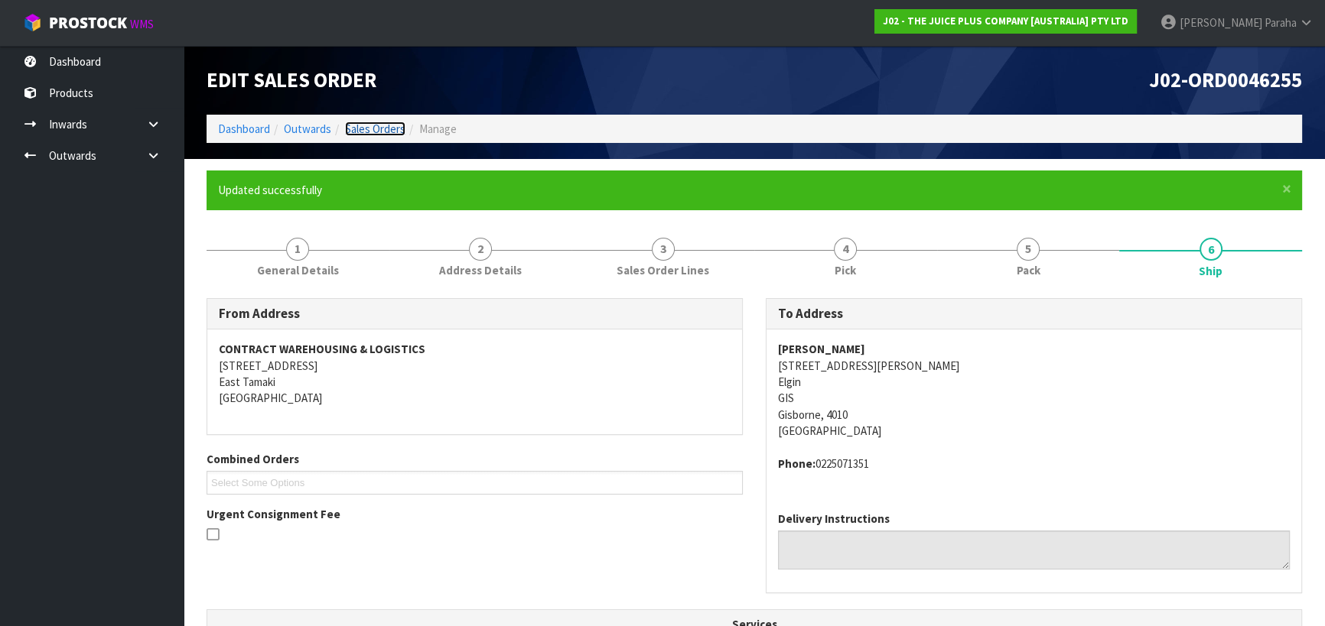
click at [382, 125] on link "Sales Orders" at bounding box center [375, 129] width 60 height 15
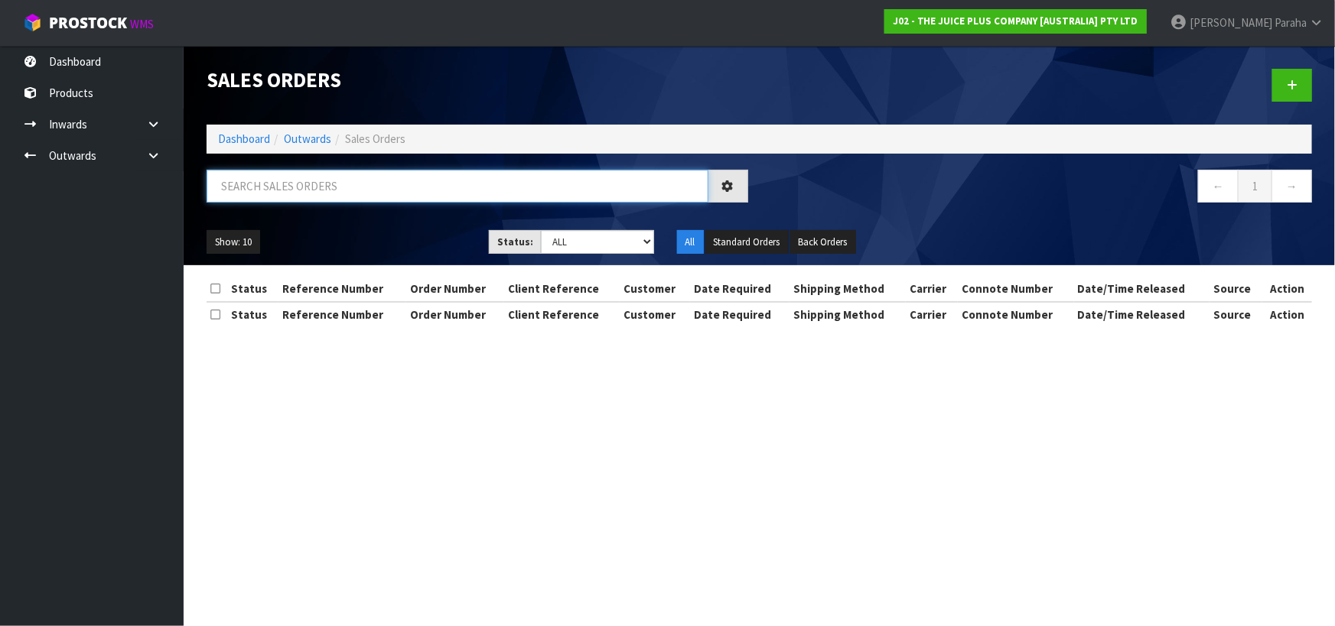
click at [352, 190] on input "text" at bounding box center [457, 186] width 502 height 33
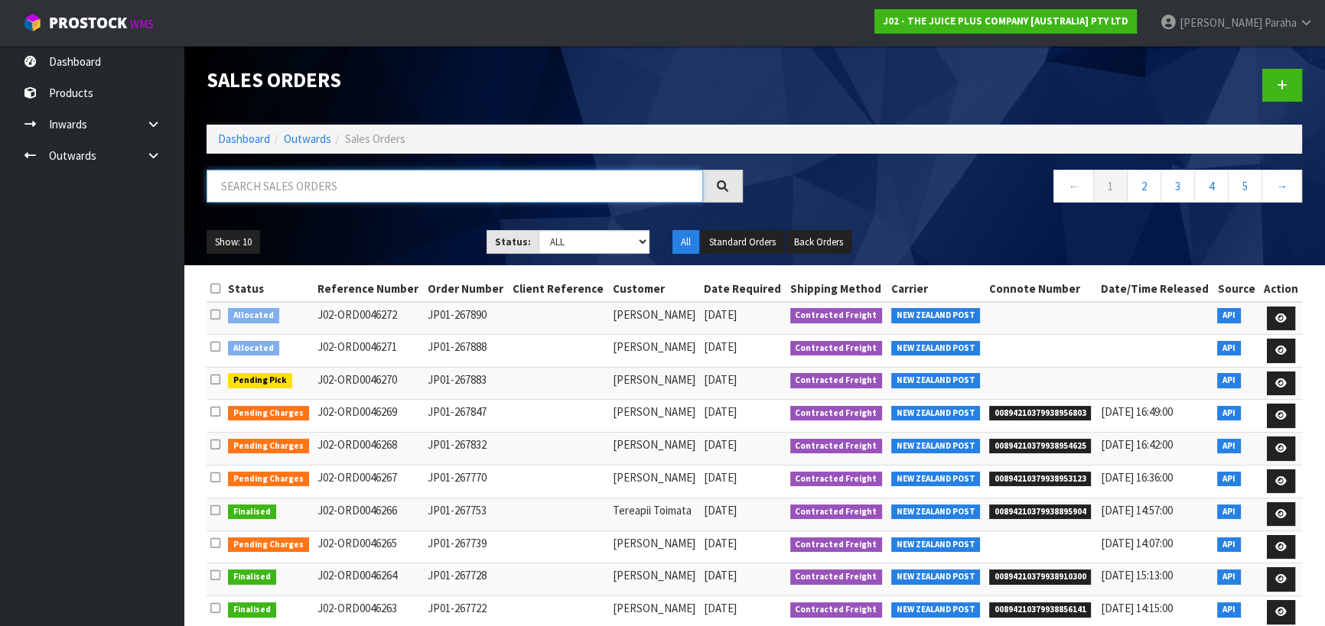
click at [427, 179] on input "text" at bounding box center [454, 186] width 496 height 33
type input "JOB-0407414"
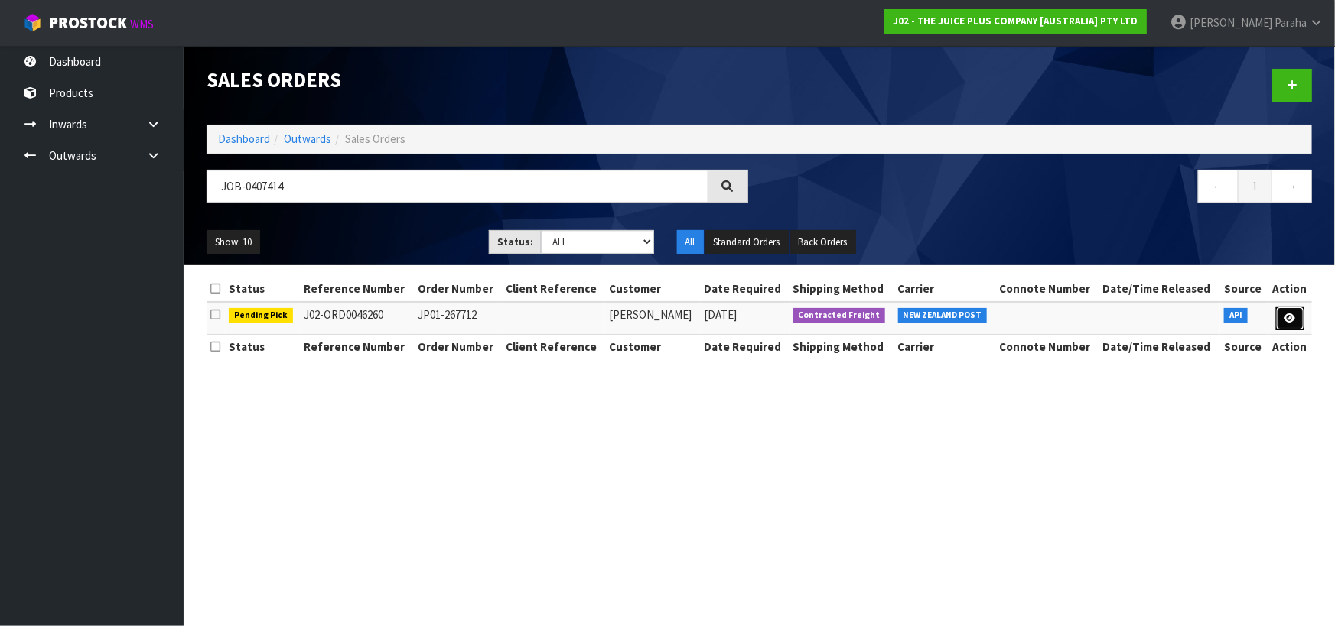
click at [1289, 317] on icon at bounding box center [1289, 319] width 11 height 10
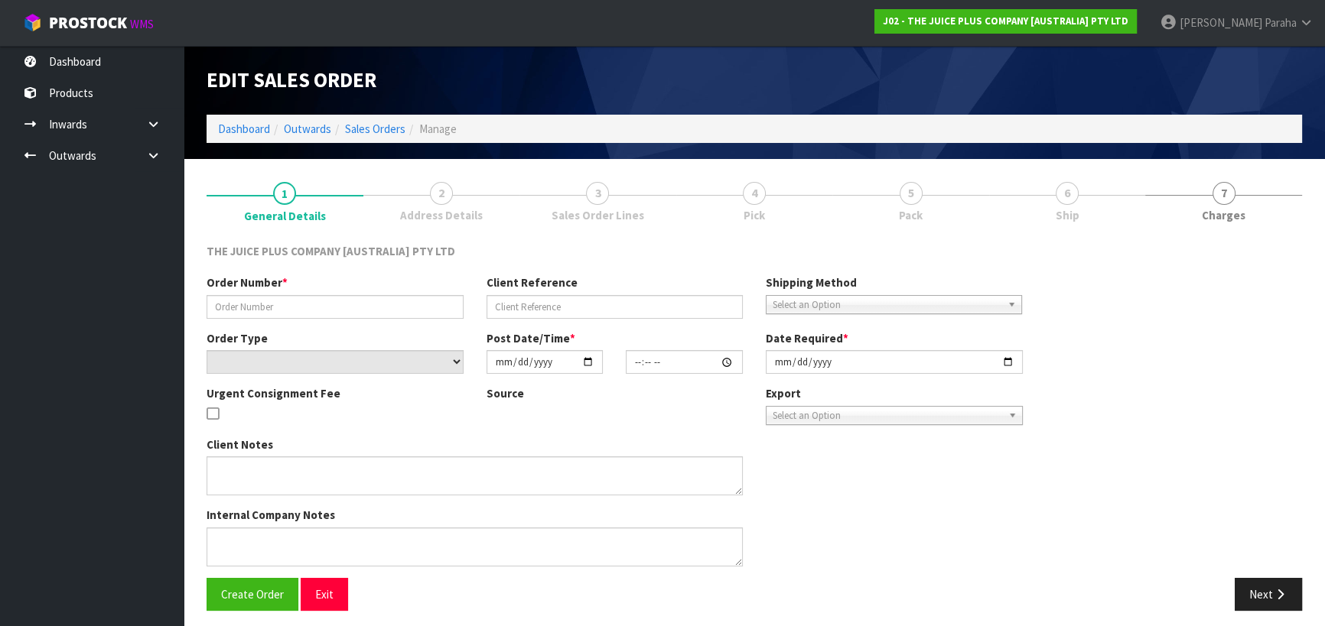
type input "JP01-267712"
select select "number:0"
type input "[DATE]"
type input "15:37:28.000"
type input "[DATE]"
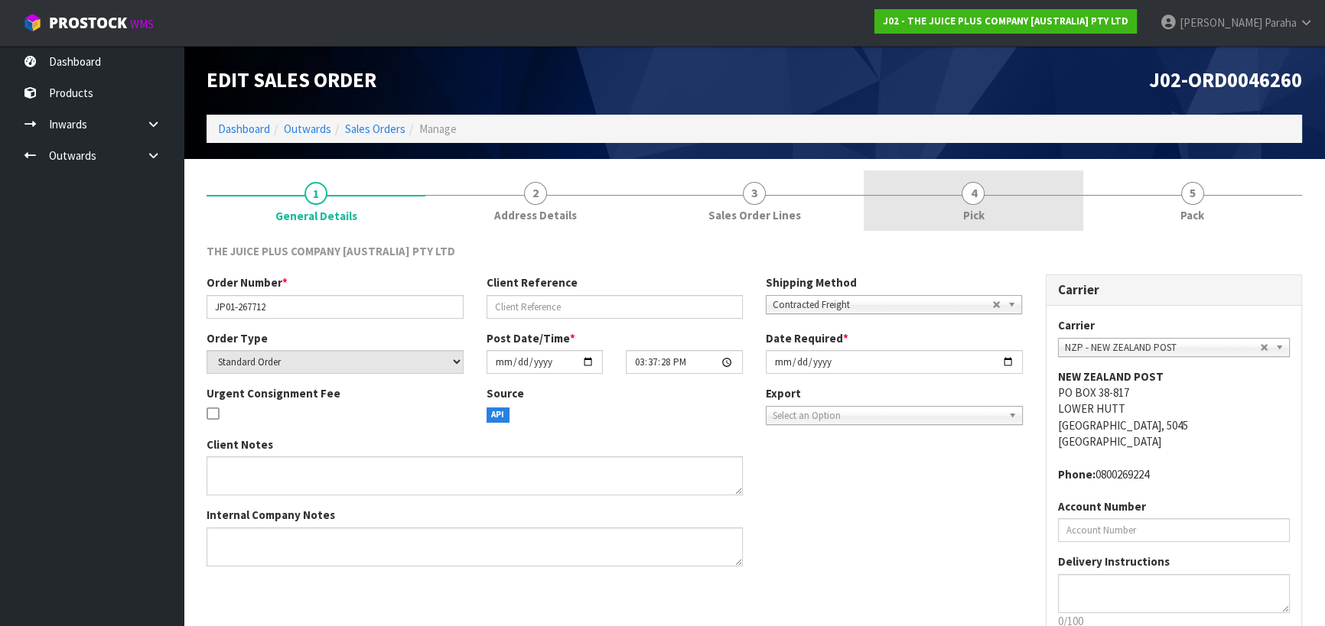
click at [964, 196] on span "4" at bounding box center [972, 193] width 23 height 23
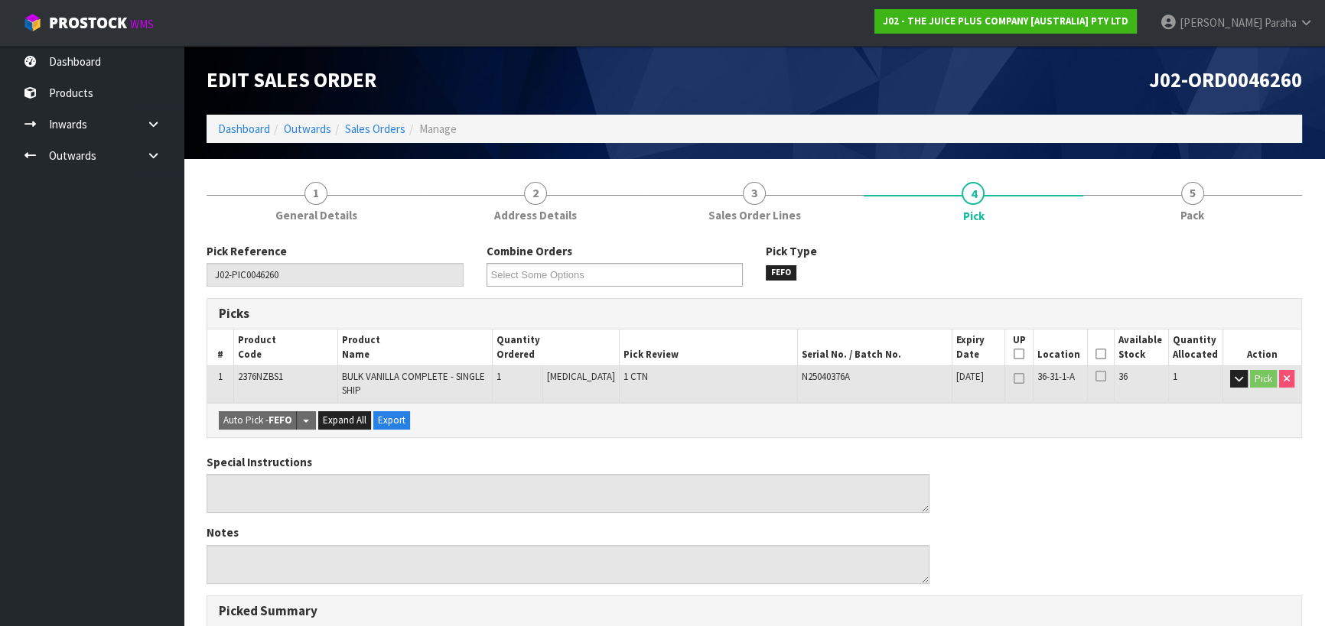
click at [1097, 355] on icon at bounding box center [1100, 354] width 11 height 1
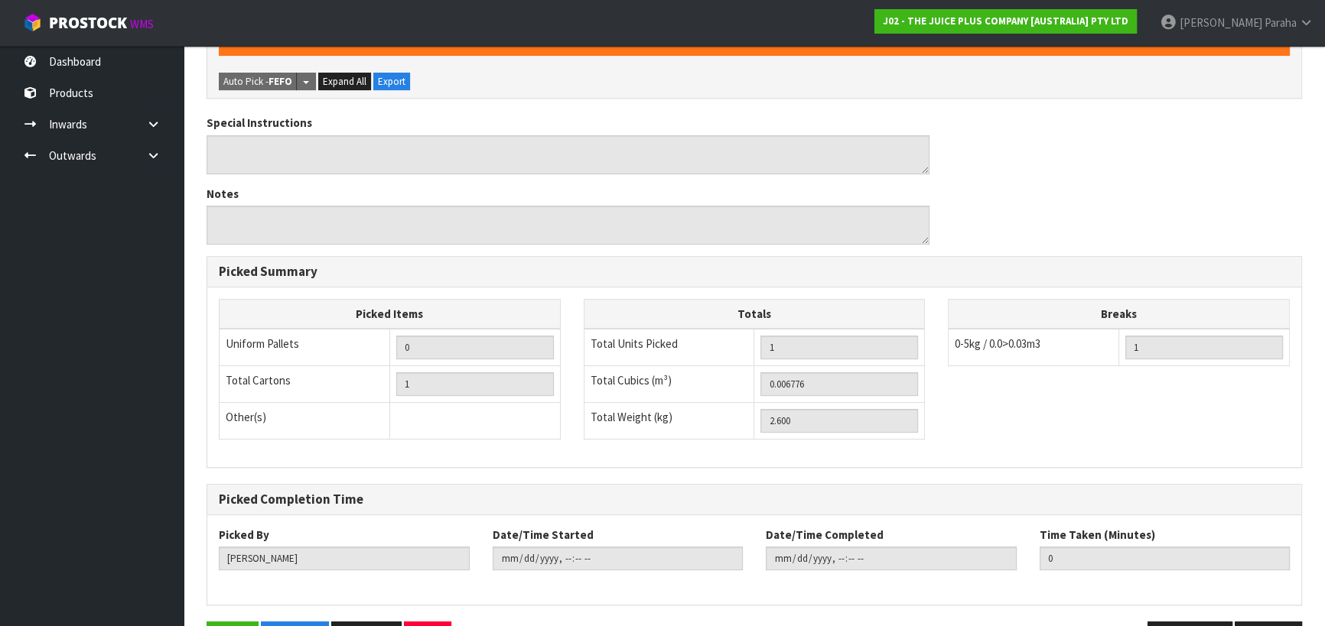
scroll to position [444, 0]
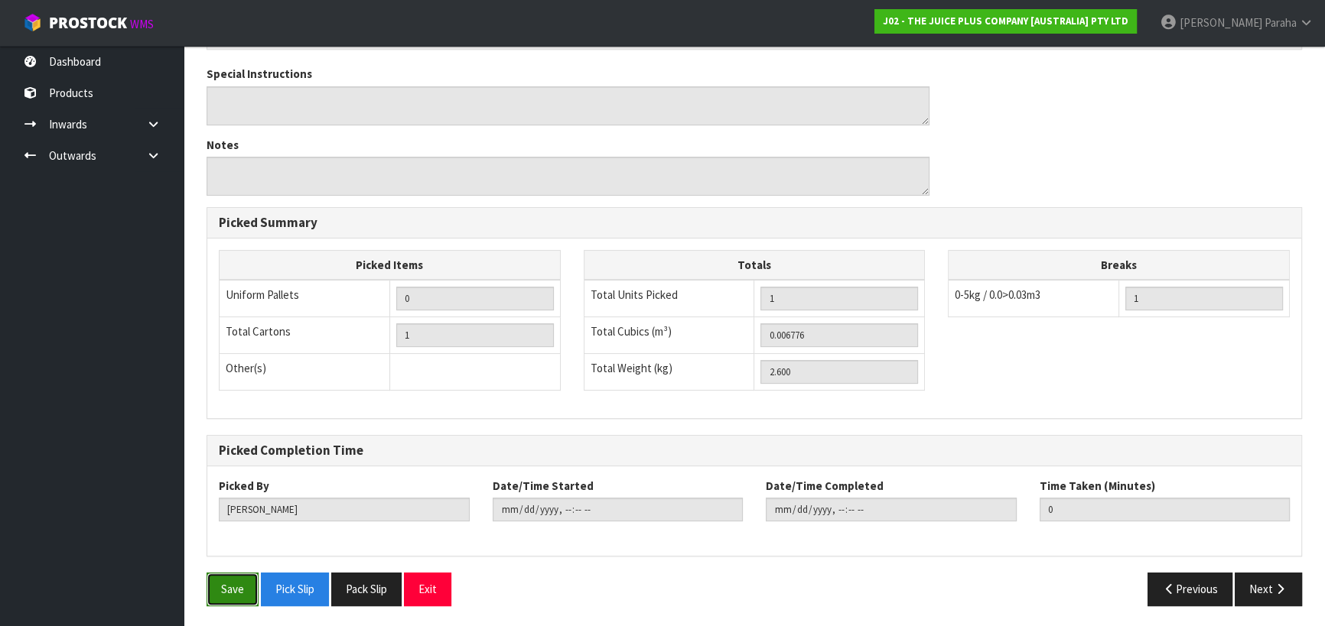
click at [241, 589] on button "Save" at bounding box center [232, 589] width 52 height 33
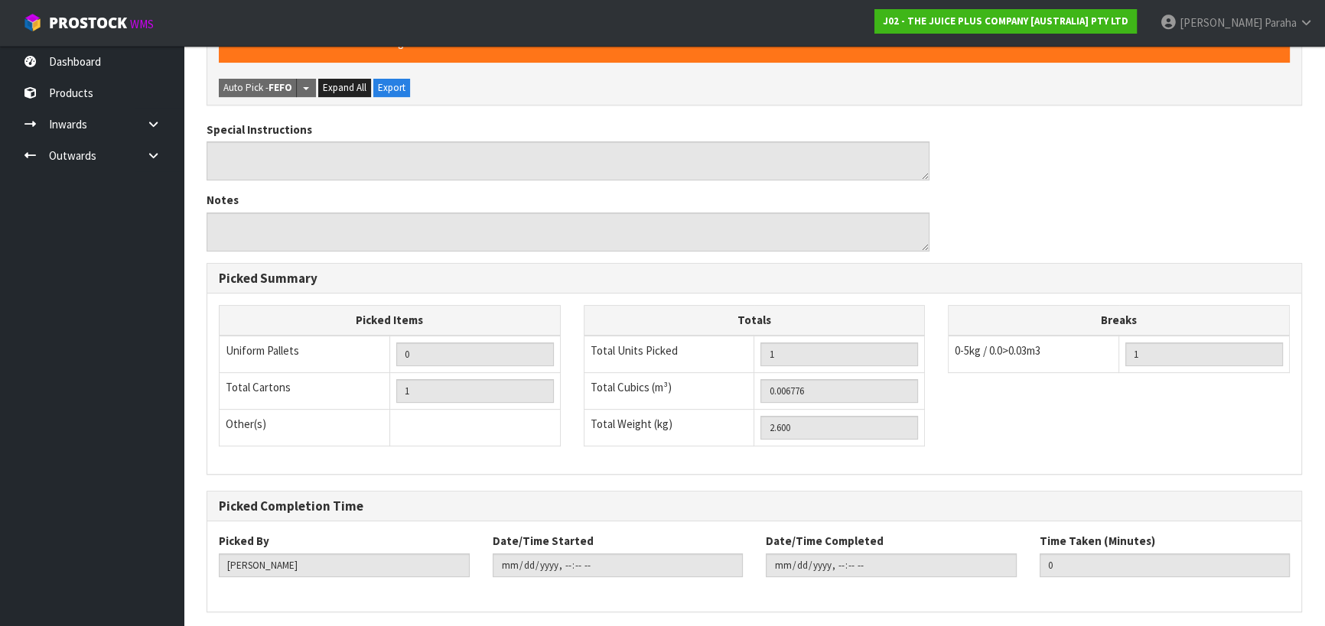
scroll to position [0, 0]
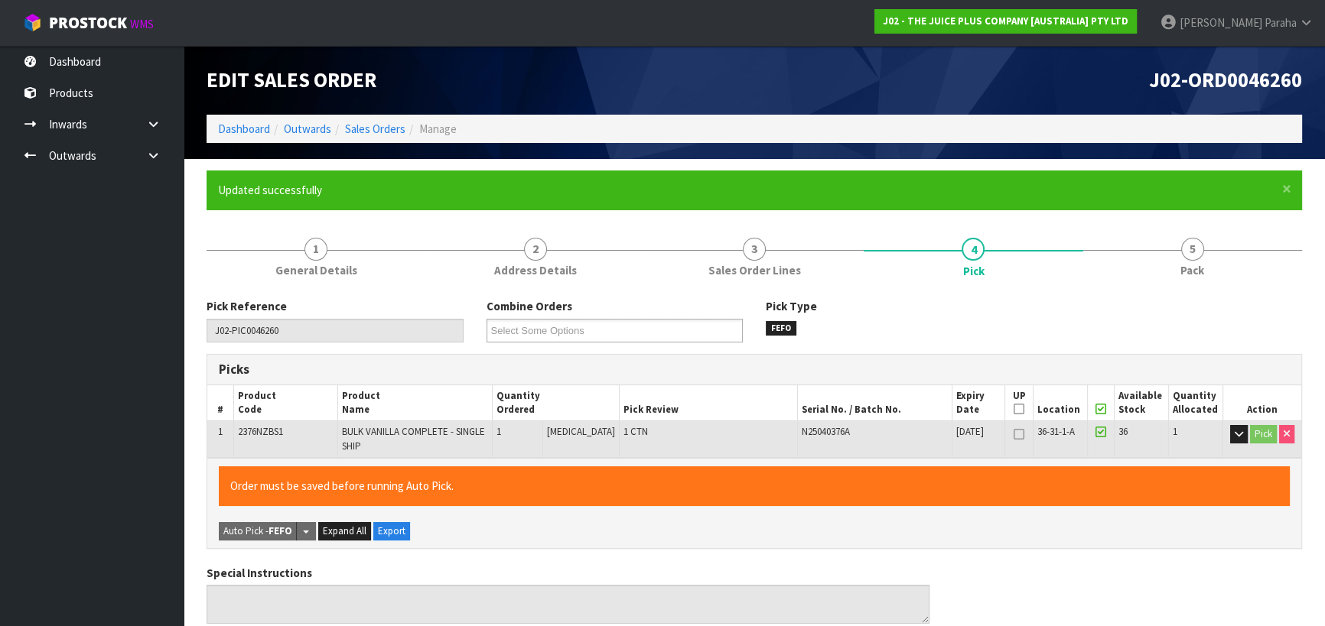
type input "[PERSON_NAME]"
type input "[DATE]T17:04:20"
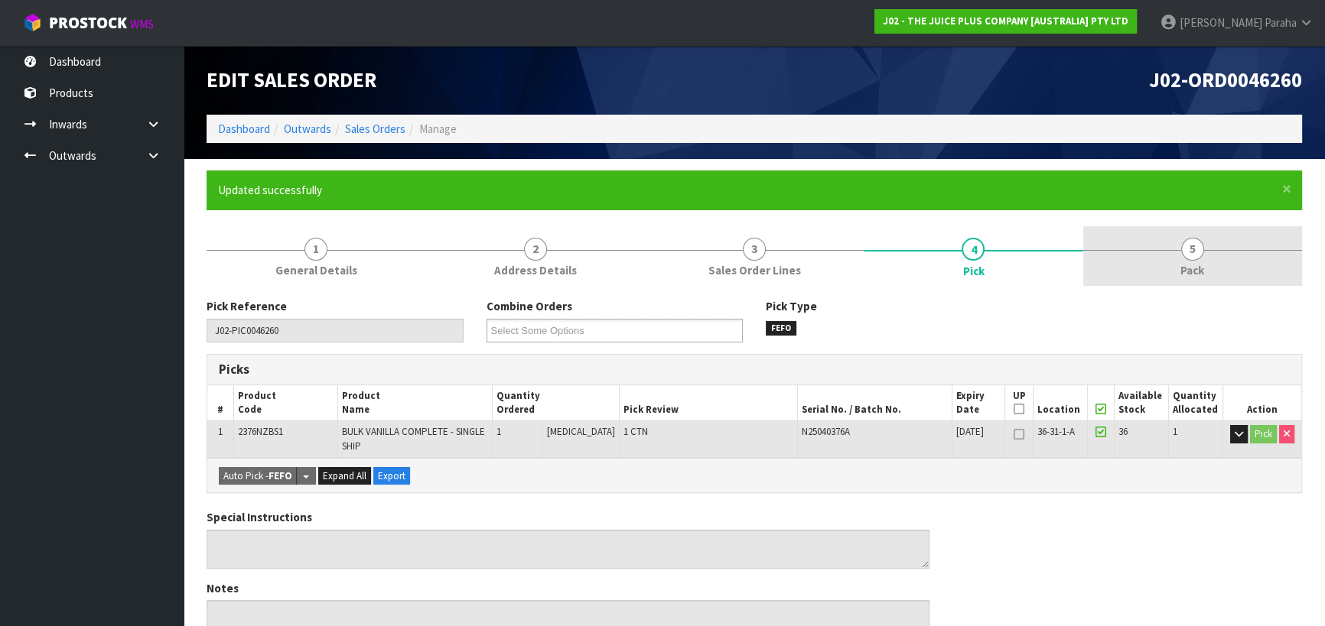
click at [1196, 245] on span "5" at bounding box center [1192, 249] width 23 height 23
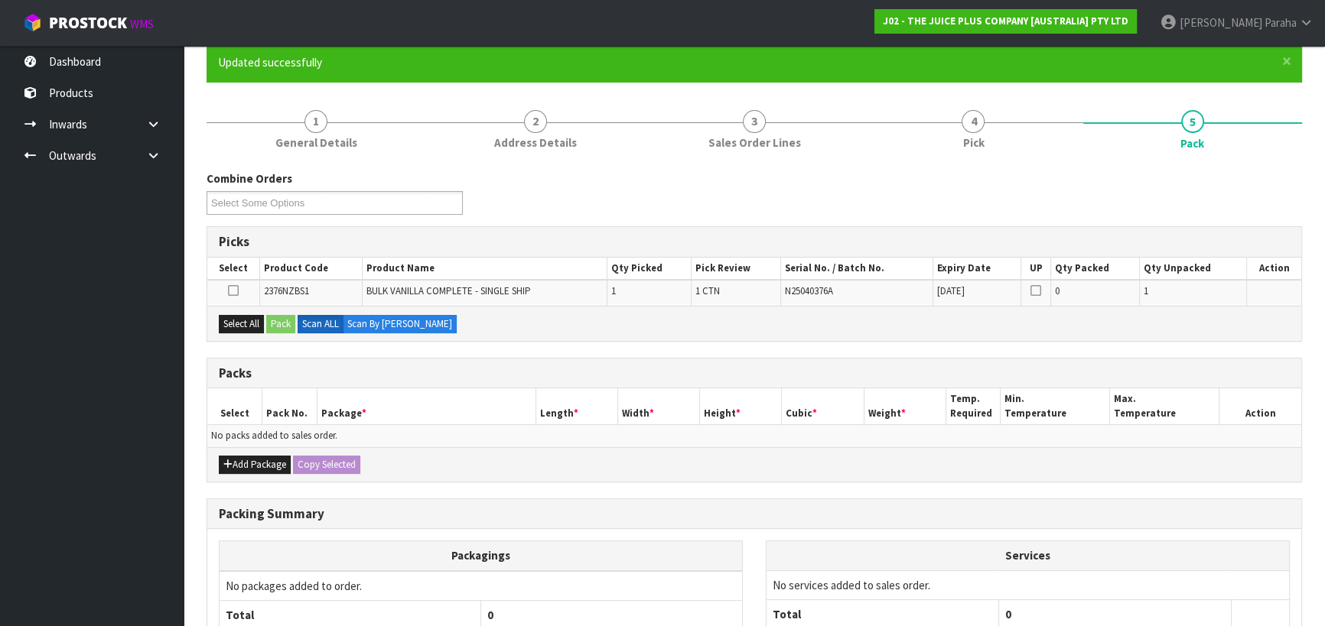
scroll to position [138, 0]
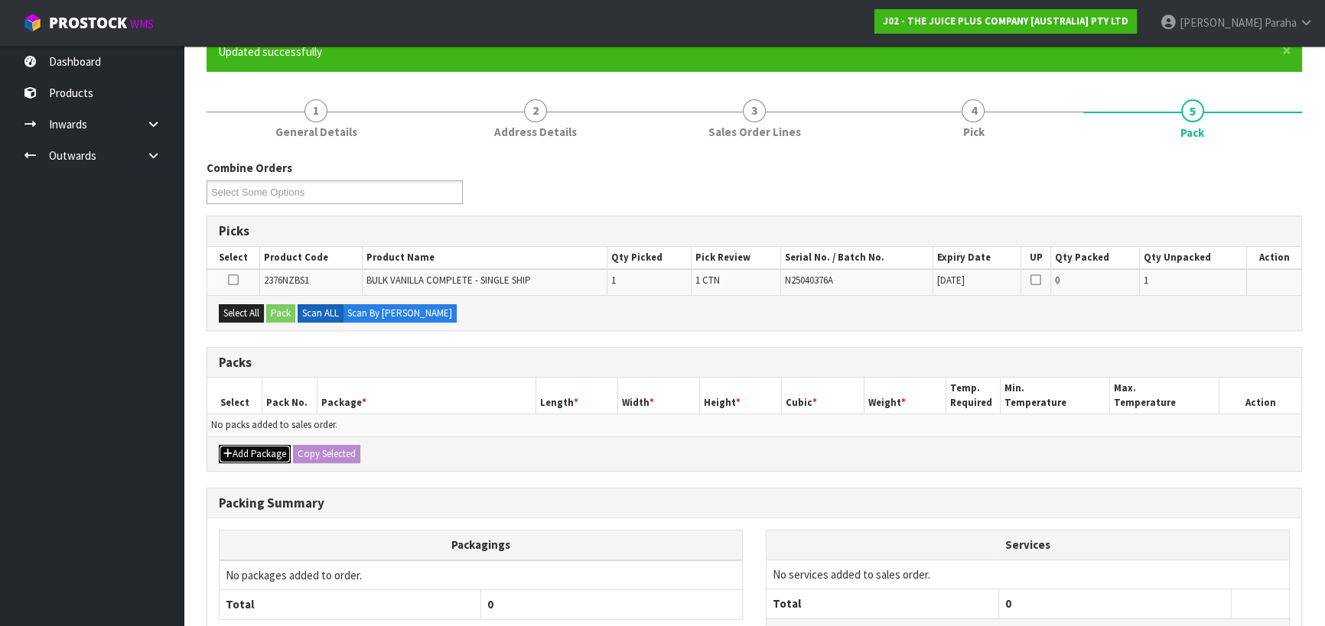
click at [255, 454] on button "Add Package" at bounding box center [255, 454] width 72 height 18
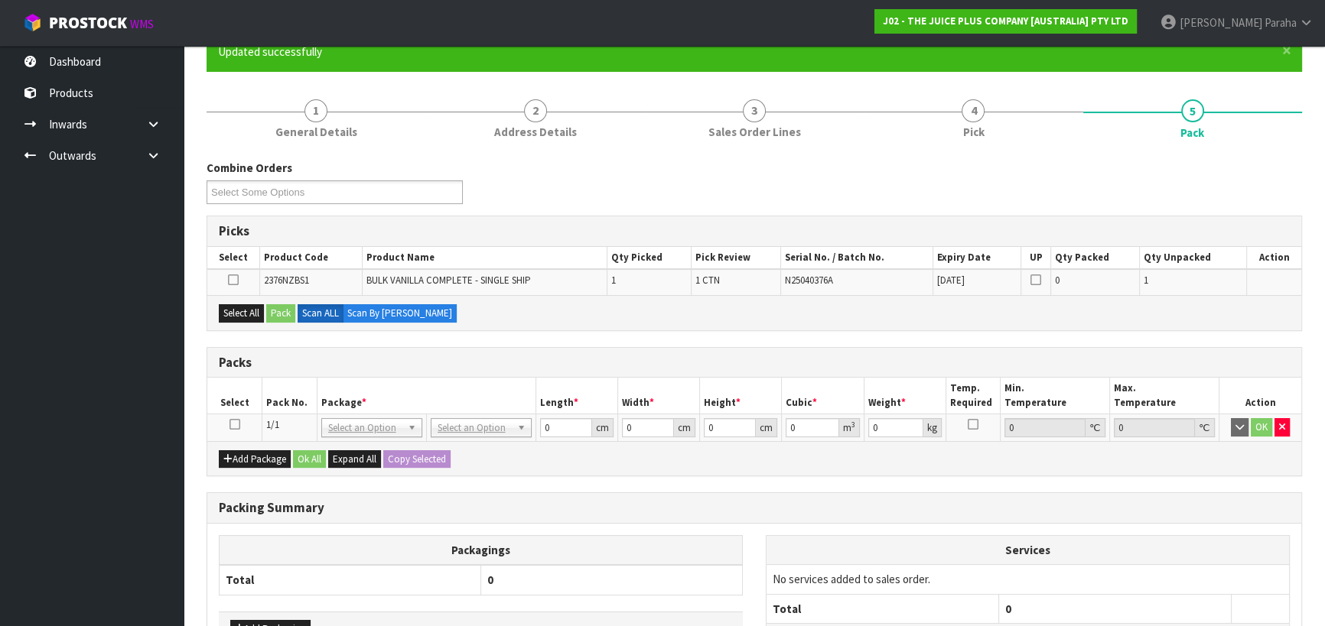
click at [230, 424] on icon at bounding box center [234, 424] width 11 height 1
click at [248, 317] on button "Select All" at bounding box center [241, 313] width 45 height 18
click at [288, 313] on button "Pack" at bounding box center [280, 313] width 29 height 18
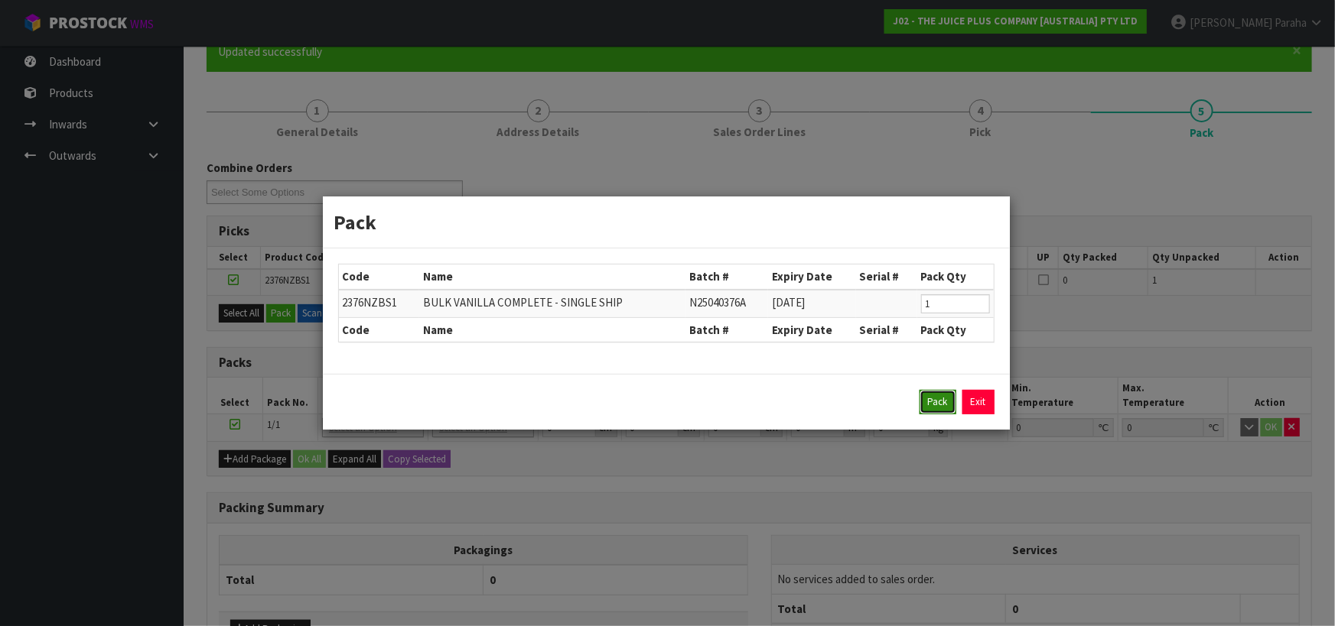
click at [935, 395] on button "Pack" at bounding box center [937, 402] width 37 height 24
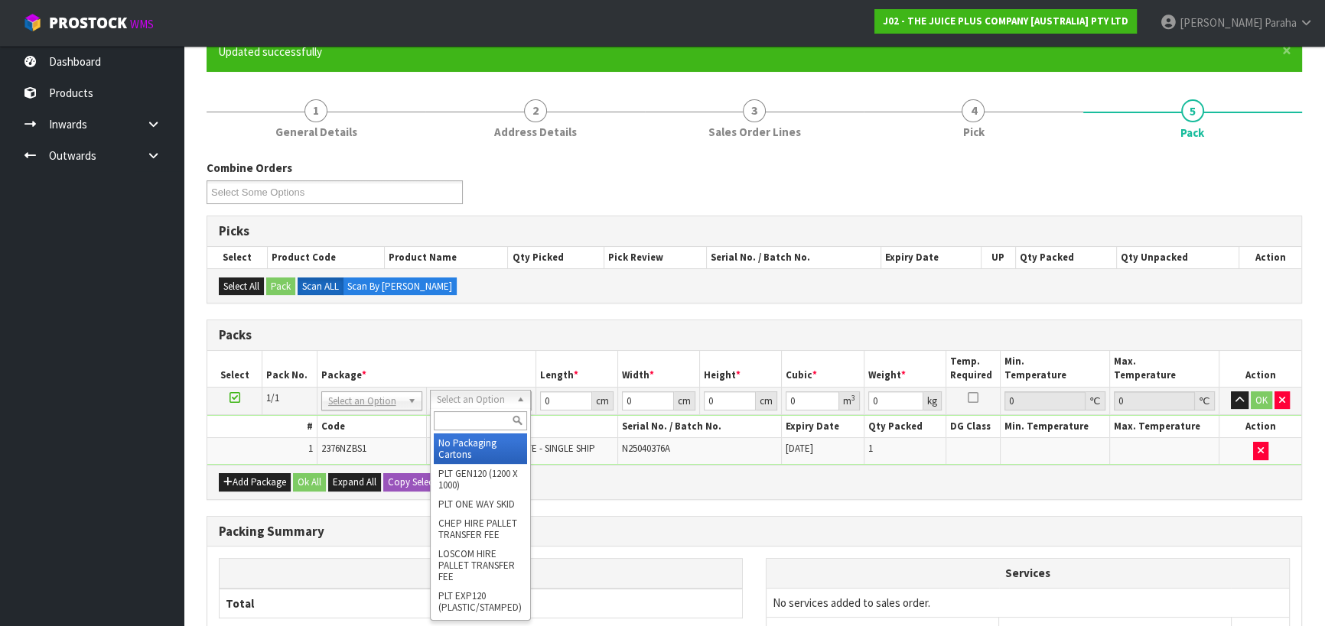
click at [495, 415] on input "text" at bounding box center [480, 420] width 93 height 19
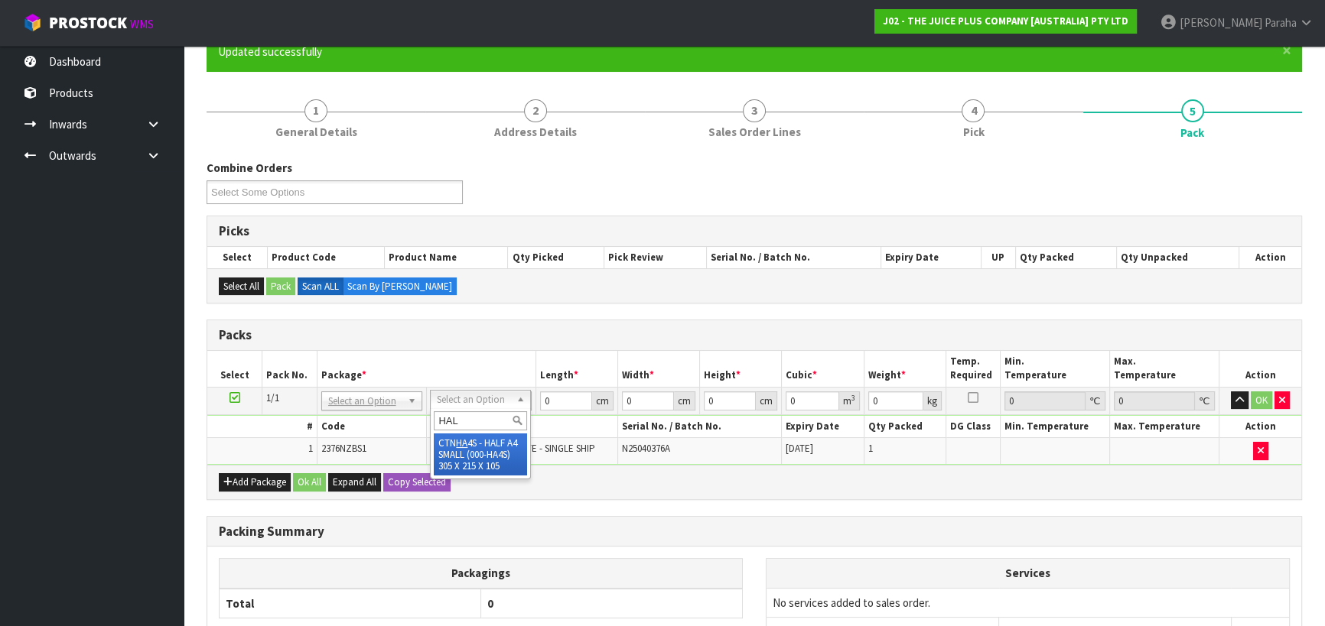
type input "HALF"
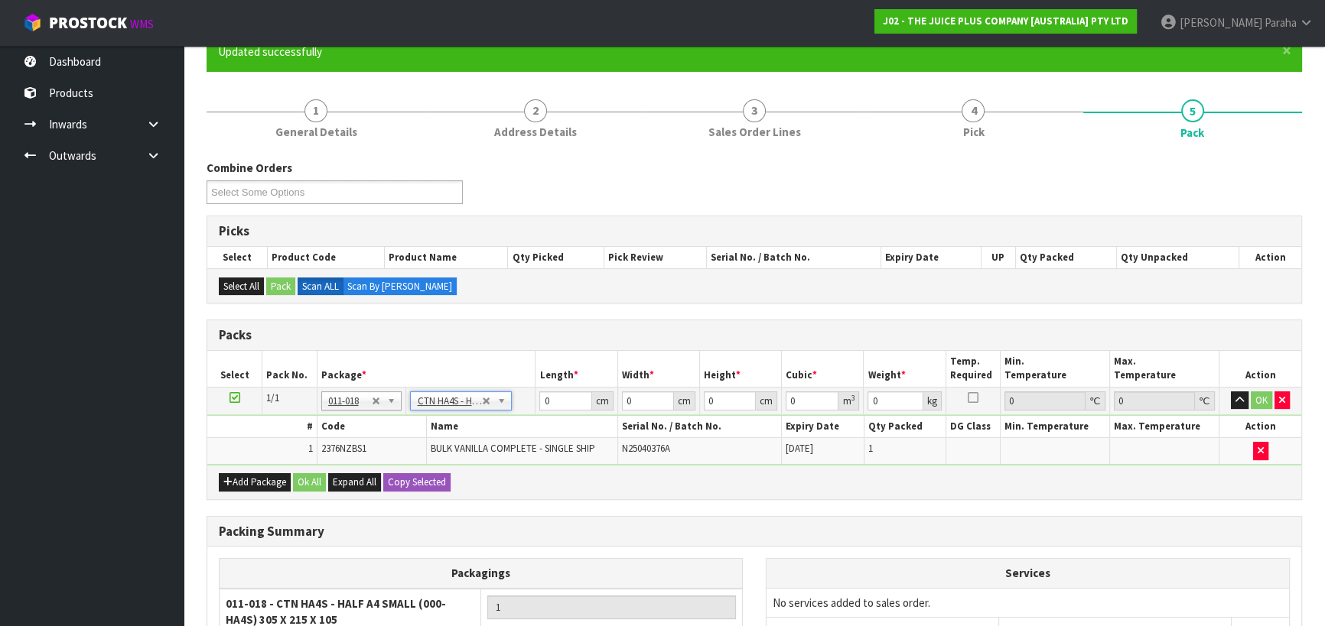
type input "30.5"
type input "21.5"
type input "10.5"
type input "0.006885"
type input "2.8"
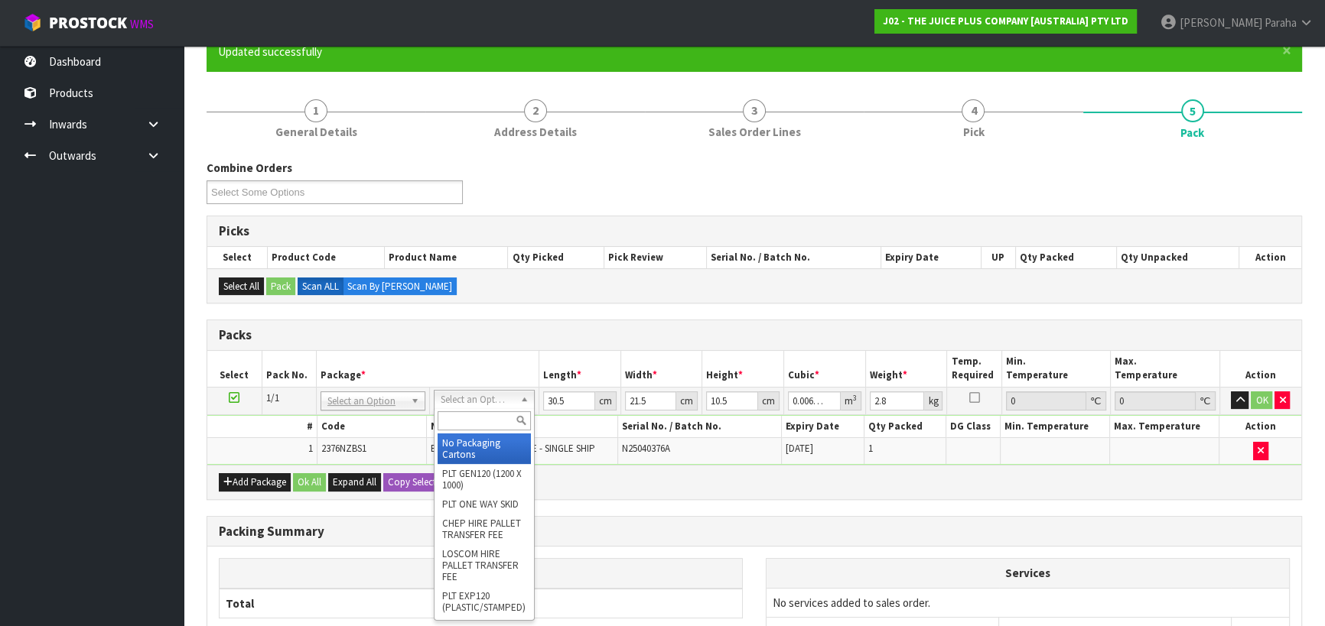
click at [493, 413] on input "text" at bounding box center [483, 420] width 93 height 19
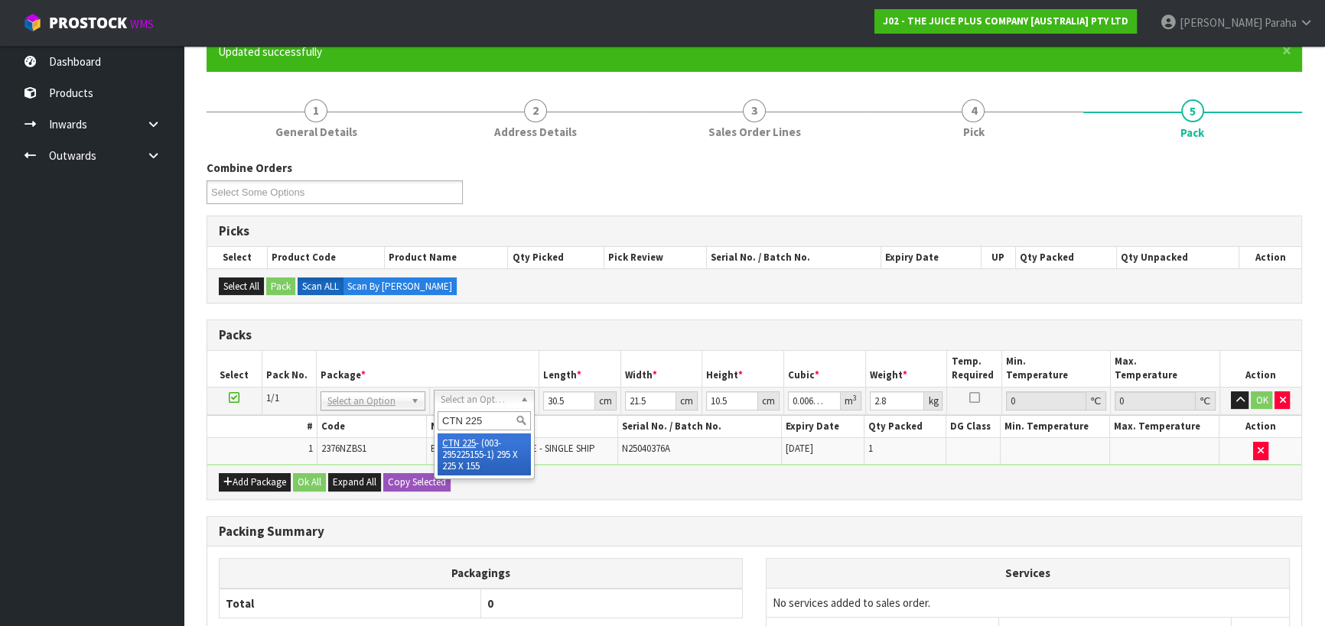
type input "CTN 225"
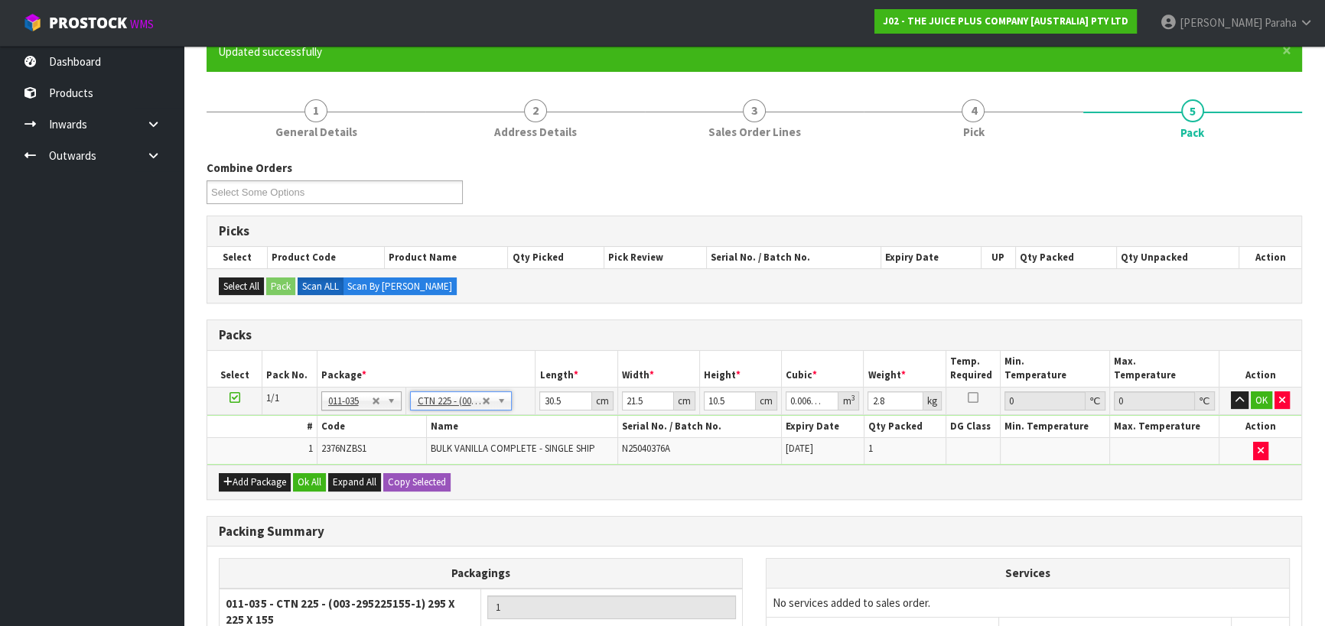
type input "29.5"
type input "22.5"
type input "15.5"
type input "0.010288"
drag, startPoint x: 571, startPoint y: 400, endPoint x: 532, endPoint y: 400, distance: 39.8
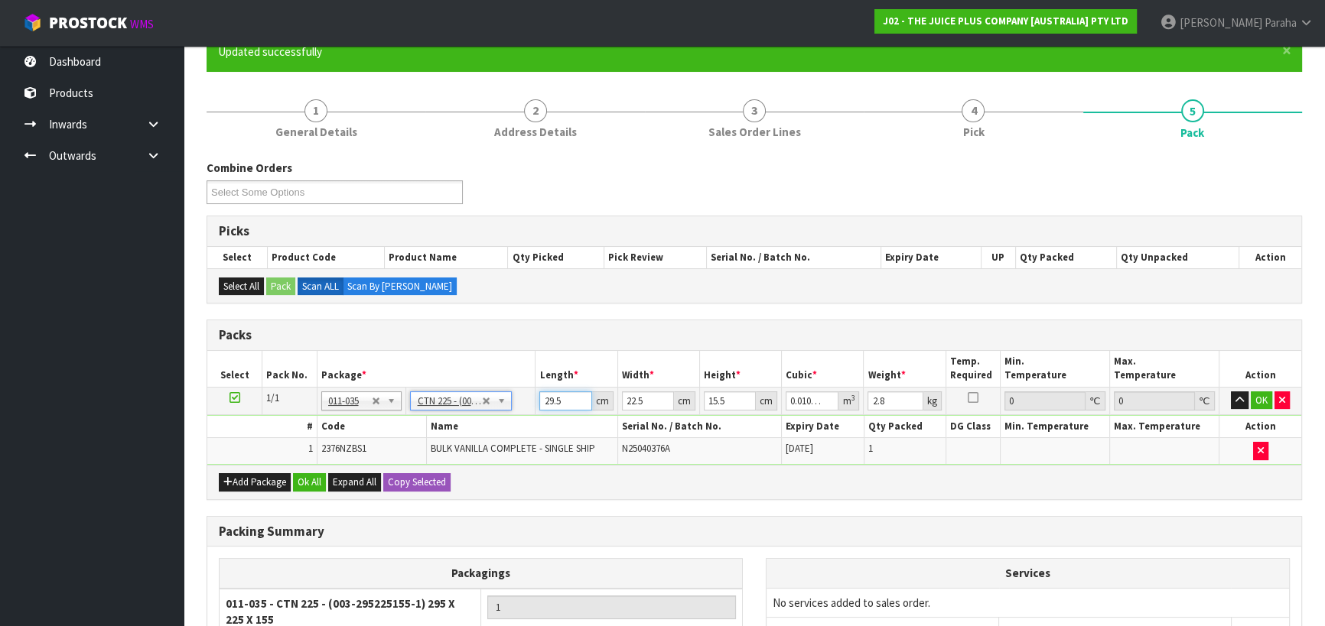
click at [532, 400] on tr "1/1 NONE 007-001 007-002 007-004 007-009 007-013 007-014 007-015 007-017 007-01…" at bounding box center [754, 401] width 1094 height 28
type input "3"
type input "0.001046"
type input "30"
type input "0.010463"
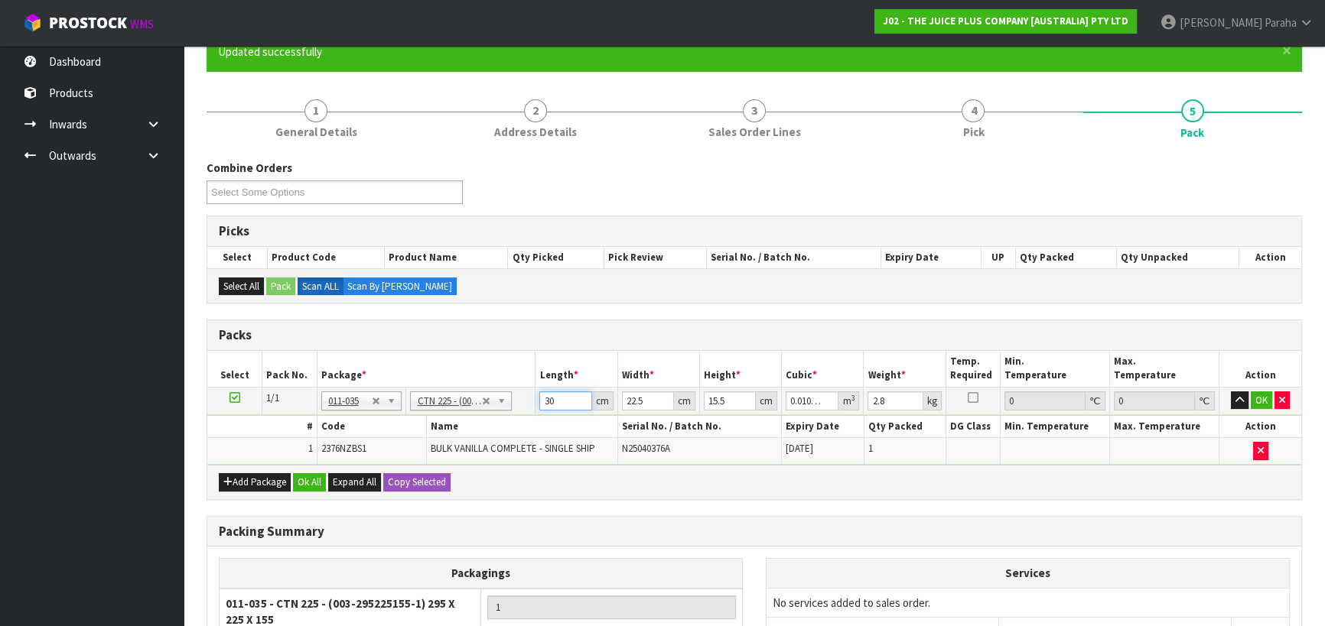
type input "30"
type input "2"
type input "0.00093"
type input "24"
type input "0.01116"
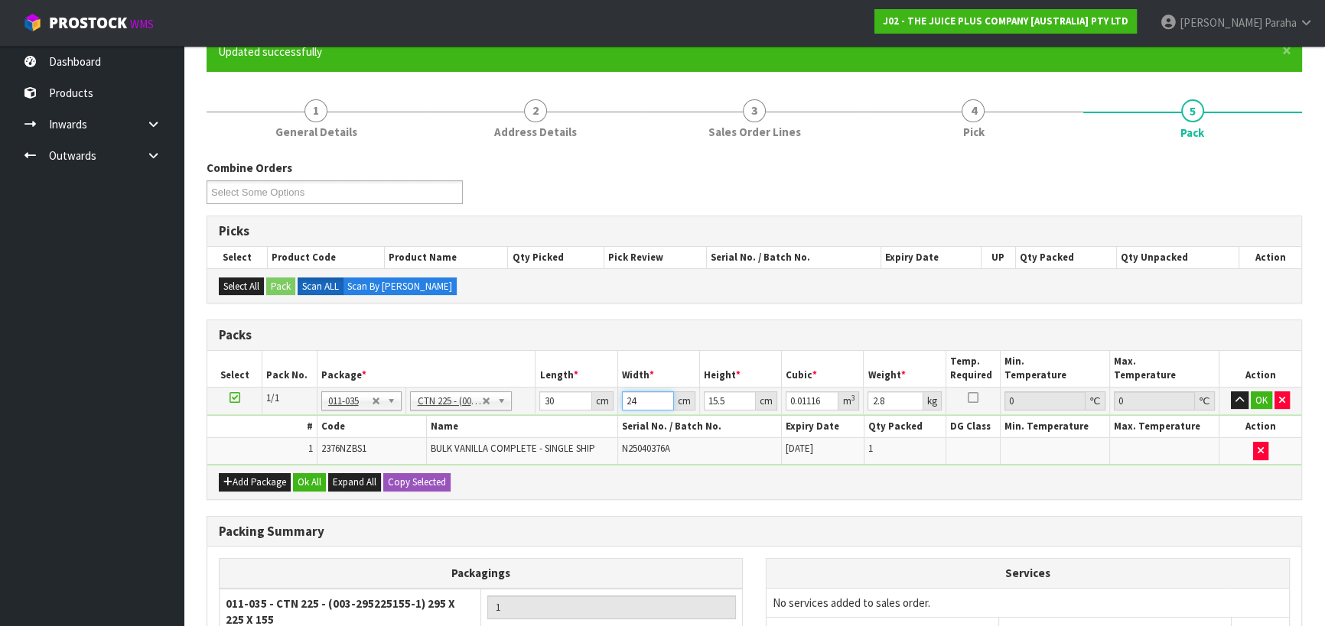
type input "24"
type input "1"
type input "0.00072"
type input "18"
type input "0.01296"
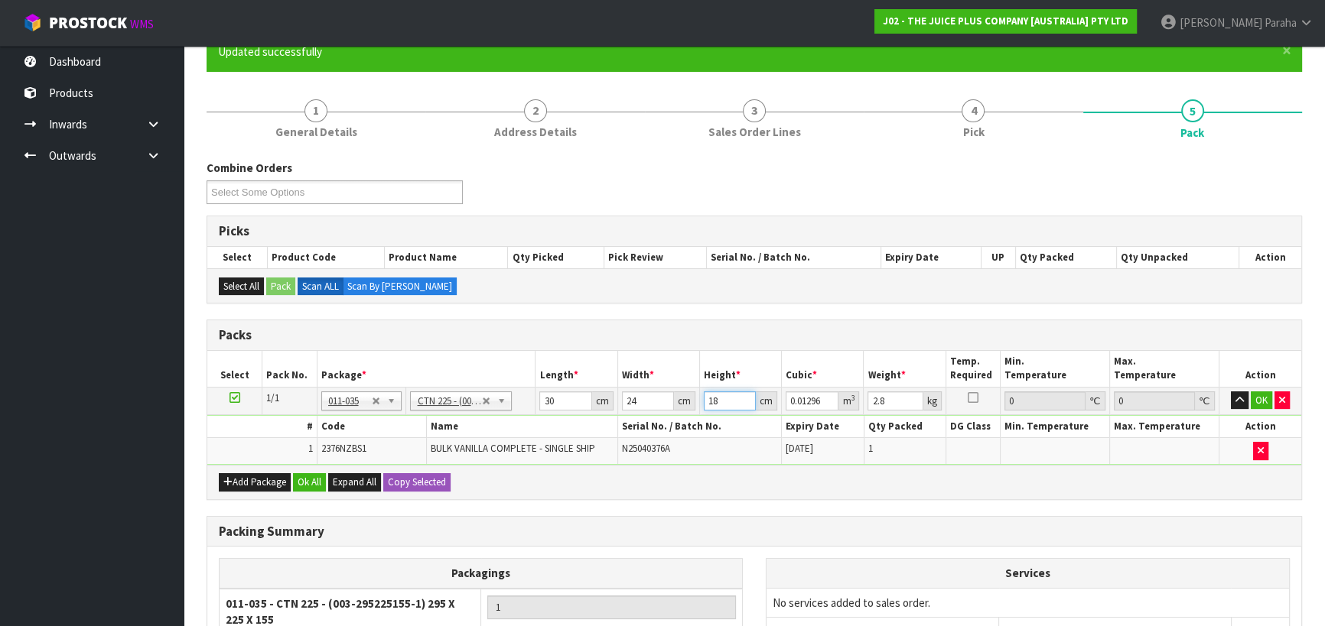
type input "18"
type input "3"
click at [1231, 392] on button "button" at bounding box center [1240, 401] width 18 height 18
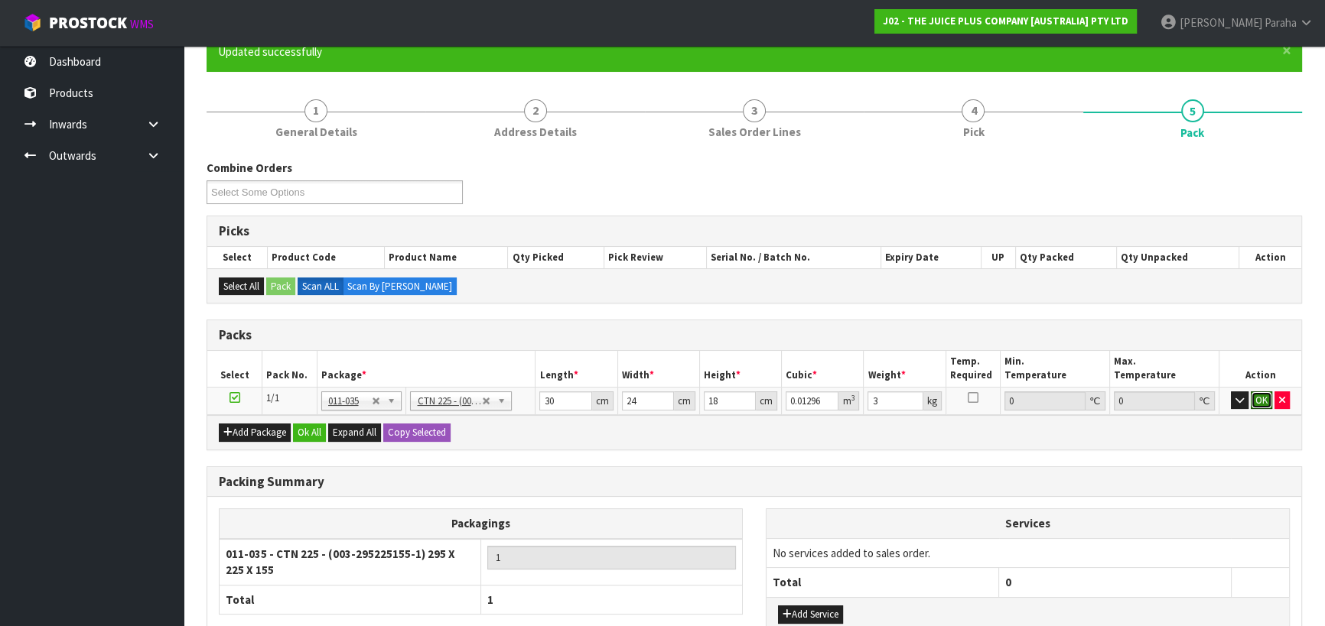
click button "OK" at bounding box center [1260, 401] width 21 height 18
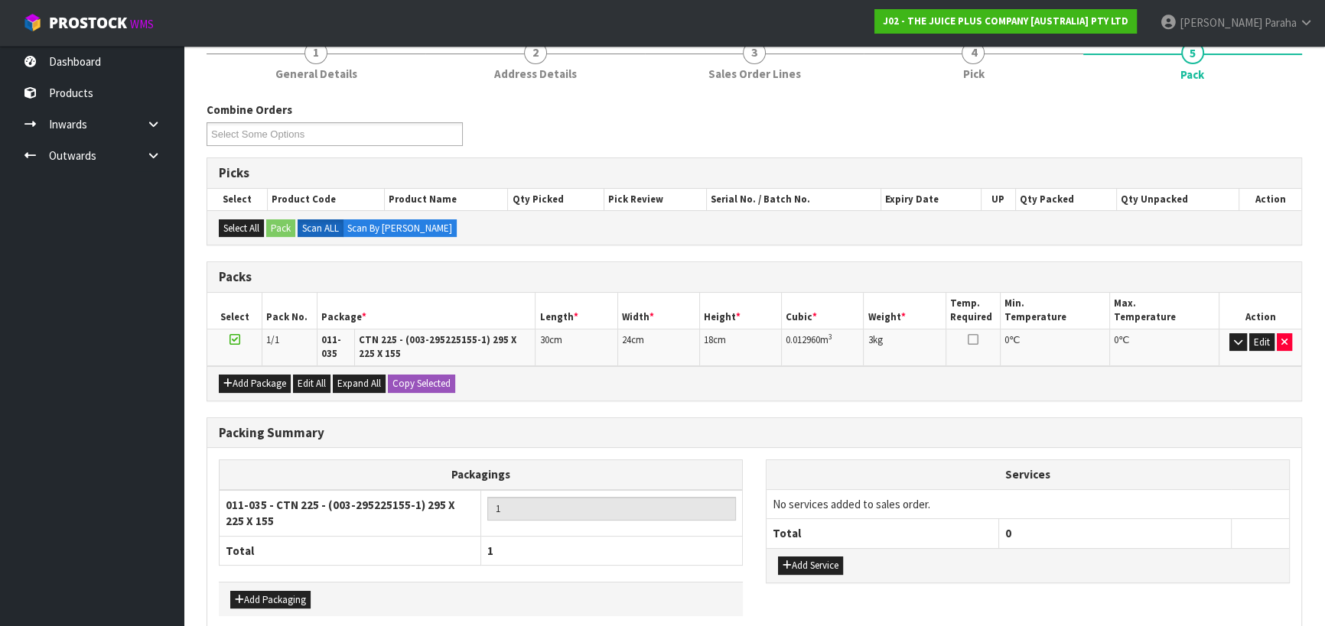
scroll to position [268, 0]
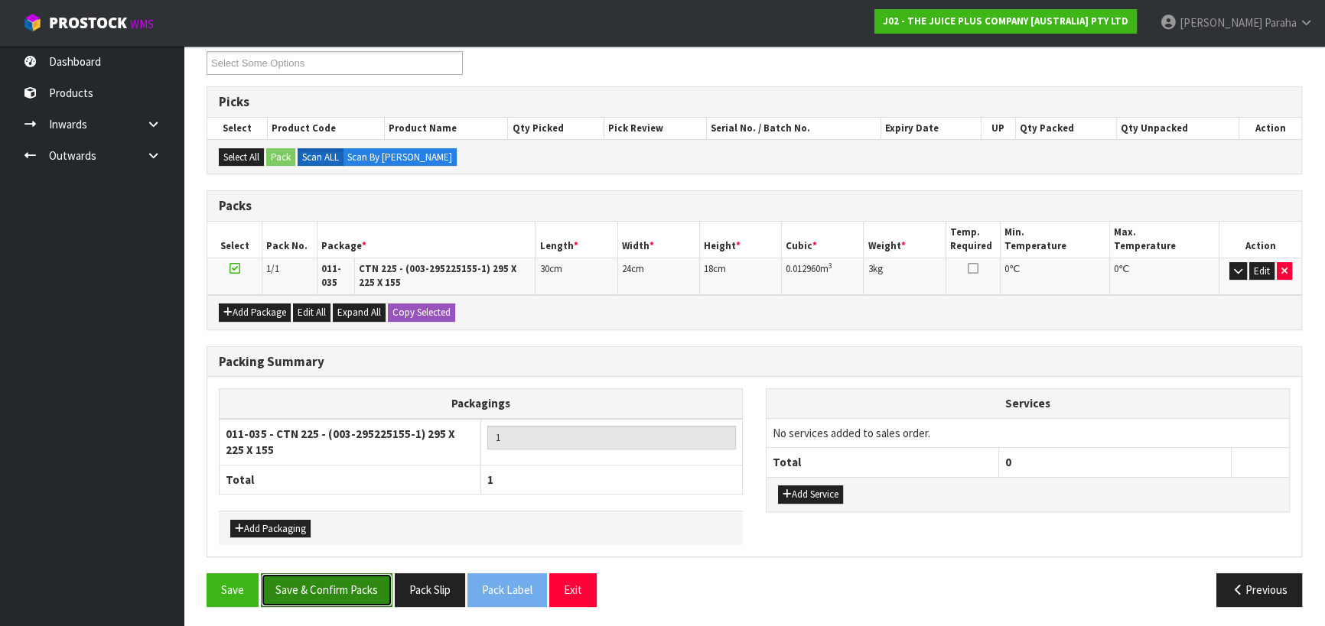
click at [340, 589] on button "Save & Confirm Packs" at bounding box center [327, 590] width 132 height 33
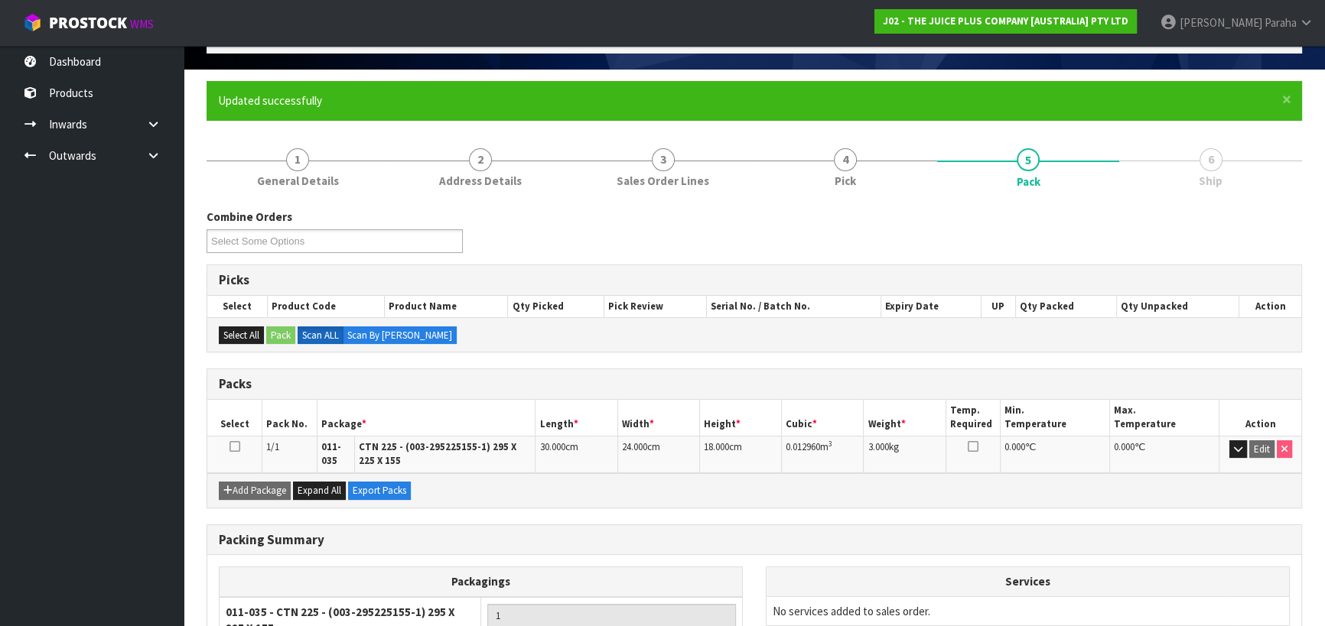
scroll to position [233, 0]
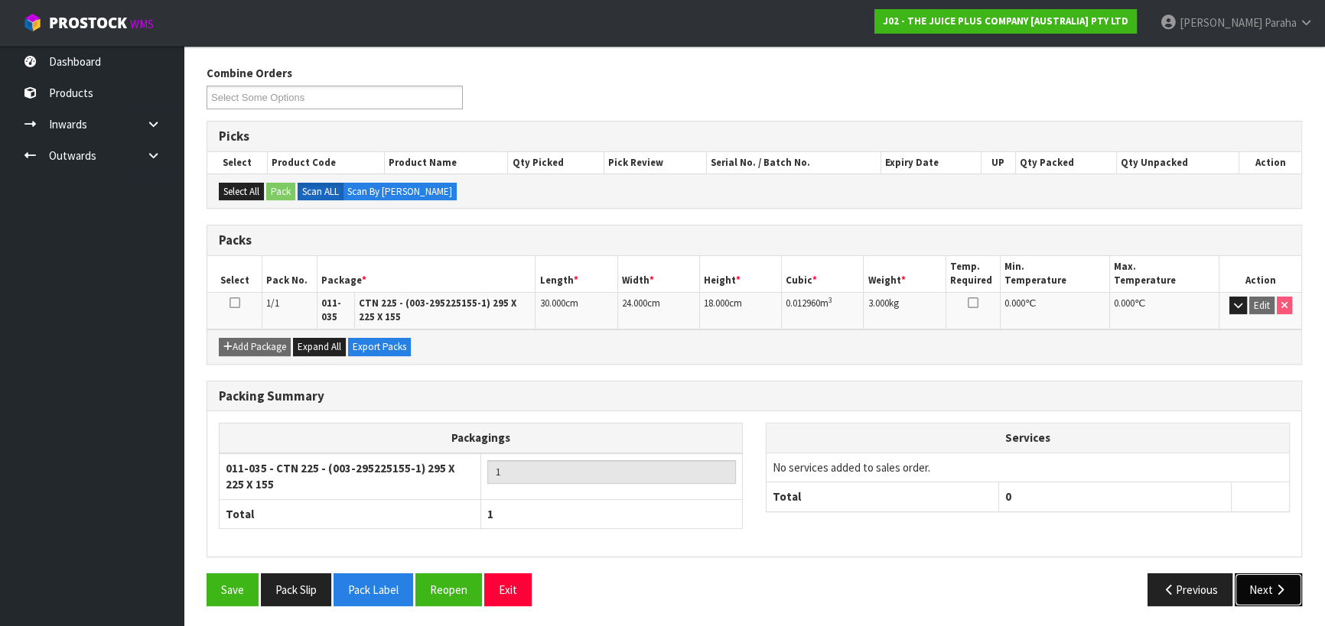
click at [1265, 587] on button "Next" at bounding box center [1267, 590] width 67 height 33
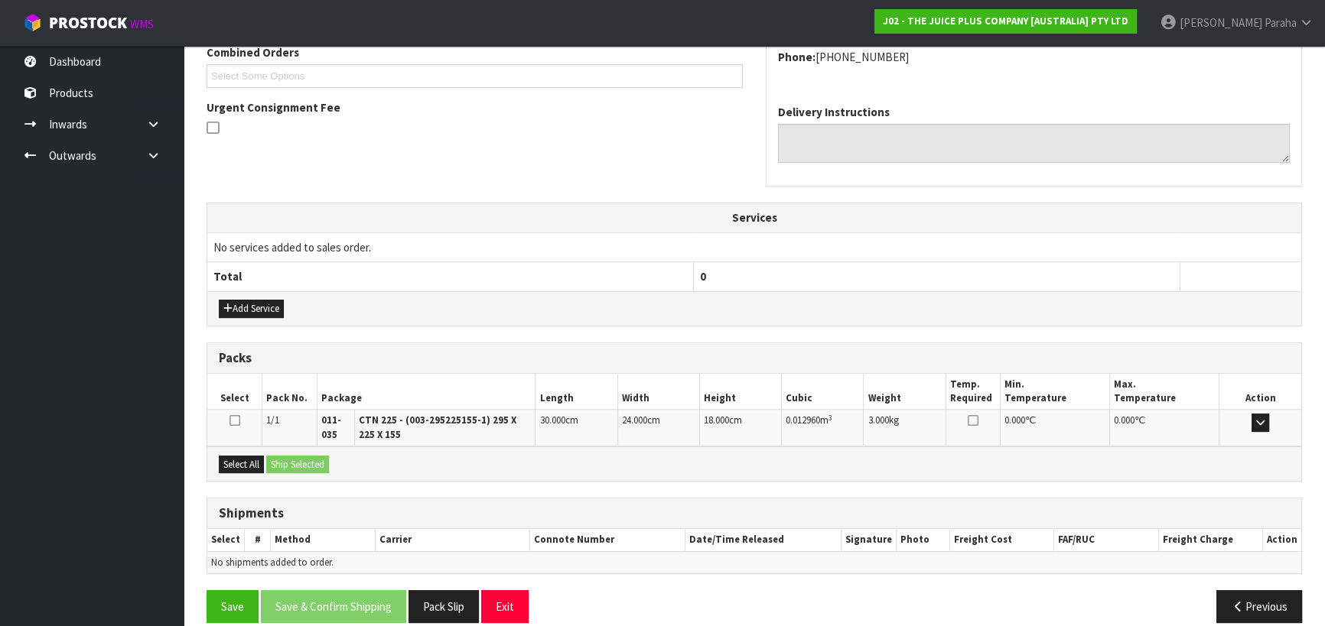
scroll to position [424, 0]
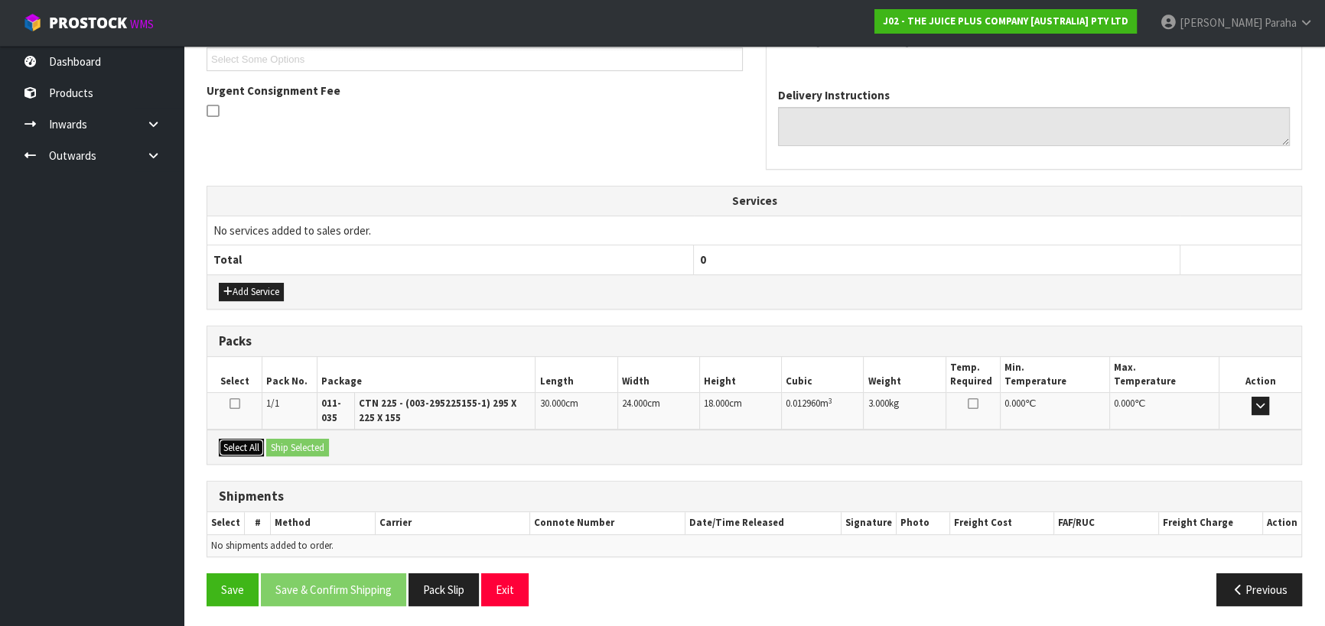
click at [242, 444] on button "Select All" at bounding box center [241, 448] width 45 height 18
click at [321, 443] on button "Ship Selected" at bounding box center [297, 448] width 63 height 18
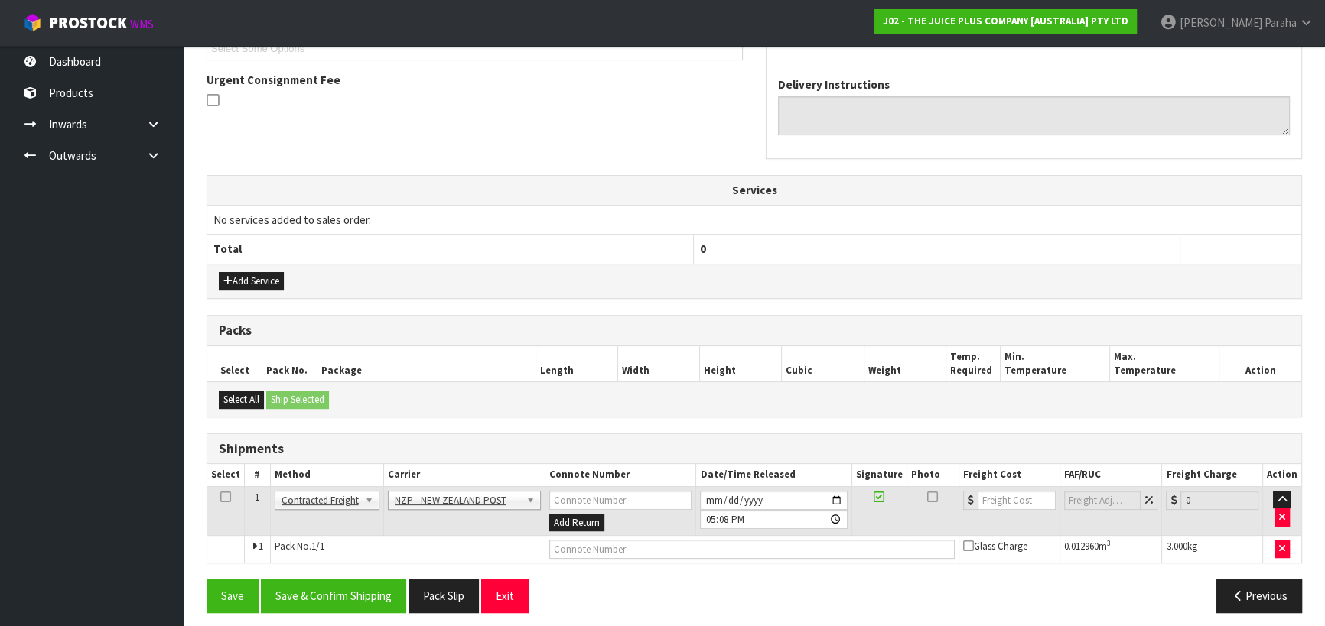
scroll to position [441, 0]
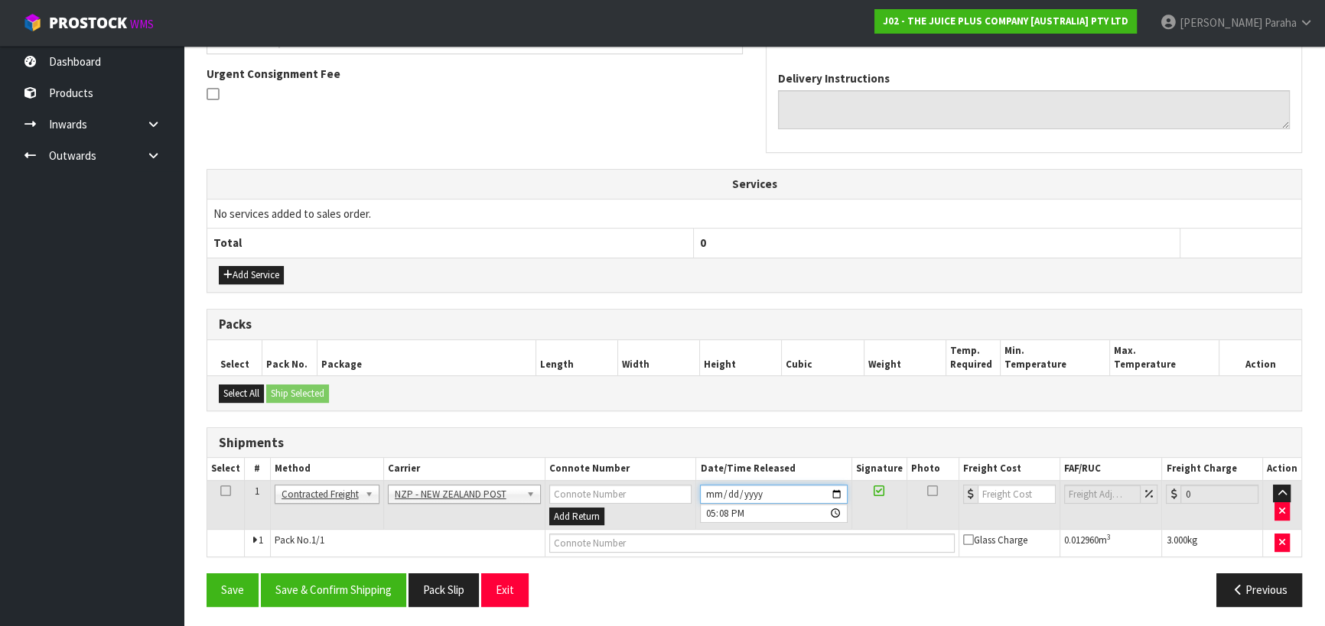
click at [837, 489] on input "[DATE]" at bounding box center [773, 494] width 147 height 19
type input "[DATE]"
click at [346, 588] on button "Save & Confirm Shipping" at bounding box center [333, 590] width 145 height 33
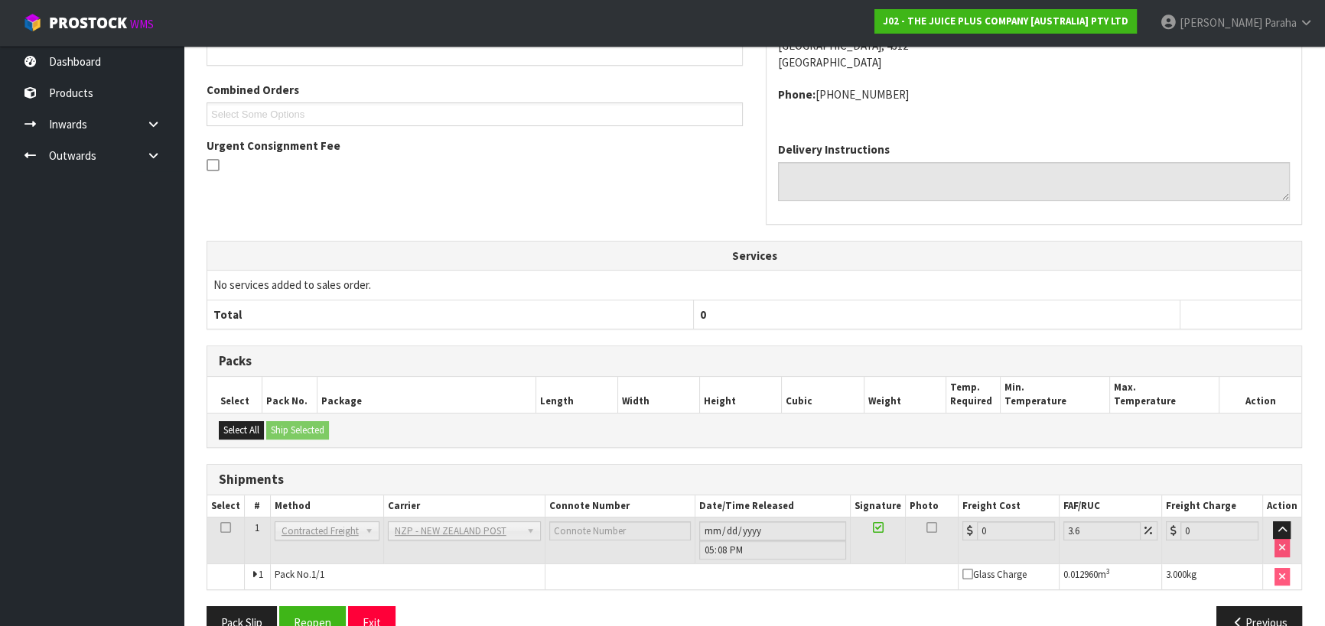
scroll to position [420, 0]
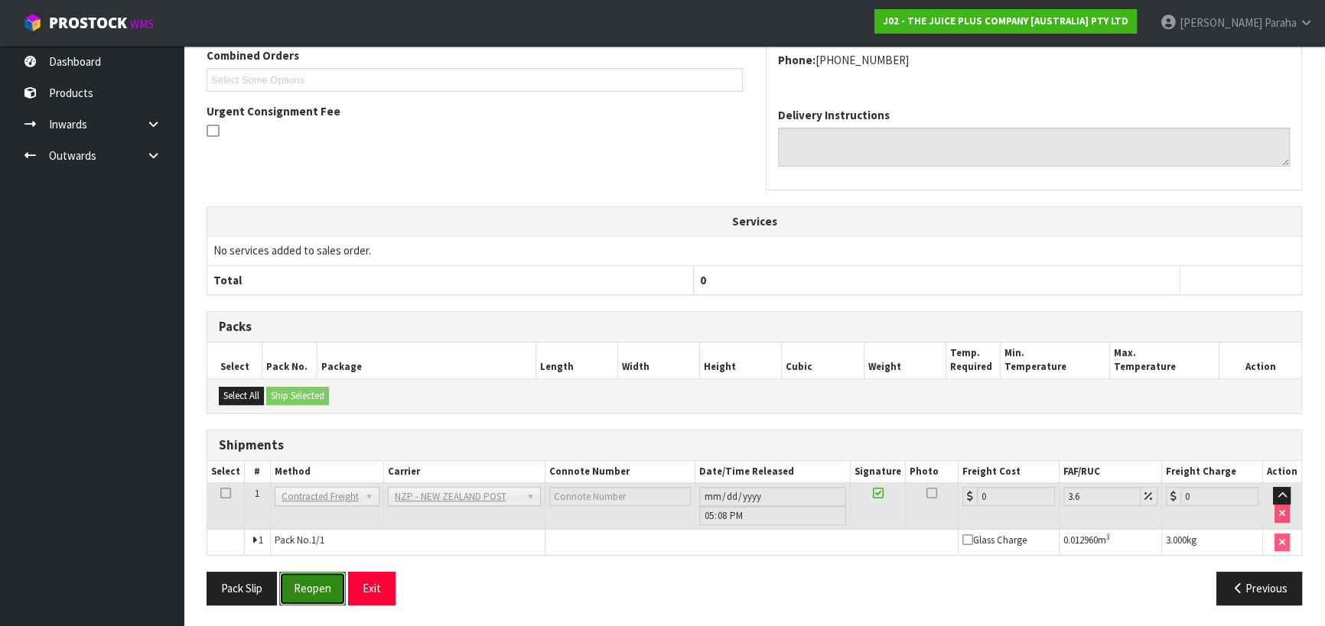
click at [336, 589] on button "Reopen" at bounding box center [312, 588] width 67 height 33
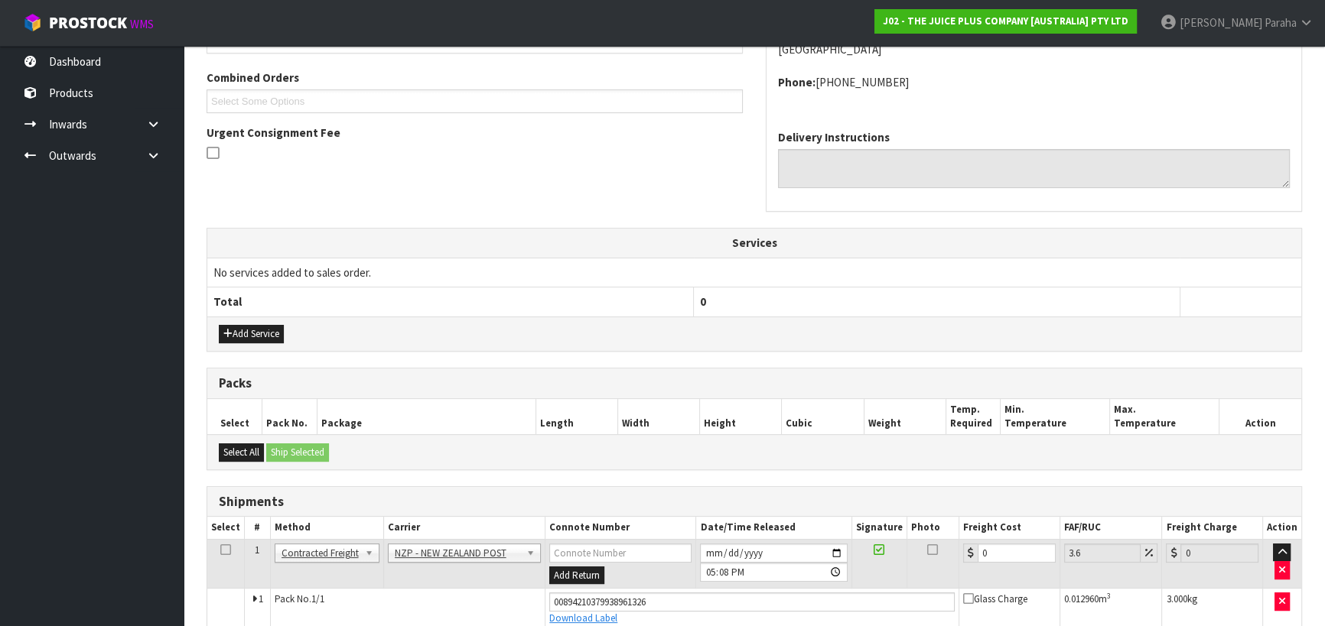
scroll to position [455, 0]
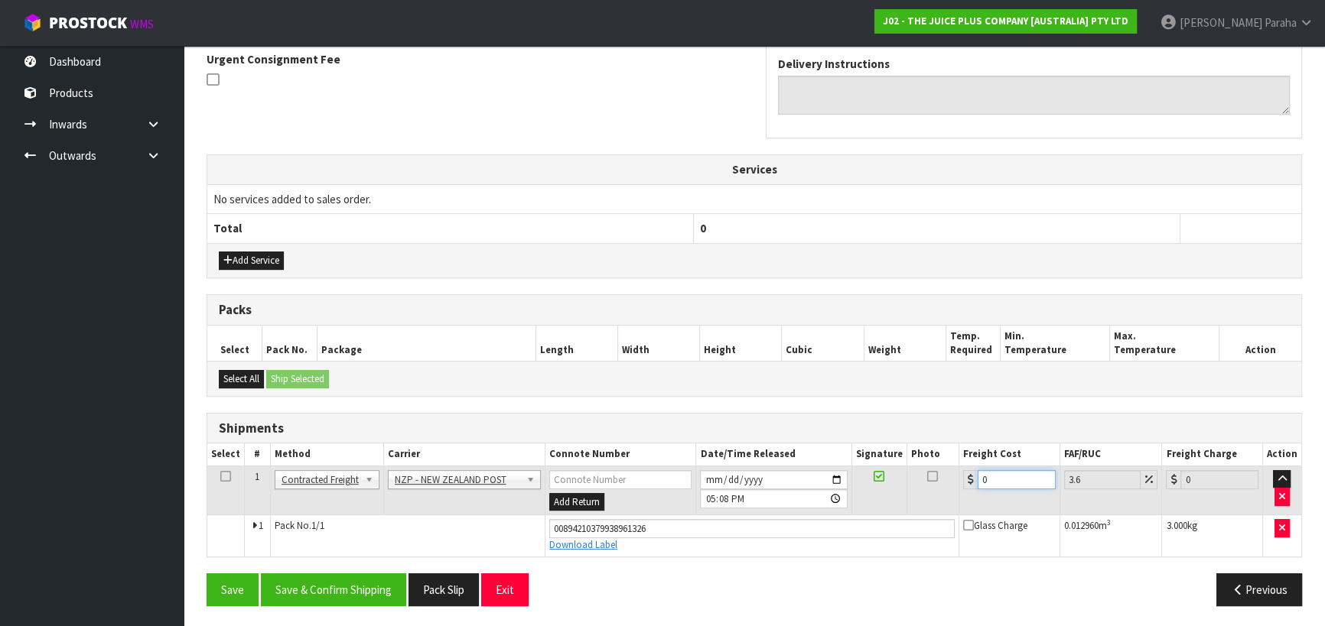
drag, startPoint x: 990, startPoint y: 477, endPoint x: 973, endPoint y: 473, distance: 18.0
click at [974, 473] on div "0" at bounding box center [1009, 479] width 93 height 19
type input "8"
click at [336, 584] on button "Save & Confirm Shipping" at bounding box center [333, 590] width 145 height 33
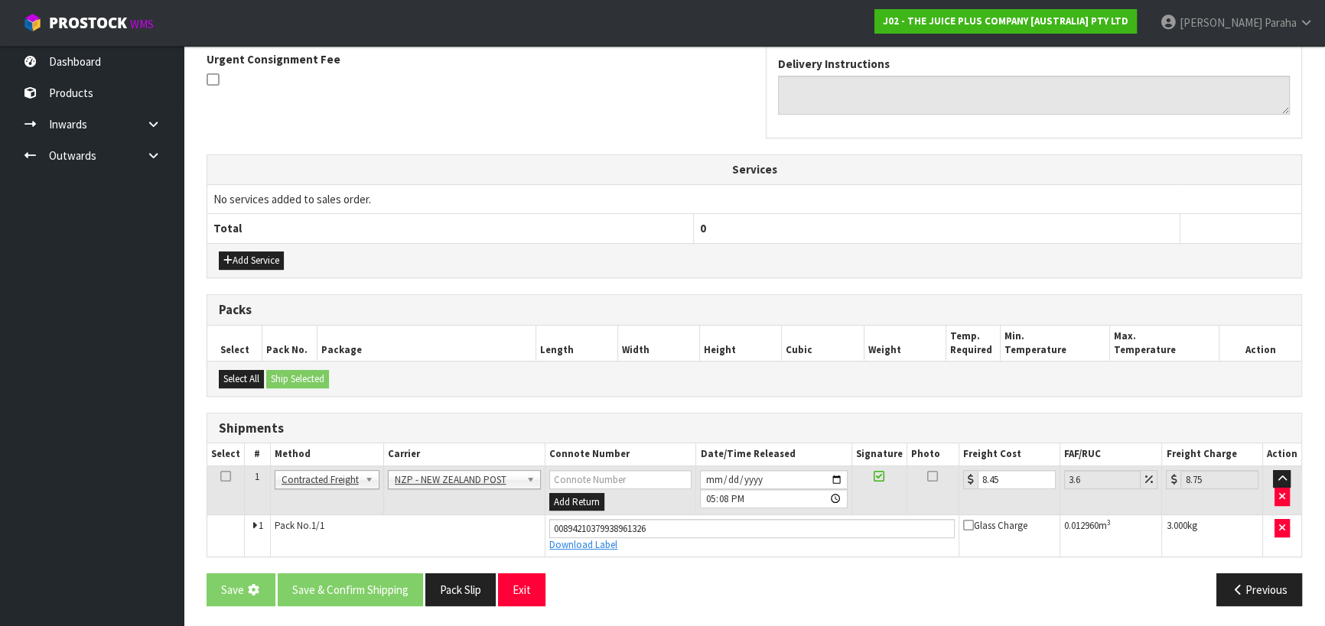
scroll to position [0, 0]
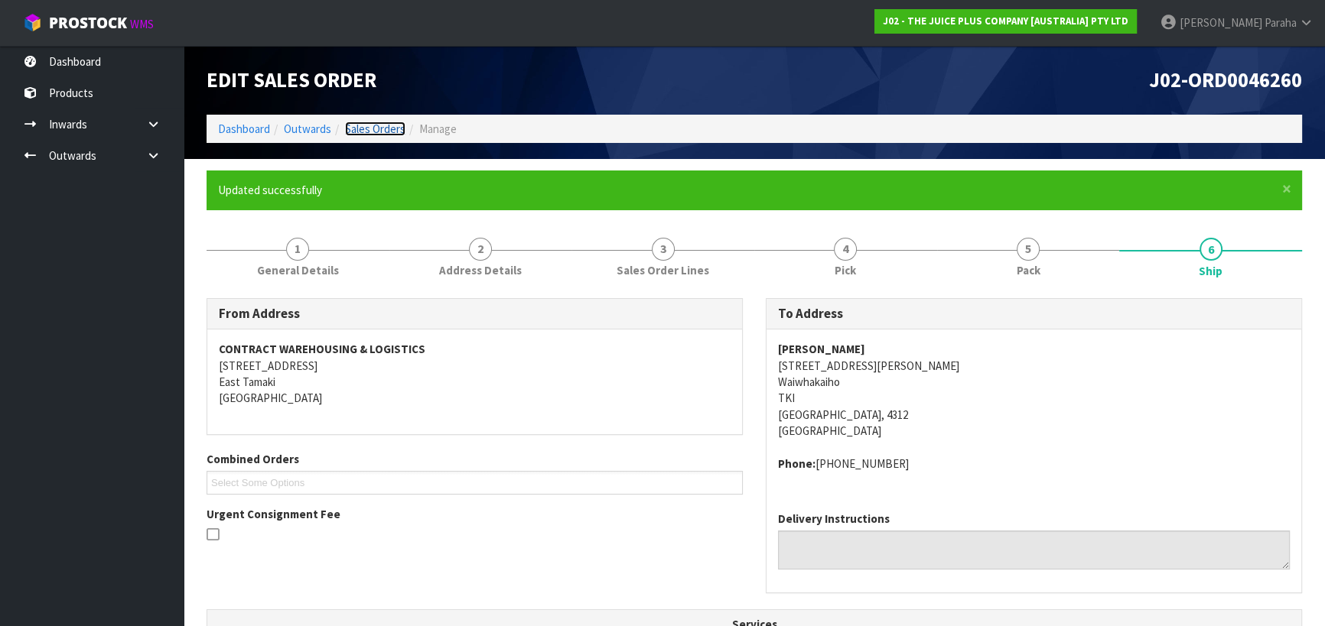
click at [375, 132] on link "Sales Orders" at bounding box center [375, 129] width 60 height 15
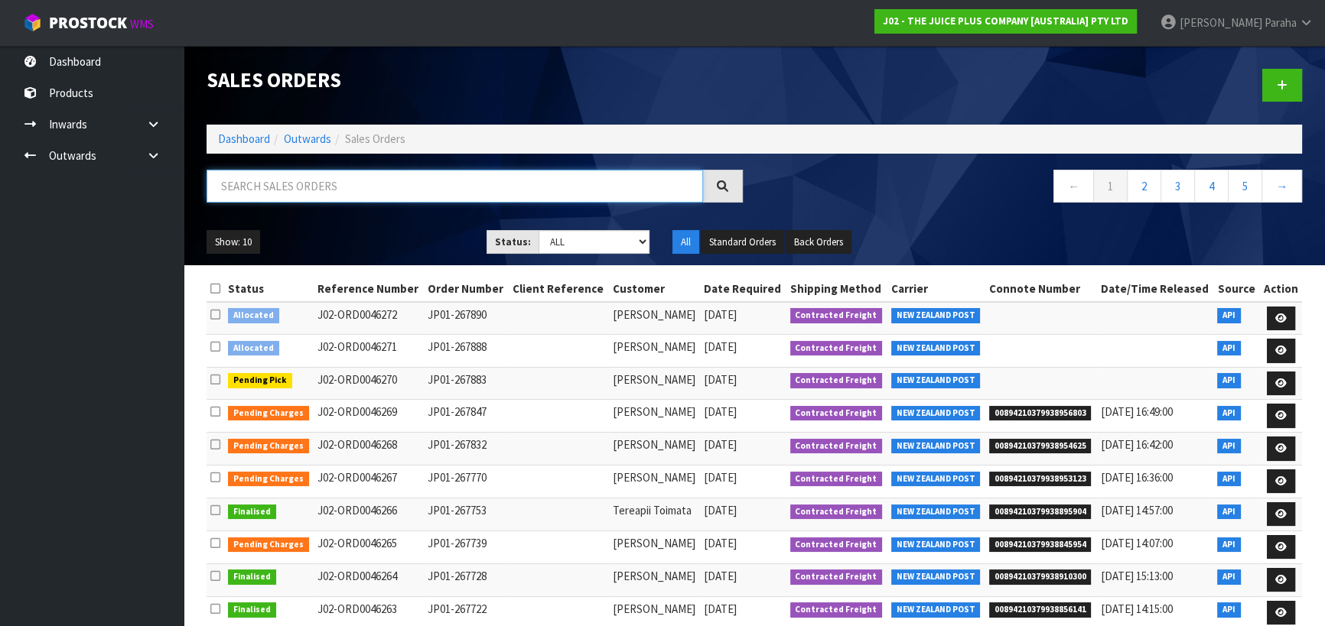
click at [320, 184] on input "text" at bounding box center [454, 186] width 496 height 33
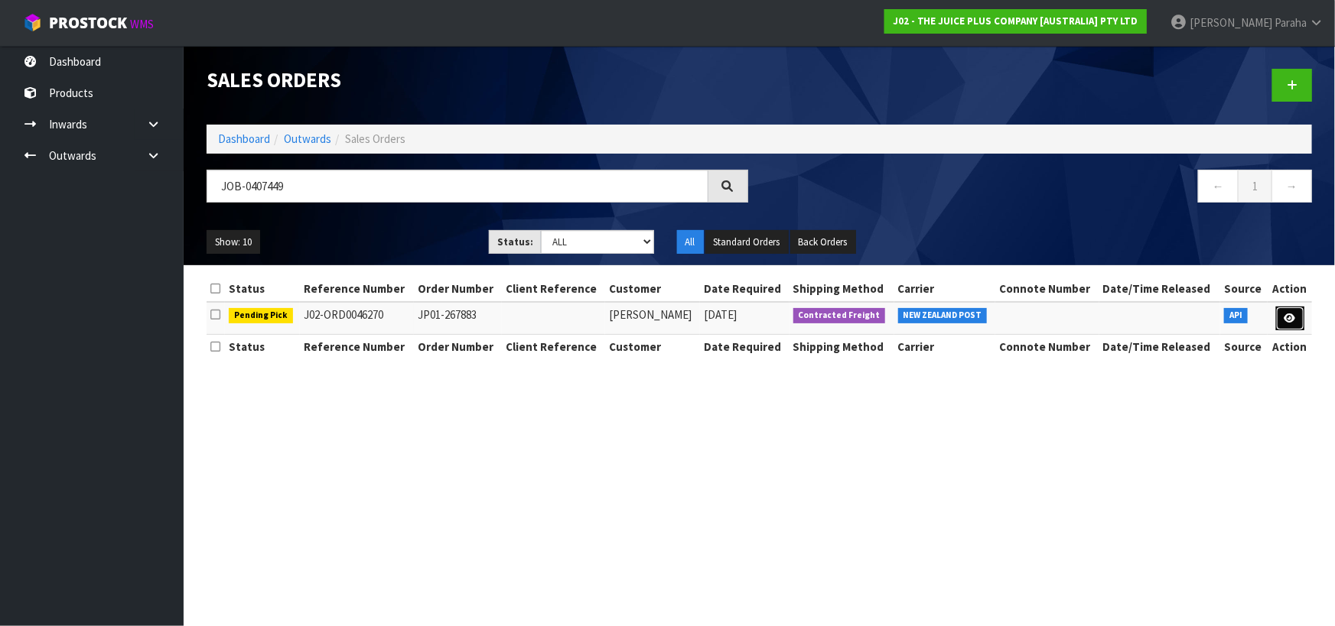
click at [1288, 324] on link at bounding box center [1290, 319] width 28 height 24
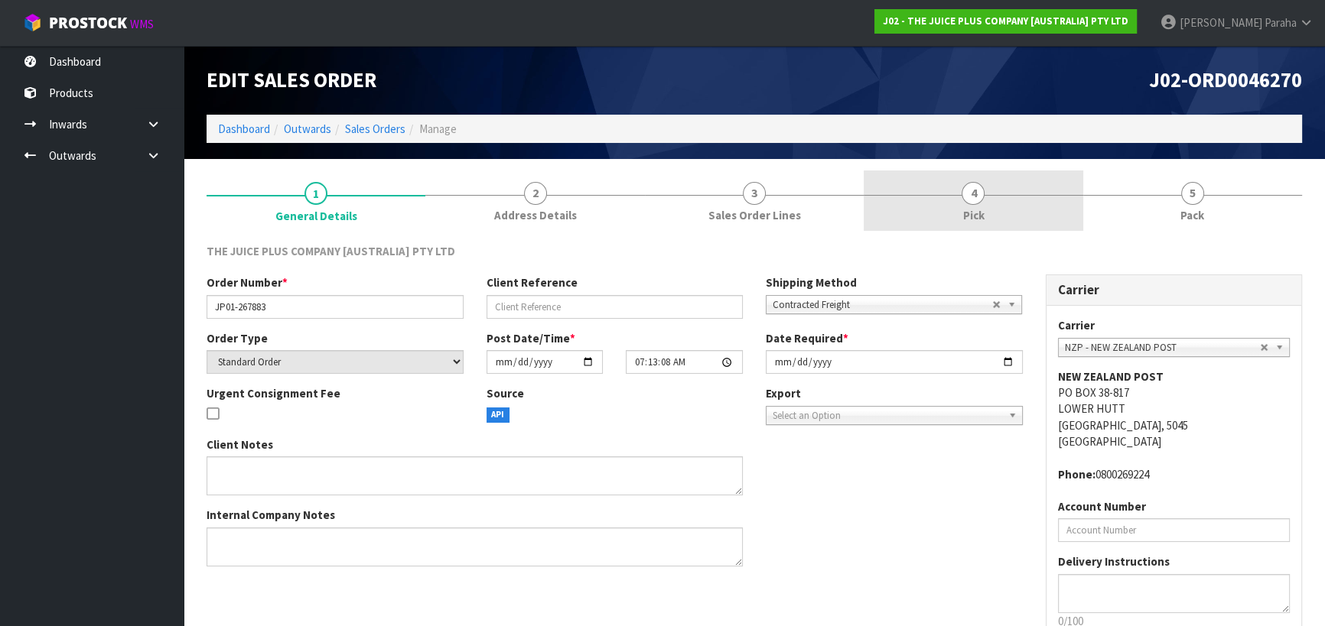
click at [974, 190] on span "4" at bounding box center [972, 193] width 23 height 23
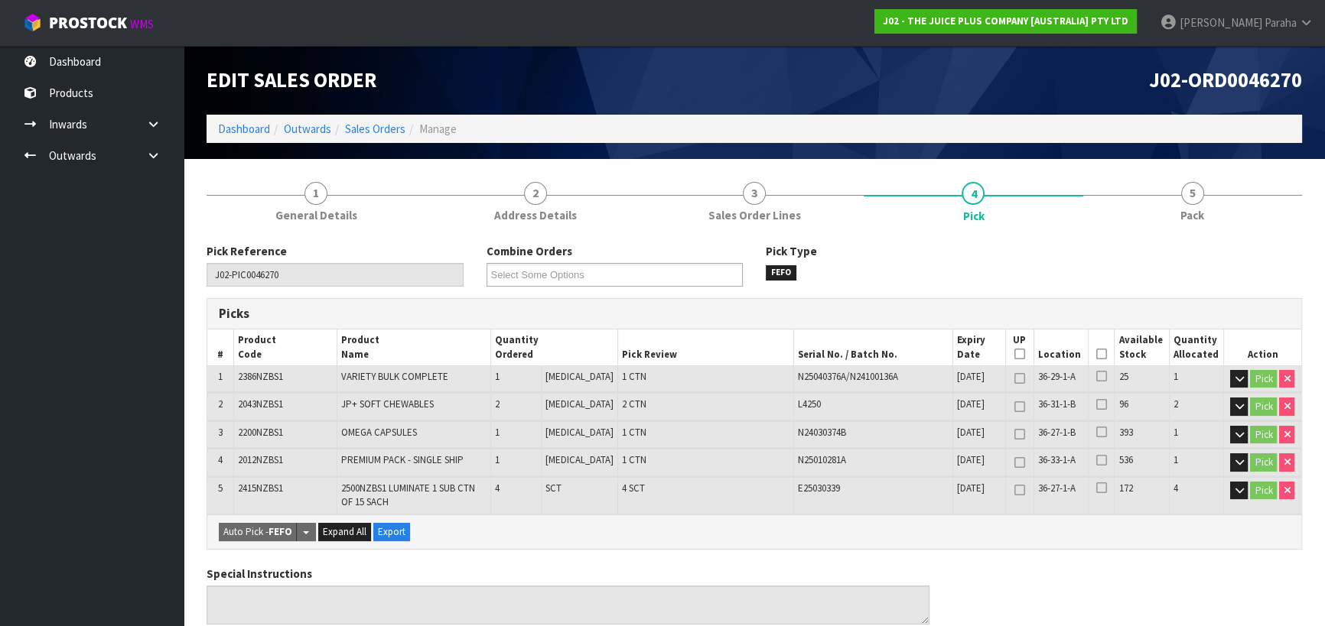
click at [1096, 354] on icon at bounding box center [1101, 354] width 11 height 1
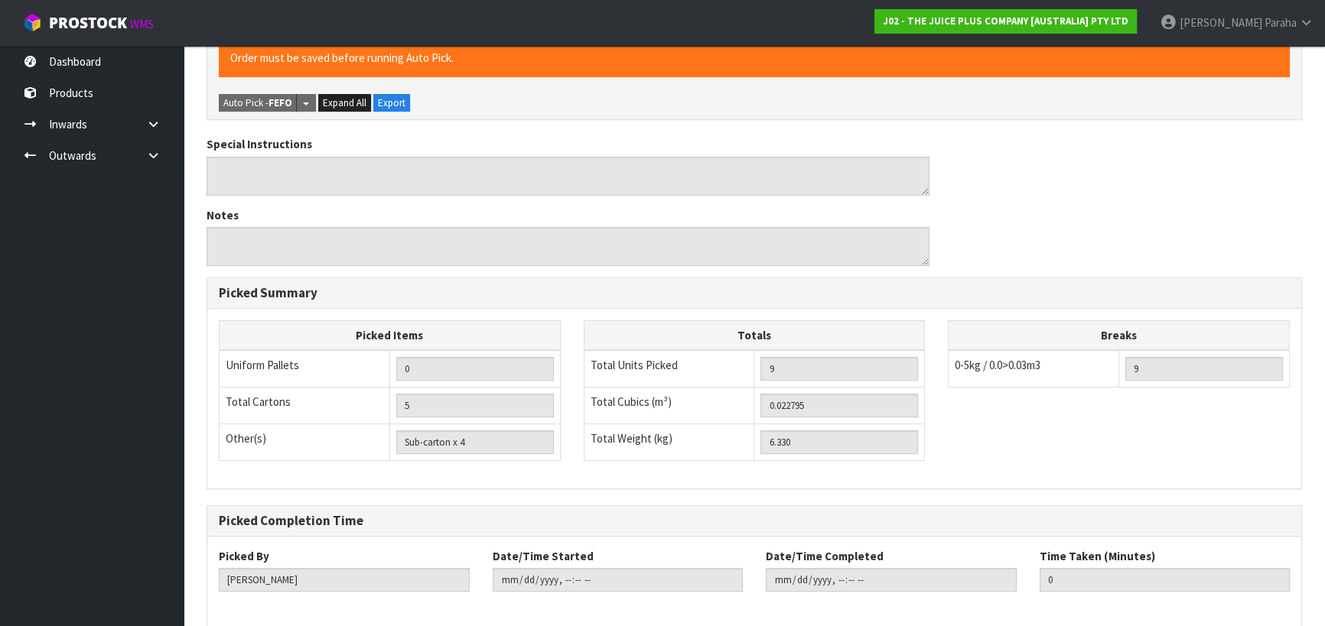
scroll to position [554, 0]
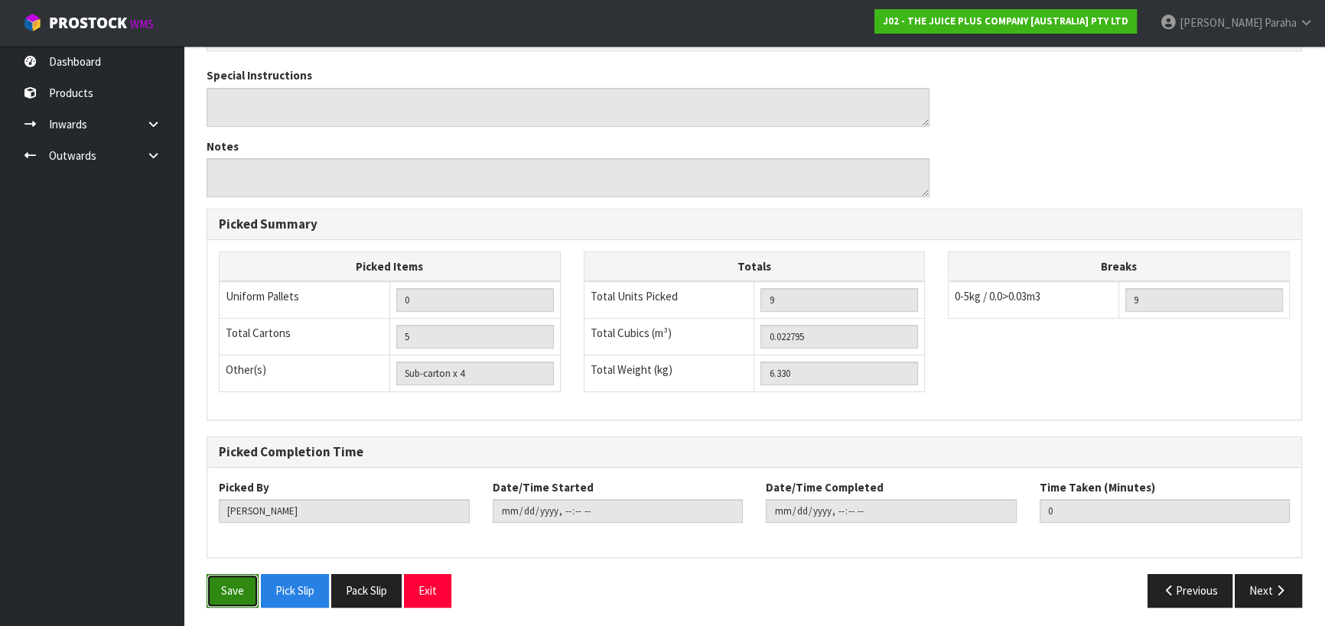
click at [230, 587] on button "Save" at bounding box center [232, 590] width 52 height 33
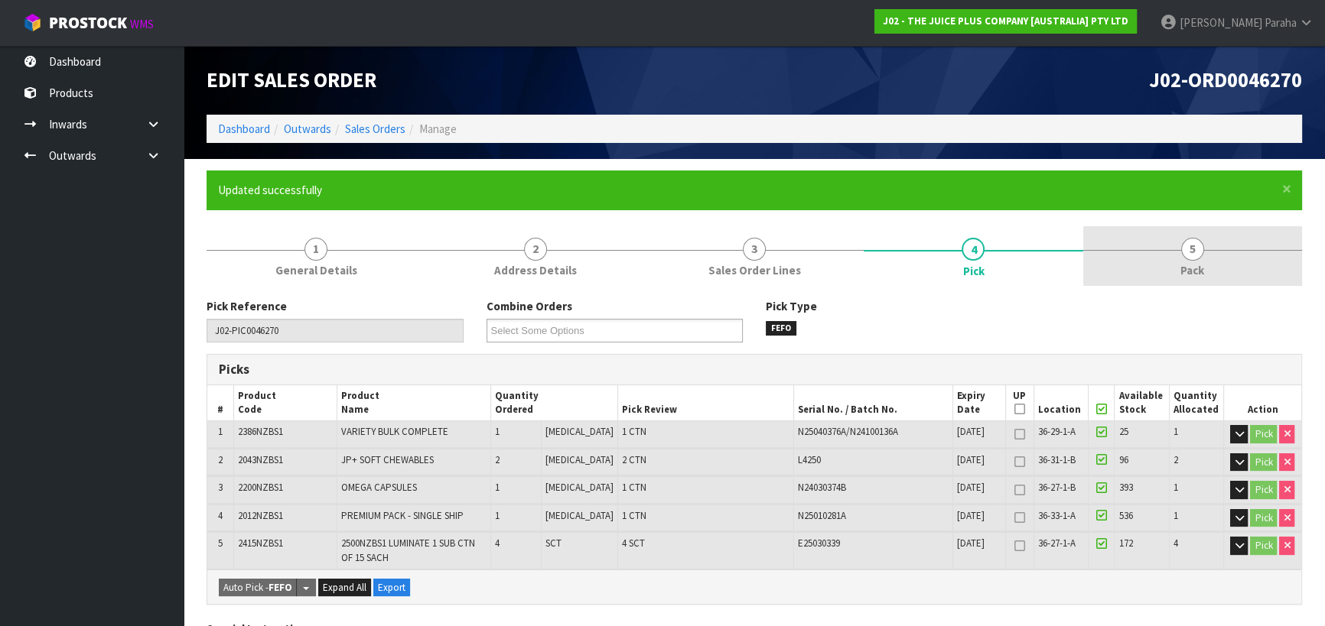
click at [1199, 251] on span "5" at bounding box center [1192, 249] width 23 height 23
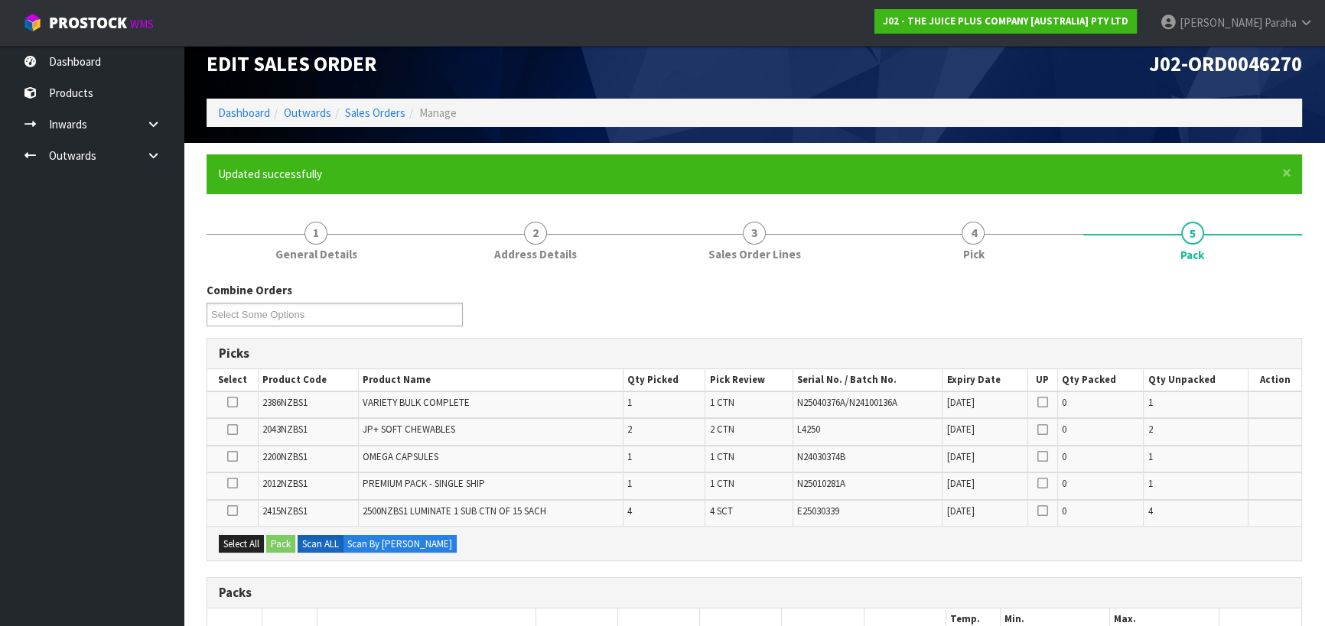
scroll to position [278, 0]
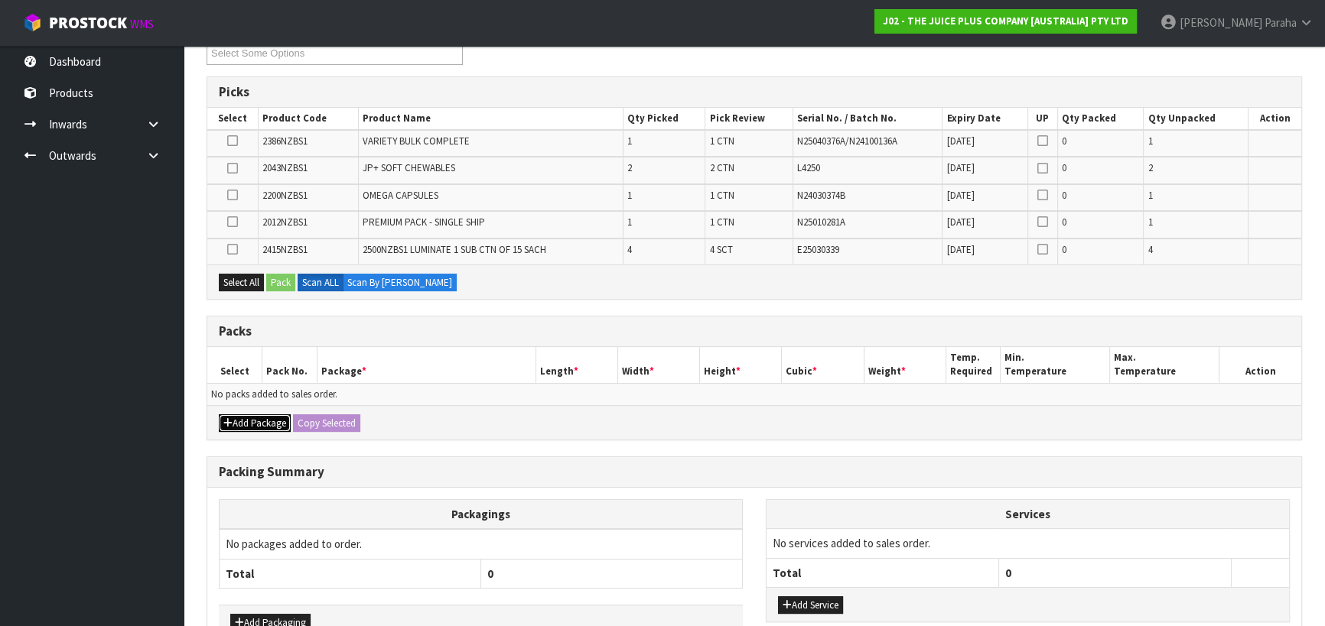
click at [259, 419] on button "Add Package" at bounding box center [255, 424] width 72 height 18
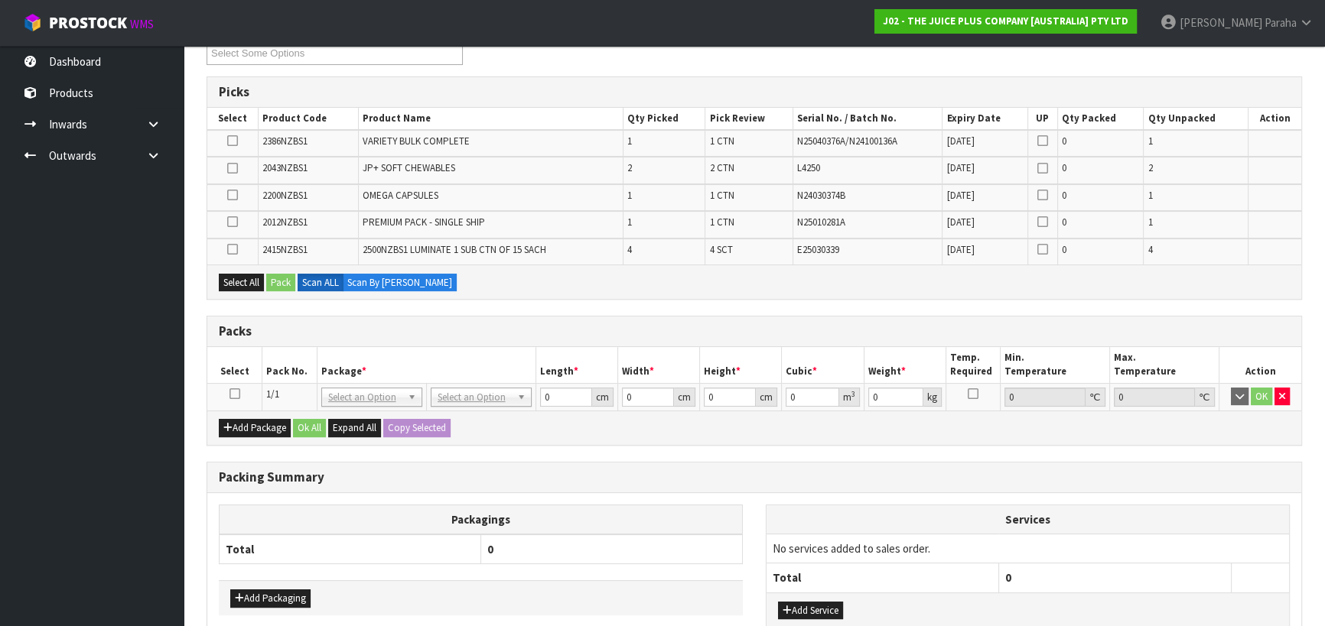
click at [233, 394] on icon at bounding box center [234, 394] width 11 height 1
click at [264, 427] on button "Add Package" at bounding box center [255, 428] width 72 height 18
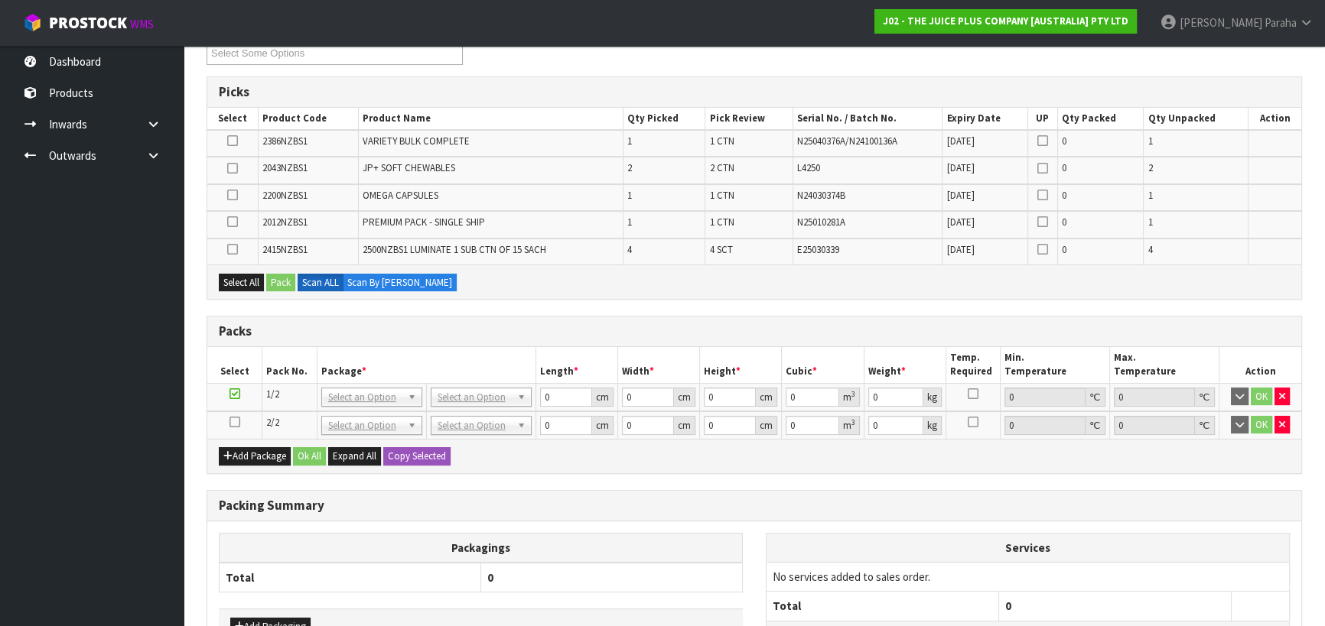
click at [229, 422] on icon at bounding box center [234, 422] width 11 height 1
click at [1283, 425] on icon "button" at bounding box center [1282, 425] width 6 height 10
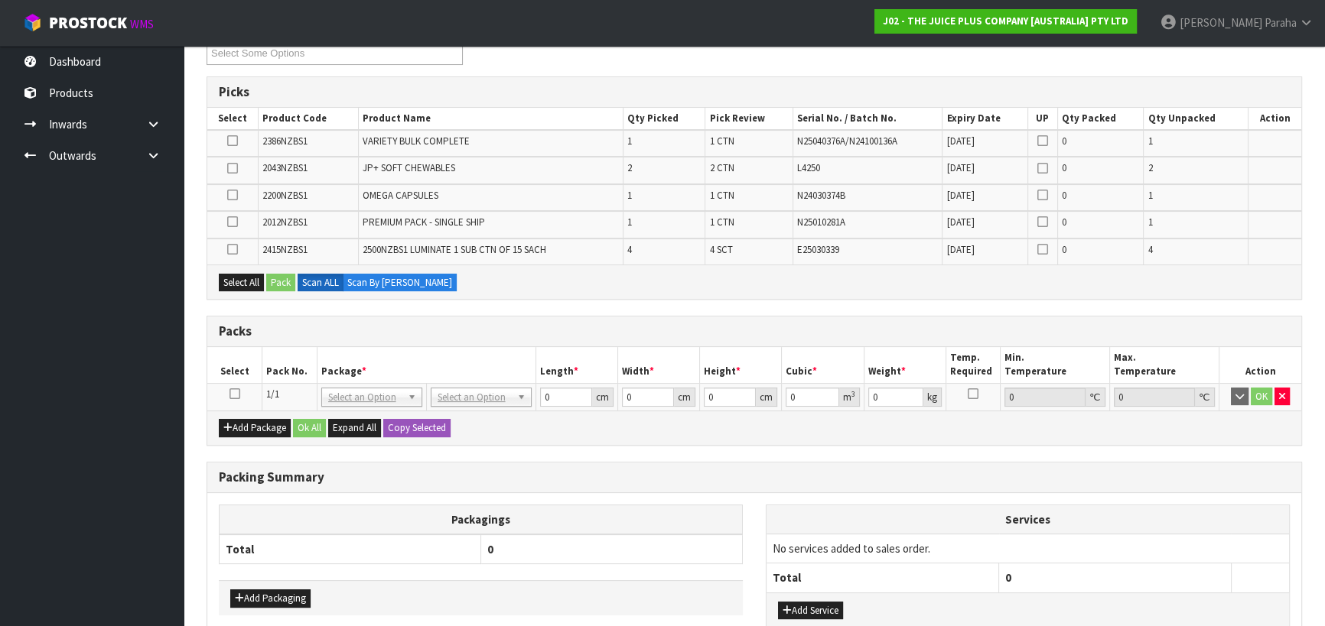
click at [234, 394] on icon at bounding box center [234, 394] width 11 height 1
click at [252, 281] on button "Select All" at bounding box center [241, 283] width 45 height 18
click at [289, 283] on button "Pack" at bounding box center [280, 283] width 29 height 18
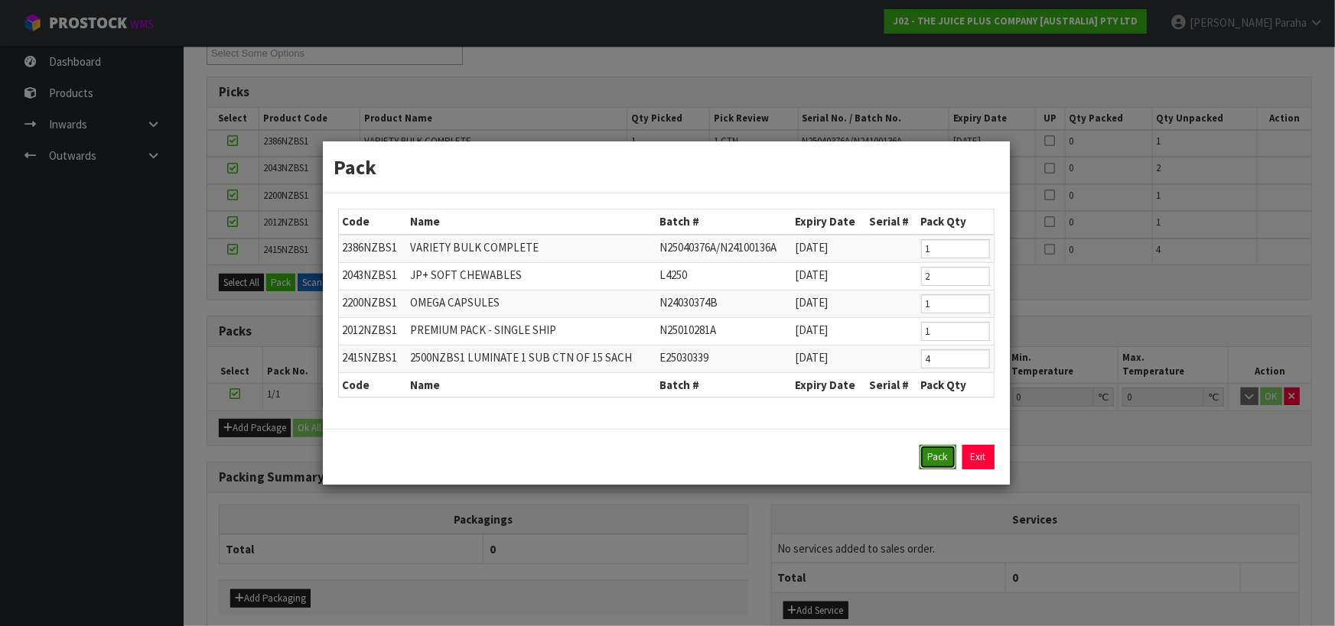
click at [944, 457] on button "Pack" at bounding box center [937, 457] width 37 height 24
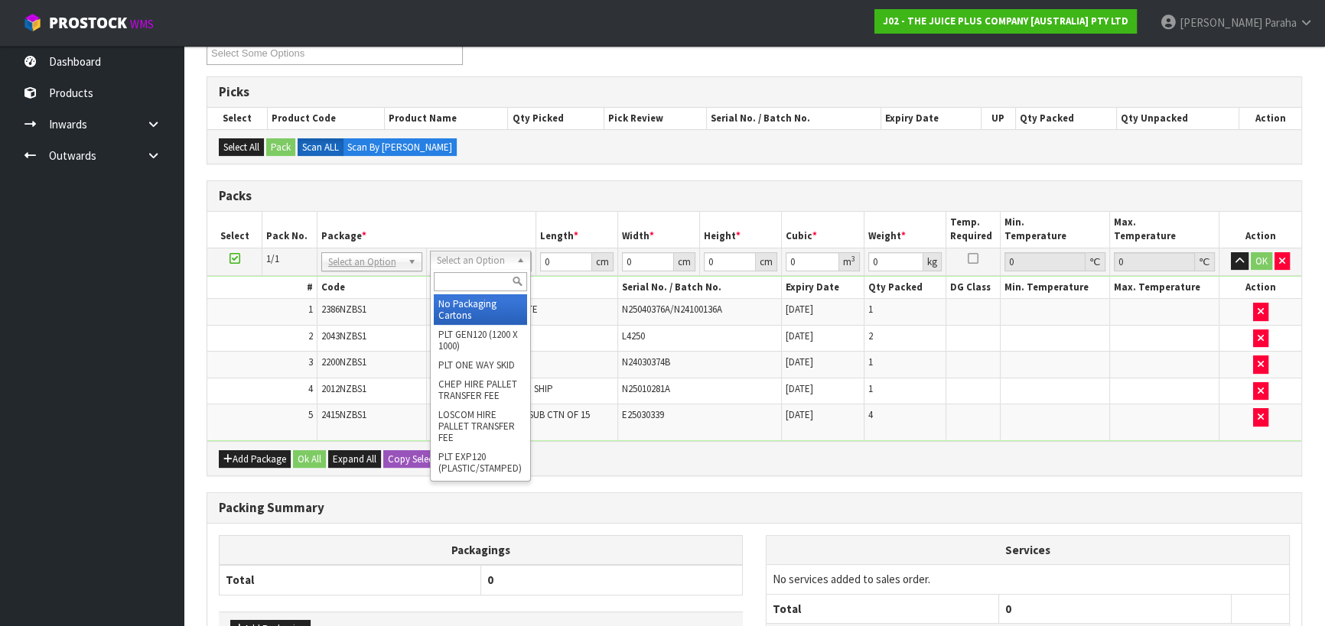
click at [489, 277] on input "text" at bounding box center [480, 281] width 93 height 19
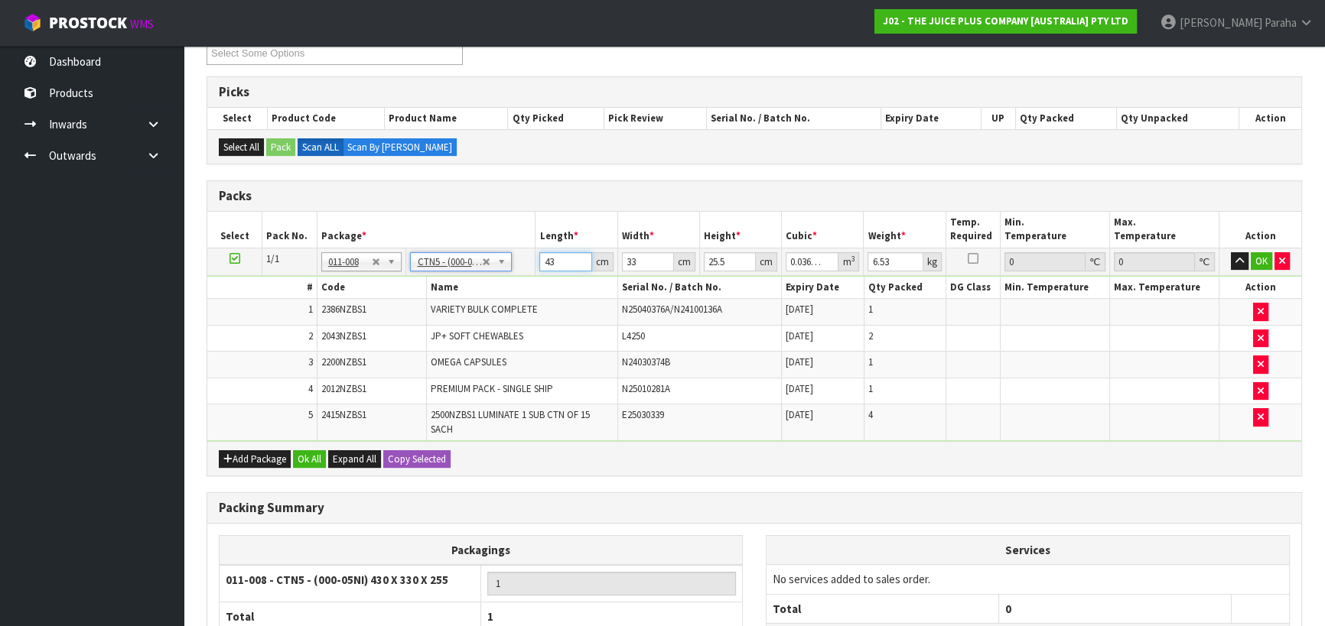
drag, startPoint x: 559, startPoint y: 260, endPoint x: 541, endPoint y: 265, distance: 18.9
click at [541, 265] on input "43" at bounding box center [565, 261] width 52 height 19
click at [1231, 252] on button "button" at bounding box center [1240, 261] width 18 height 18
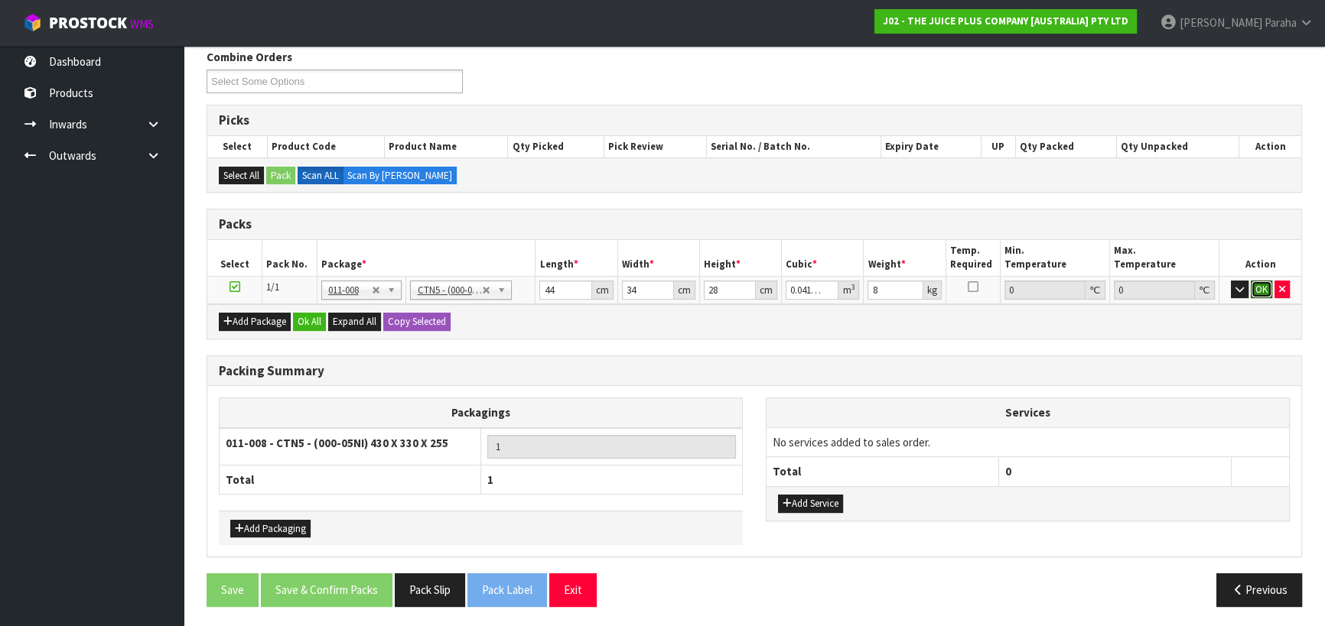
click button "OK" at bounding box center [1260, 290] width 21 height 18
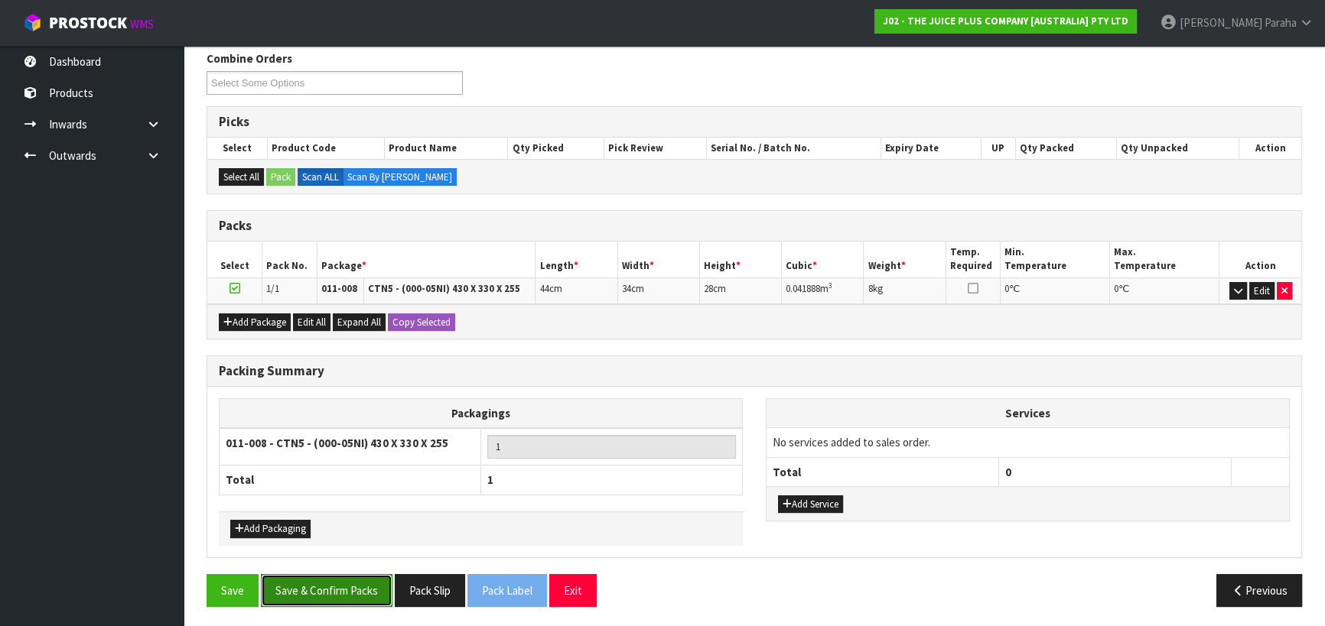
click at [310, 584] on button "Save & Confirm Packs" at bounding box center [327, 590] width 132 height 33
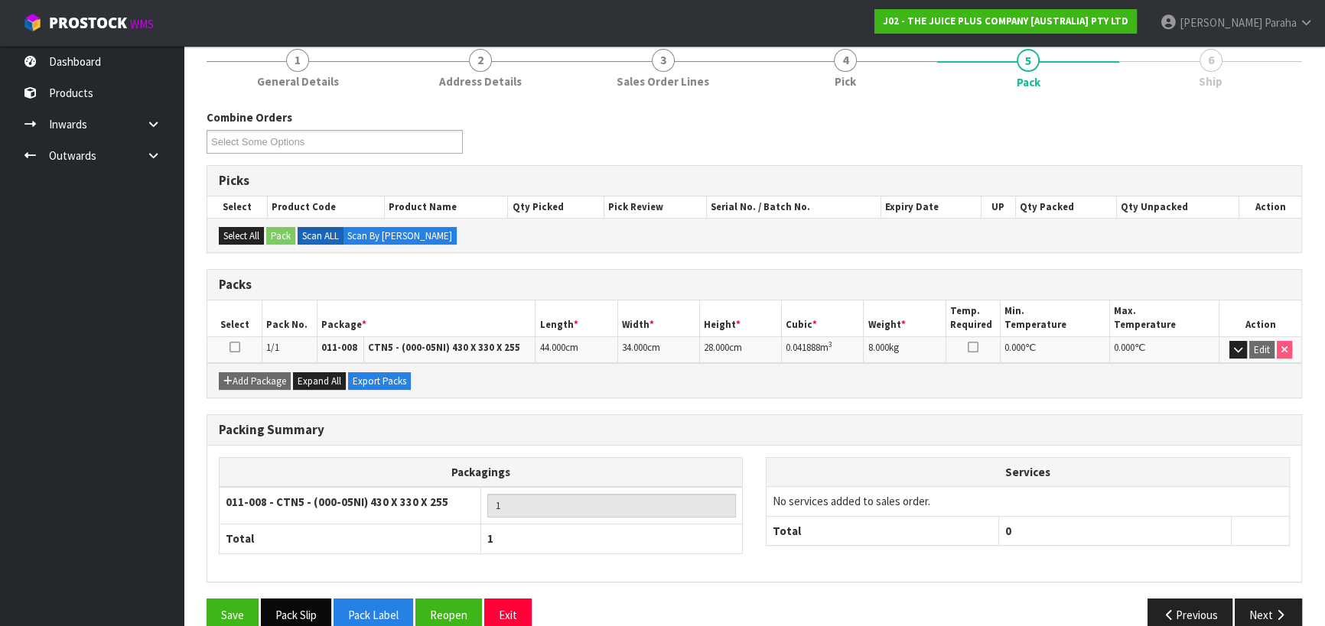
scroll to position [214, 0]
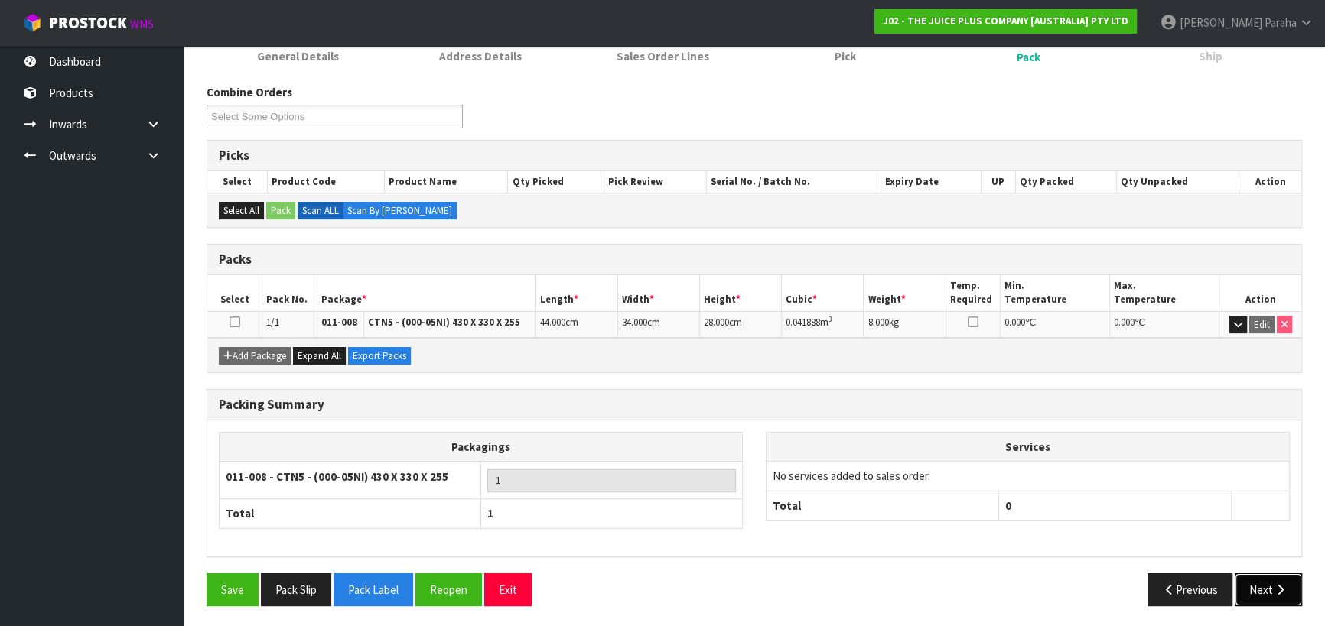
click at [1276, 590] on icon "button" at bounding box center [1280, 589] width 15 height 11
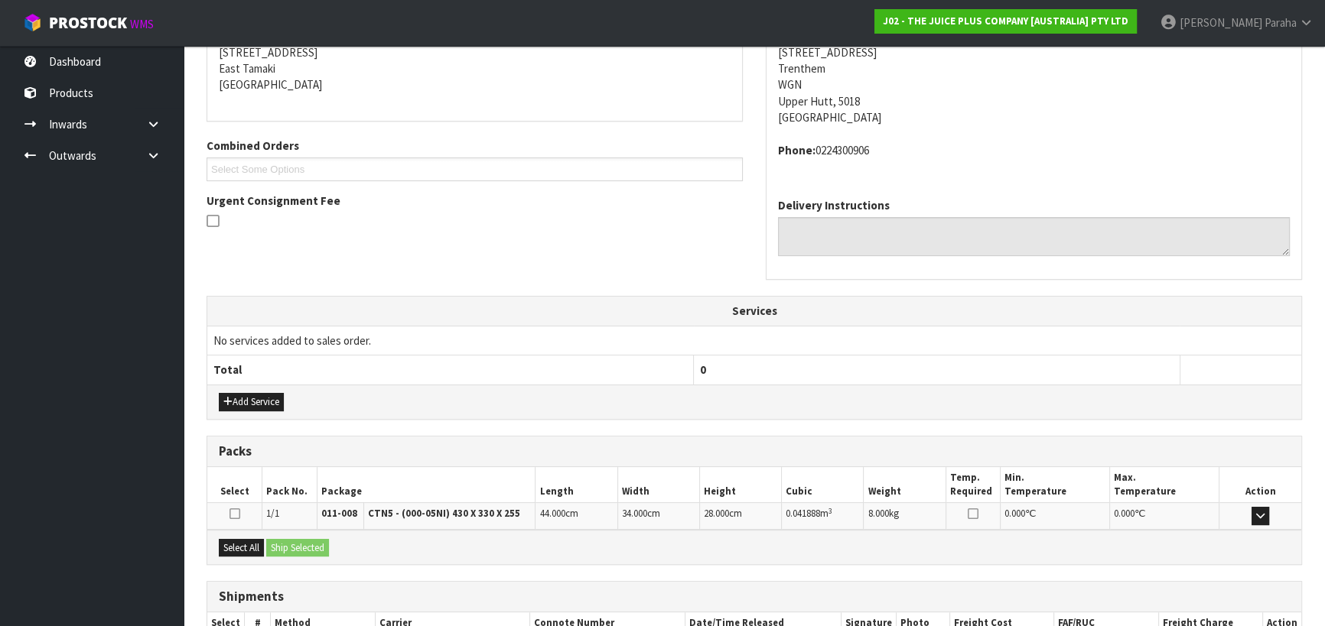
scroll to position [413, 0]
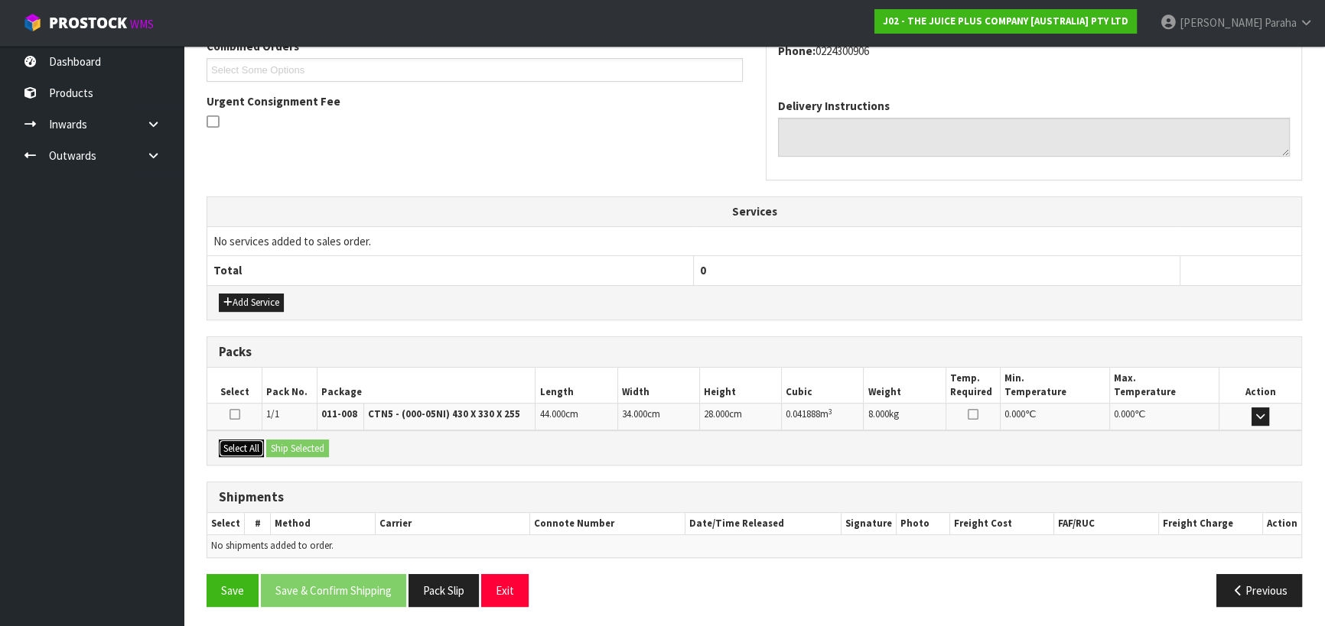
click at [239, 446] on button "Select All" at bounding box center [241, 449] width 45 height 18
click at [303, 445] on button "Ship Selected" at bounding box center [297, 449] width 63 height 18
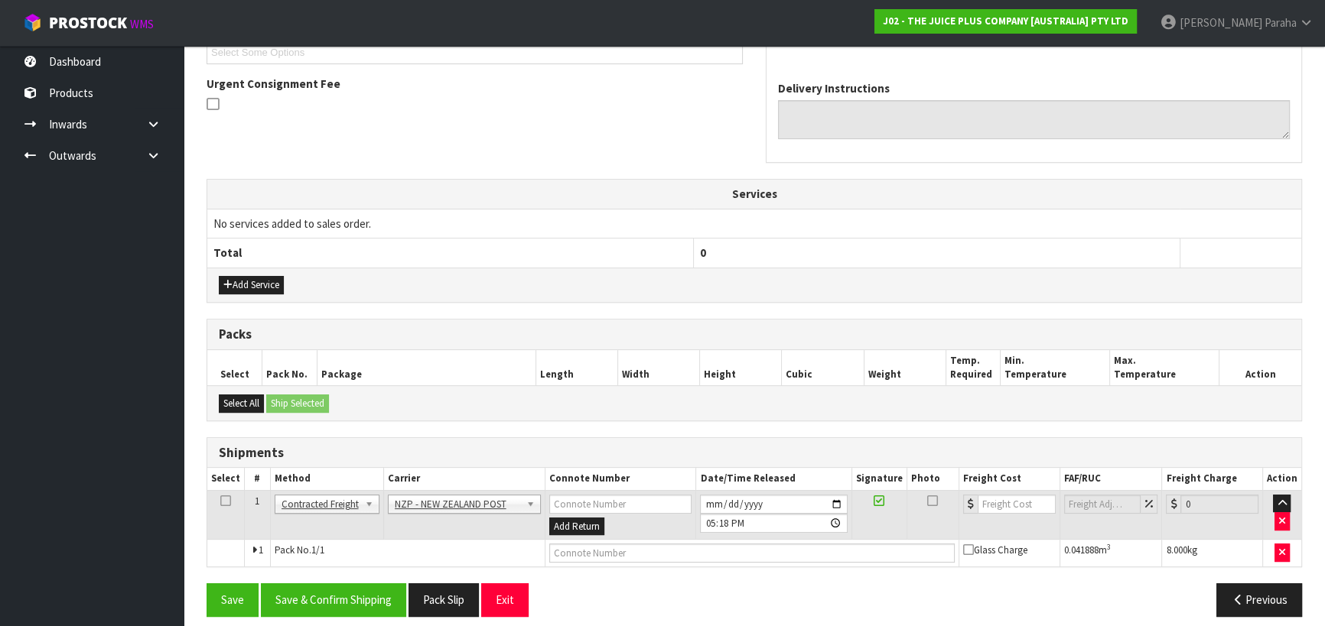
scroll to position [441, 0]
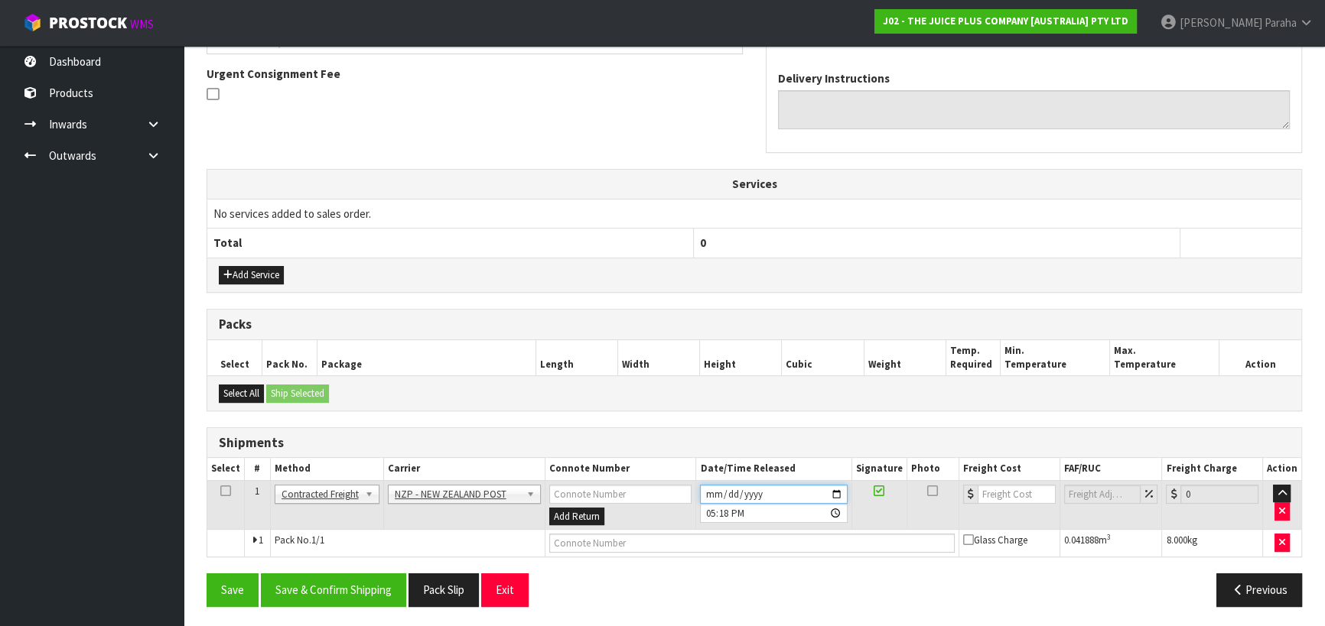
click at [838, 495] on input "[DATE]" at bounding box center [773, 494] width 147 height 19
click at [363, 585] on button "Save & Confirm Shipping" at bounding box center [333, 590] width 145 height 33
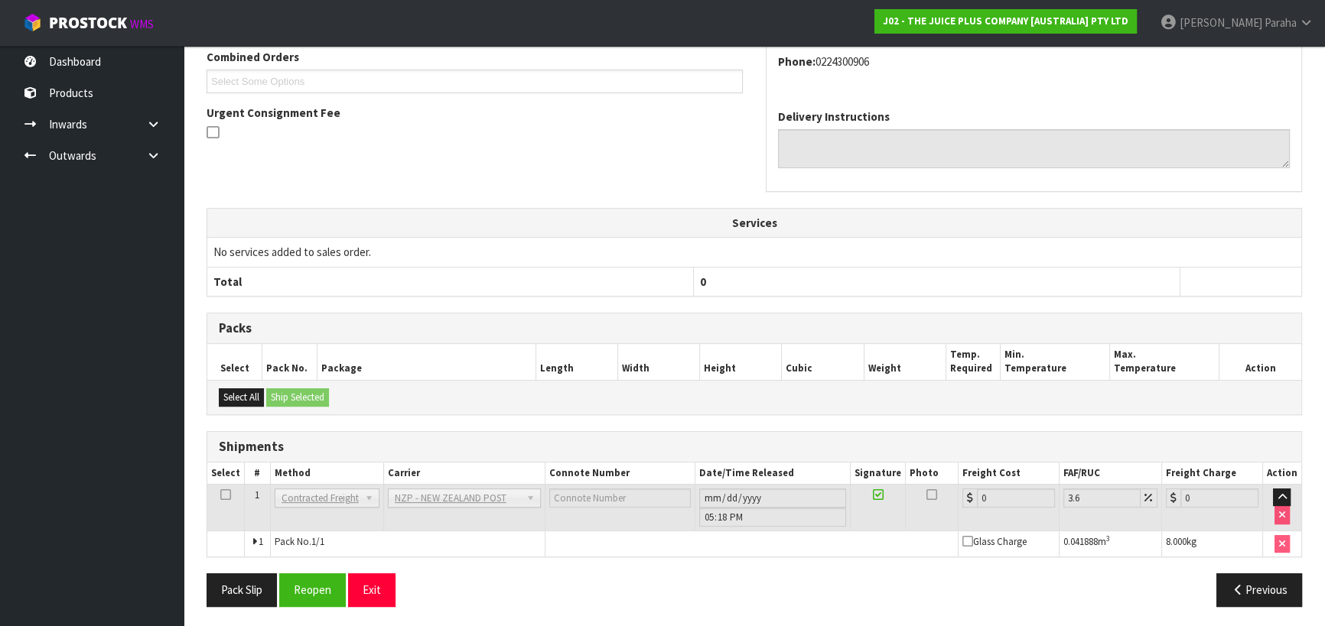
scroll to position [420, 0]
click at [298, 589] on button "Reopen" at bounding box center [312, 588] width 67 height 33
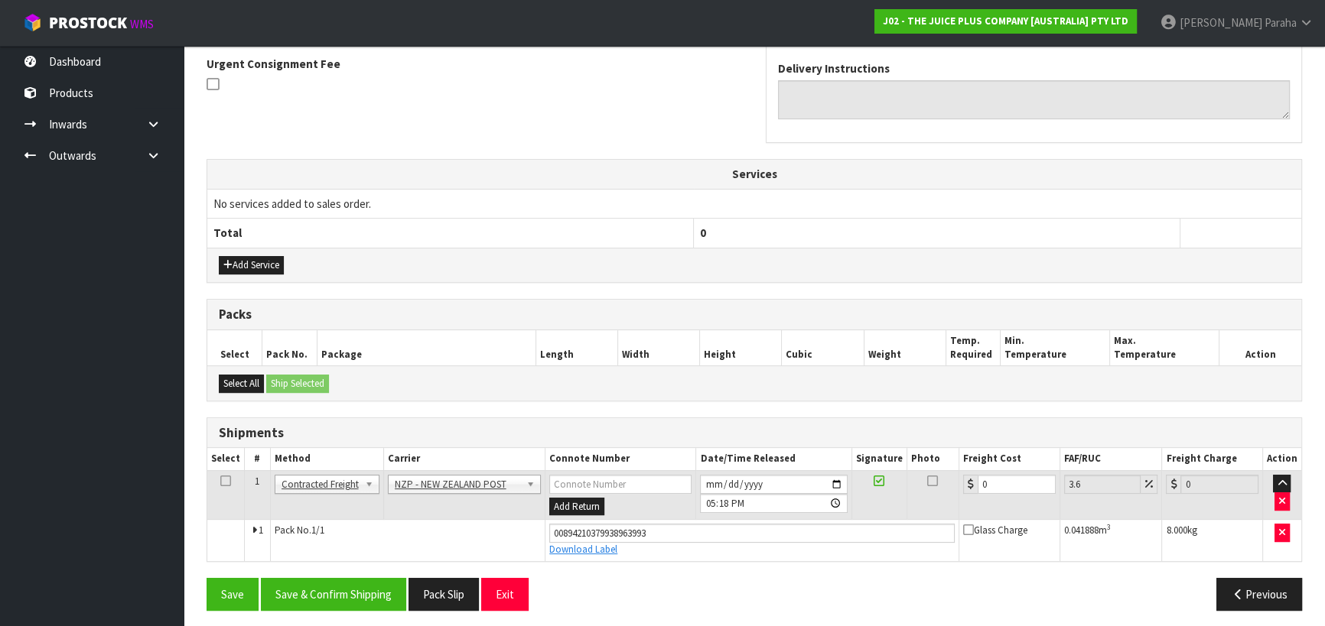
scroll to position [455, 0]
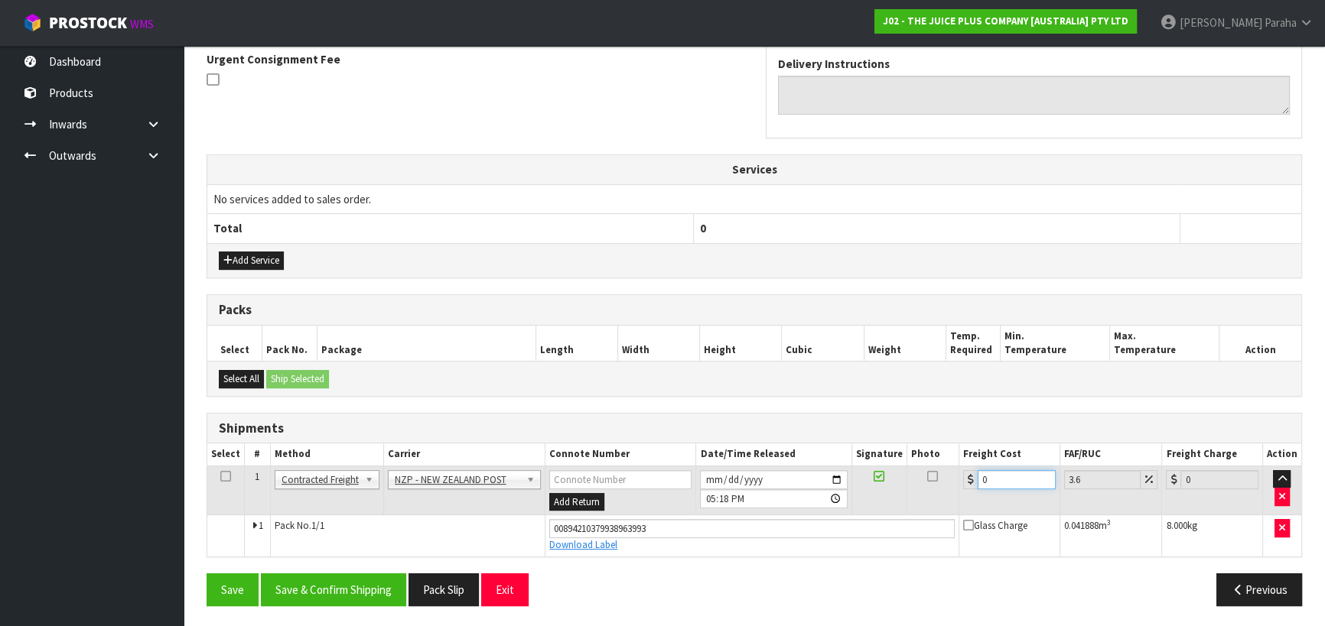
drag, startPoint x: 994, startPoint y: 473, endPoint x: 963, endPoint y: 472, distance: 31.4
click at [963, 472] on div "0" at bounding box center [1009, 479] width 93 height 19
click at [333, 593] on button "Save & Confirm Shipping" at bounding box center [333, 590] width 145 height 33
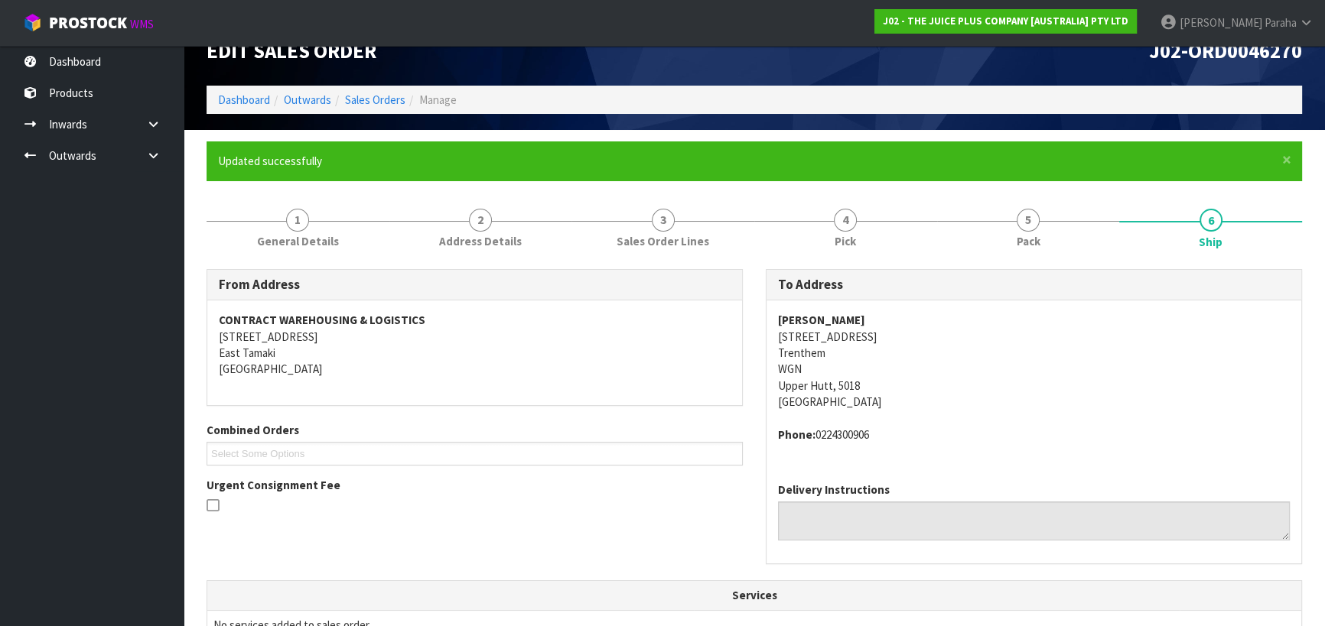
scroll to position [0, 0]
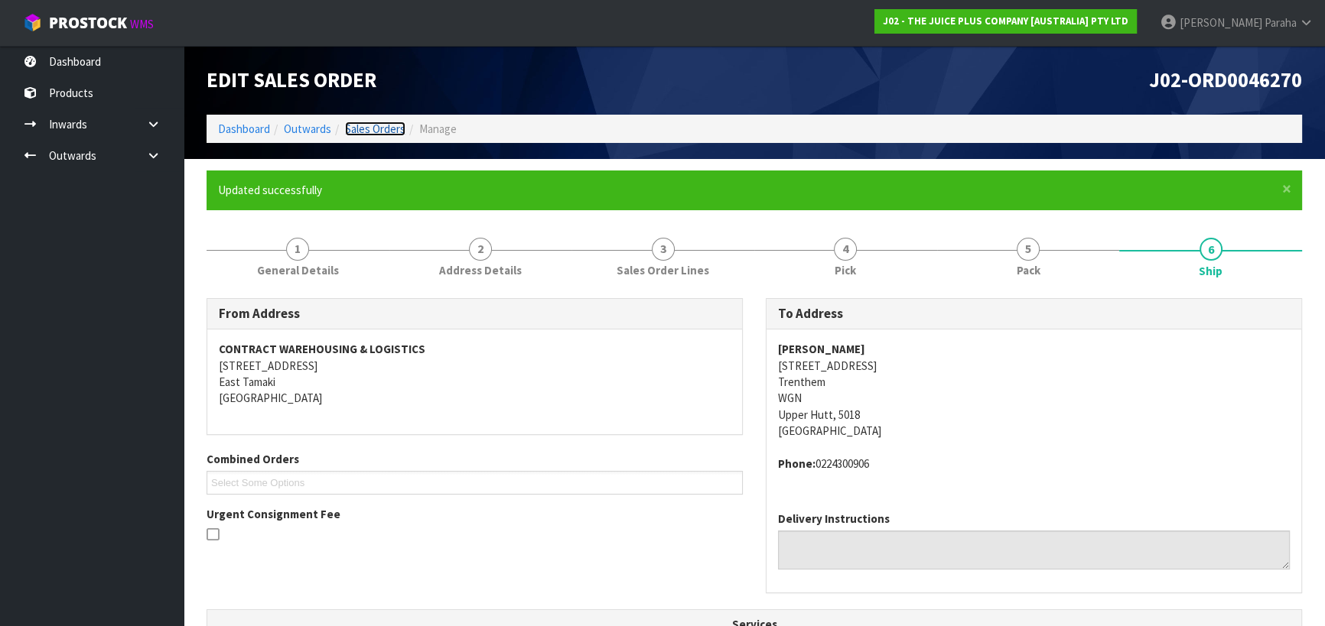
click at [363, 131] on link "Sales Orders" at bounding box center [375, 129] width 60 height 15
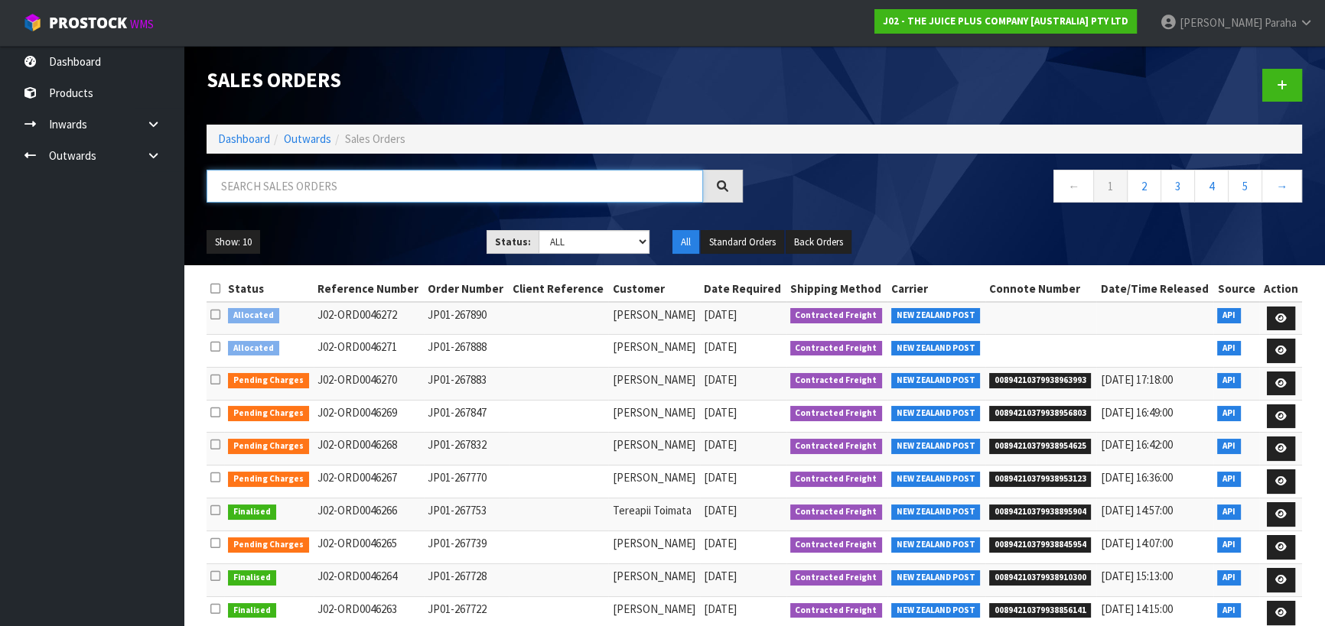
click at [392, 175] on input "text" at bounding box center [454, 186] width 496 height 33
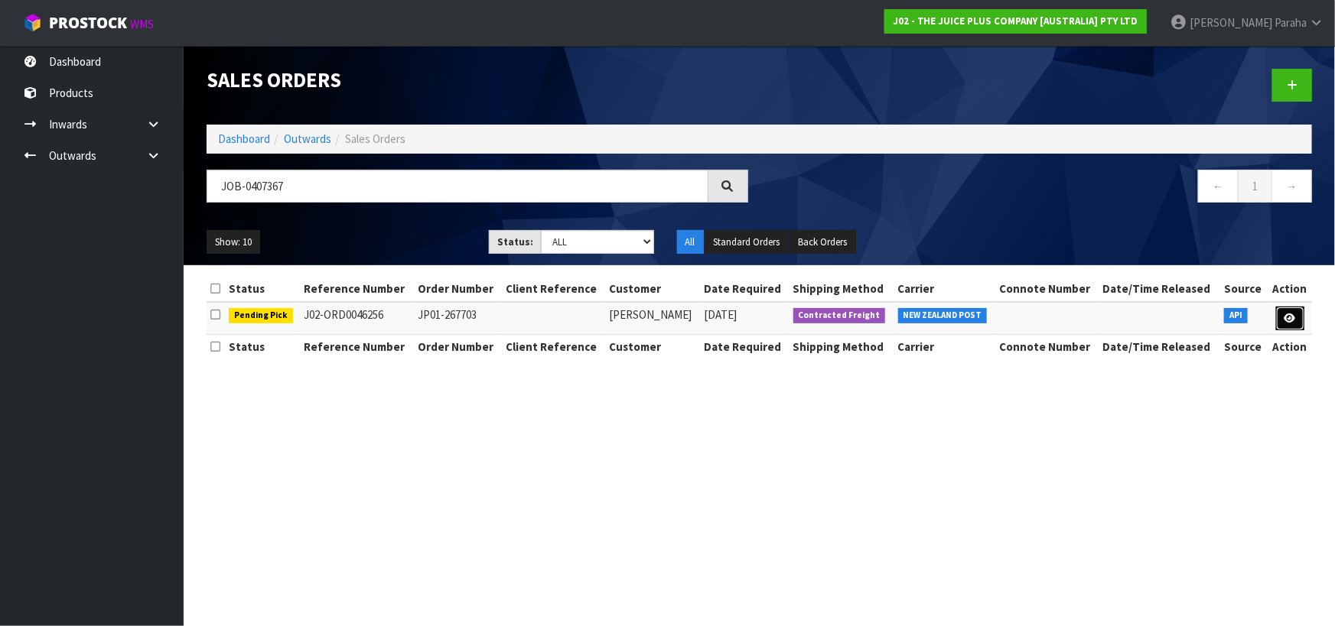
click at [1300, 321] on link at bounding box center [1290, 319] width 28 height 24
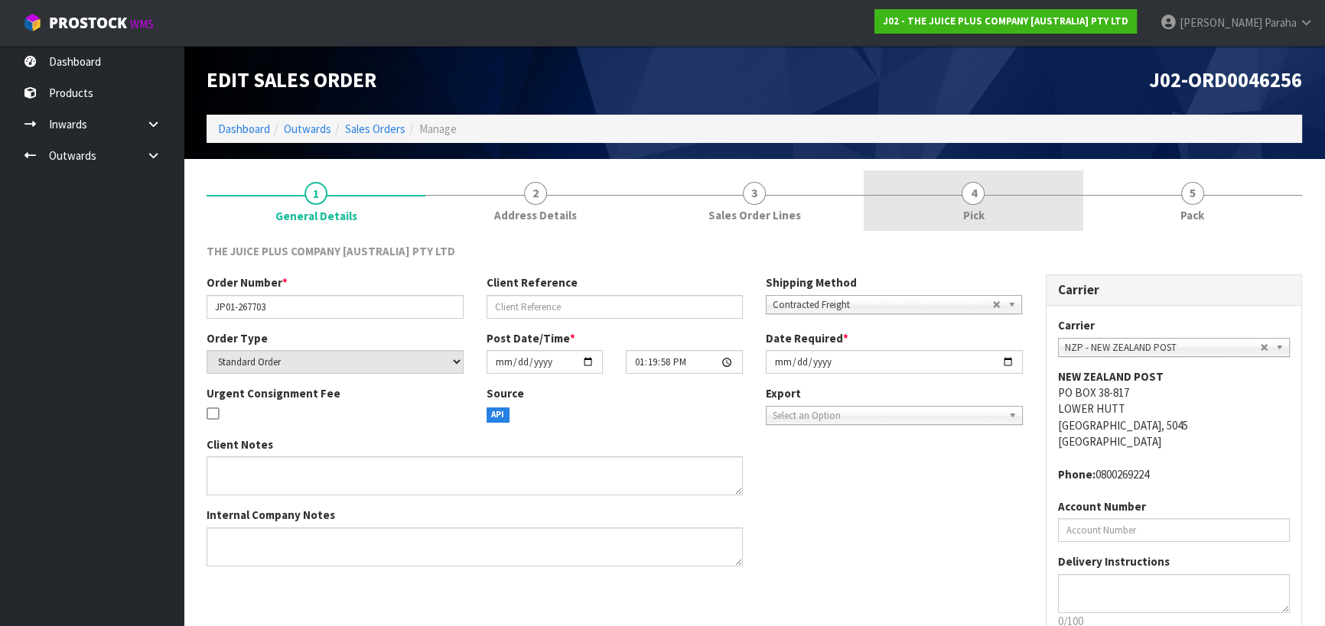
click at [977, 190] on span "4" at bounding box center [972, 193] width 23 height 23
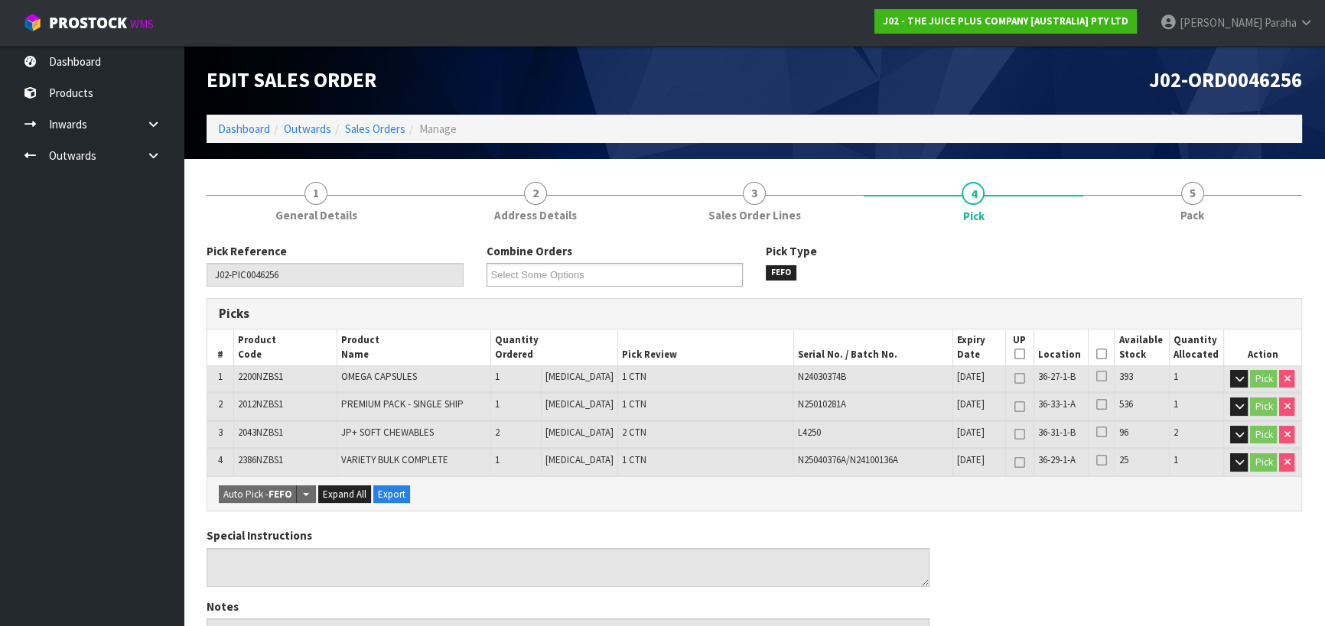
click at [1096, 354] on icon at bounding box center [1101, 354] width 11 height 1
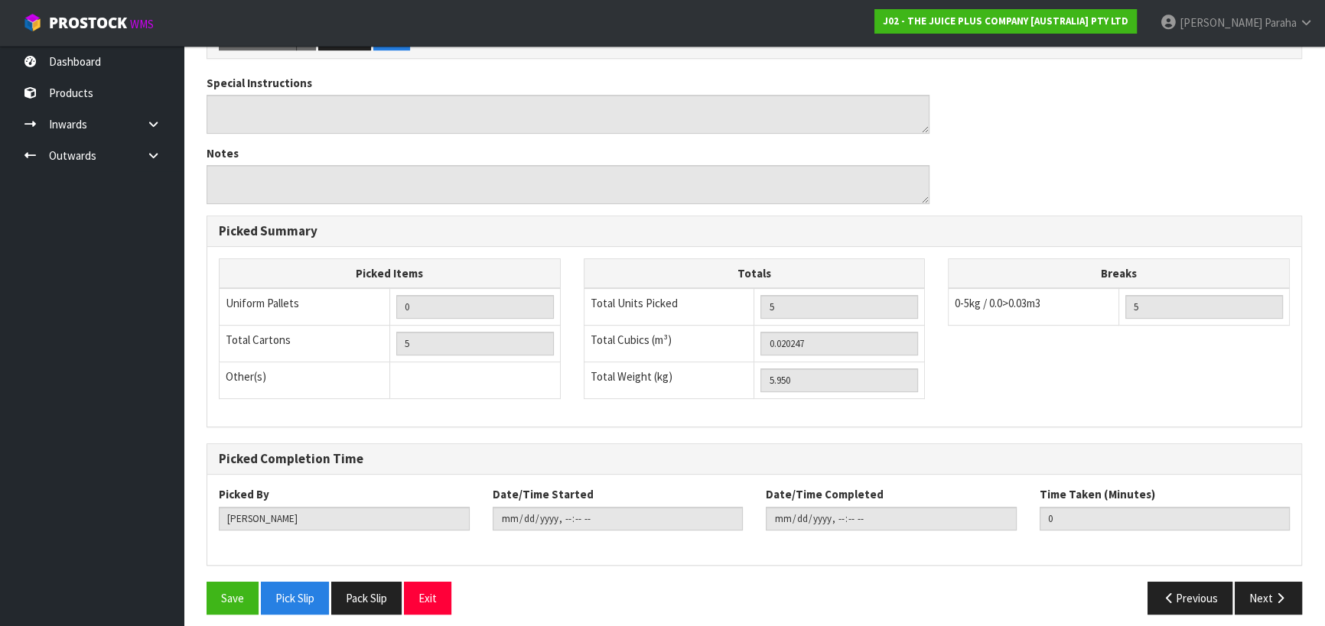
scroll to position [516, 0]
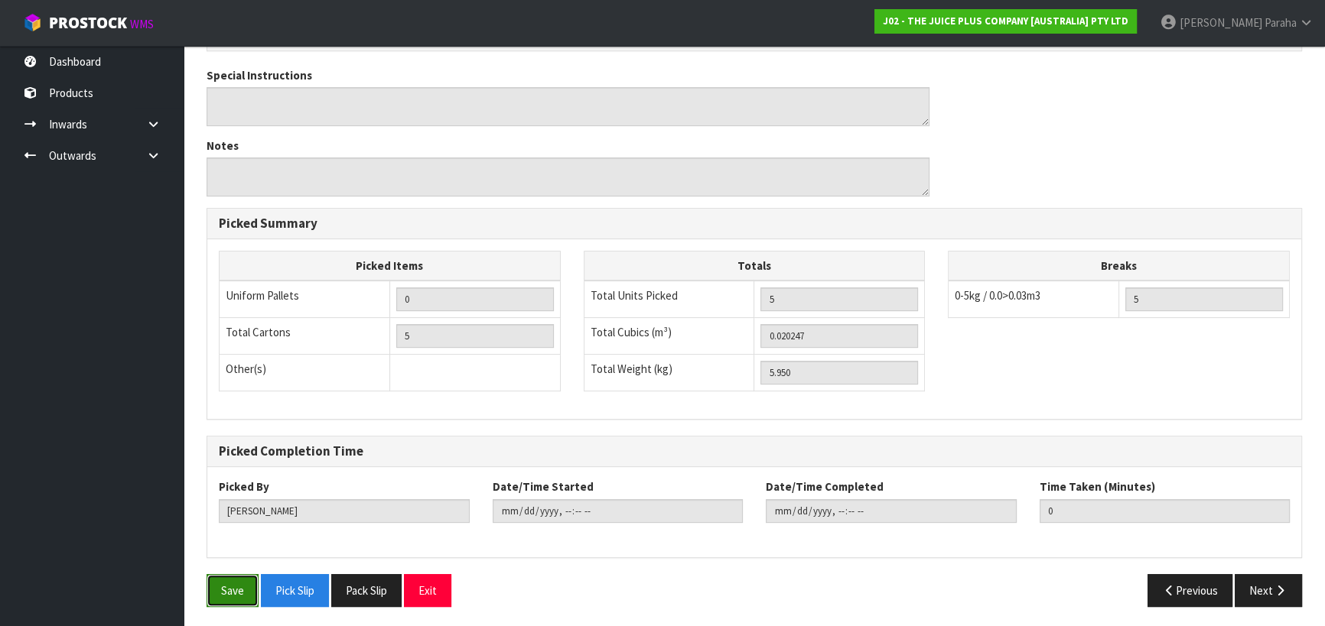
click at [227, 582] on button "Save" at bounding box center [232, 590] width 52 height 33
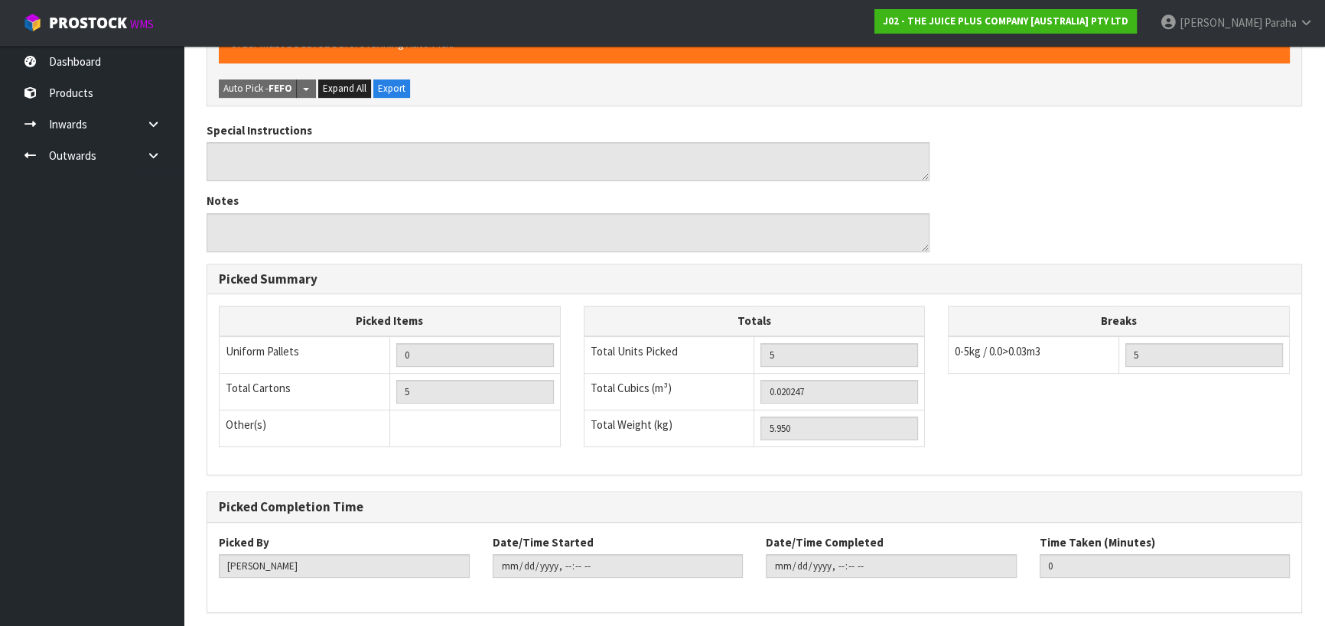
scroll to position [0, 0]
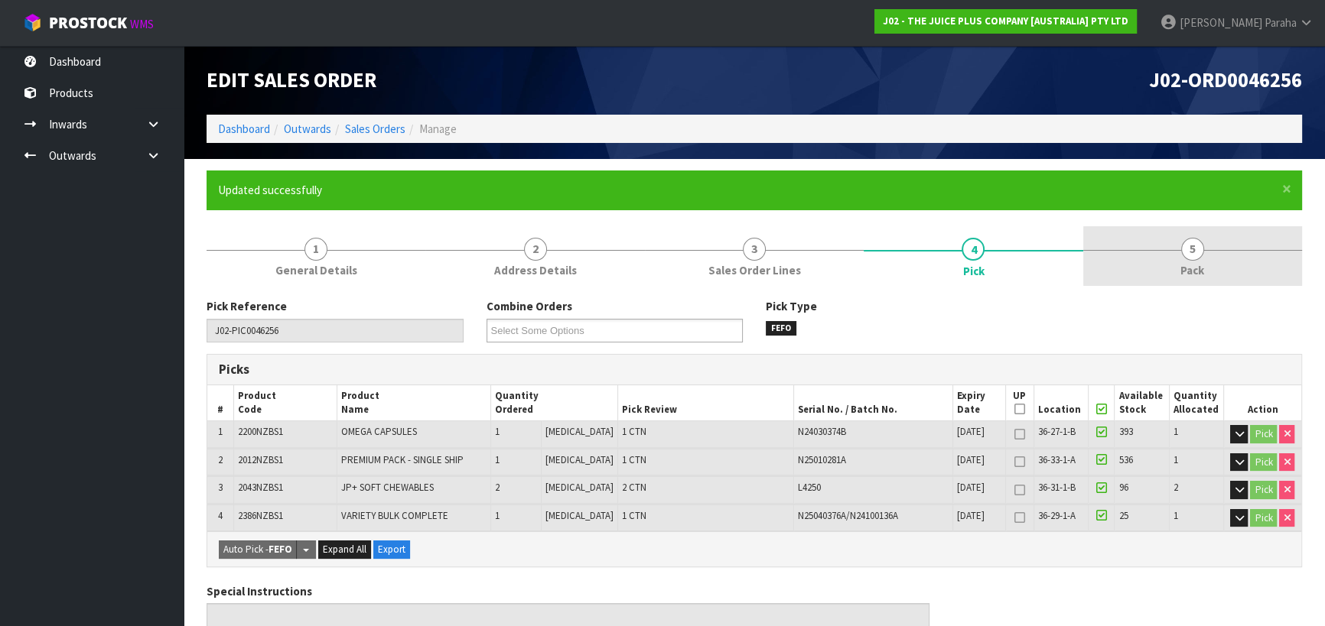
click at [1183, 259] on link "5 Pack" at bounding box center [1192, 256] width 219 height 60
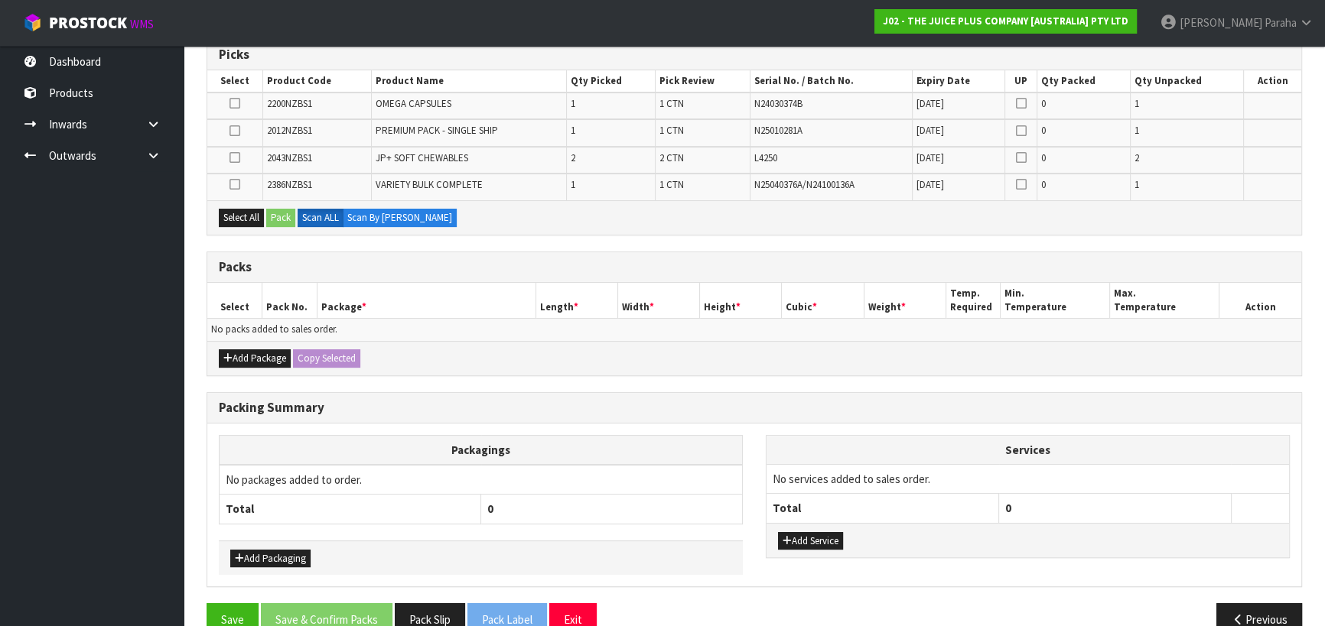
scroll to position [344, 0]
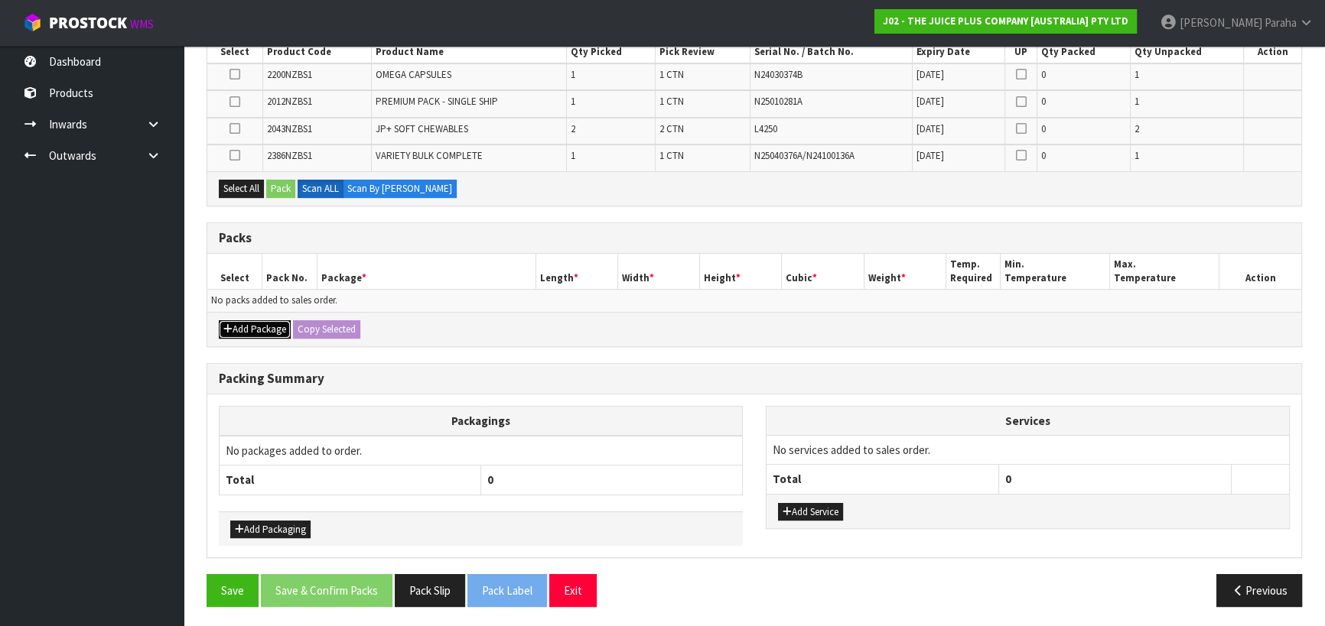
click at [241, 331] on button "Add Package" at bounding box center [255, 329] width 72 height 18
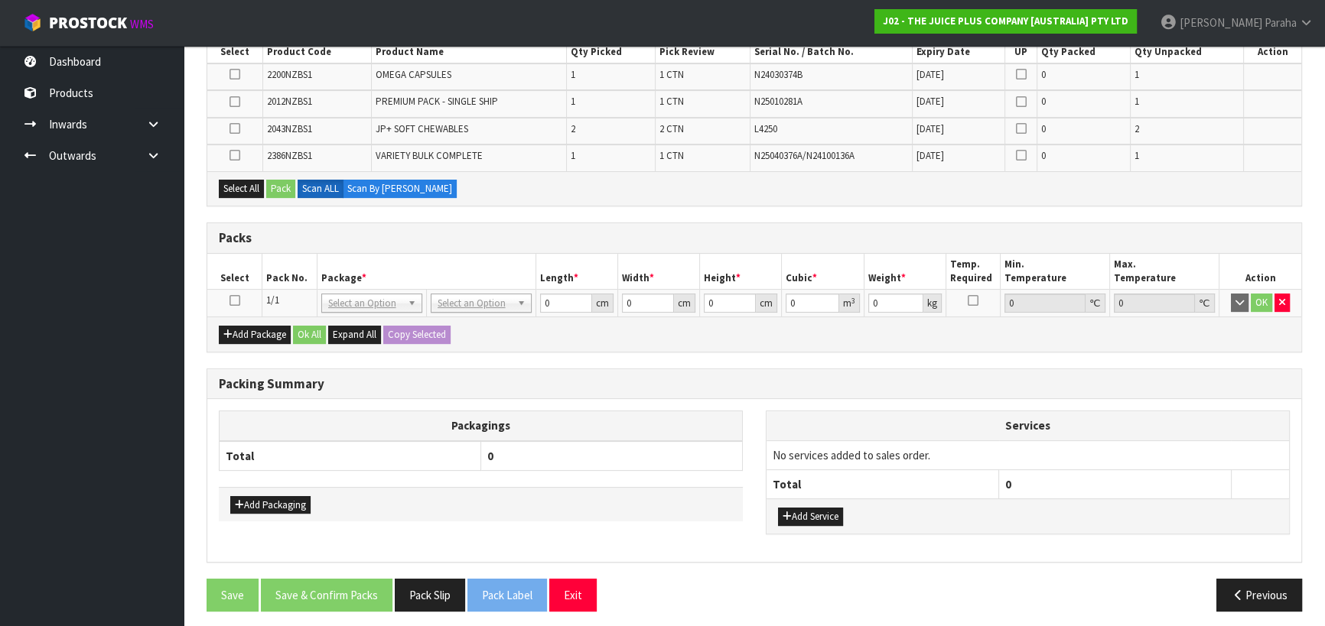
click at [235, 301] on icon at bounding box center [234, 301] width 11 height 1
click at [248, 186] on button "Select All" at bounding box center [241, 189] width 45 height 18
click at [270, 187] on button "Pack" at bounding box center [280, 189] width 29 height 18
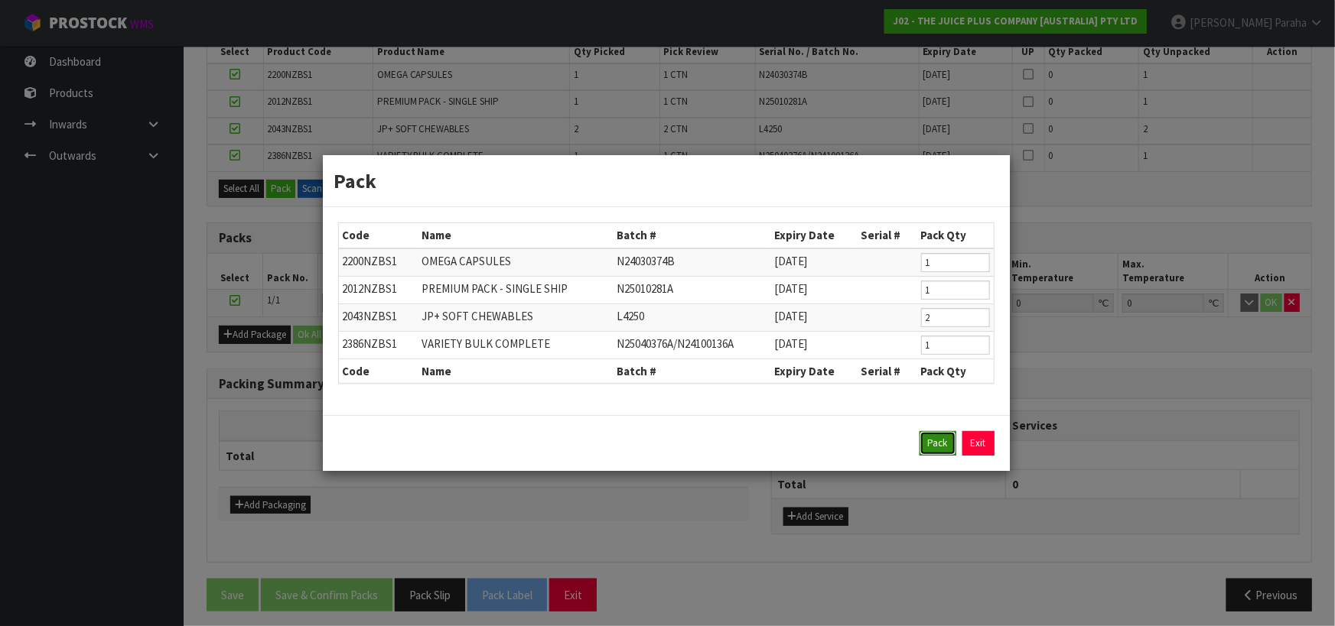
click at [938, 447] on button "Pack" at bounding box center [937, 443] width 37 height 24
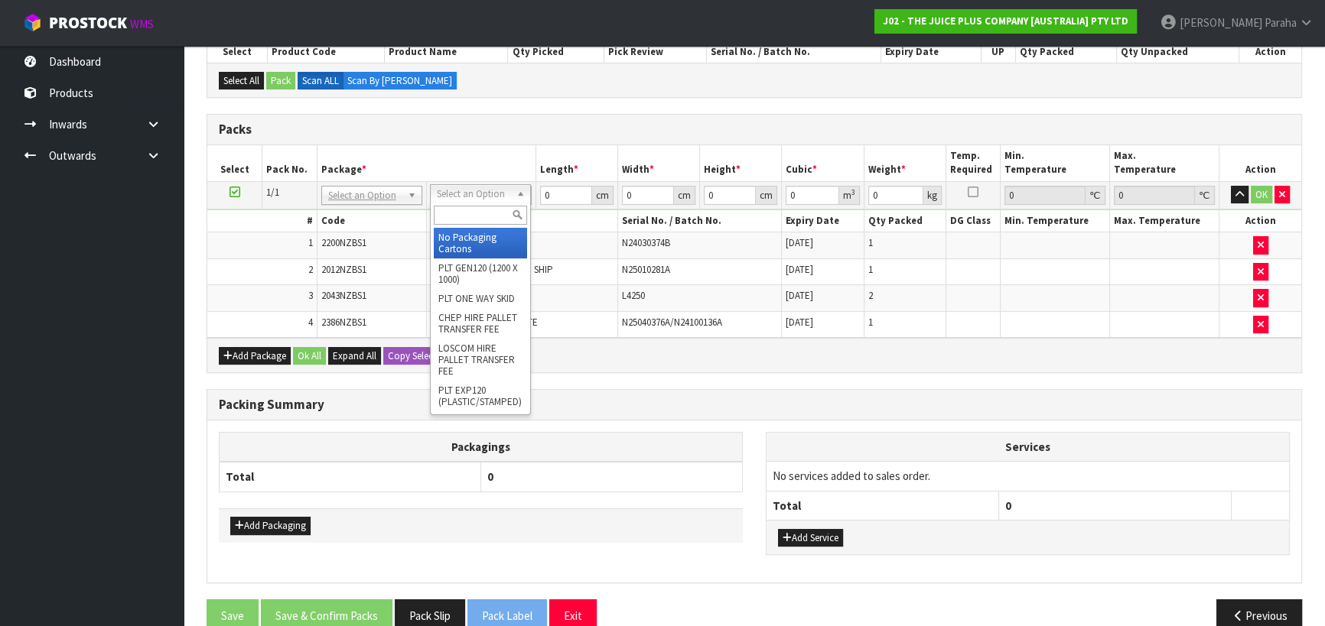
click at [497, 217] on input "text" at bounding box center [480, 215] width 93 height 19
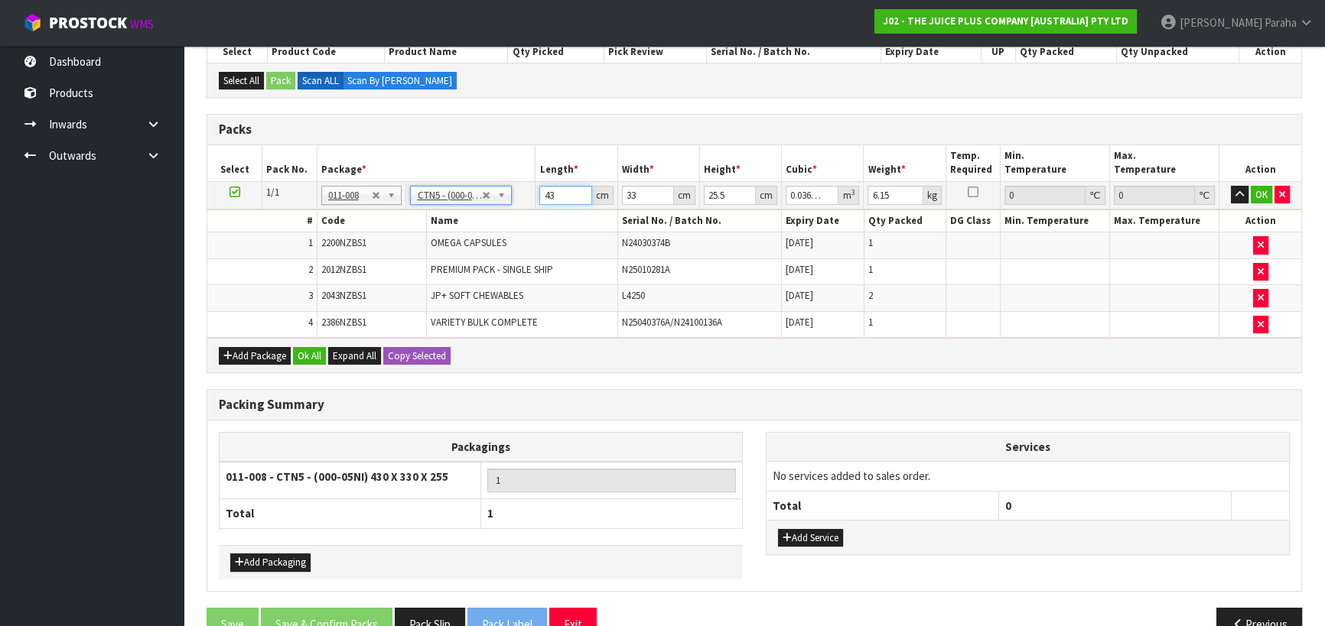
drag, startPoint x: 563, startPoint y: 197, endPoint x: 536, endPoint y: 197, distance: 26.8
click at [538, 197] on td "43 cm" at bounding box center [576, 195] width 82 height 28
drag, startPoint x: 564, startPoint y: 197, endPoint x: 531, endPoint y: 193, distance: 33.2
click at [531, 193] on tr "1/1 NONE 007-001 007-002 007-004 007-009 007-013 007-014 007-015 007-017 007-01…" at bounding box center [754, 195] width 1094 height 28
click at [1231, 186] on button "button" at bounding box center [1240, 195] width 18 height 18
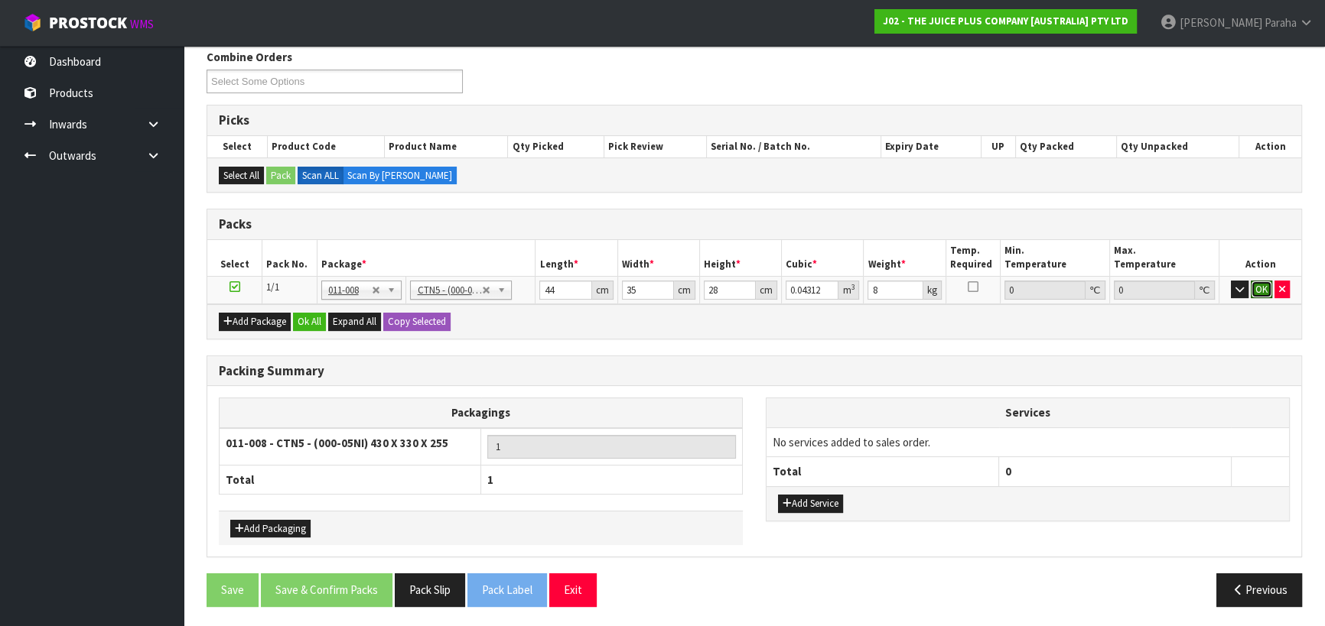
click button "OK" at bounding box center [1260, 290] width 21 height 18
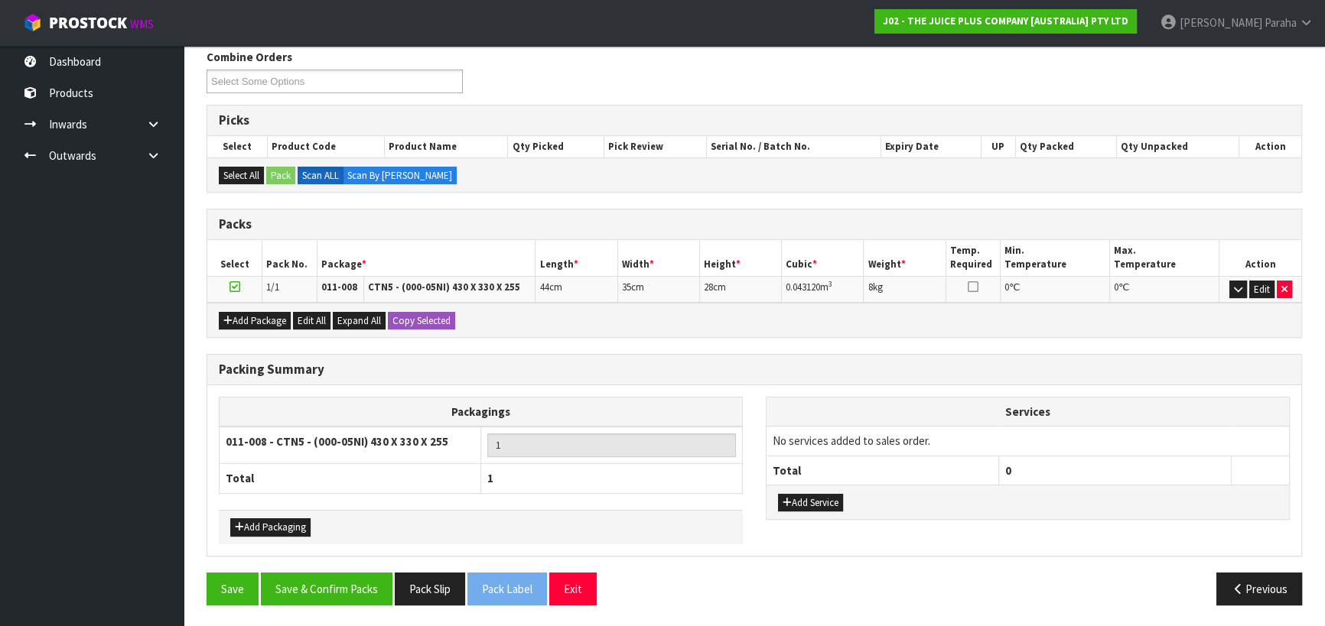
scroll to position [248, 0]
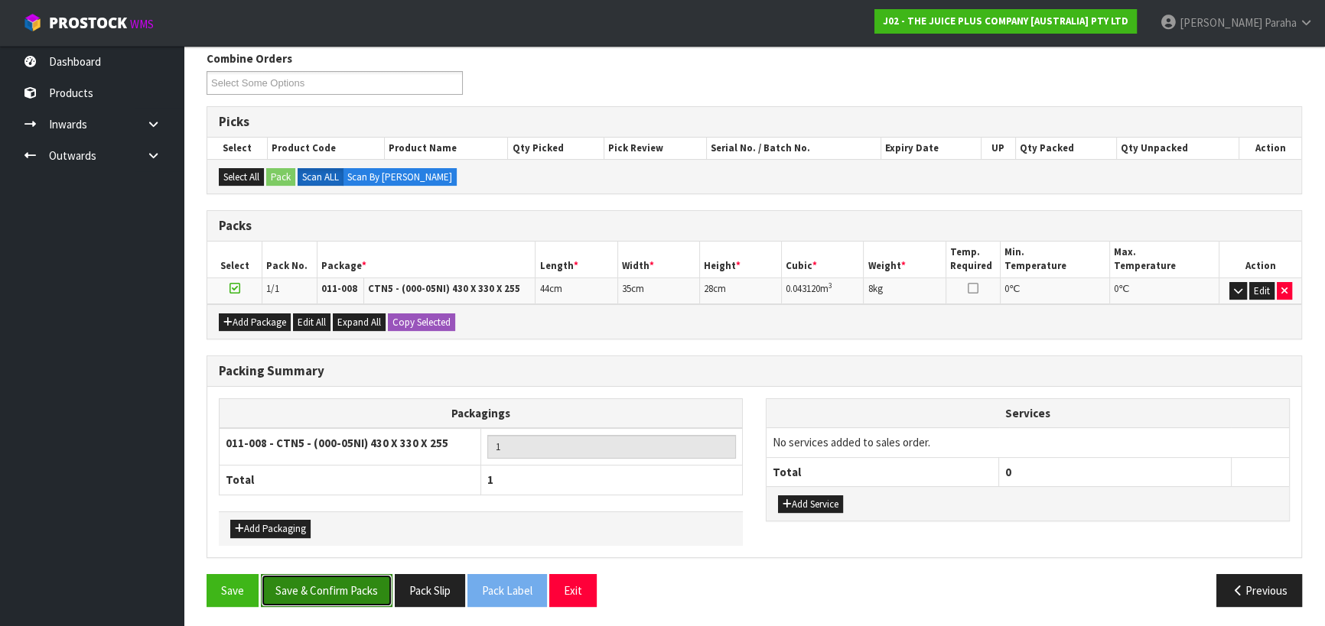
click at [345, 587] on button "Save & Confirm Packs" at bounding box center [327, 590] width 132 height 33
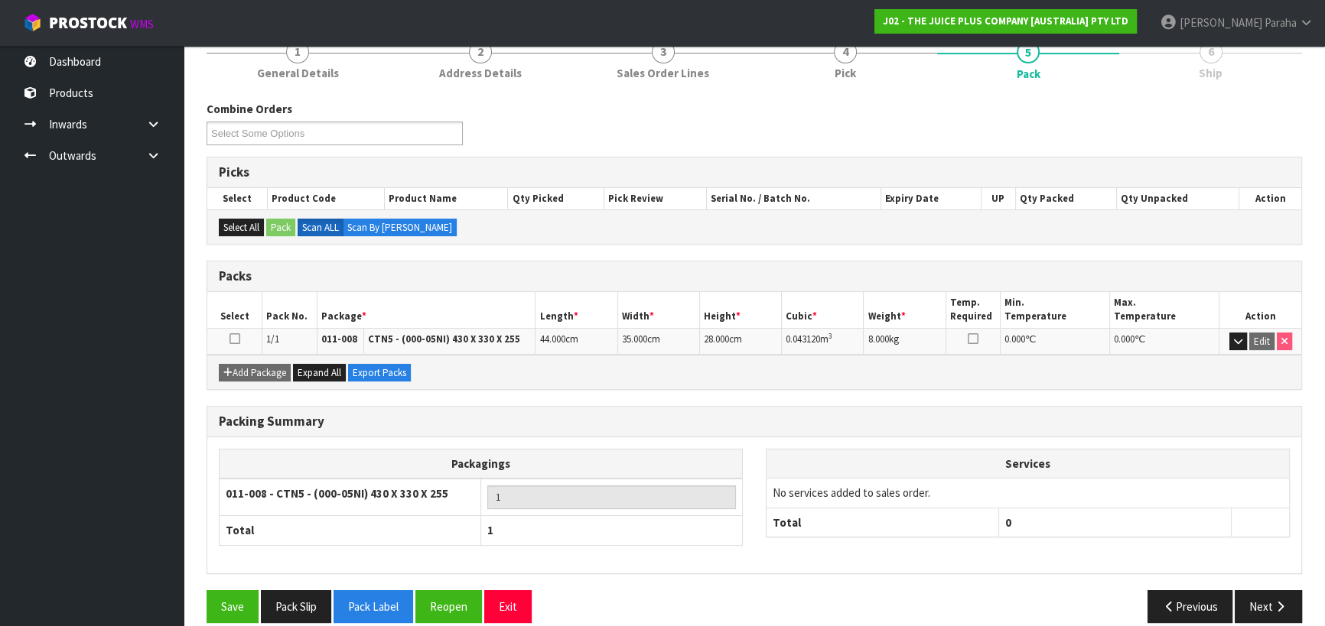
scroll to position [214, 0]
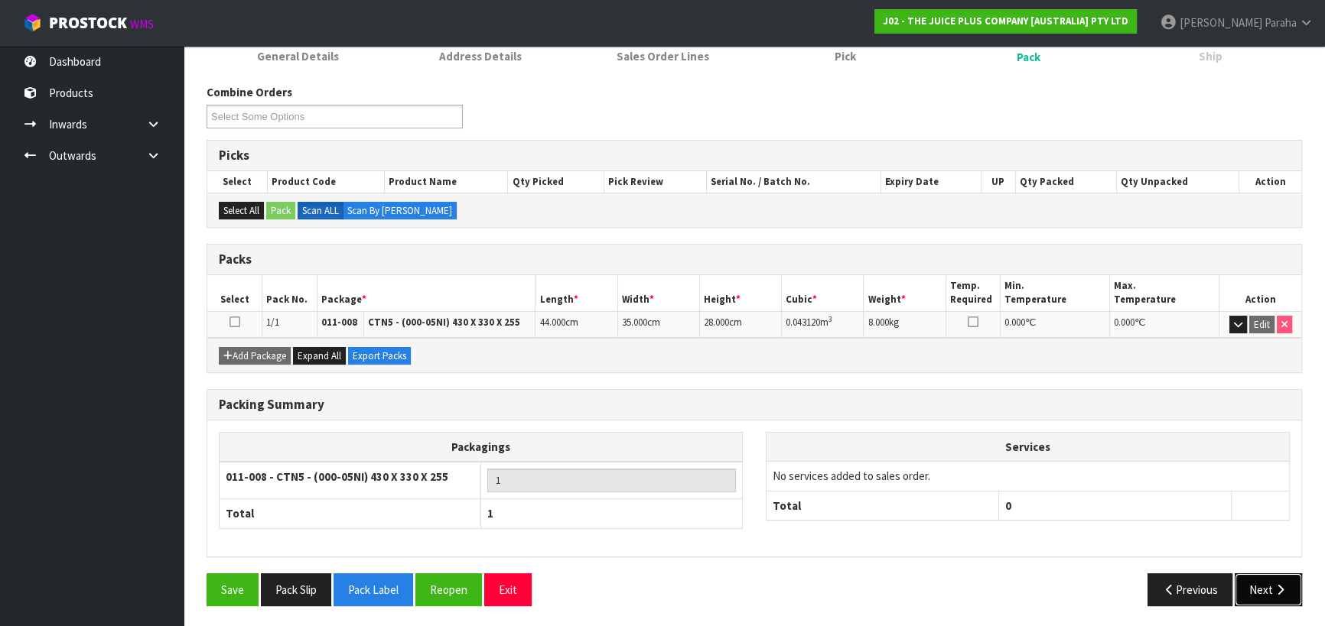
click at [1257, 581] on button "Next" at bounding box center [1267, 590] width 67 height 33
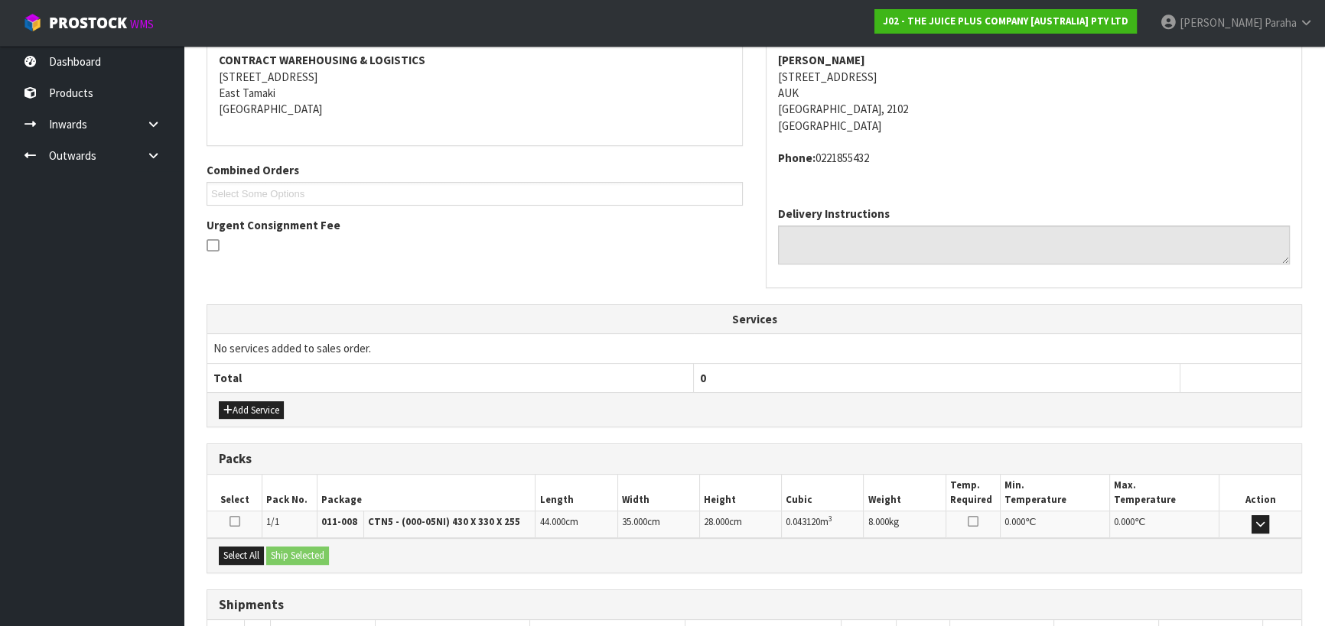
scroll to position [398, 0]
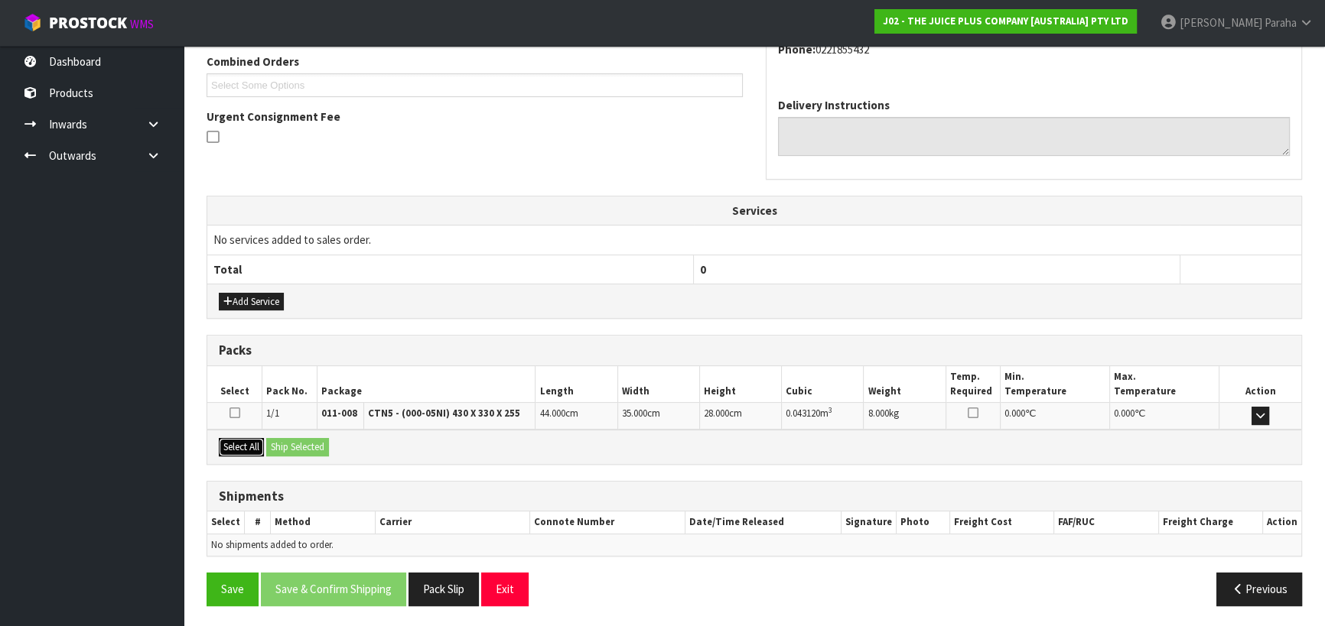
click at [234, 443] on button "Select All" at bounding box center [241, 447] width 45 height 18
click at [290, 447] on button "Ship Selected" at bounding box center [297, 447] width 63 height 18
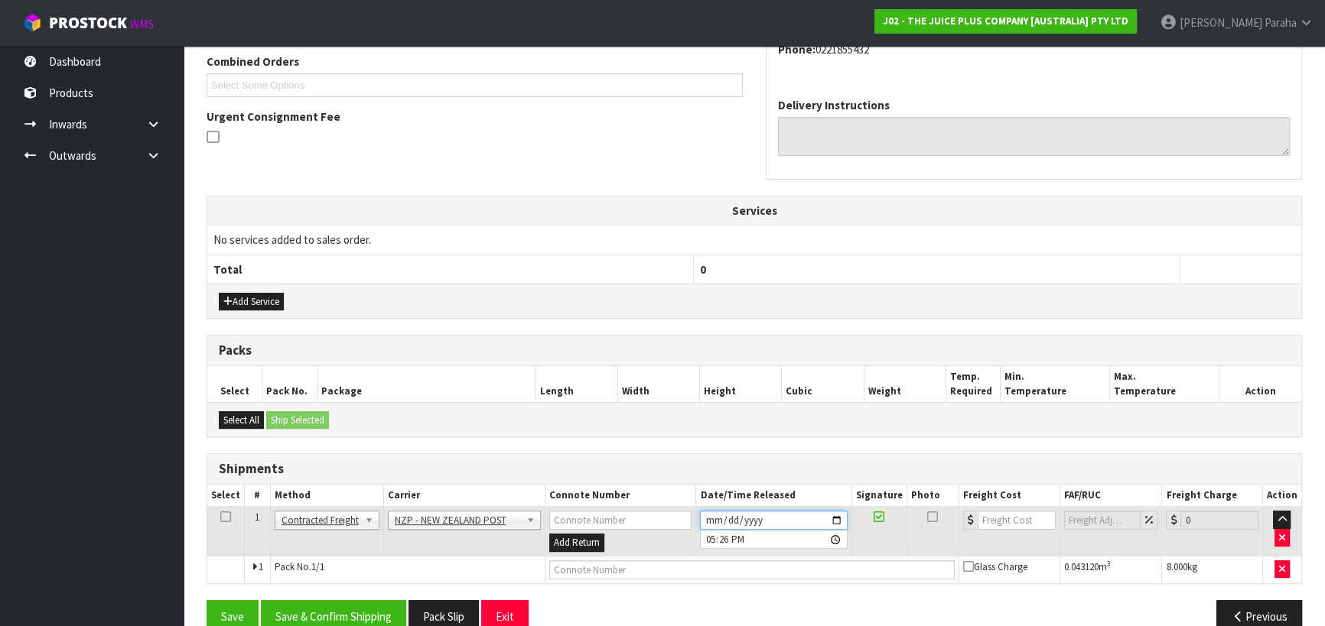
click at [839, 515] on input "[DATE]" at bounding box center [773, 520] width 147 height 19
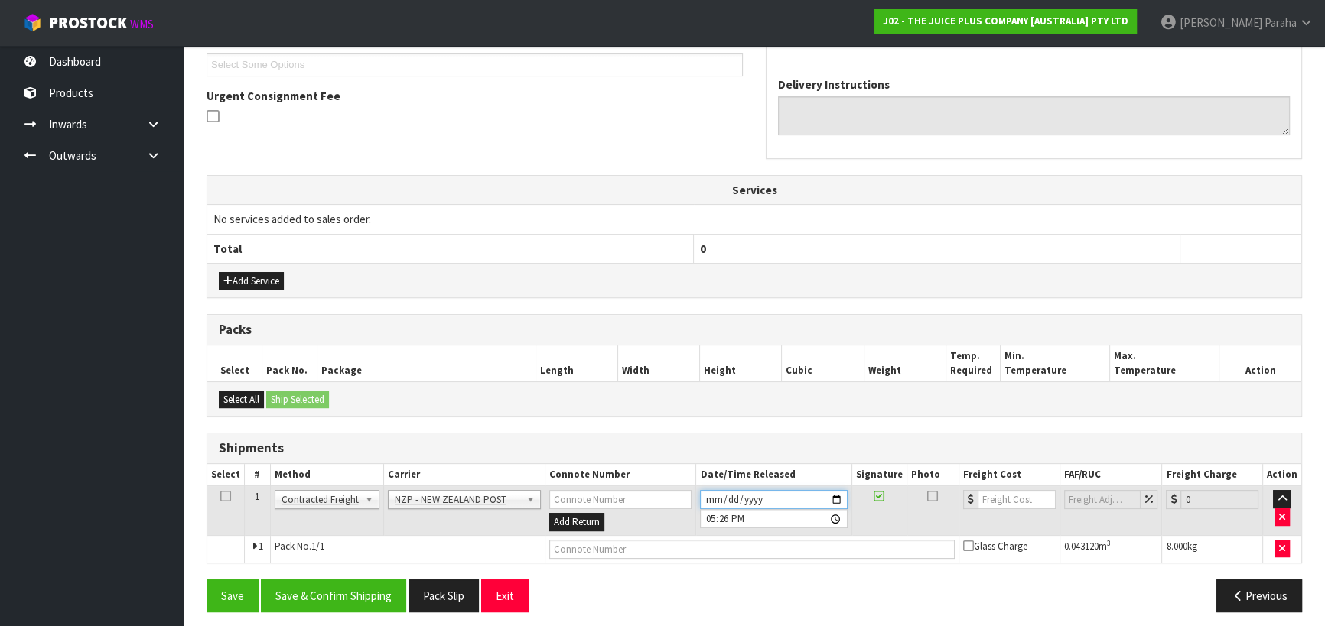
scroll to position [424, 0]
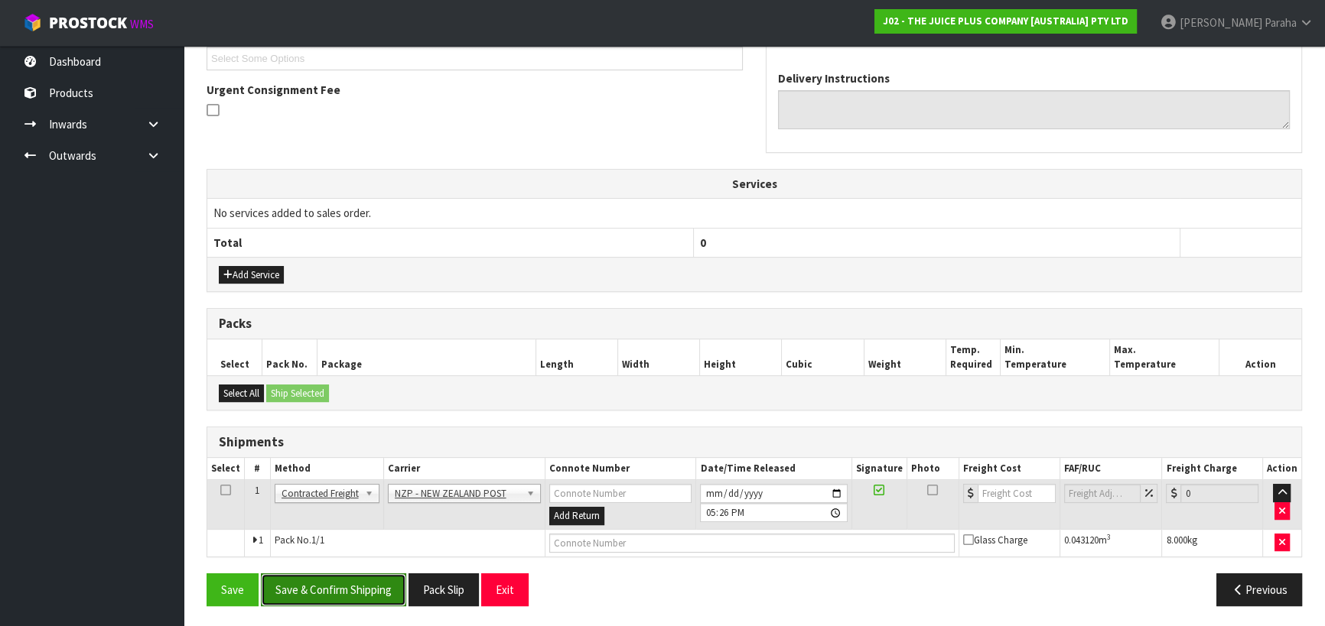
click at [356, 585] on button "Save & Confirm Shipping" at bounding box center [333, 590] width 145 height 33
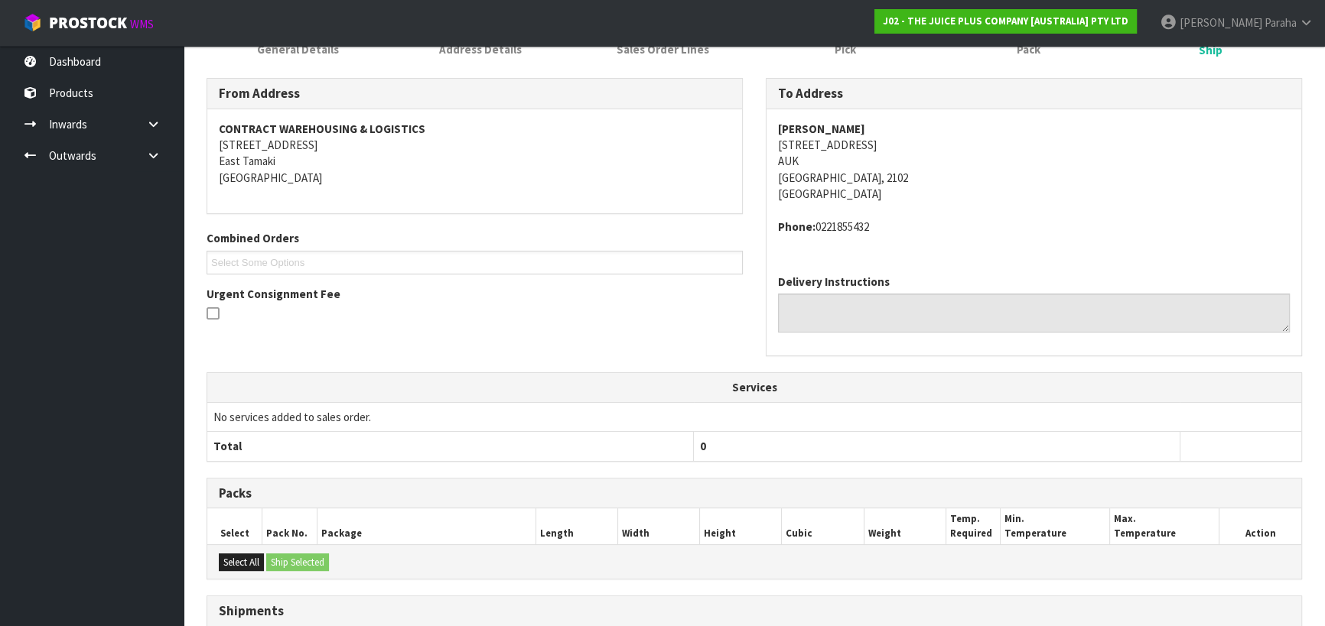
scroll to position [403, 0]
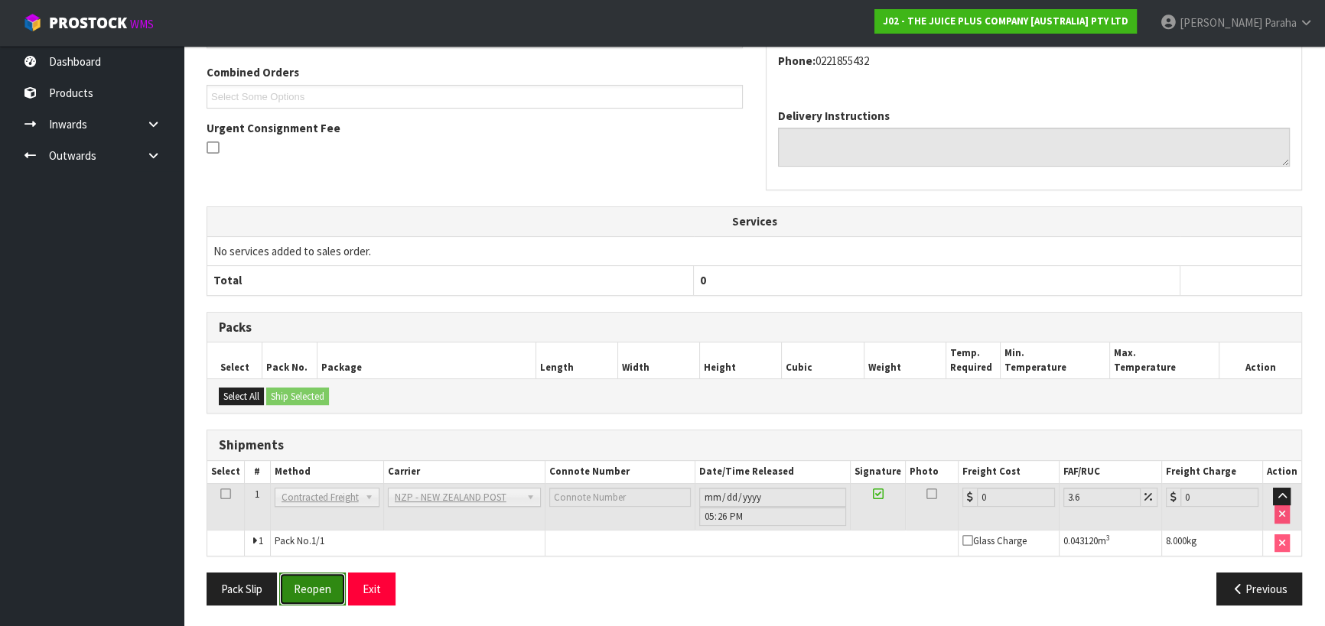
click at [329, 584] on button "Reopen" at bounding box center [312, 589] width 67 height 33
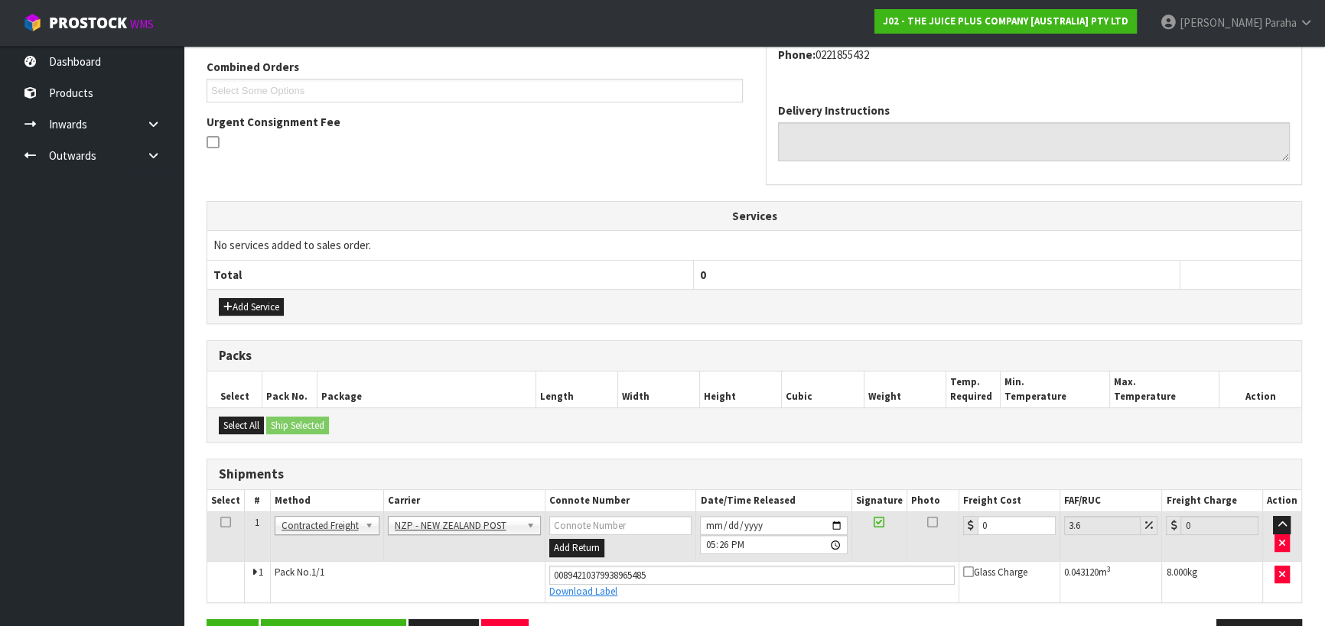
scroll to position [438, 0]
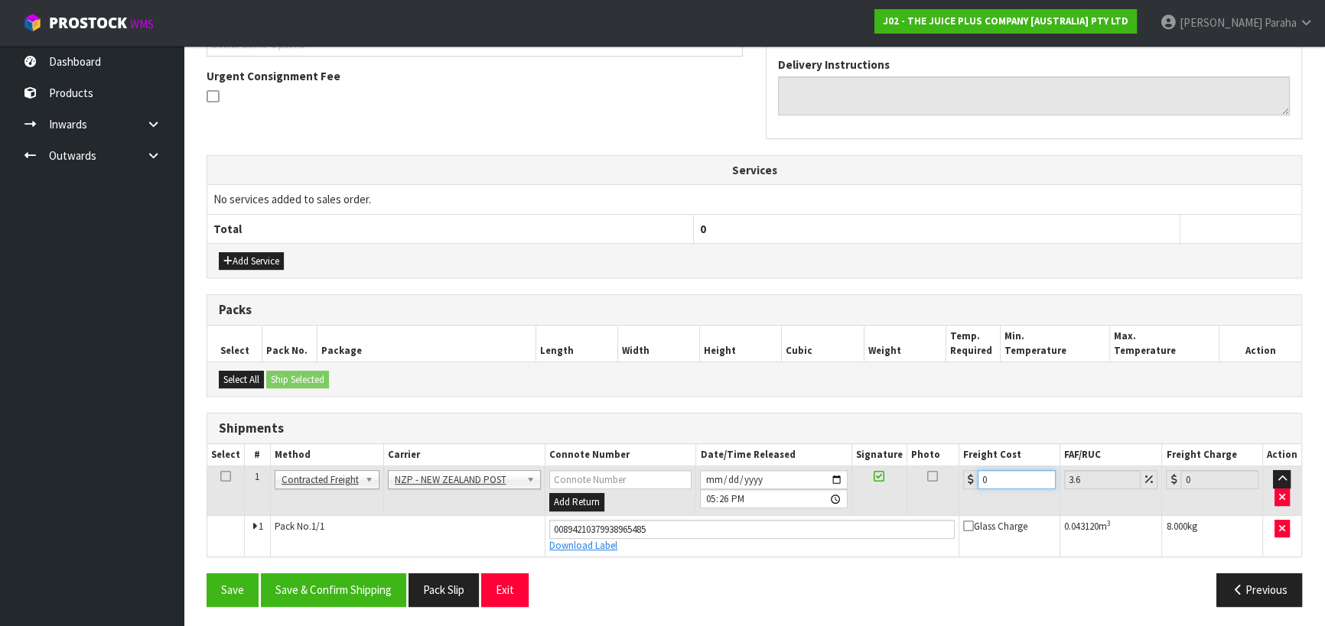
drag, startPoint x: 999, startPoint y: 481, endPoint x: 971, endPoint y: 472, distance: 29.0
click at [971, 472] on div "0" at bounding box center [1009, 479] width 93 height 19
click at [333, 591] on button "Save & Confirm Shipping" at bounding box center [333, 590] width 145 height 33
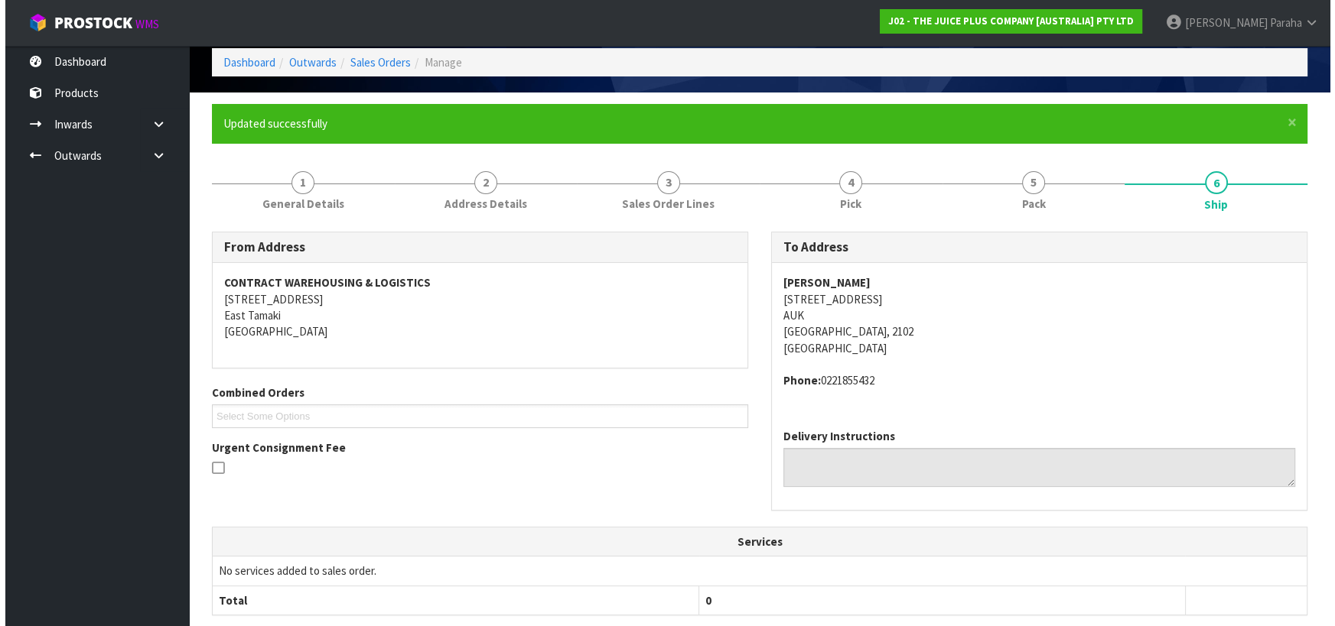
scroll to position [0, 0]
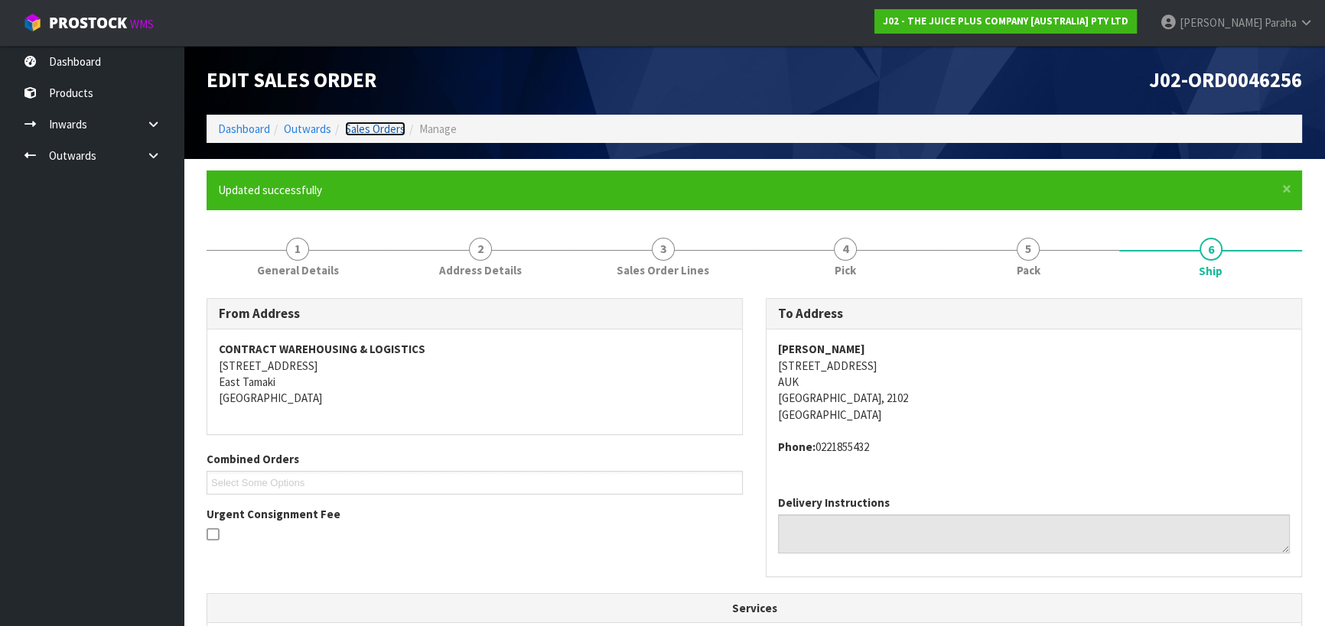
click at [398, 128] on link "Sales Orders" at bounding box center [375, 129] width 60 height 15
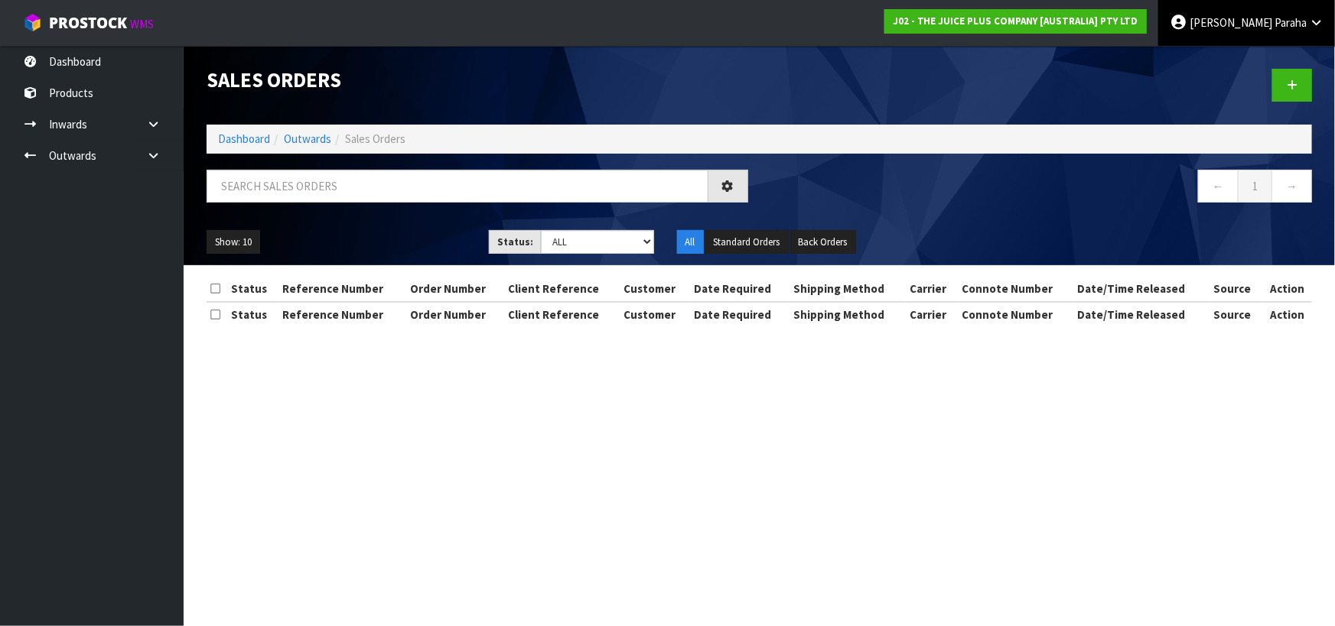
click at [1278, 24] on span "Paraha" at bounding box center [1290, 22] width 32 height 15
click at [1268, 57] on link "Logout" at bounding box center [1273, 60] width 121 height 21
